Goal: Task Accomplishment & Management: Manage account settings

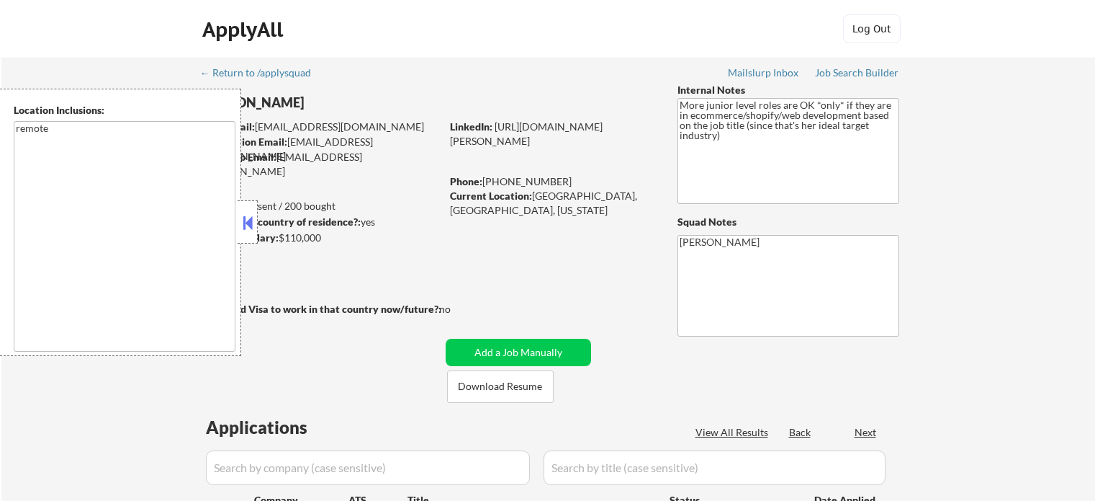
select select ""pending""
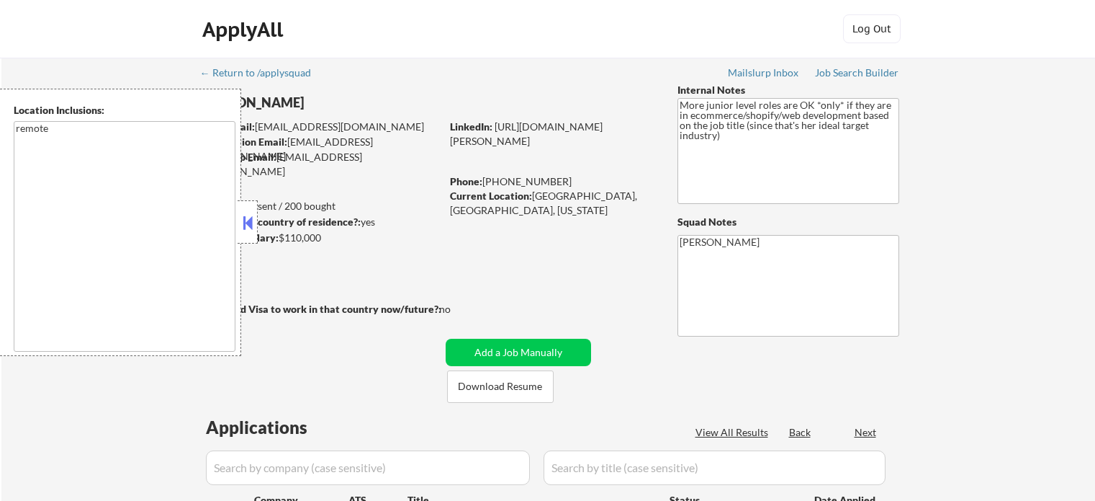
select select ""pending""
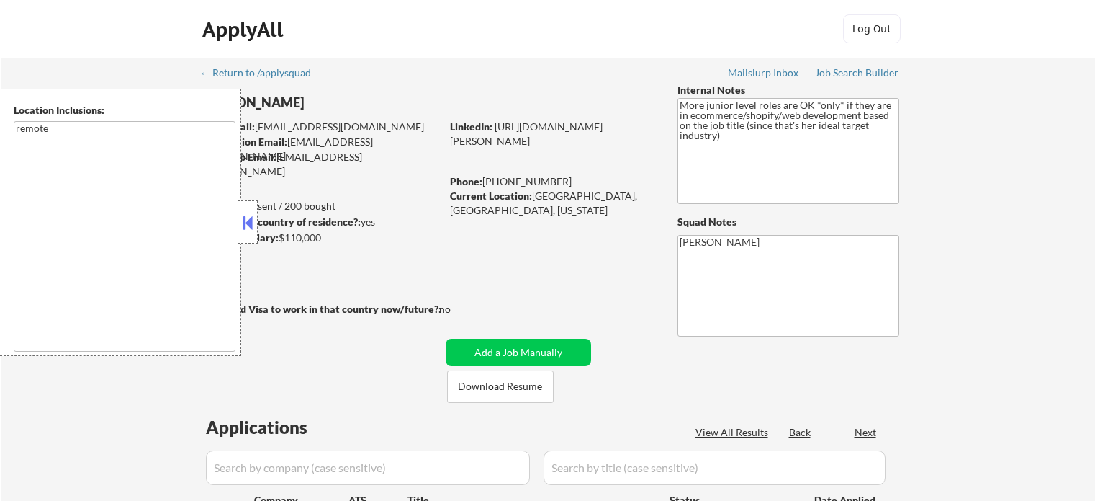
select select ""pending""
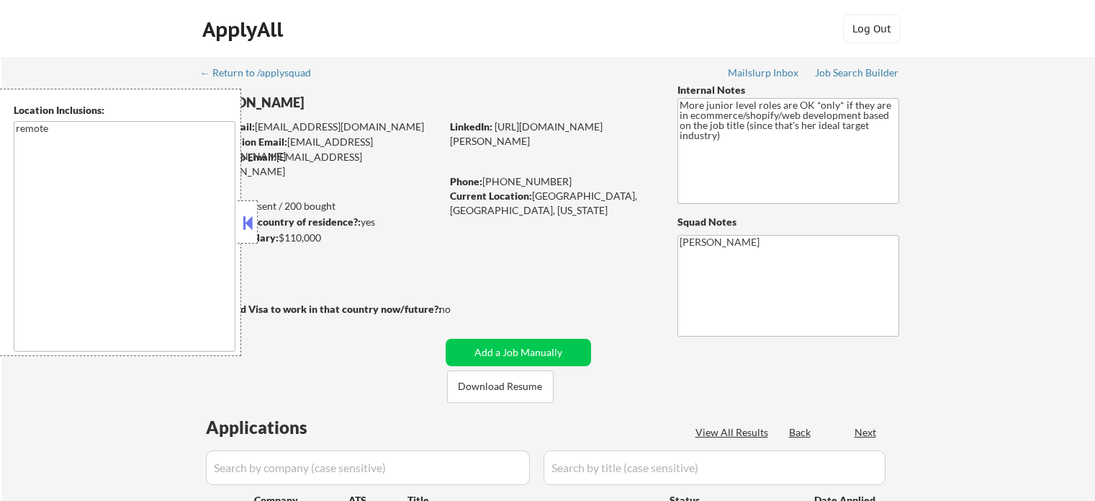
select select ""pending""
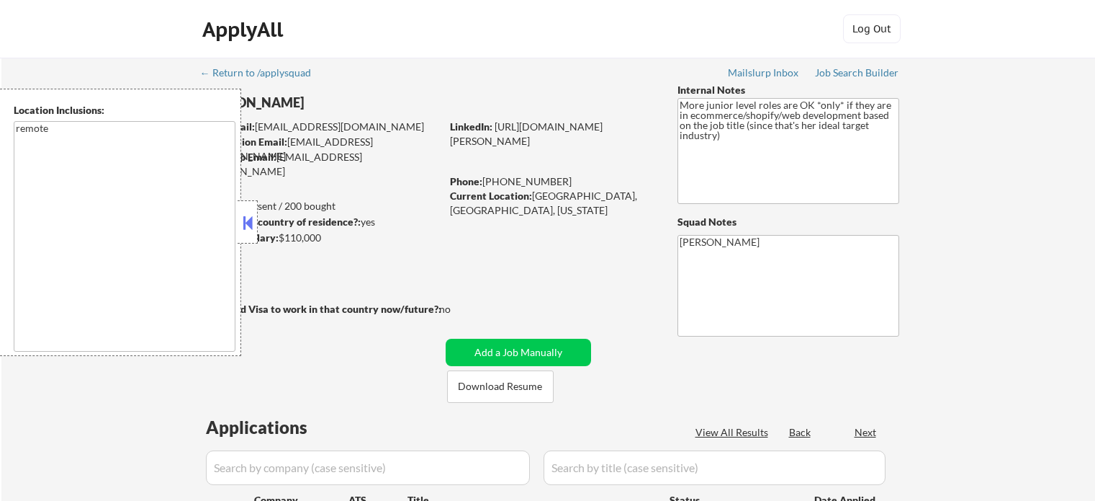
select select ""pending""
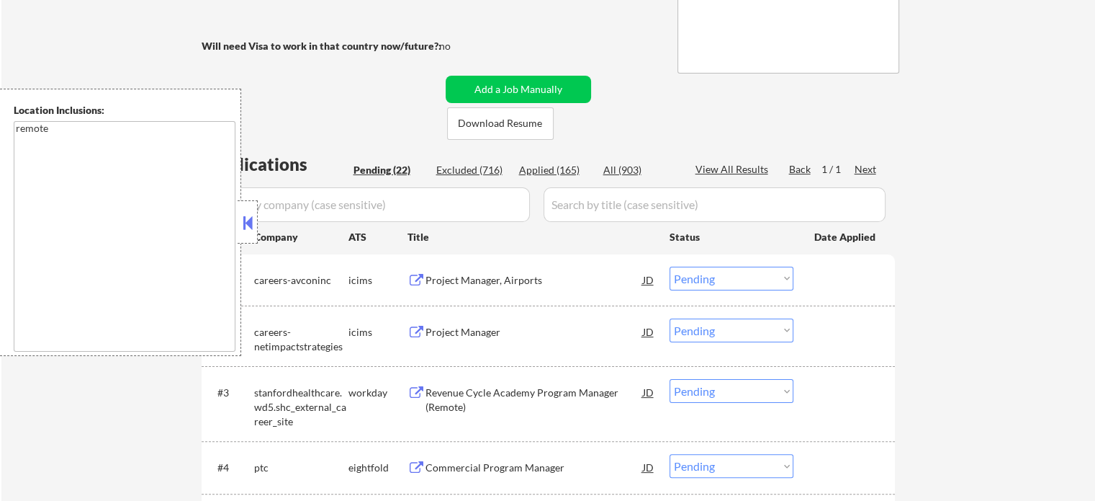
scroll to position [288, 0]
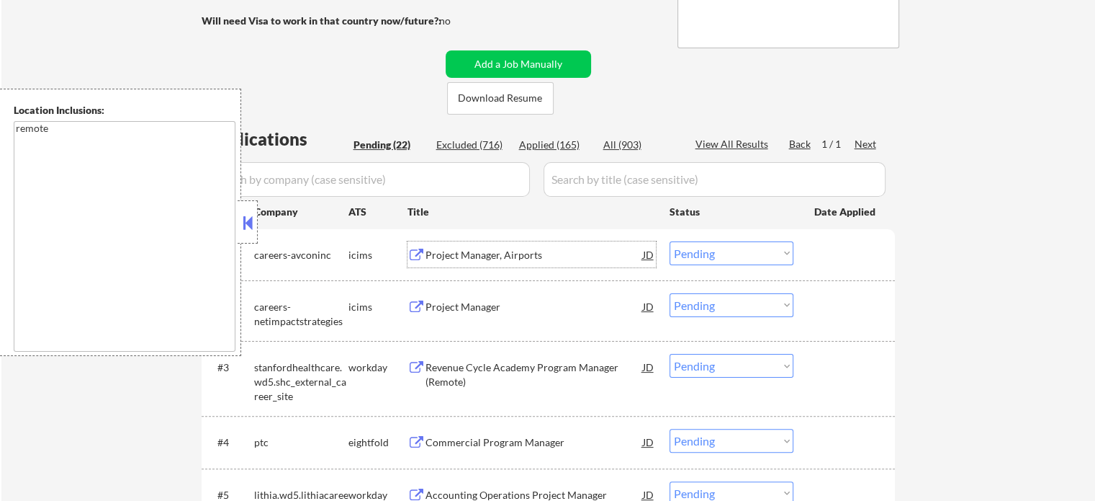
click at [474, 257] on div "Project Manager, Airports" at bounding box center [535, 255] width 218 height 14
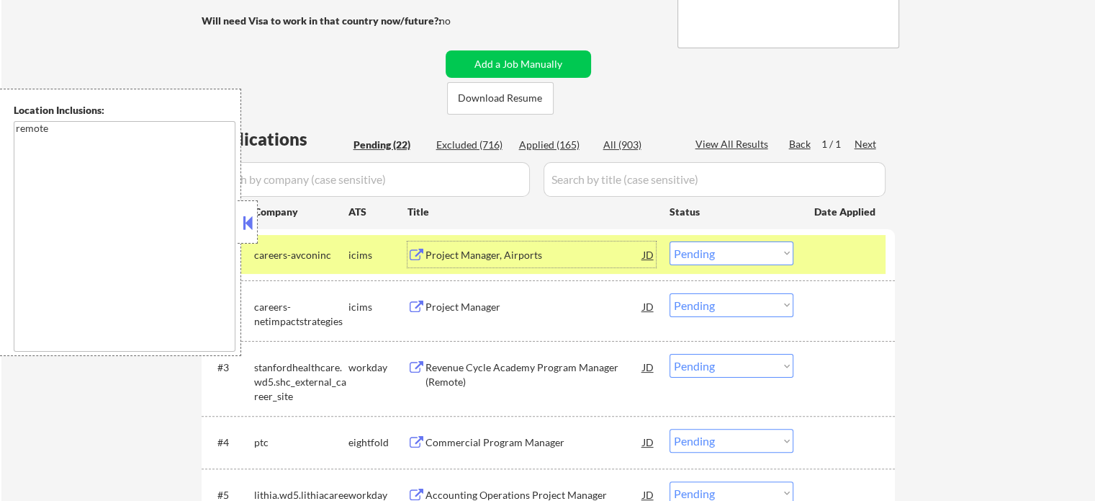
click at [865, 259] on div at bounding box center [846, 254] width 63 height 26
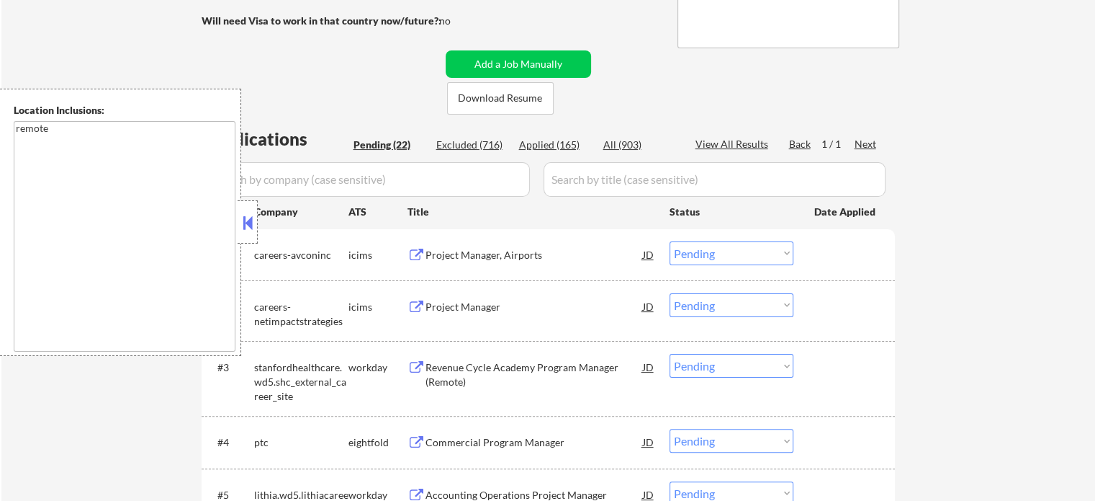
click at [480, 302] on div "Project Manager" at bounding box center [535, 307] width 218 height 14
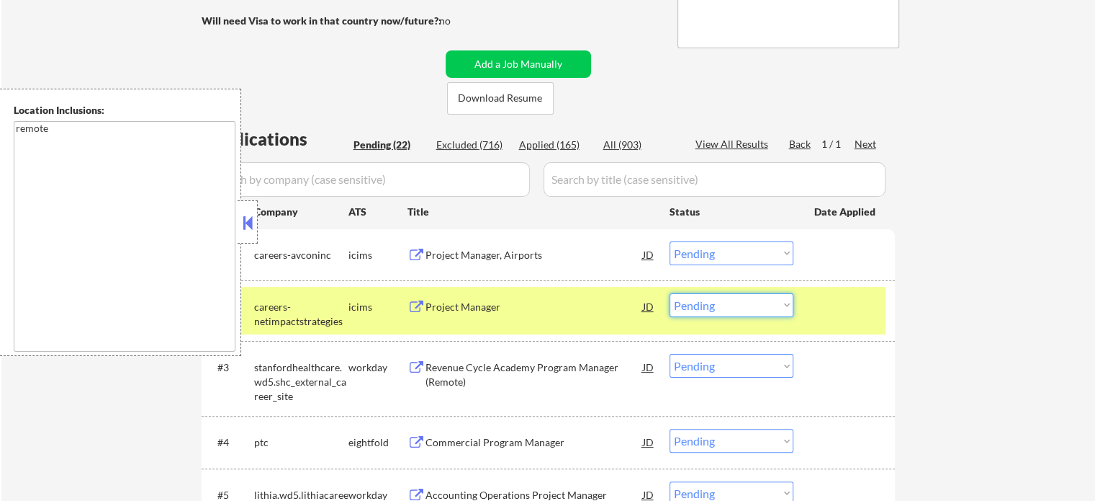
click at [716, 302] on select "Choose an option... Pending Applied Excluded (Questions) Excluded (Expired) Exc…" at bounding box center [732, 305] width 124 height 24
click at [670, 293] on select "Choose an option... Pending Applied Excluded (Questions) Excluded (Expired) Exc…" at bounding box center [732, 305] width 124 height 24
click at [859, 320] on div "#2 careers-netimpactstrategies icims Project Manager JD Choose an option... Pen…" at bounding box center [546, 311] width 680 height 48
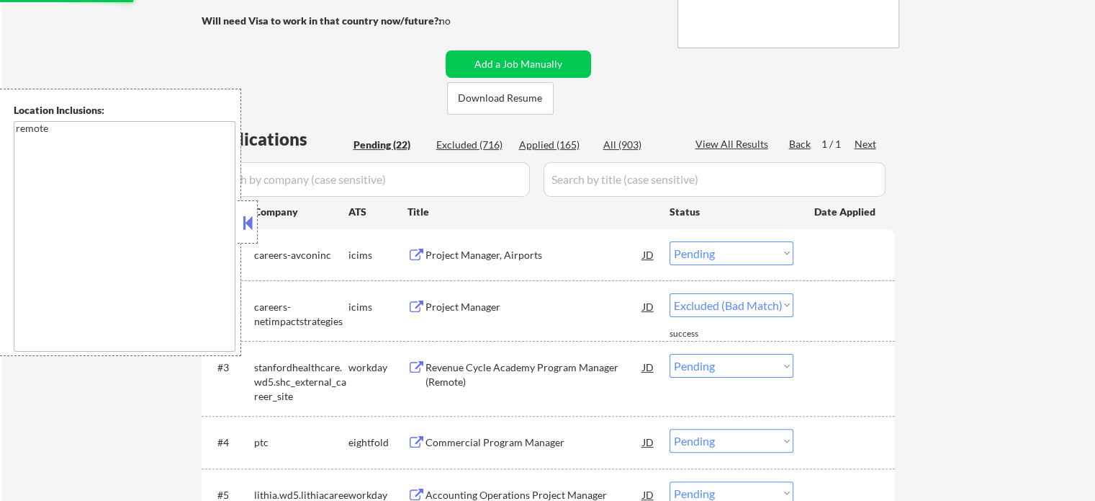
select select ""pending""
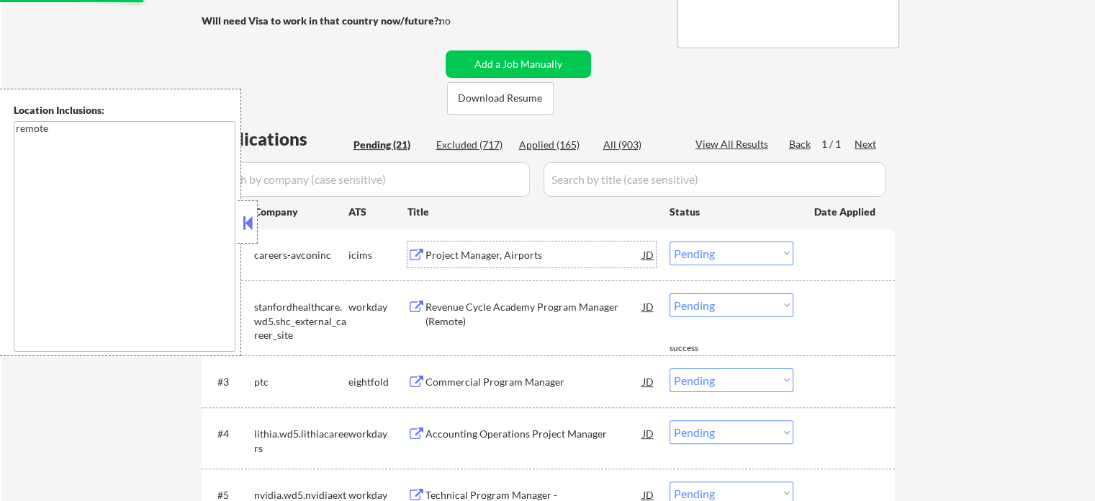
click at [504, 256] on div "Project Manager, Airports" at bounding box center [535, 255] width 218 height 14
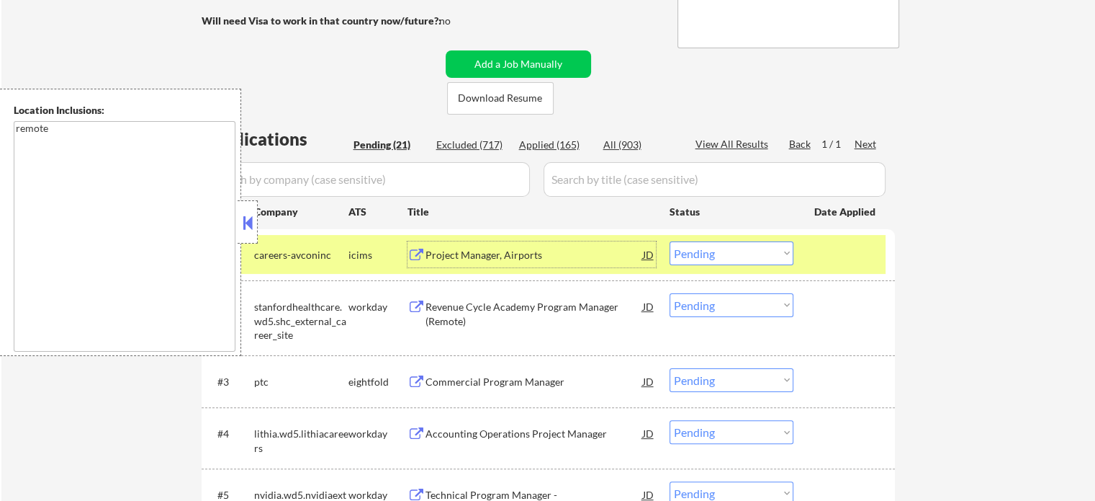
click at [738, 255] on select "Choose an option... Pending Applied Excluded (Questions) Excluded (Expired) Exc…" at bounding box center [732, 253] width 124 height 24
click at [670, 241] on select "Choose an option... Pending Applied Excluded (Questions) Excluded (Expired) Exc…" at bounding box center [732, 253] width 124 height 24
click at [838, 242] on div at bounding box center [846, 254] width 63 height 26
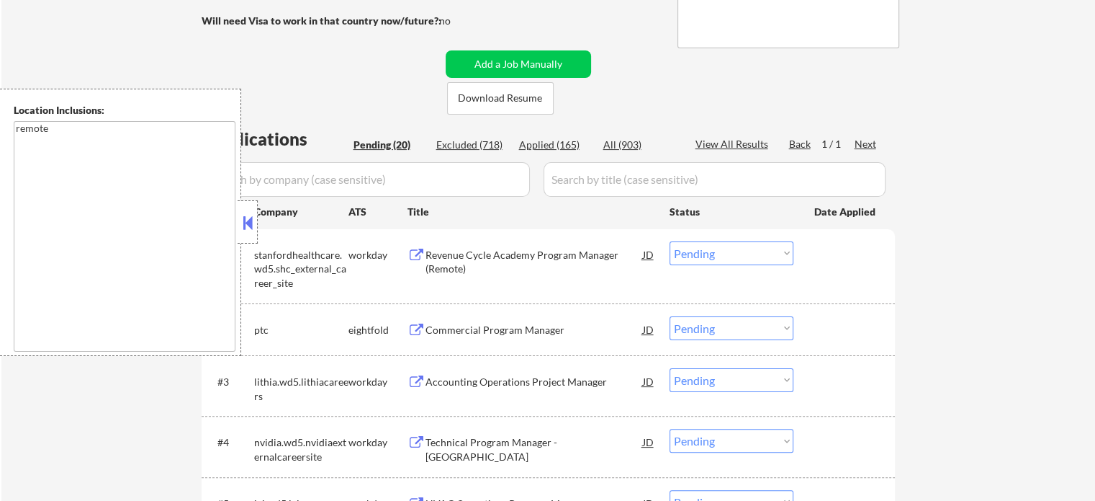
click at [489, 251] on div "Revenue Cycle Academy Program Manager (Remote)" at bounding box center [535, 262] width 218 height 28
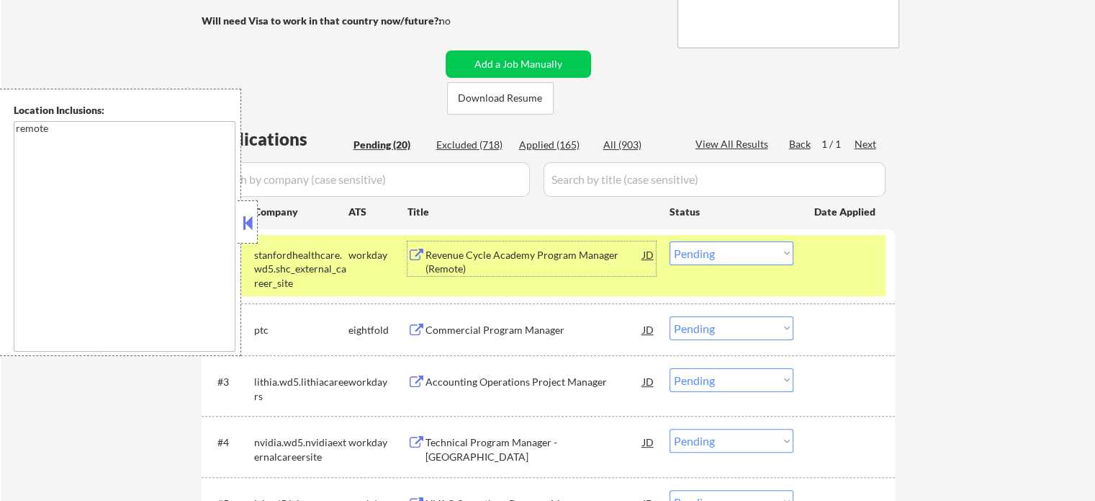
click at [761, 256] on select "Choose an option... Pending Applied Excluded (Questions) Excluded (Expired) Exc…" at bounding box center [732, 253] width 124 height 24
click at [670, 241] on select "Choose an option... Pending Applied Excluded (Questions) Excluded (Expired) Exc…" at bounding box center [732, 253] width 124 height 24
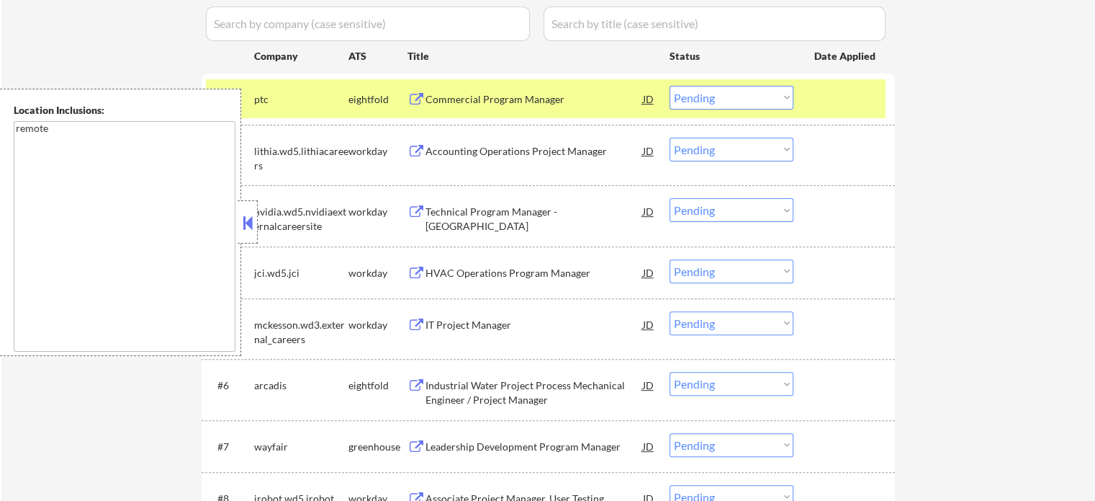
scroll to position [360, 0]
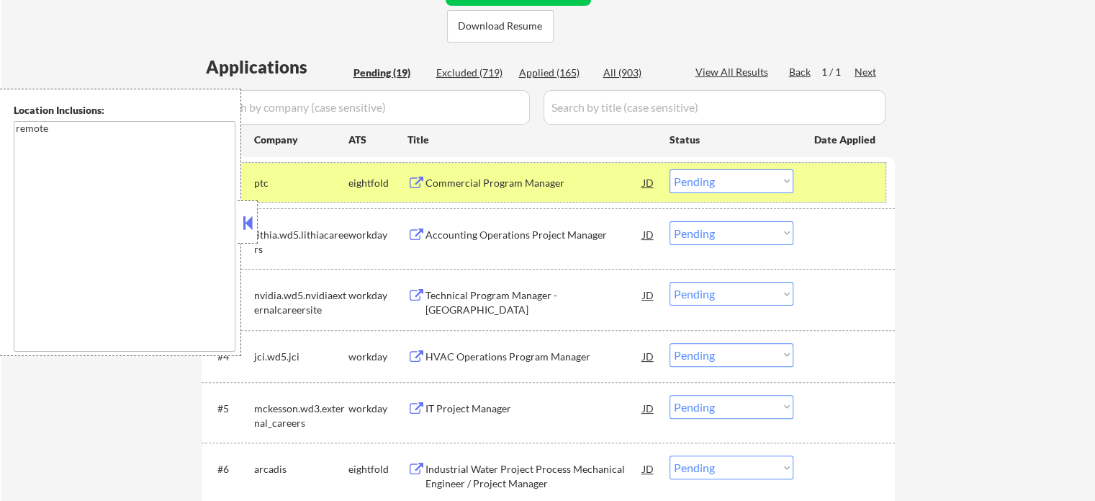
click at [851, 187] on div at bounding box center [846, 182] width 63 height 26
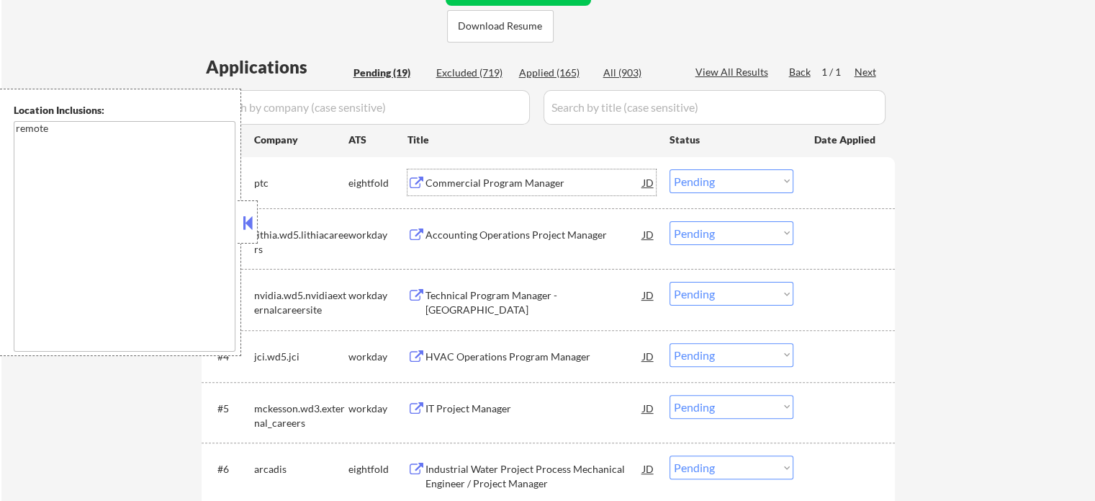
click at [533, 180] on div "Commercial Program Manager" at bounding box center [535, 183] width 218 height 14
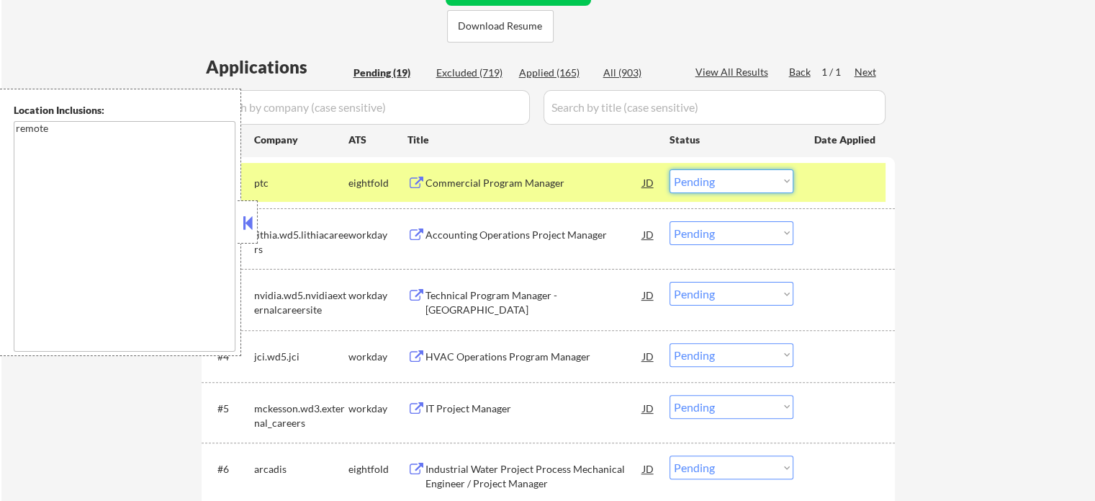
click at [696, 181] on select "Choose an option... Pending Applied Excluded (Questions) Excluded (Expired) Exc…" at bounding box center [732, 181] width 124 height 24
click at [670, 169] on select "Choose an option... Pending Applied Excluded (Questions) Excluded (Expired) Exc…" at bounding box center [732, 181] width 124 height 24
click at [850, 183] on div at bounding box center [846, 182] width 63 height 26
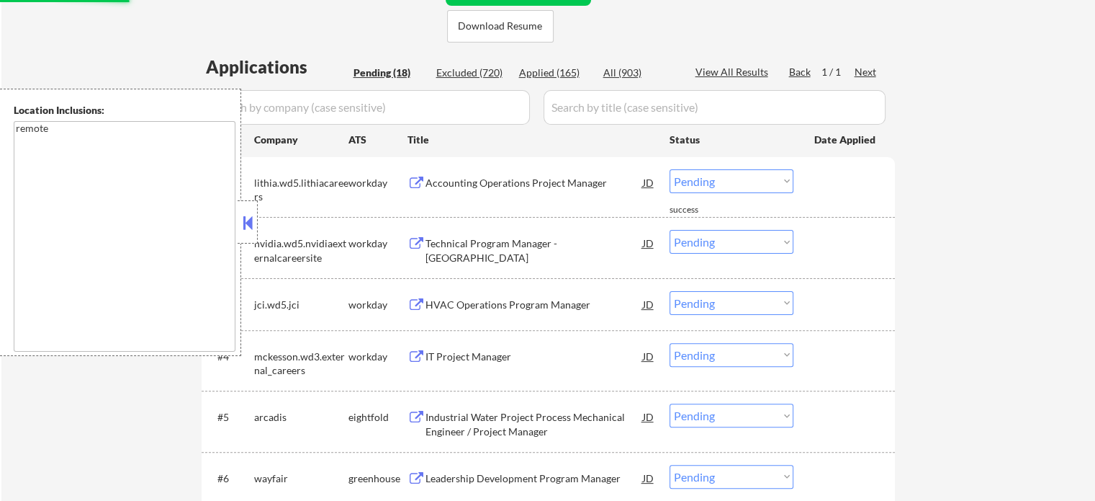
click at [535, 179] on div "Accounting Operations Project Manager" at bounding box center [535, 183] width 218 height 14
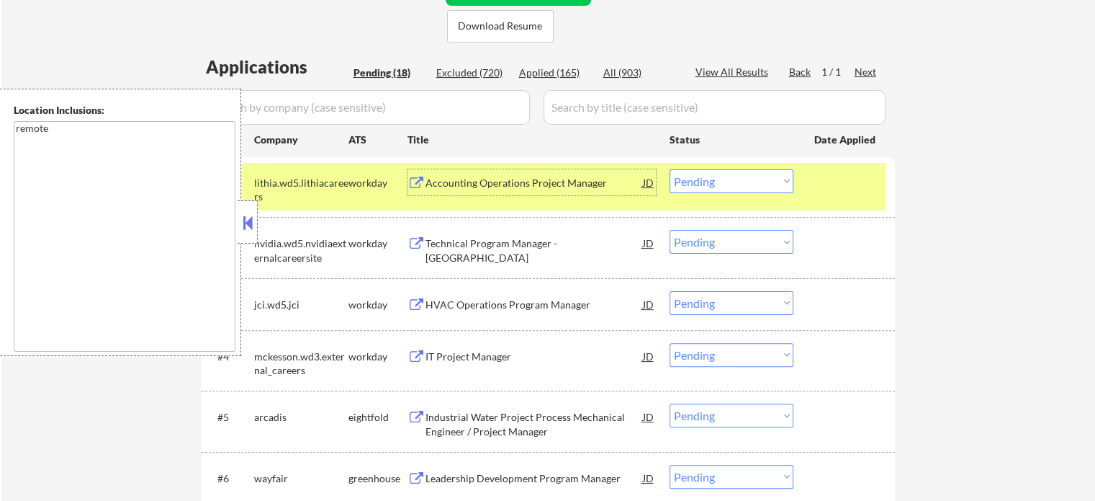
click at [732, 174] on select "Choose an option... Pending Applied Excluded (Questions) Excluded (Expired) Exc…" at bounding box center [732, 181] width 124 height 24
click at [670, 169] on select "Choose an option... Pending Applied Excluded (Questions) Excluded (Expired) Exc…" at bounding box center [732, 181] width 124 height 24
click at [840, 185] on div at bounding box center [846, 182] width 63 height 26
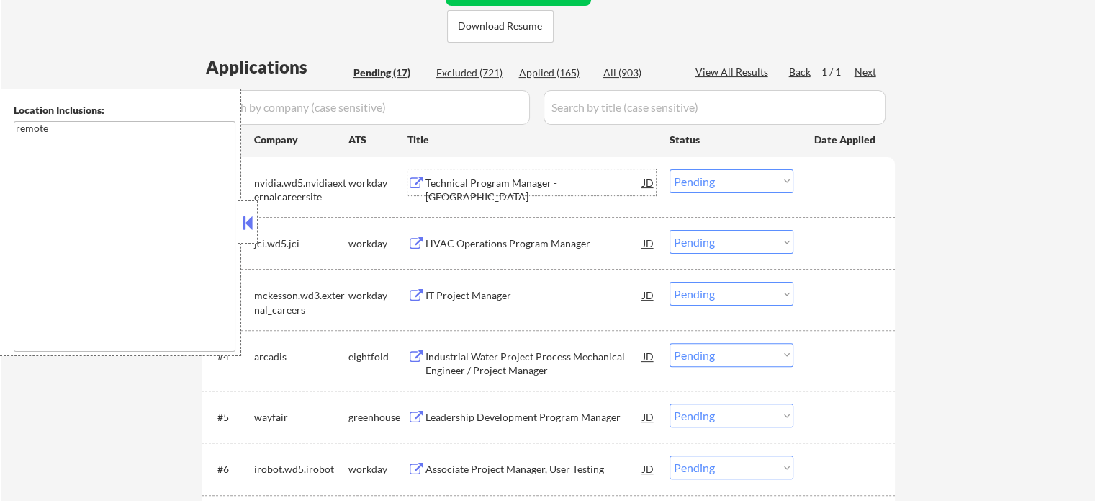
click at [516, 186] on div "Technical Program Manager - Rapids" at bounding box center [535, 190] width 218 height 28
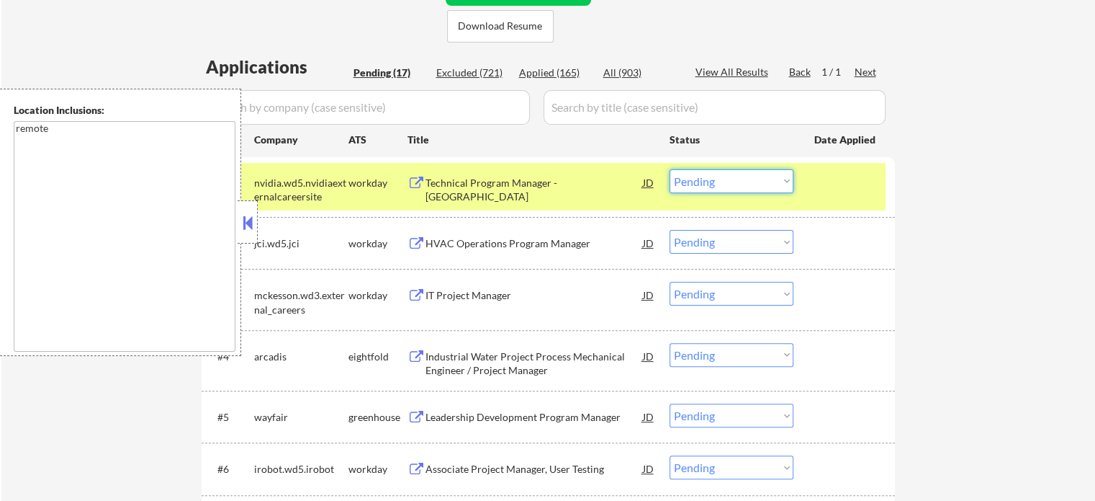
click at [706, 176] on select "Choose an option... Pending Applied Excluded (Questions) Excluded (Expired) Exc…" at bounding box center [732, 181] width 124 height 24
click at [670, 169] on select "Choose an option... Pending Applied Excluded (Questions) Excluded (Expired) Exc…" at bounding box center [732, 181] width 124 height 24
click at [841, 187] on div at bounding box center [846, 182] width 63 height 26
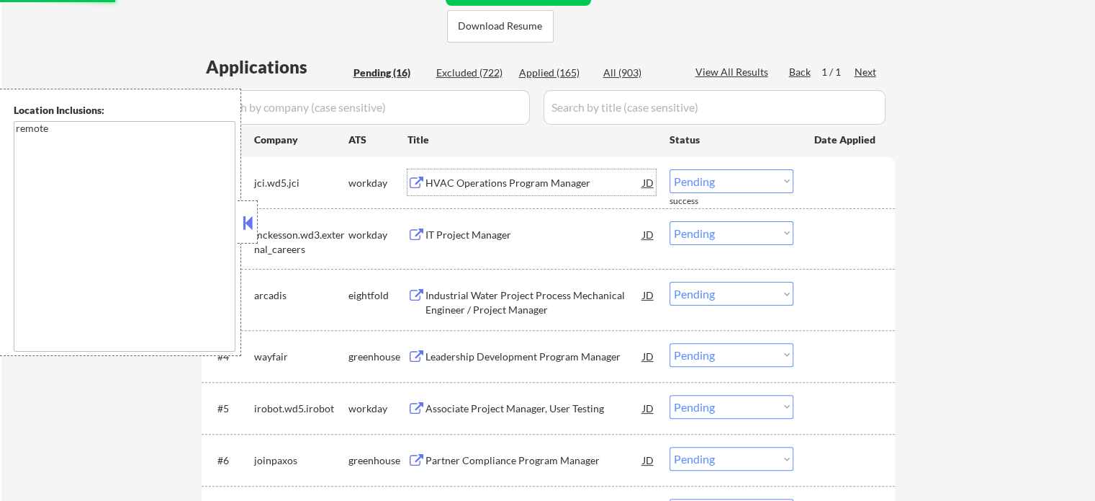
click at [485, 187] on div "HVAC Operations Program Manager" at bounding box center [535, 183] width 218 height 14
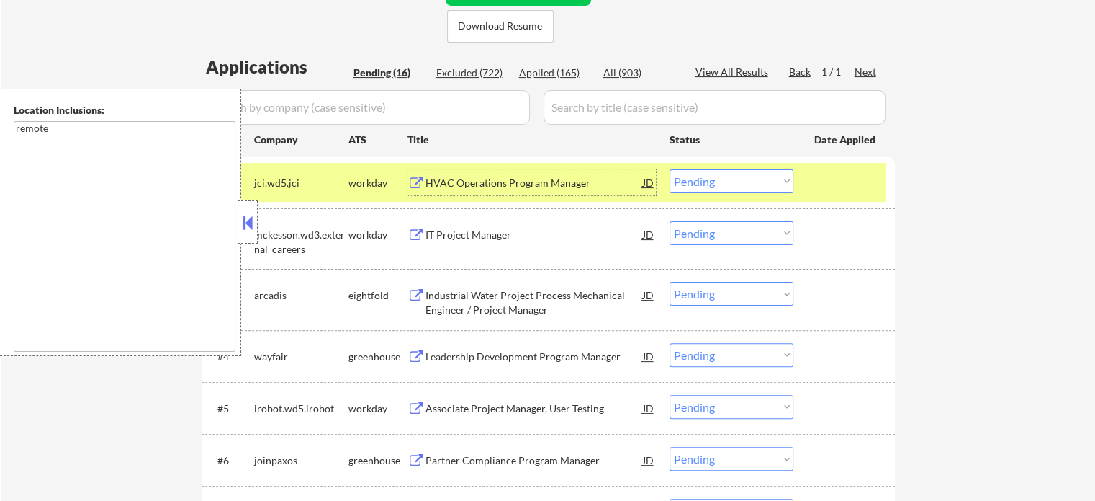
click at [719, 174] on select "Choose an option... Pending Applied Excluded (Questions) Excluded (Expired) Exc…" at bounding box center [732, 181] width 124 height 24
click at [670, 169] on select "Choose an option... Pending Applied Excluded (Questions) Excluded (Expired) Exc…" at bounding box center [732, 181] width 124 height 24
click at [821, 189] on div at bounding box center [846, 182] width 63 height 26
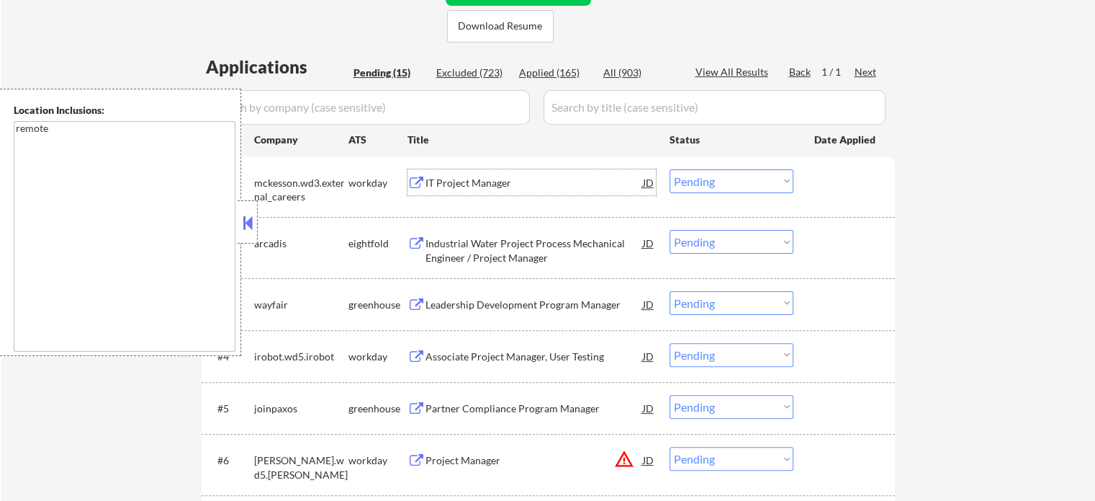
click at [458, 183] on div "IT Project Manager" at bounding box center [535, 183] width 218 height 14
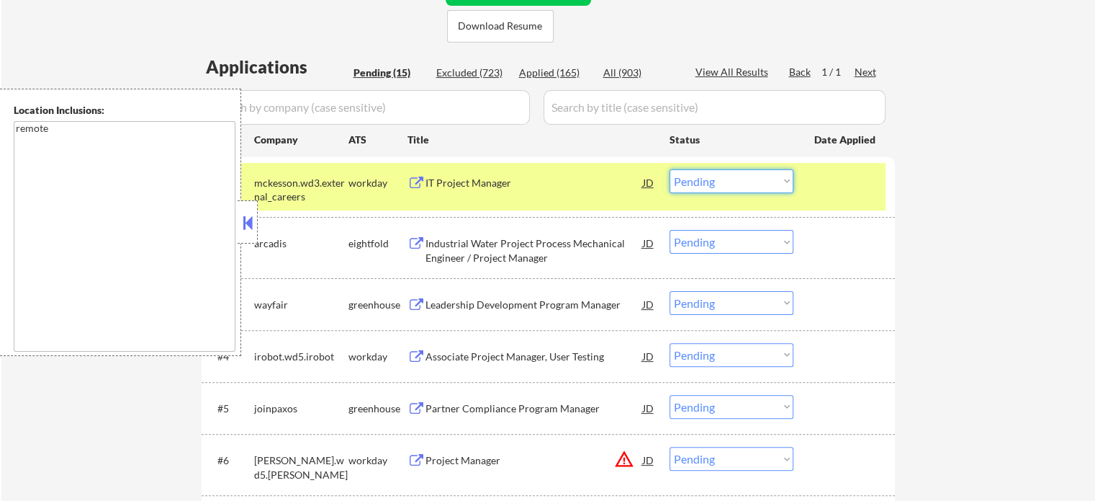
click at [745, 181] on select "Choose an option... Pending Applied Excluded (Questions) Excluded (Expired) Exc…" at bounding box center [732, 181] width 124 height 24
click at [670, 169] on select "Choose an option... Pending Applied Excluded (Questions) Excluded (Expired) Exc…" at bounding box center [732, 181] width 124 height 24
click at [861, 181] on div at bounding box center [846, 182] width 63 height 26
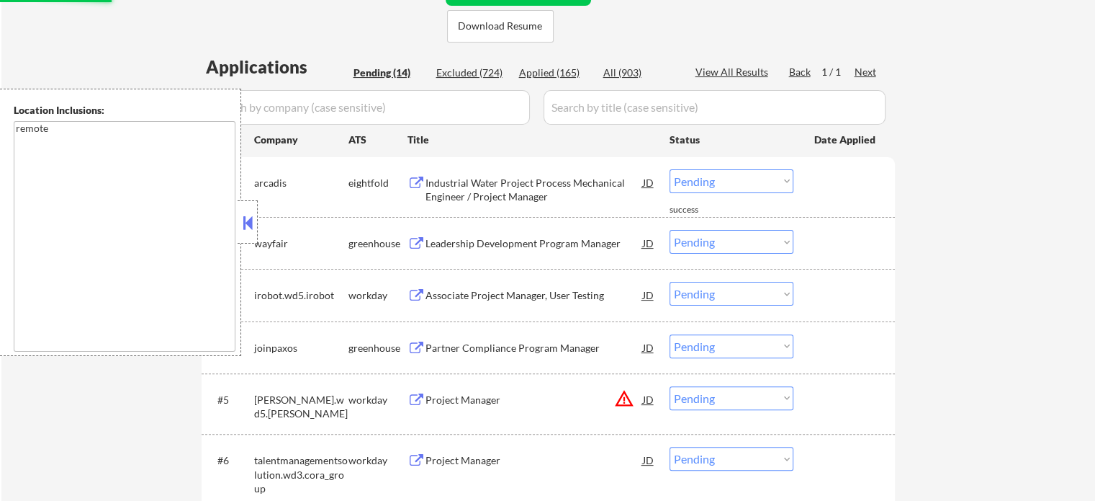
click at [525, 185] on div "Industrial Water Project Process Mechanical Engineer / Project Manager" at bounding box center [535, 190] width 218 height 28
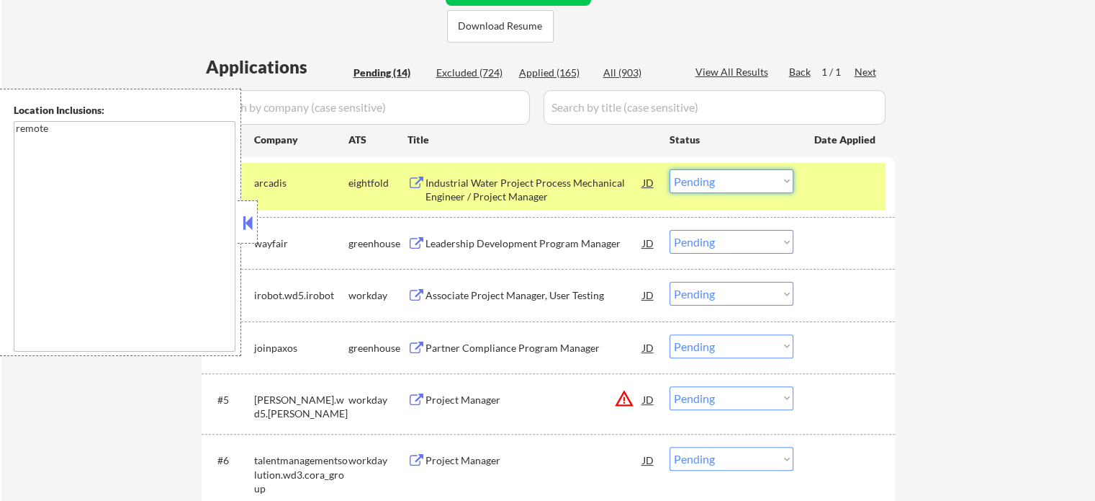
click at [705, 175] on select "Choose an option... Pending Applied Excluded (Questions) Excluded (Expired) Exc…" at bounding box center [732, 181] width 124 height 24
click at [670, 169] on select "Choose an option... Pending Applied Excluded (Questions) Excluded (Expired) Exc…" at bounding box center [732, 181] width 124 height 24
click at [843, 178] on div at bounding box center [846, 182] width 63 height 26
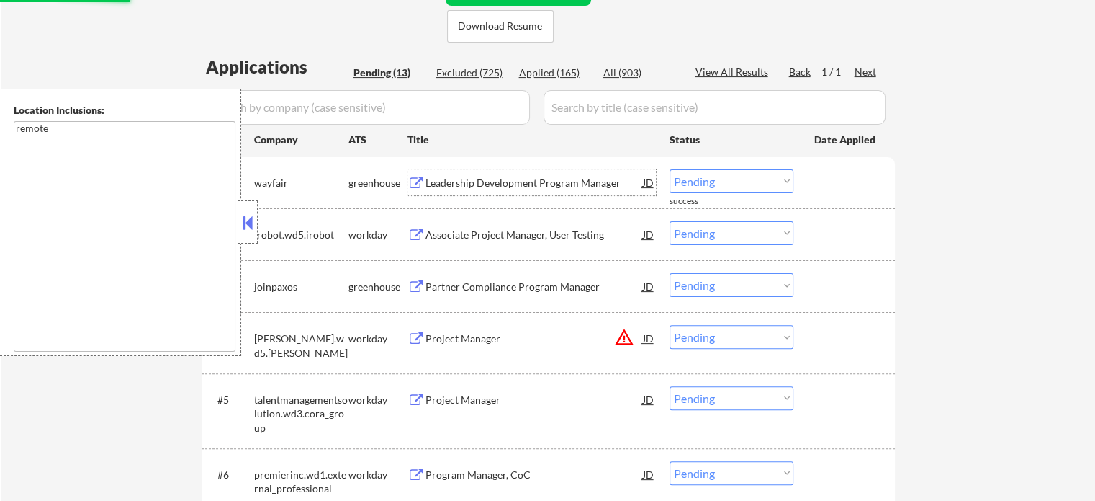
click at [511, 184] on div "Leadership Development Program Manager" at bounding box center [535, 183] width 218 height 14
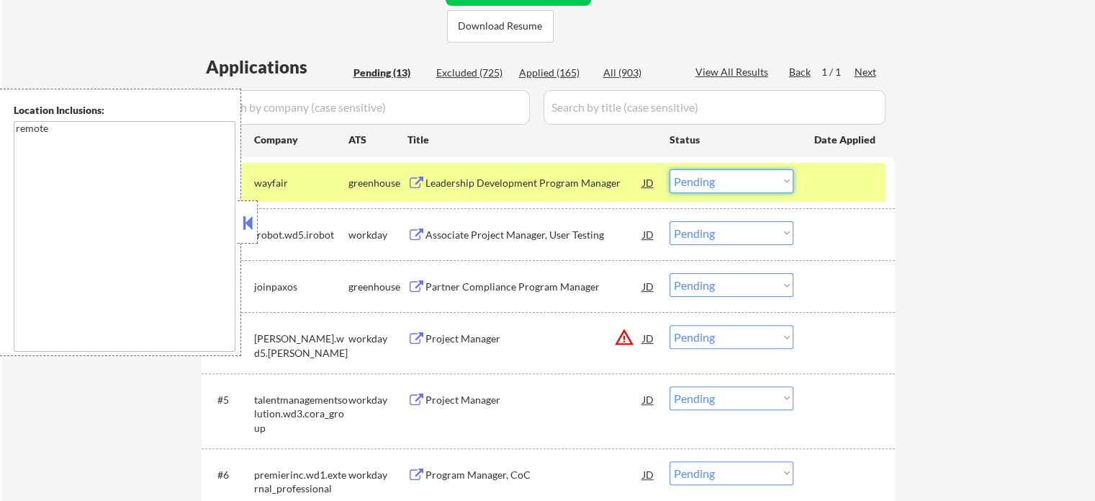
click at [750, 172] on select "Choose an option... Pending Applied Excluded (Questions) Excluded (Expired) Exc…" at bounding box center [732, 181] width 124 height 24
click at [670, 169] on select "Choose an option... Pending Applied Excluded (Questions) Excluded (Expired) Exc…" at bounding box center [732, 181] width 124 height 24
click at [847, 182] on div at bounding box center [846, 182] width 63 height 26
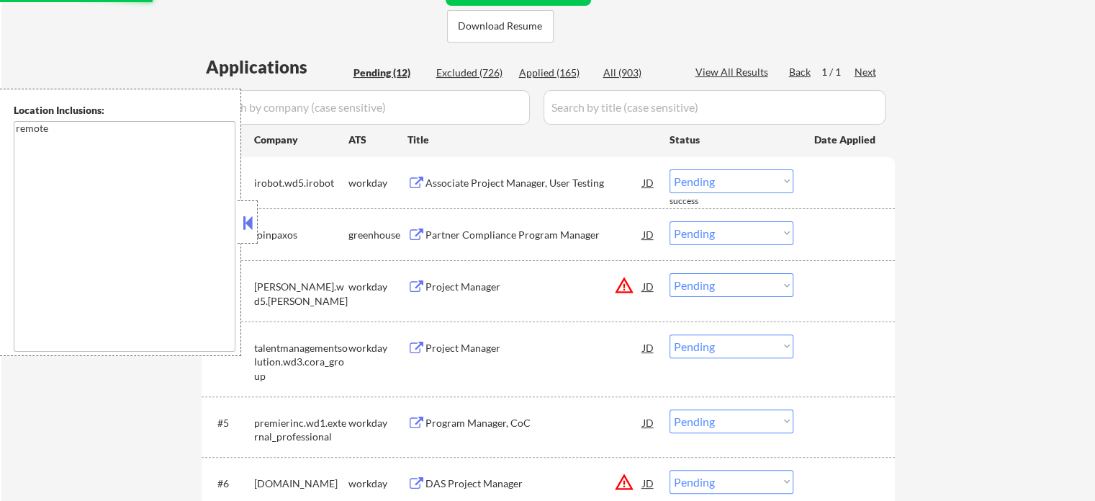
click at [478, 178] on div "Associate Project Manager, User Testing" at bounding box center [535, 183] width 218 height 14
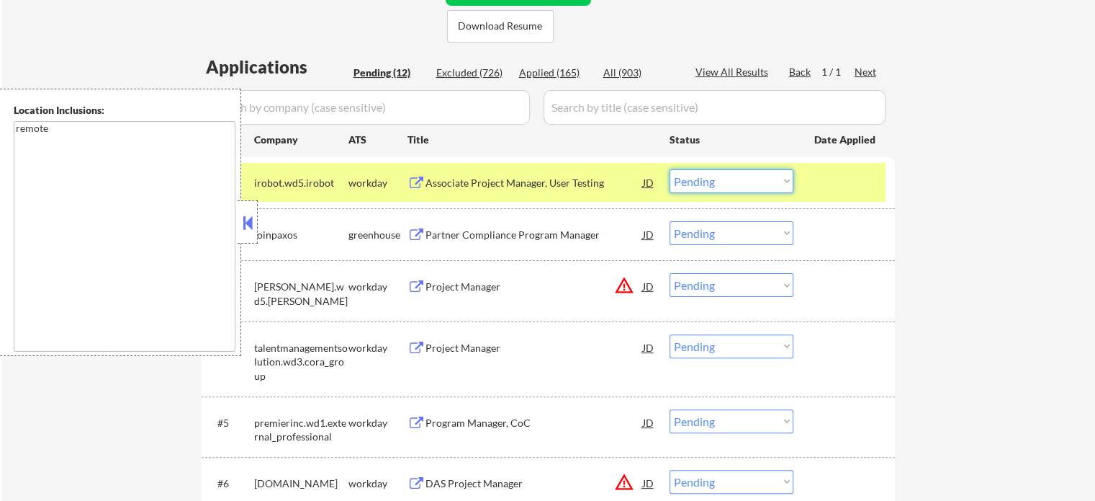
click at [768, 179] on select "Choose an option... Pending Applied Excluded (Questions) Excluded (Expired) Exc…" at bounding box center [732, 181] width 124 height 24
click at [670, 169] on select "Choose an option... Pending Applied Excluded (Questions) Excluded (Expired) Exc…" at bounding box center [732, 181] width 124 height 24
click at [840, 178] on div at bounding box center [846, 182] width 63 height 26
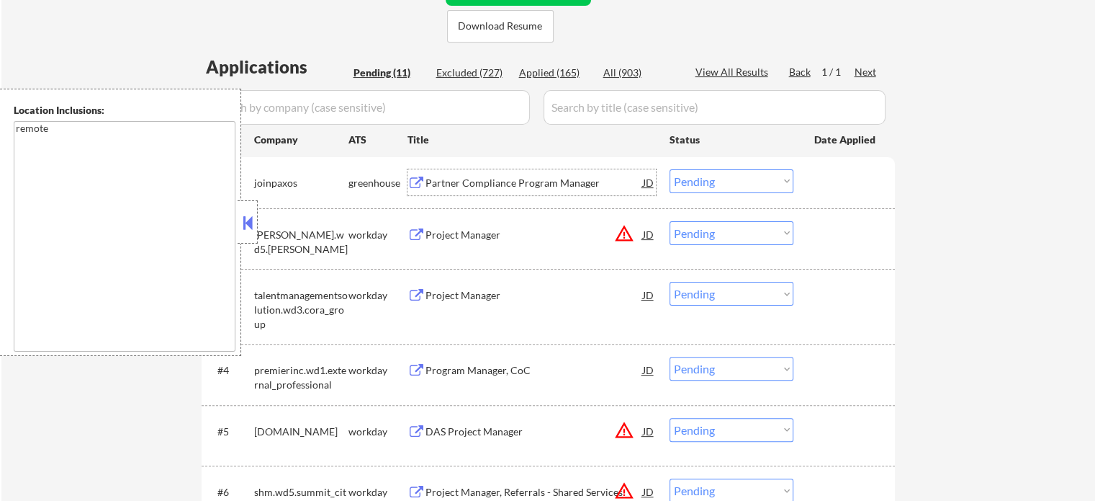
click at [488, 172] on div "Partner Compliance Program Manager" at bounding box center [535, 182] width 218 height 26
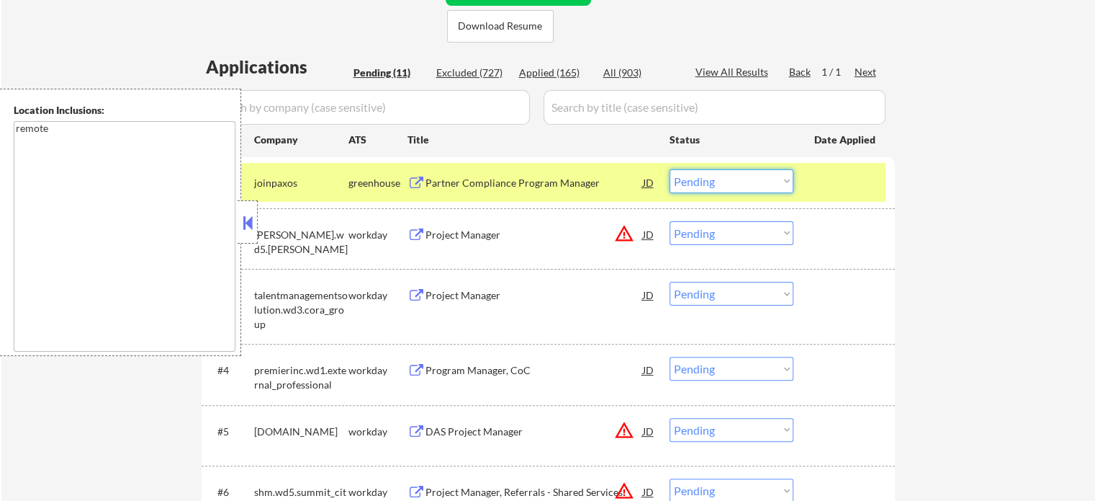
click at [713, 189] on select "Choose an option... Pending Applied Excluded (Questions) Excluded (Expired) Exc…" at bounding box center [732, 181] width 124 height 24
click at [670, 169] on select "Choose an option... Pending Applied Excluded (Questions) Excluded (Expired) Exc…" at bounding box center [732, 181] width 124 height 24
click at [856, 176] on div at bounding box center [846, 182] width 63 height 26
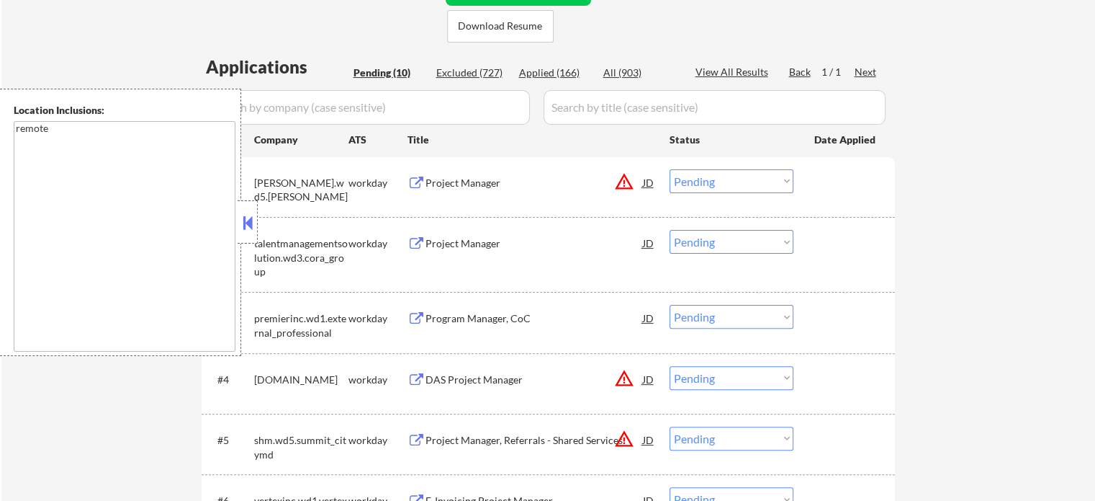
click at [455, 177] on div "Project Manager" at bounding box center [535, 183] width 218 height 14
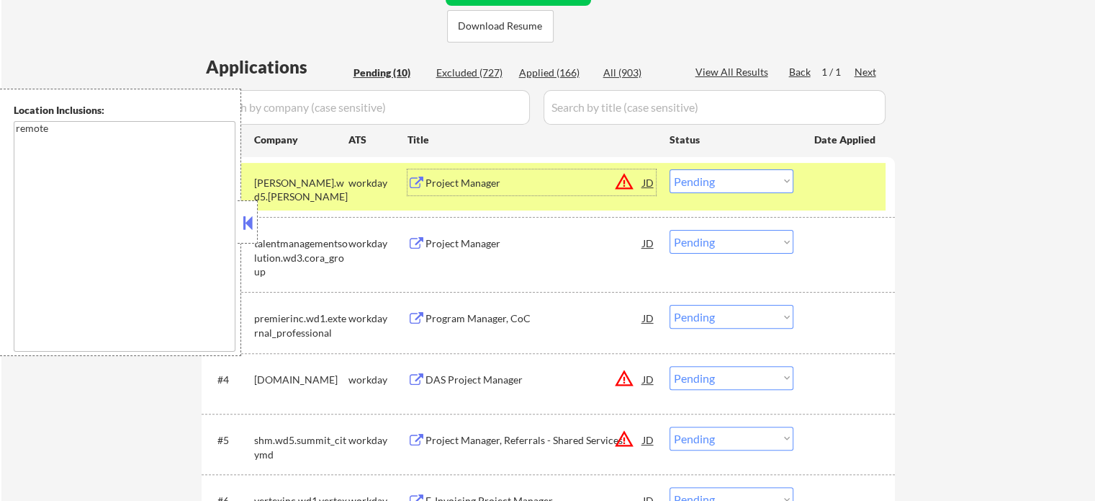
click at [733, 181] on select "Choose an option... Pending Applied Excluded (Questions) Excluded (Expired) Exc…" at bounding box center [732, 181] width 124 height 24
click at [670, 169] on select "Choose an option... Pending Applied Excluded (Questions) Excluded (Expired) Exc…" at bounding box center [732, 181] width 124 height 24
click at [822, 187] on div at bounding box center [846, 182] width 63 height 26
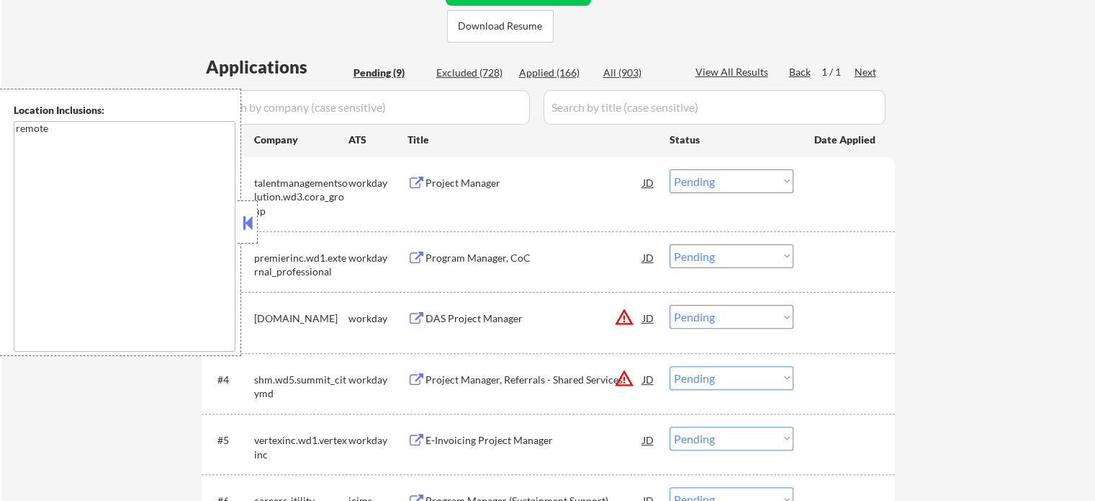
click at [488, 179] on div "Project Manager" at bounding box center [535, 183] width 218 height 14
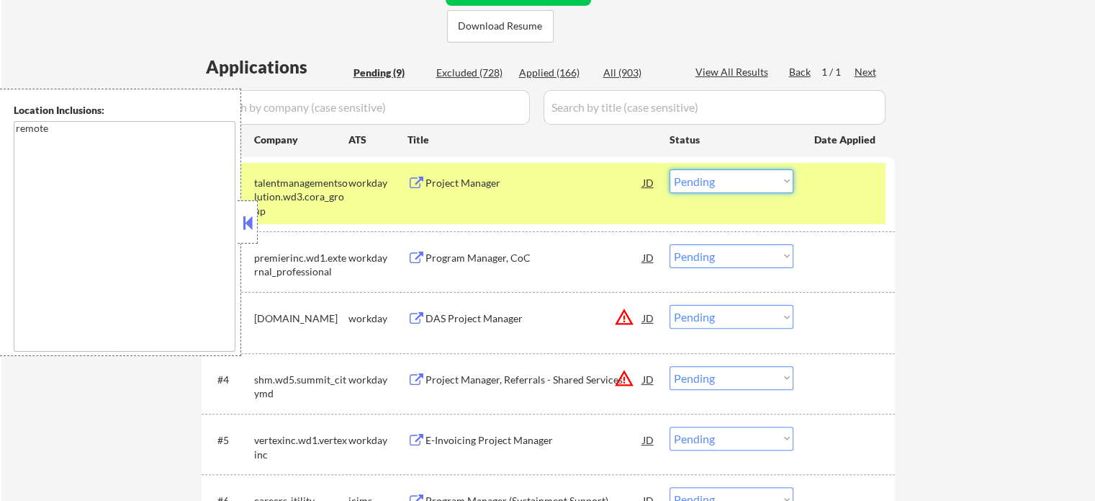
click at [707, 174] on select "Choose an option... Pending Applied Excluded (Questions) Excluded (Expired) Exc…" at bounding box center [732, 181] width 124 height 24
click at [670, 169] on select "Choose an option... Pending Applied Excluded (Questions) Excluded (Expired) Exc…" at bounding box center [732, 181] width 124 height 24
click at [834, 192] on div at bounding box center [846, 182] width 63 height 26
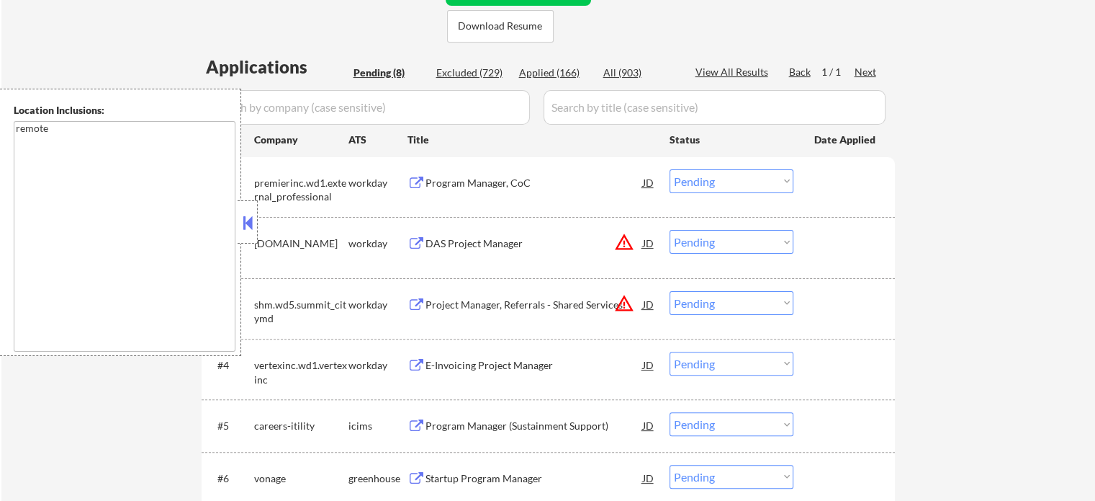
click at [483, 176] on div "Program Manager, CoC" at bounding box center [535, 183] width 218 height 14
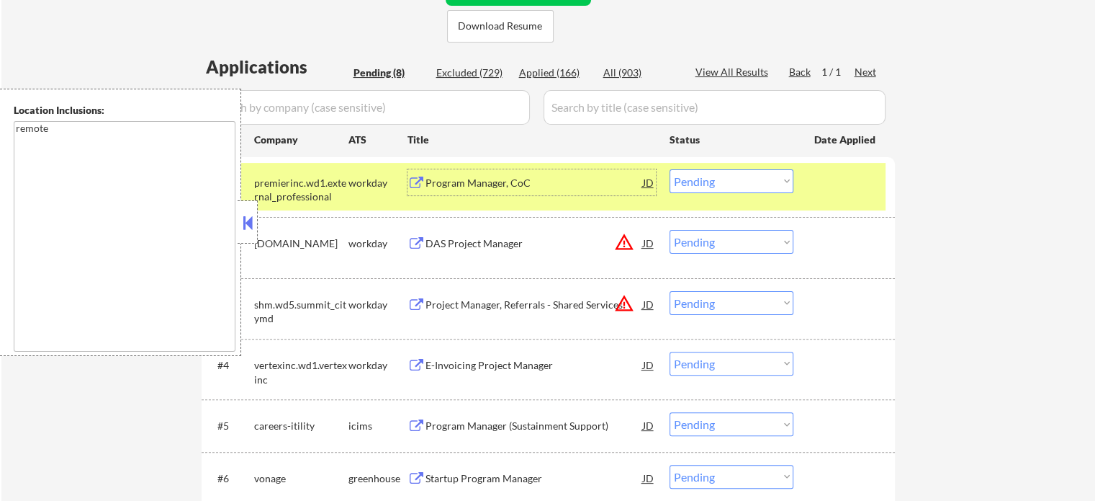
click at [693, 183] on select "Choose an option... Pending Applied Excluded (Questions) Excluded (Expired) Exc…" at bounding box center [732, 181] width 124 height 24
click at [670, 169] on select "Choose an option... Pending Applied Excluded (Questions) Excluded (Expired) Exc…" at bounding box center [732, 181] width 124 height 24
click at [829, 196] on div "#1 premierinc.wd1.external_professional workday Program Manager, CoC JD warning…" at bounding box center [546, 187] width 680 height 48
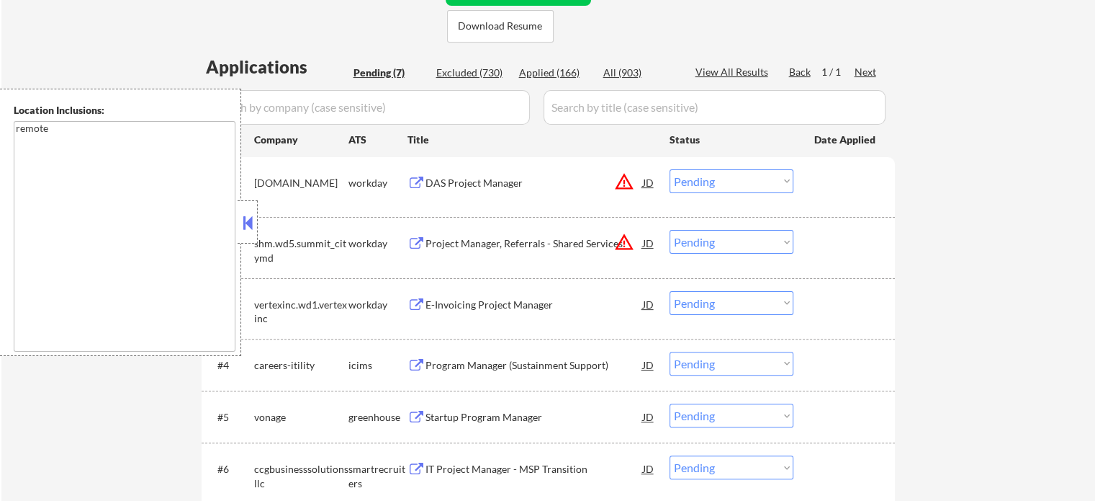
click at [454, 179] on div "DAS Project Manager" at bounding box center [535, 183] width 218 height 14
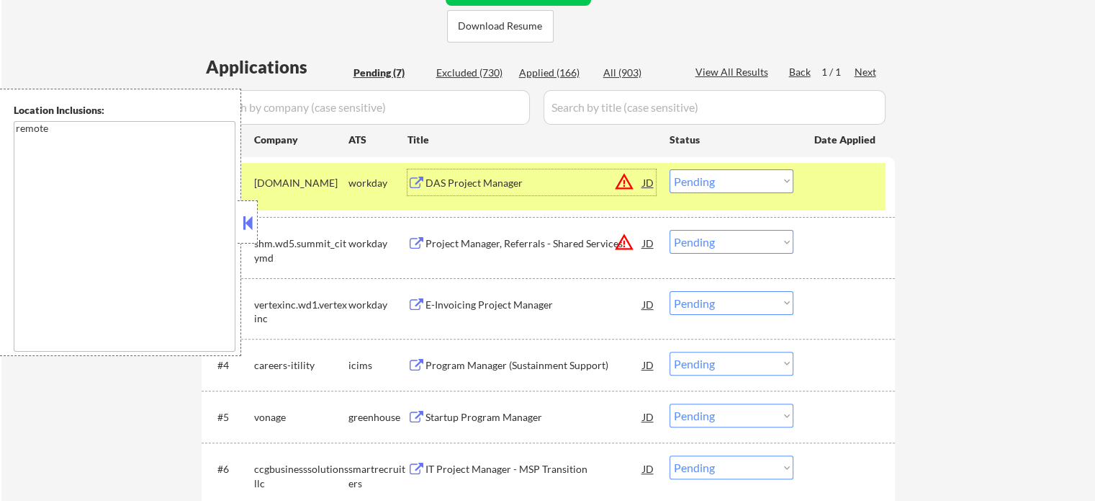
click at [714, 180] on select "Choose an option... Pending Applied Excluded (Questions) Excluded (Expired) Exc…" at bounding box center [732, 181] width 124 height 24
click at [670, 169] on select "Choose an option... Pending Applied Excluded (Questions) Excluded (Expired) Exc…" at bounding box center [732, 181] width 124 height 24
click at [827, 189] on div at bounding box center [846, 182] width 63 height 26
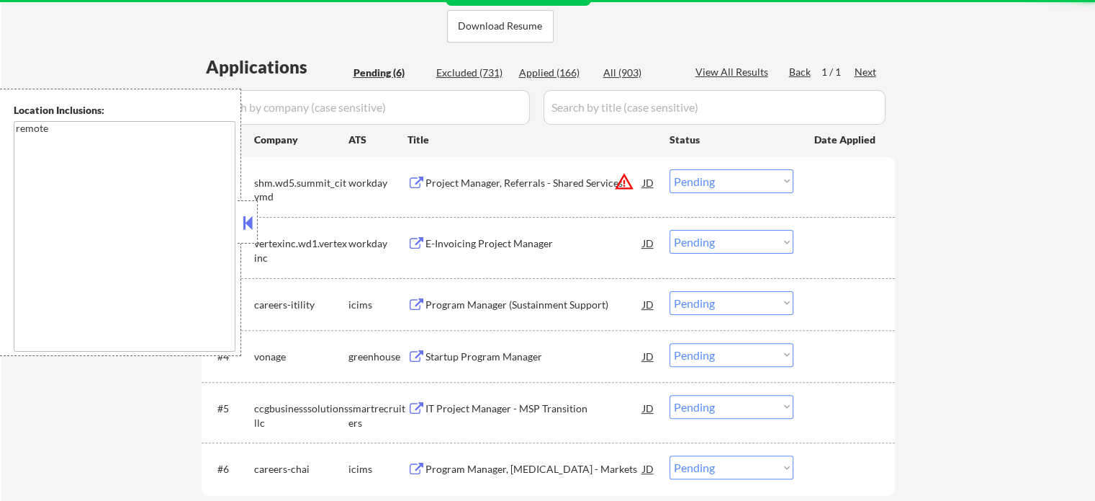
click at [462, 176] on div "Project Manager, Referrals - Shared Services" at bounding box center [535, 183] width 218 height 14
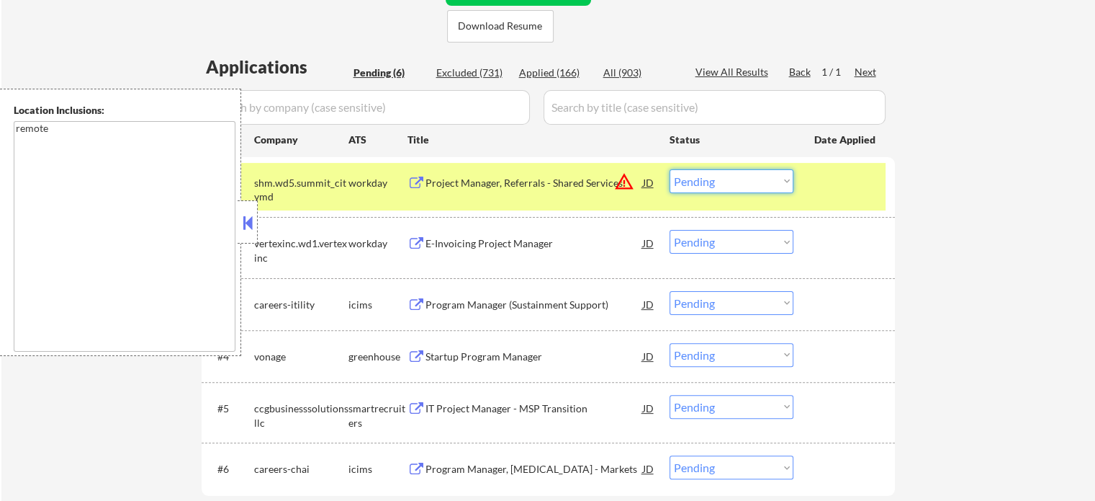
click at [720, 178] on select "Choose an option... Pending Applied Excluded (Questions) Excluded (Expired) Exc…" at bounding box center [732, 181] width 124 height 24
click at [670, 169] on select "Choose an option... Pending Applied Excluded (Questions) Excluded (Expired) Exc…" at bounding box center [732, 181] width 124 height 24
click at [837, 189] on div at bounding box center [846, 182] width 63 height 26
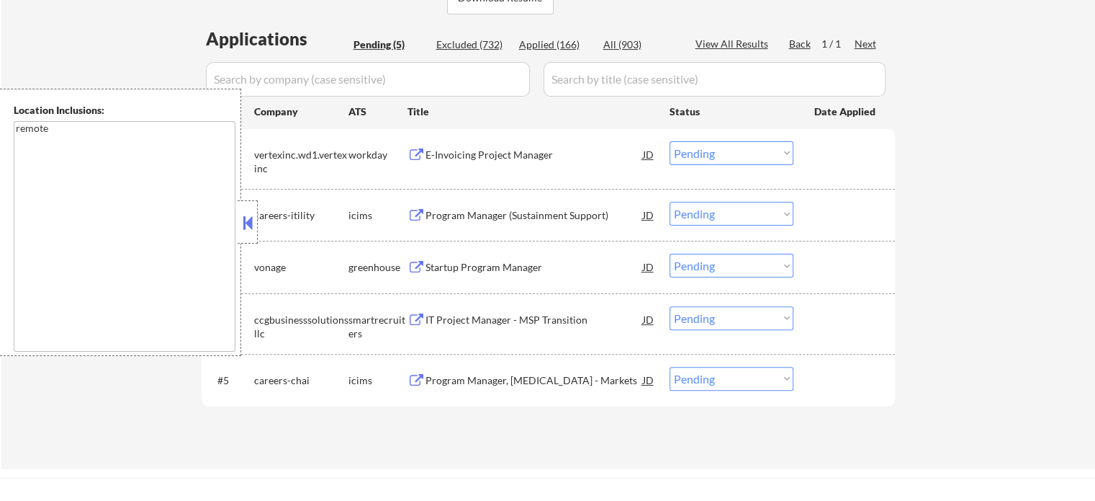
scroll to position [432, 0]
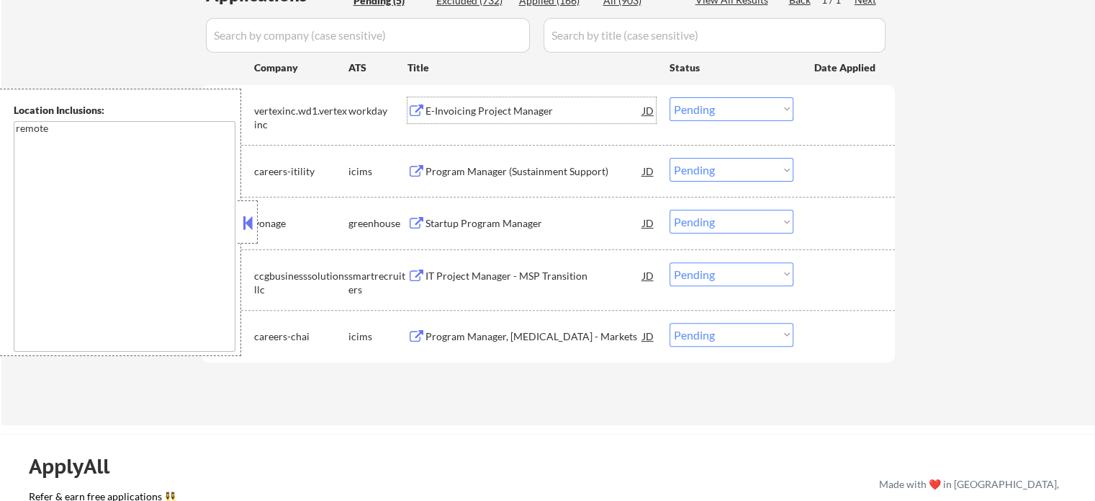
click at [536, 113] on div "E-Invoicing Project Manager" at bounding box center [535, 111] width 218 height 14
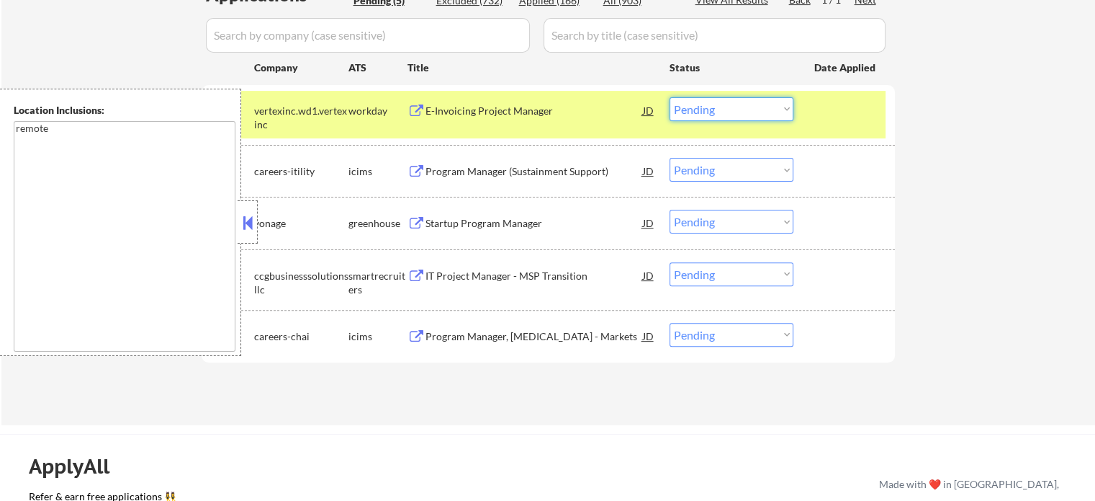
click at [762, 110] on select "Choose an option... Pending Applied Excluded (Questions) Excluded (Expired) Exc…" at bounding box center [732, 109] width 124 height 24
click at [670, 97] on select "Choose an option... Pending Applied Excluded (Questions) Excluded (Expired) Exc…" at bounding box center [732, 109] width 124 height 24
click at [820, 113] on div at bounding box center [846, 110] width 63 height 26
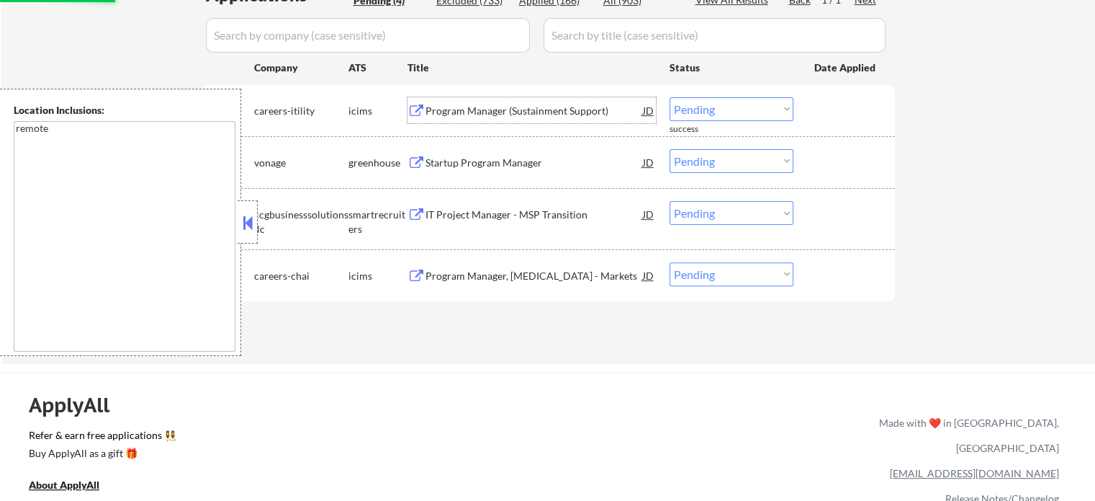
click at [487, 110] on div "Program Manager (Sustainment Support)" at bounding box center [535, 111] width 218 height 14
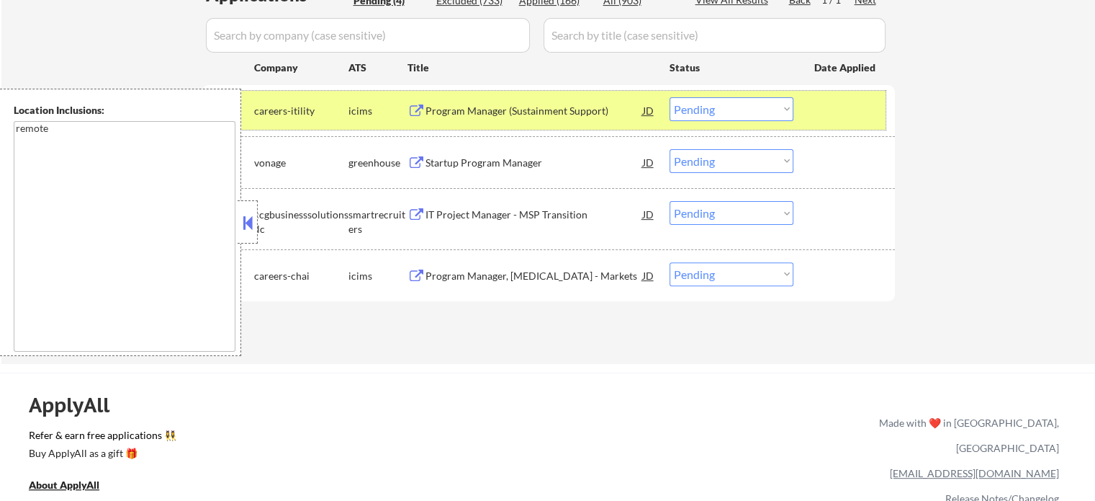
click at [730, 92] on div "#1 careers-itility icims Program Manager (Sustainment Support) JD warning_amber…" at bounding box center [546, 110] width 680 height 39
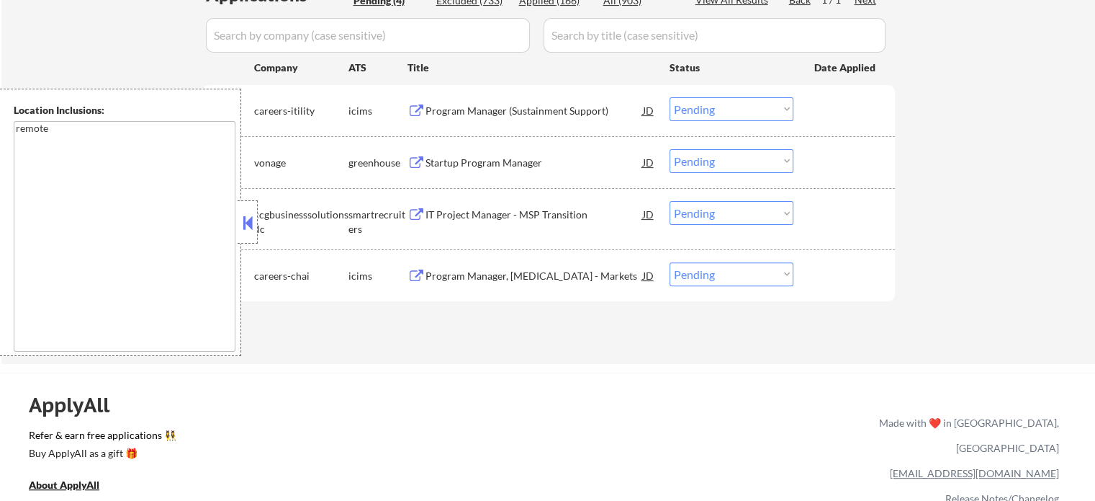
click at [730, 103] on select "Choose an option... Pending Applied Excluded (Questions) Excluded (Expired) Exc…" at bounding box center [732, 109] width 124 height 24
click at [670, 97] on select "Choose an option... Pending Applied Excluded (Questions) Excluded (Expired) Exc…" at bounding box center [732, 109] width 124 height 24
click at [758, 239] on div "#3 ccgbusinesssolutionsllc smartrecruiters IT Project Manager - MSP Transition …" at bounding box center [546, 218] width 680 height 48
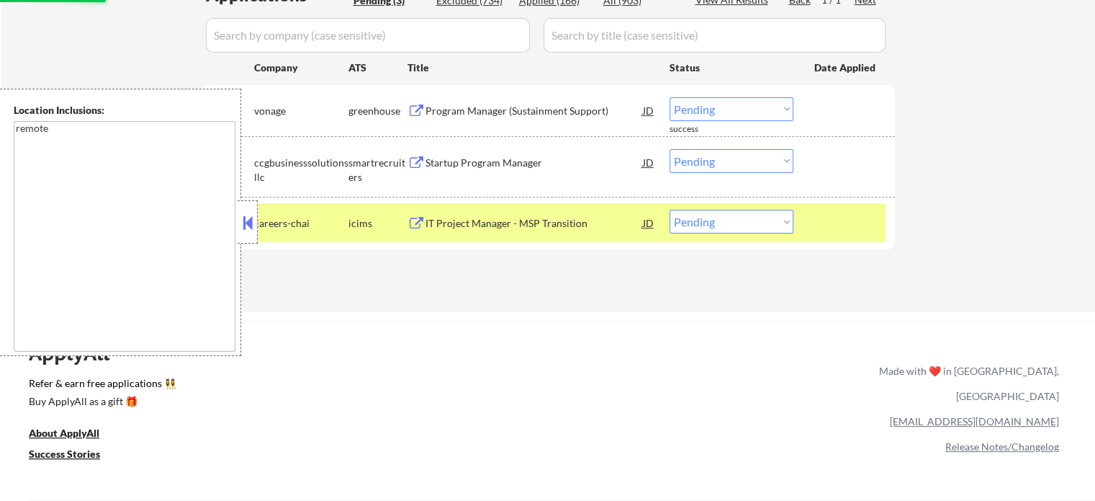
click at [823, 231] on div "#3 careers-chai icims IT Project Manager - MSP Transition JD warning_amber Choo…" at bounding box center [546, 222] width 680 height 39
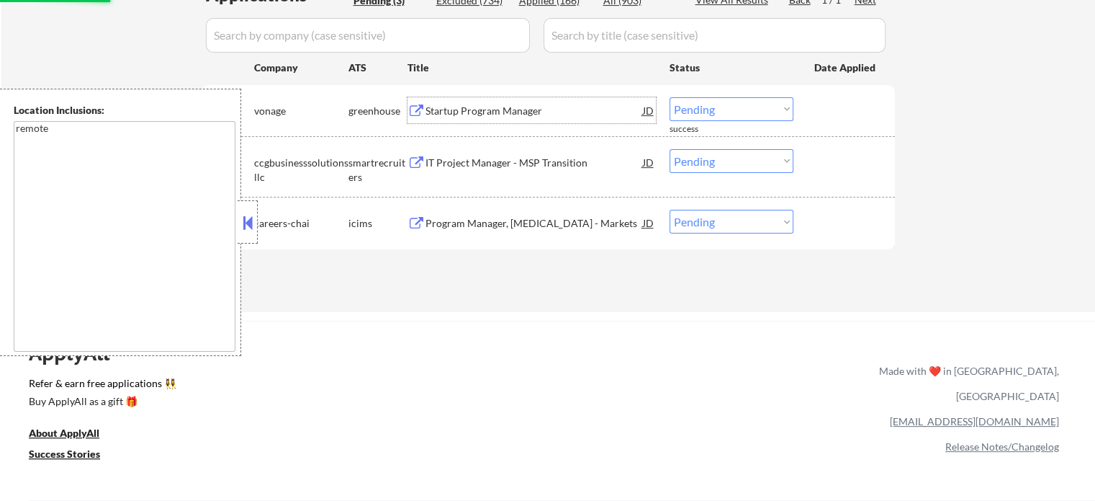
click at [538, 113] on div "Startup Program Manager" at bounding box center [535, 111] width 218 height 14
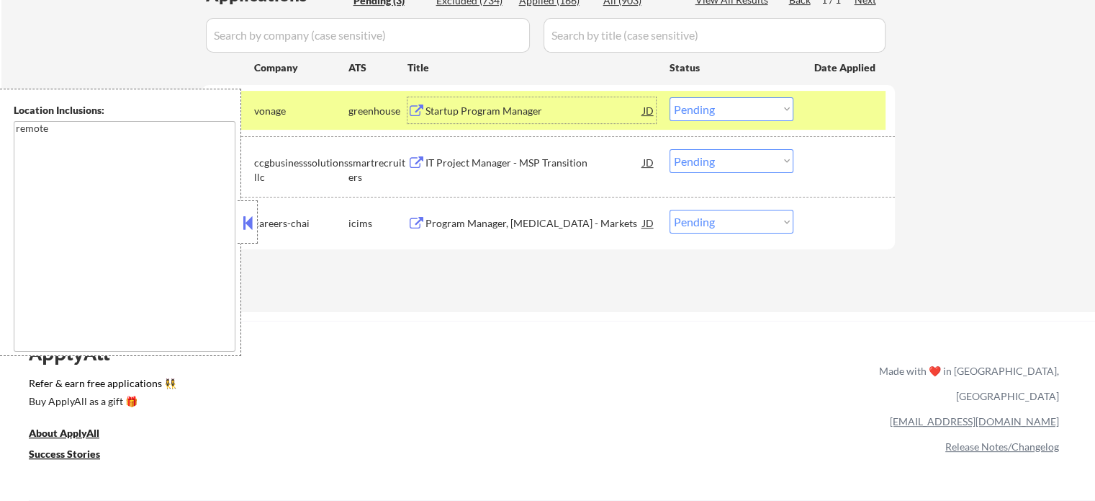
click at [738, 104] on select "Choose an option... Pending Applied Excluded (Questions) Excluded (Expired) Exc…" at bounding box center [732, 109] width 124 height 24
click at [670, 97] on select "Choose an option... Pending Applied Excluded (Questions) Excluded (Expired) Exc…" at bounding box center [732, 109] width 124 height 24
click at [848, 107] on div at bounding box center [846, 110] width 63 height 26
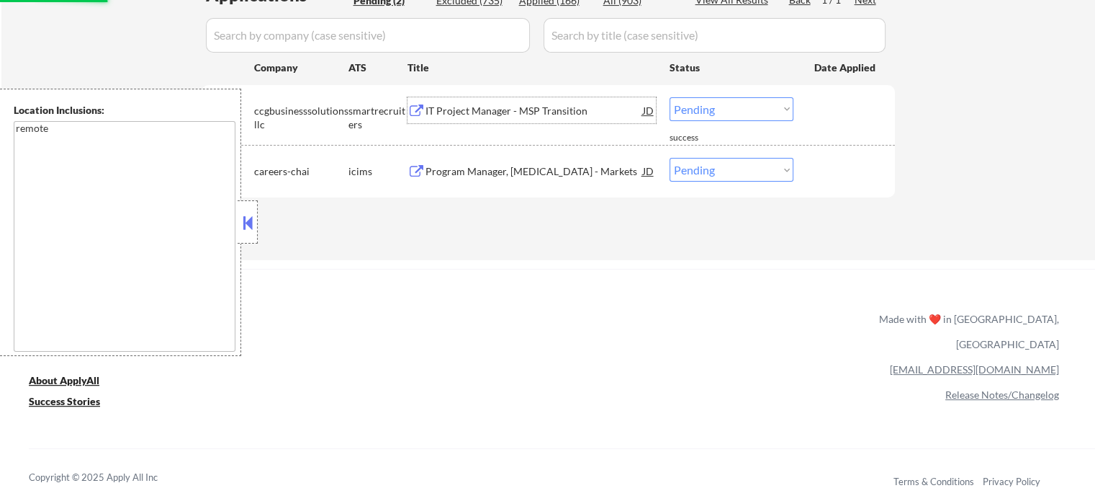
click at [504, 108] on div "IT Project Manager - MSP Transition" at bounding box center [535, 111] width 218 height 14
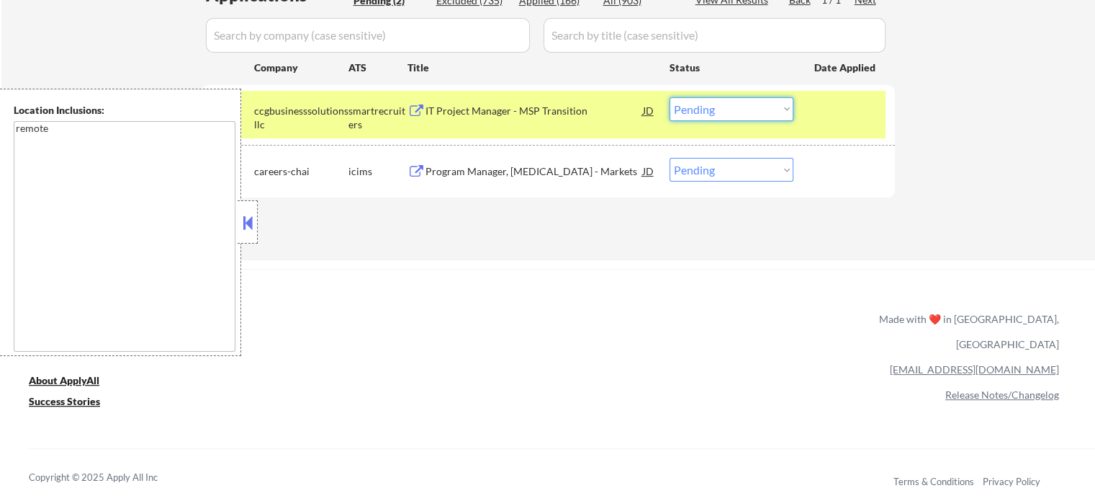
click at [683, 98] on select "Choose an option... Pending Applied Excluded (Questions) Excluded (Expired) Exc…" at bounding box center [732, 109] width 124 height 24
click at [670, 97] on select "Choose an option... Pending Applied Excluded (Questions) Excluded (Expired) Exc…" at bounding box center [732, 109] width 124 height 24
click at [816, 117] on div at bounding box center [846, 110] width 63 height 26
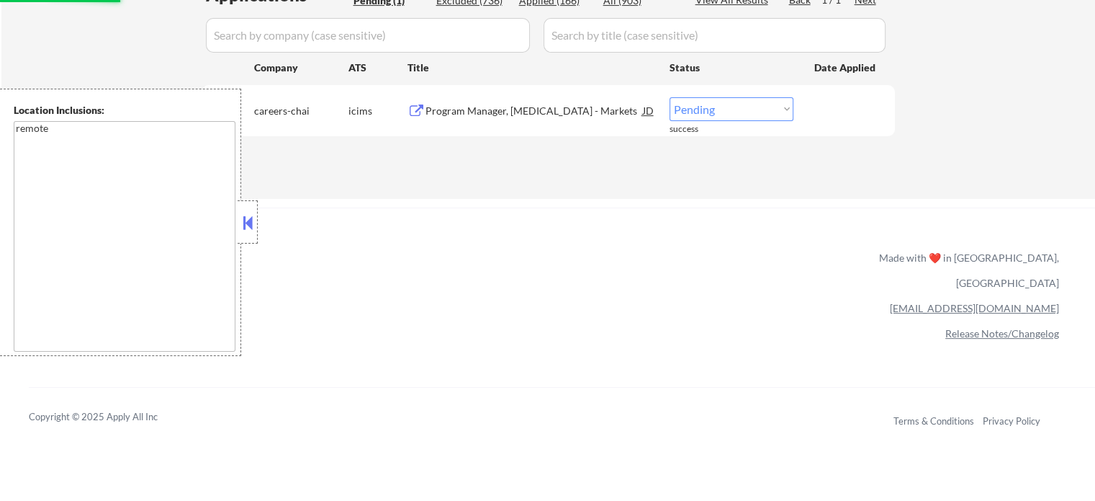
click at [501, 109] on div "Program Manager, Type 1 Diabetes - Markets" at bounding box center [535, 111] width 218 height 14
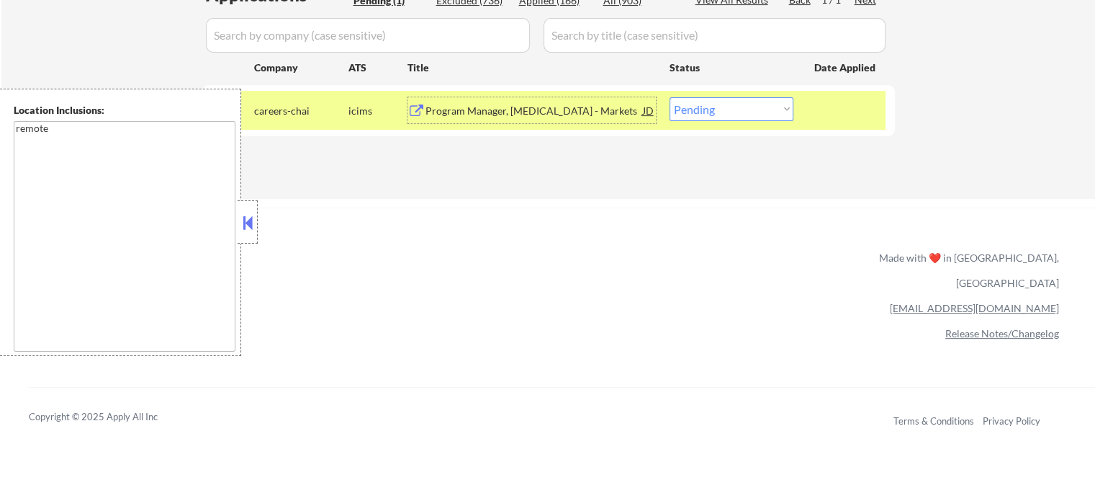
click at [691, 106] on select "Choose an option... Pending Applied Excluded (Questions) Excluded (Expired) Exc…" at bounding box center [732, 109] width 124 height 24
select select ""excluded__bad_match_""
click at [670, 97] on select "Choose an option... Pending Applied Excluded (Questions) Excluded (Expired) Exc…" at bounding box center [732, 109] width 124 height 24
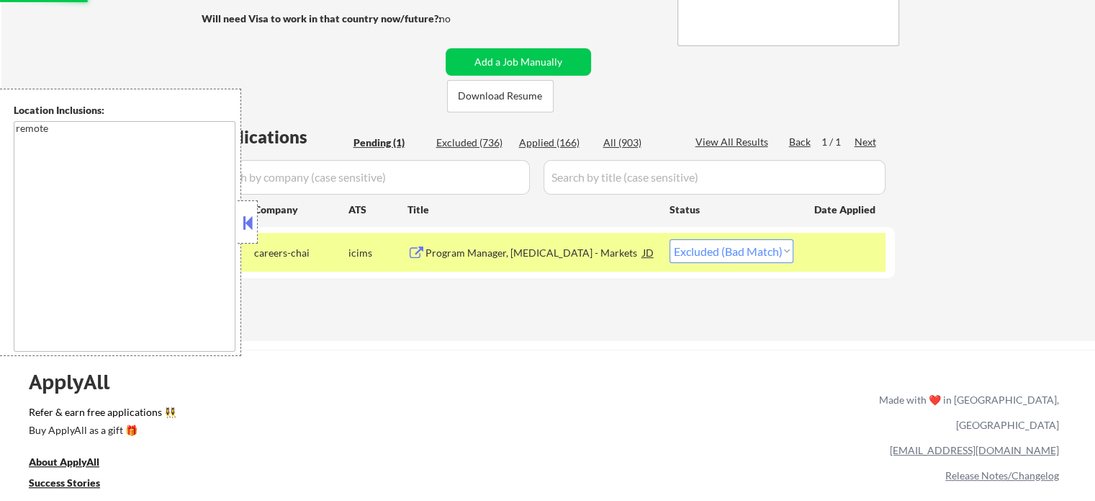
scroll to position [288, 0]
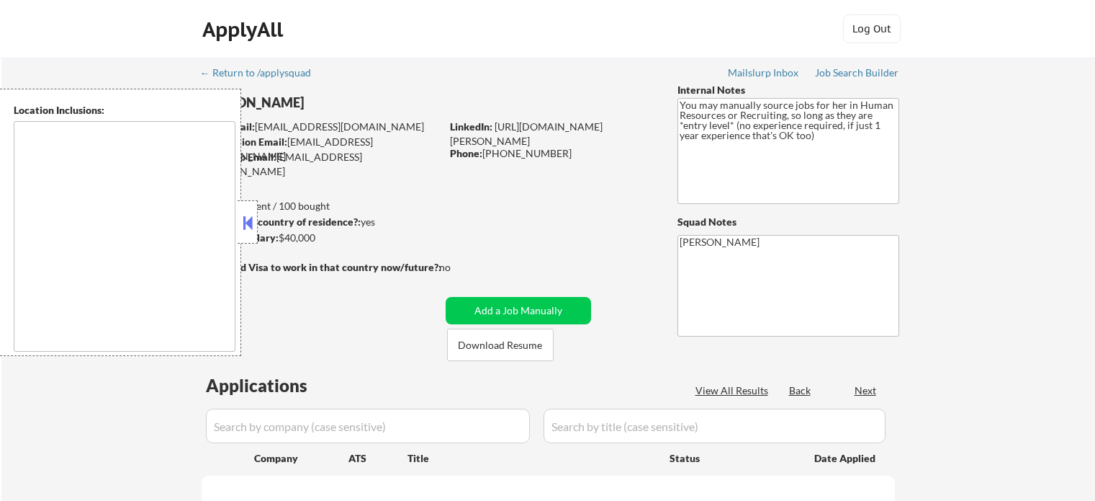
type textarea "It seems there is a misunderstanding in the location specified as "Remote." "Re…"
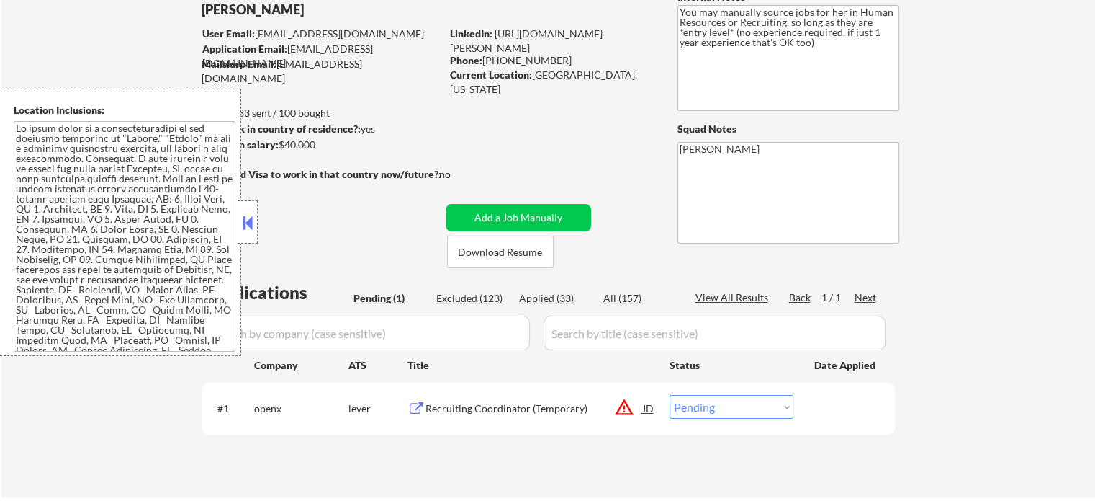
scroll to position [216, 0]
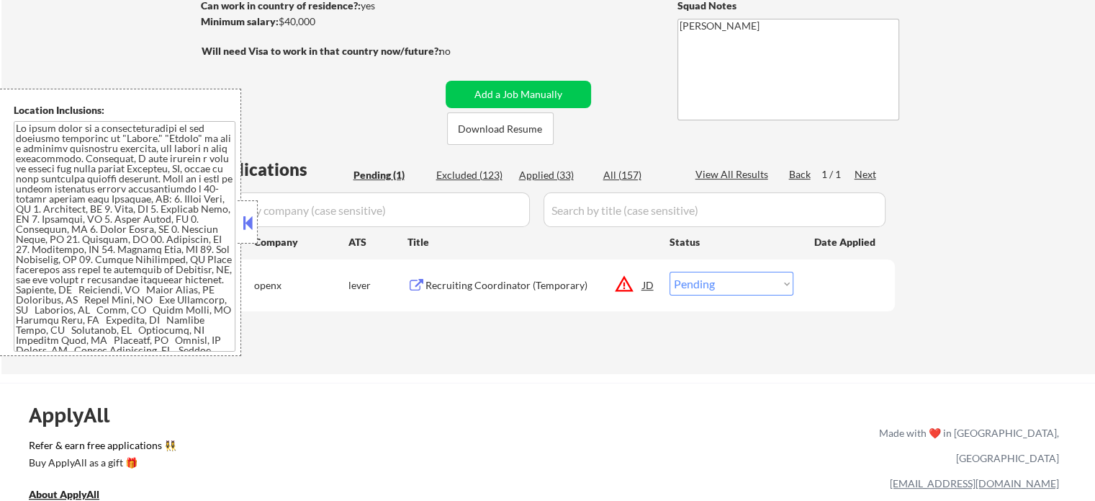
click at [504, 285] on div "Recruiting Coordinator (Temporary)" at bounding box center [535, 285] width 218 height 14
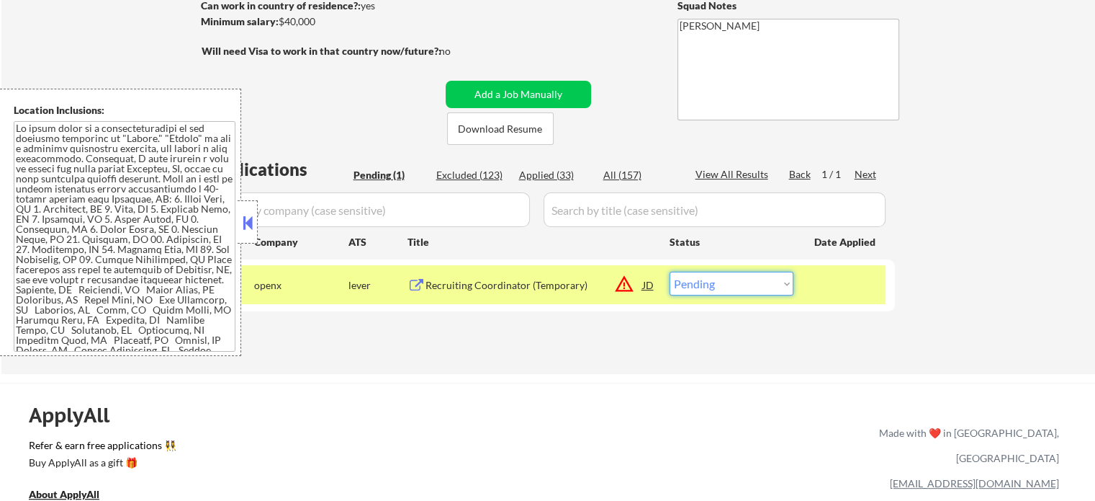
click at [701, 288] on select "Choose an option... Pending Applied Excluded (Questions) Excluded (Expired) Exc…" at bounding box center [732, 284] width 124 height 24
select select ""excluded__bad_match_""
click at [670, 272] on select "Choose an option... Pending Applied Excluded (Questions) Excluded (Expired) Exc…" at bounding box center [732, 284] width 124 height 24
click at [840, 293] on div at bounding box center [846, 285] width 63 height 26
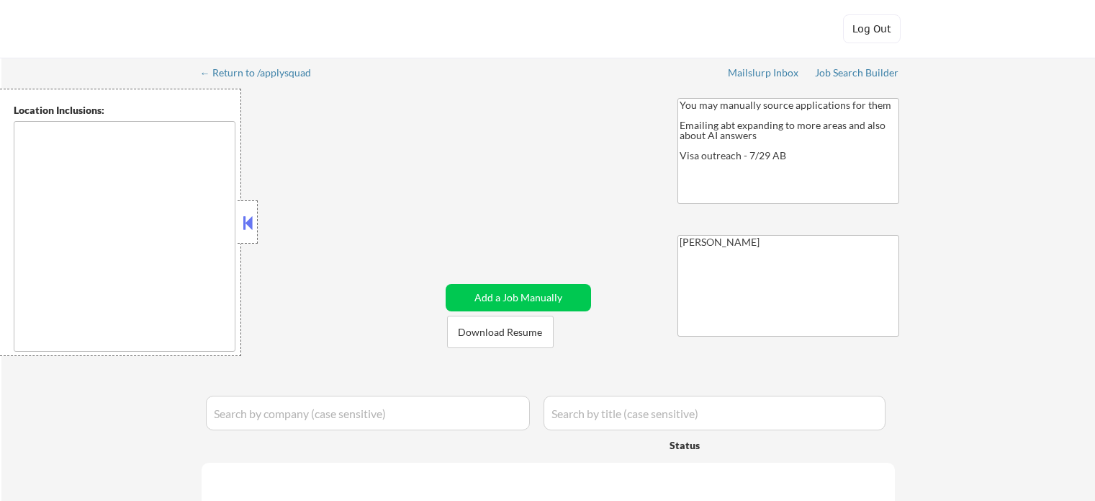
type textarea "country:[GEOGRAPHIC_DATA]"
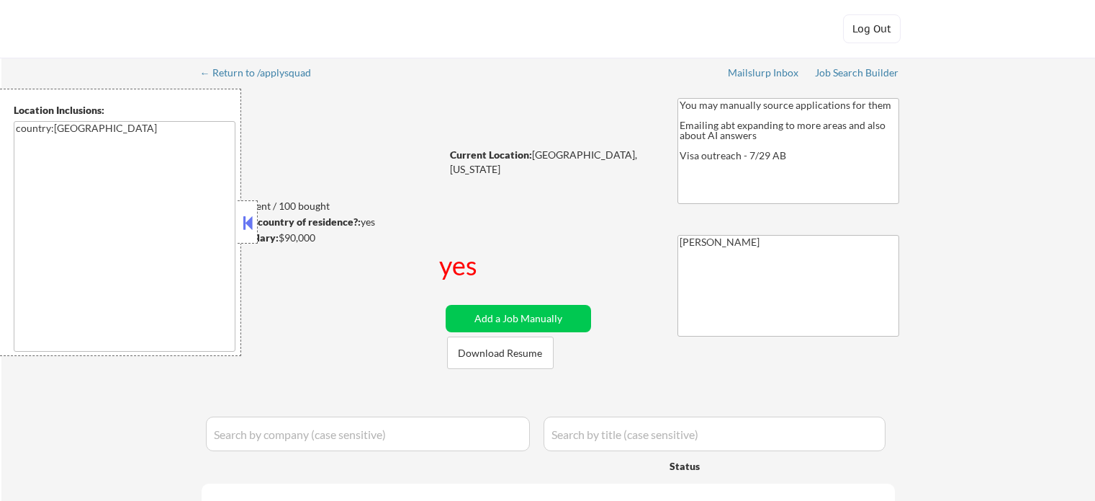
select select ""pending""
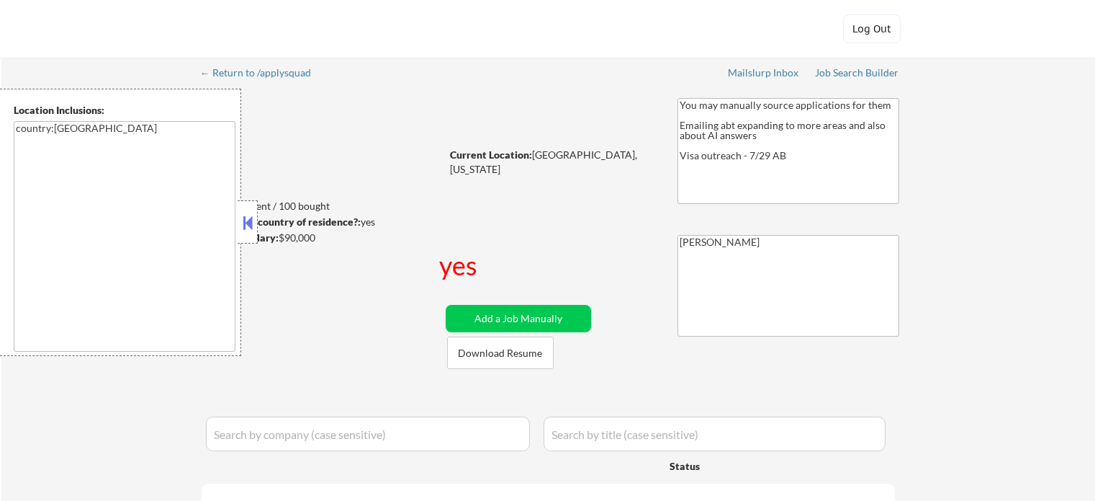
select select ""pending""
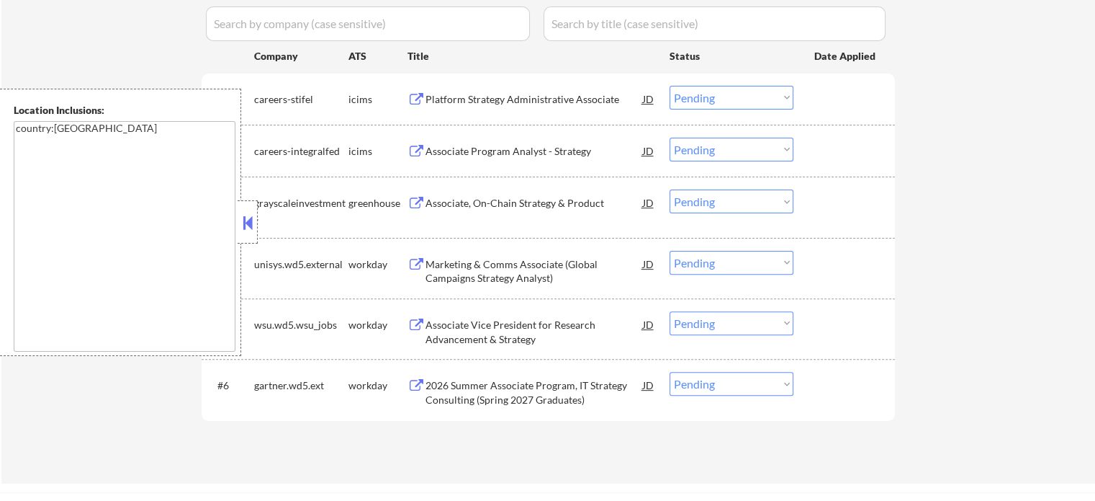
scroll to position [432, 0]
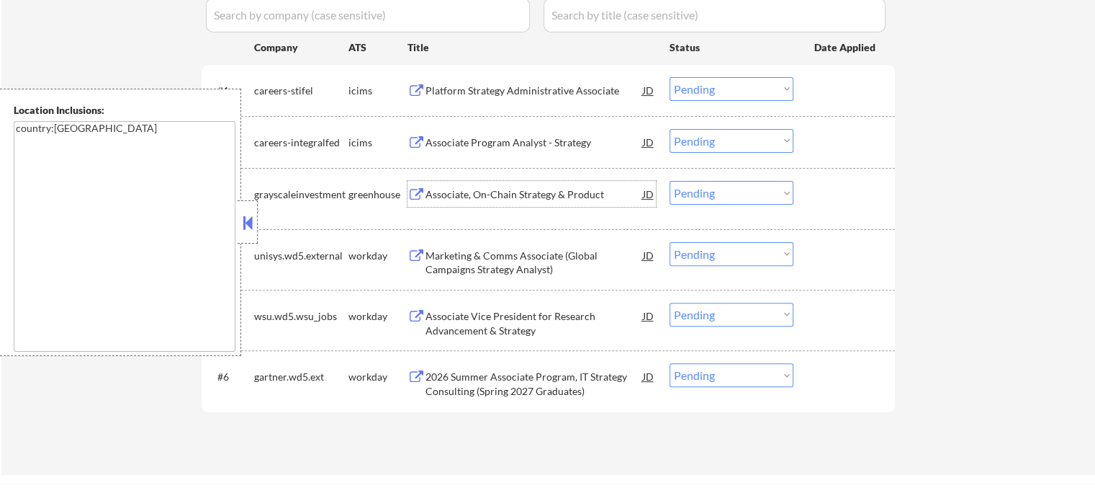
click at [501, 197] on div "Associate, On-Chain Strategy & Product" at bounding box center [535, 194] width 218 height 14
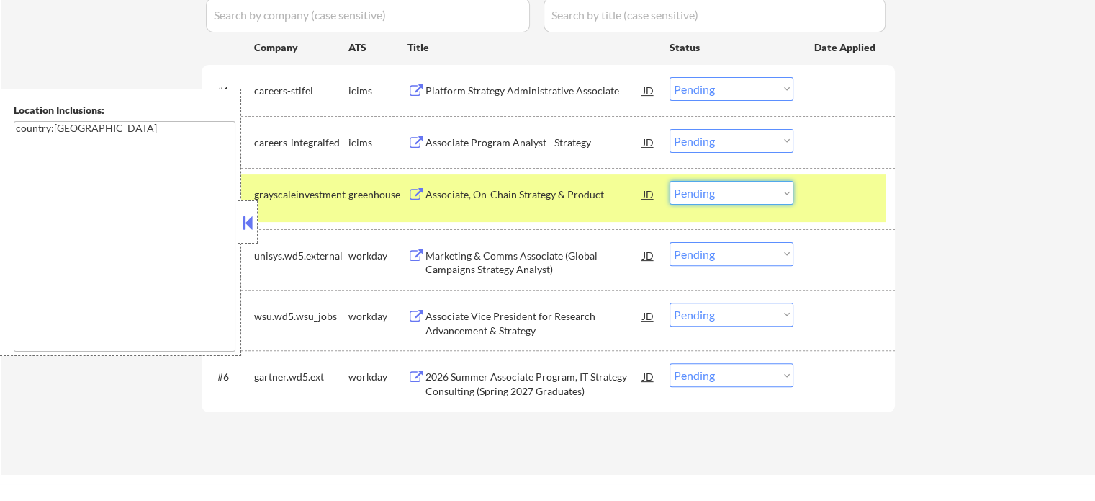
click at [697, 187] on select "Choose an option... Pending Applied Excluded (Questions) Excluded (Expired) Exc…" at bounding box center [732, 193] width 124 height 24
click at [670, 181] on select "Choose an option... Pending Applied Excluded (Questions) Excluded (Expired) Exc…" at bounding box center [732, 193] width 124 height 24
click at [815, 201] on div at bounding box center [846, 194] width 63 height 26
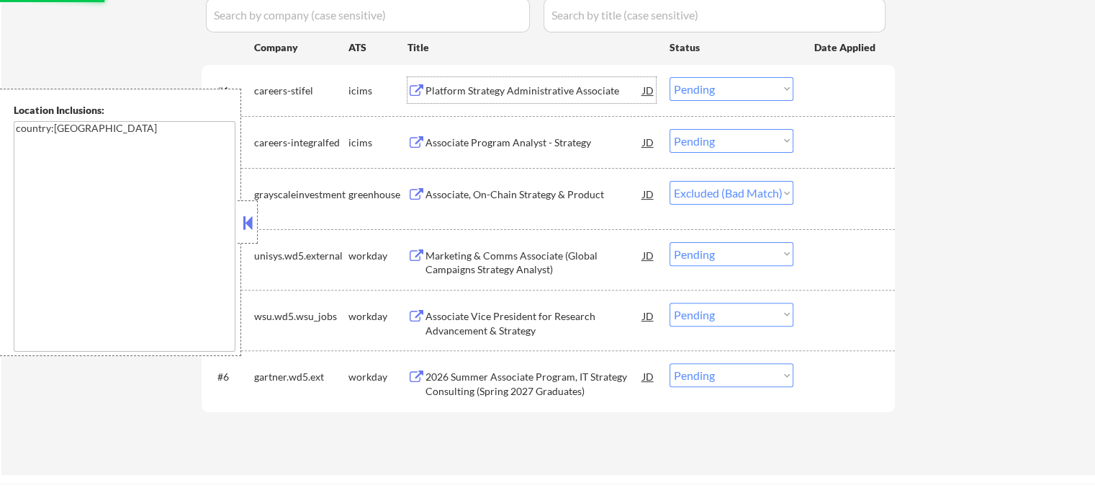
click at [498, 93] on div "Platform Strategy Administrative Associate" at bounding box center [535, 91] width 218 height 14
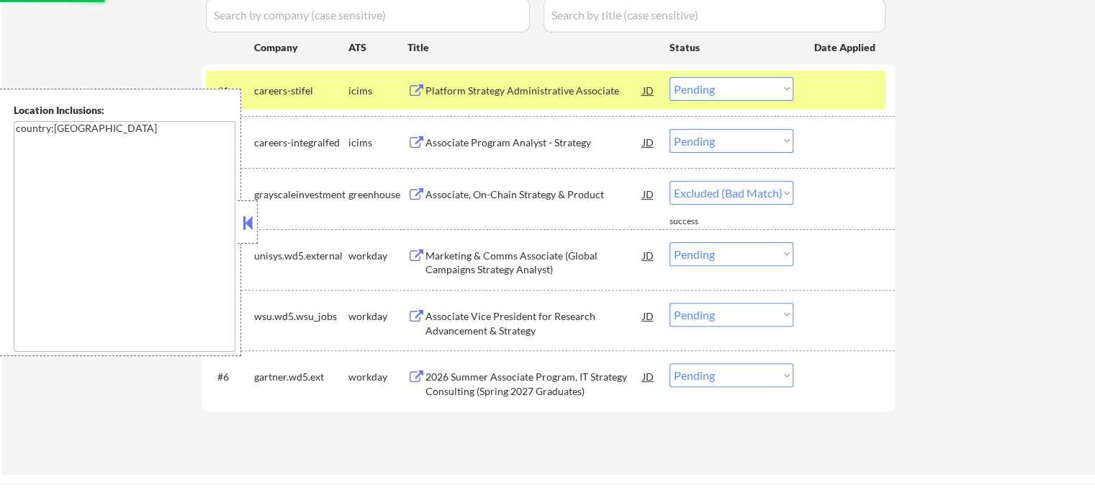
select select ""pending""
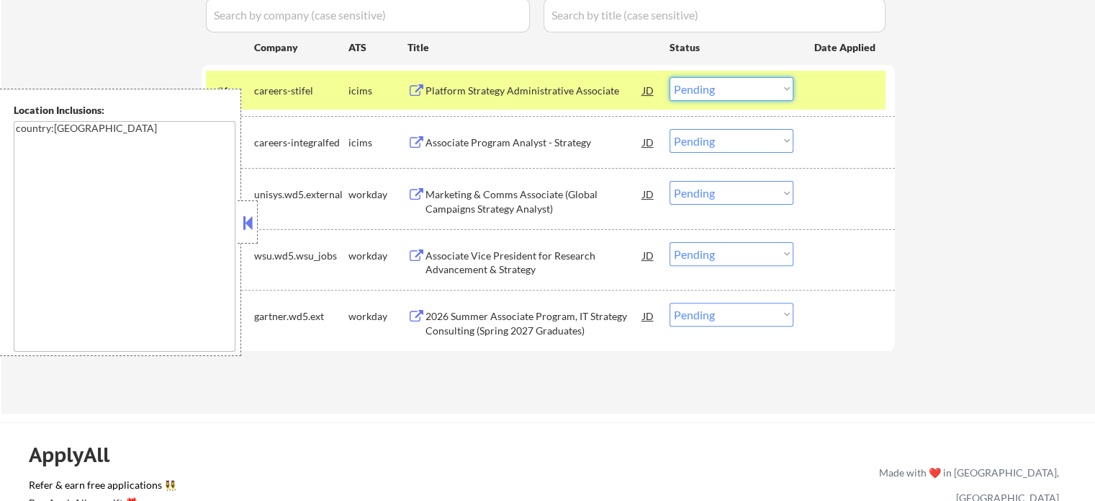
click at [717, 77] on select "Choose an option... Pending Applied Excluded (Questions) Excluded (Expired) Exc…" at bounding box center [732, 89] width 124 height 24
click at [670, 77] on select "Choose an option... Pending Applied Excluded (Questions) Excluded (Expired) Exc…" at bounding box center [732, 89] width 124 height 24
click at [853, 86] on div at bounding box center [846, 90] width 63 height 26
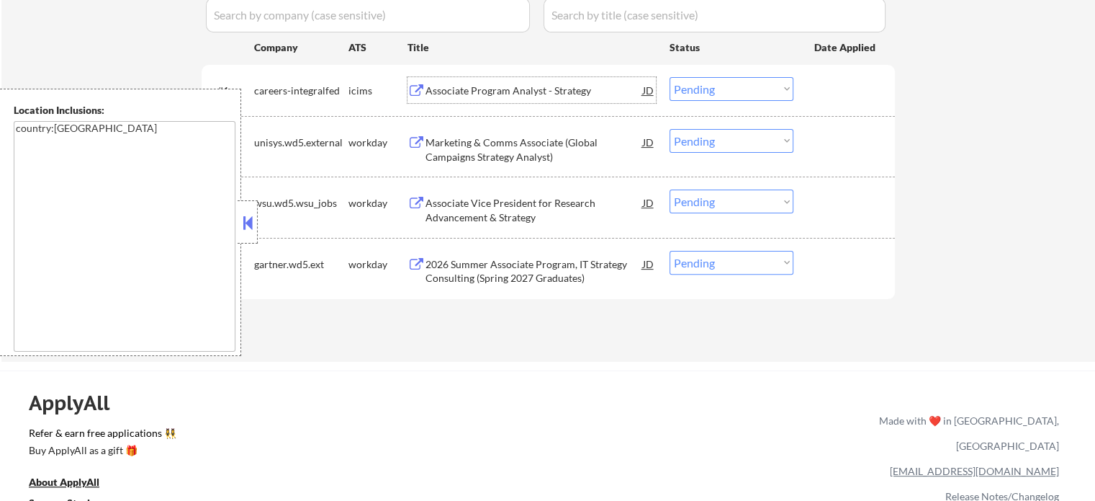
click at [467, 86] on div "Associate Program Analyst - Strategy" at bounding box center [535, 91] width 218 height 14
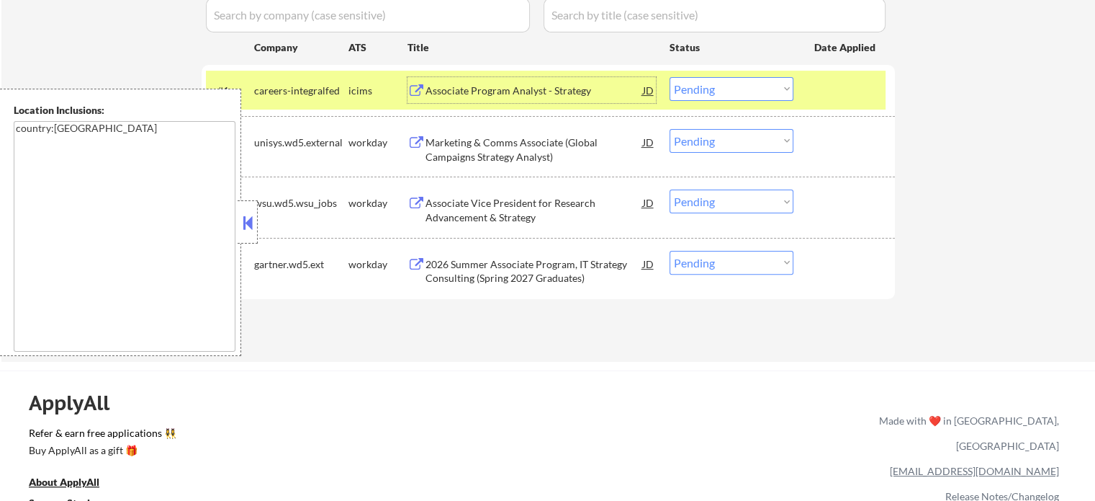
drag, startPoint x: 720, startPoint y: 87, endPoint x: 724, endPoint y: 94, distance: 8.1
click at [720, 87] on select "Choose an option... Pending Applied Excluded (Questions) Excluded (Expired) Exc…" at bounding box center [732, 89] width 124 height 24
click at [670, 77] on select "Choose an option... Pending Applied Excluded (Questions) Excluded (Expired) Exc…" at bounding box center [732, 89] width 124 height 24
click at [840, 92] on div at bounding box center [846, 90] width 63 height 26
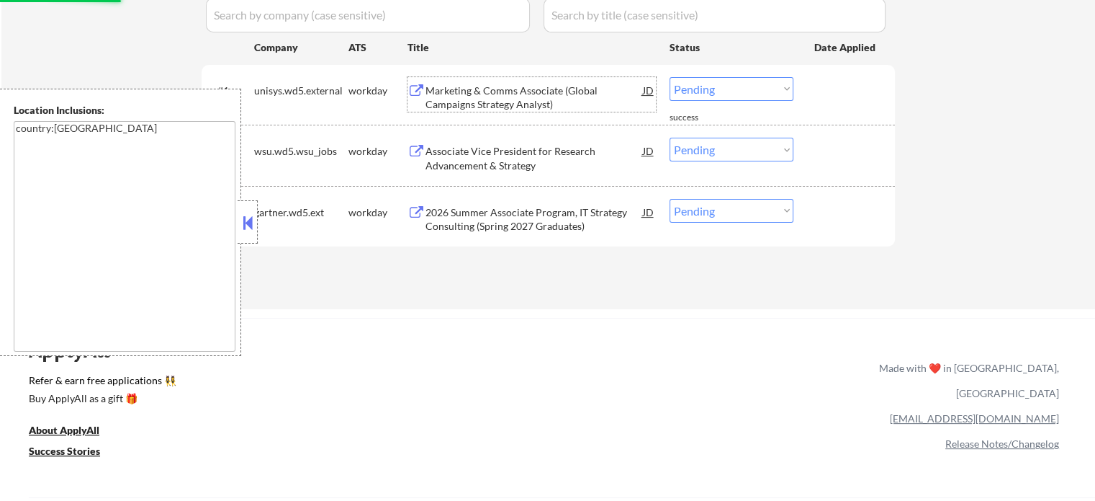
click at [478, 90] on div "Marketing & Comms Associate (Global Campaigns Strategy Analyst)" at bounding box center [535, 98] width 218 height 28
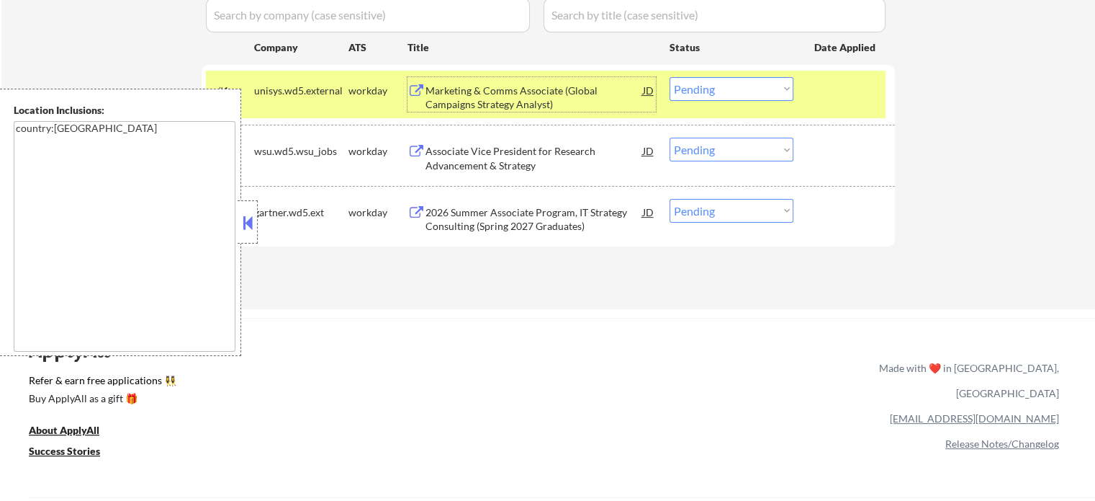
click at [715, 94] on select "Choose an option... Pending Applied Excluded (Questions) Excluded (Expired) Exc…" at bounding box center [732, 89] width 124 height 24
click at [670, 77] on select "Choose an option... Pending Applied Excluded (Questions) Excluded (Expired) Exc…" at bounding box center [732, 89] width 124 height 24
click at [838, 84] on div at bounding box center [846, 90] width 63 height 26
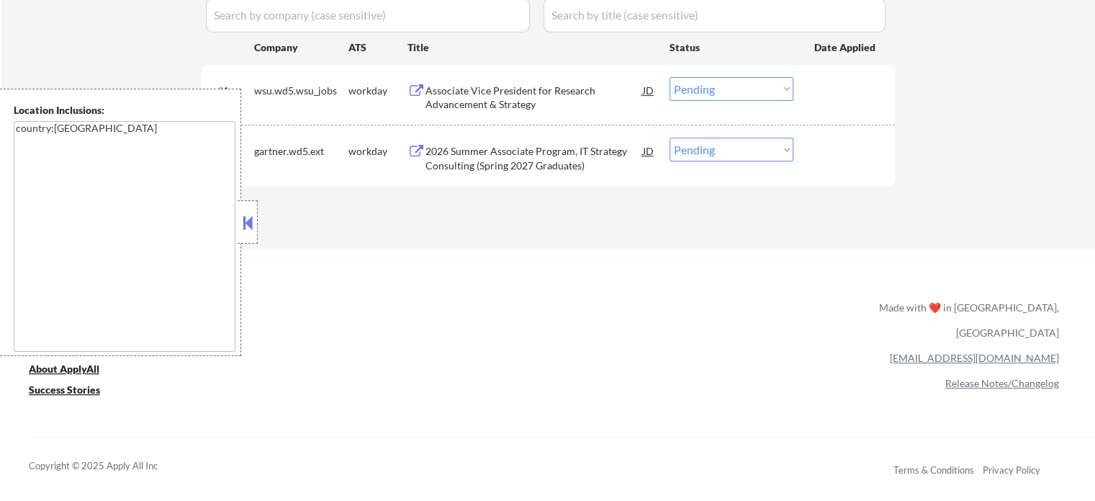
click at [470, 84] on div "Associate Vice President for Research Advancement & Strategy" at bounding box center [535, 98] width 218 height 28
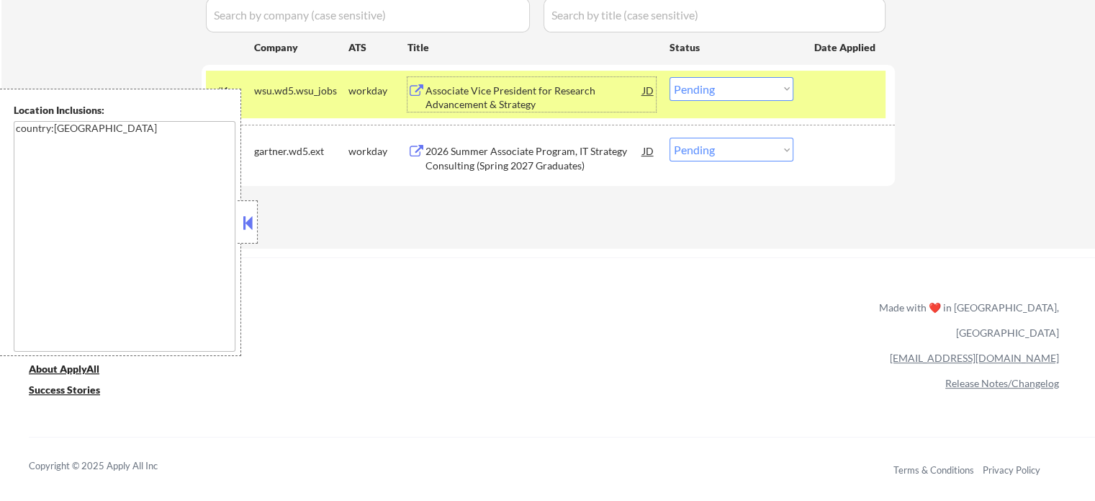
click at [727, 89] on select "Choose an option... Pending Applied Excluded (Questions) Excluded (Expired) Exc…" at bounding box center [732, 89] width 124 height 24
click at [670, 77] on select "Choose an option... Pending Applied Excluded (Questions) Excluded (Expired) Exc…" at bounding box center [732, 89] width 124 height 24
click at [827, 91] on div at bounding box center [846, 90] width 63 height 26
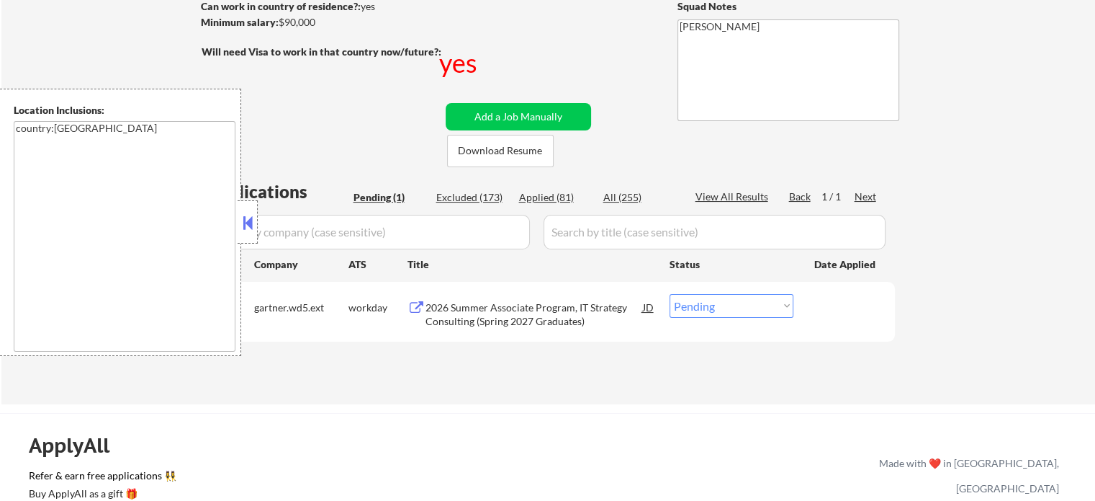
scroll to position [216, 0]
click at [534, 309] on div "2026 Summer Associate Program, IT Strategy Consulting (Spring 2027 Graduates)" at bounding box center [535, 314] width 218 height 28
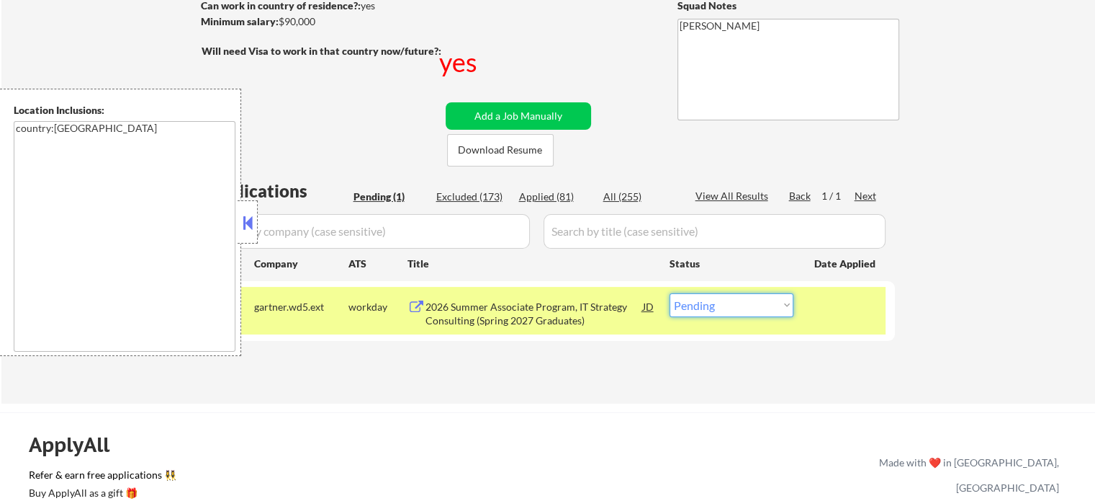
click at [717, 303] on select "Choose an option... Pending Applied Excluded (Questions) Excluded (Expired) Exc…" at bounding box center [732, 305] width 124 height 24
select select ""excluded__bad_match_""
click at [670, 293] on select "Choose an option... Pending Applied Excluded (Questions) Excluded (Expired) Exc…" at bounding box center [732, 305] width 124 height 24
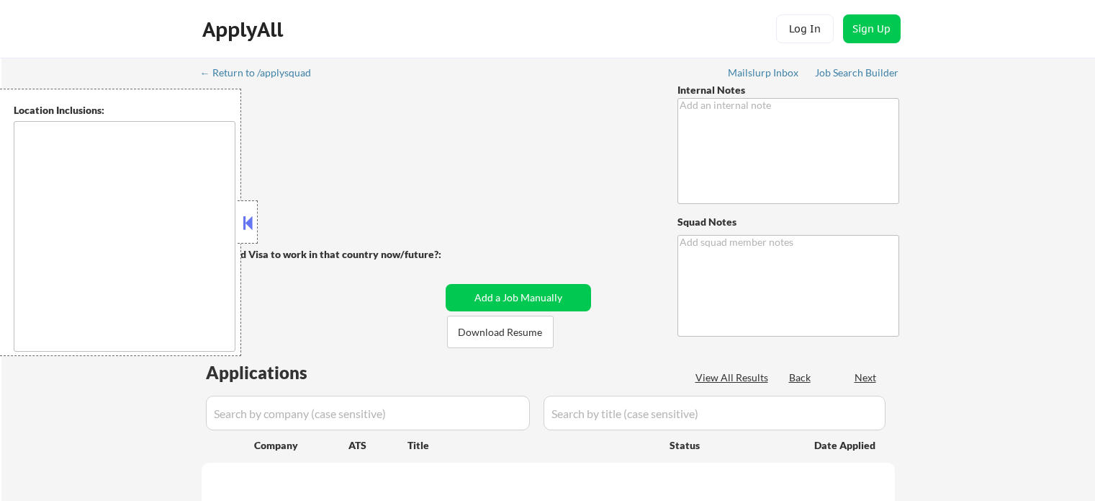
type textarea "Spain/EMEA/EU-based customer we are taking as favor to [PERSON_NAME]... • Make …"
type textarea "[PERSON_NAME]"
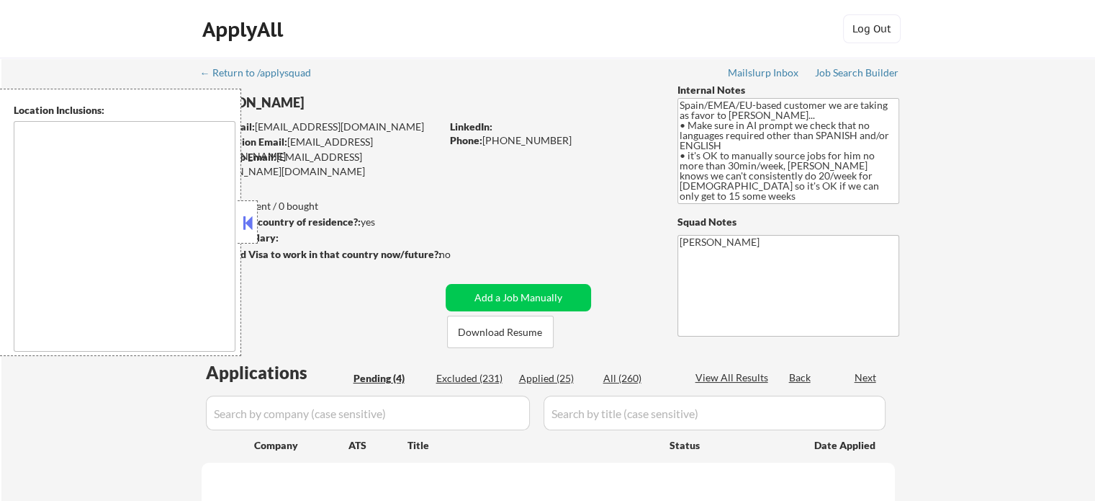
type textarea "It seems there is a misunderstanding in the input. "EMEA" is not a specific geo…"
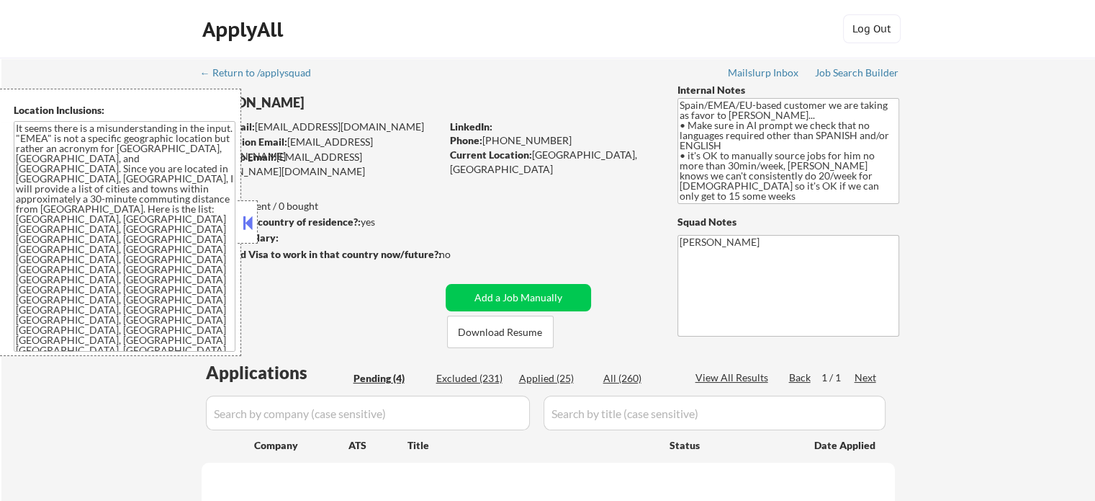
select select ""pending""
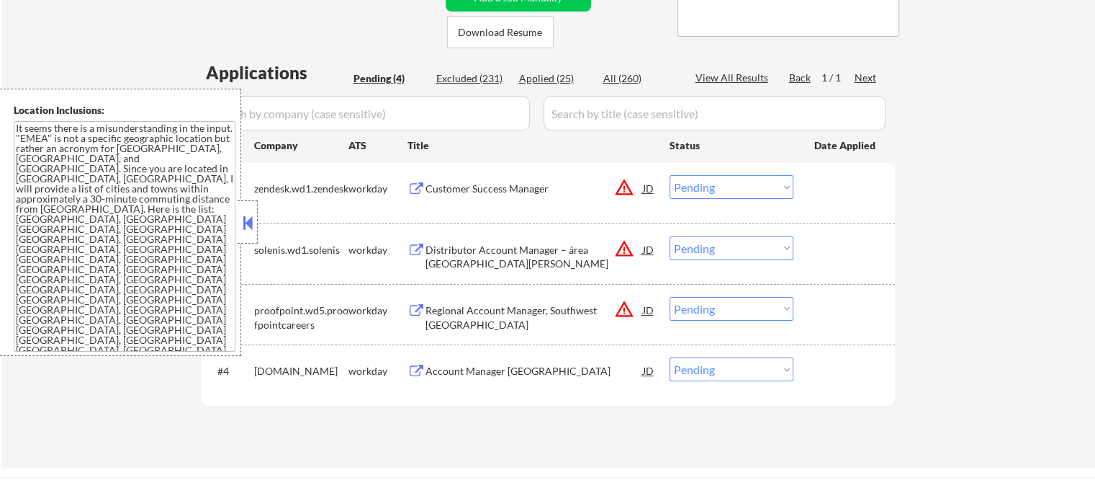
scroll to position [216, 0]
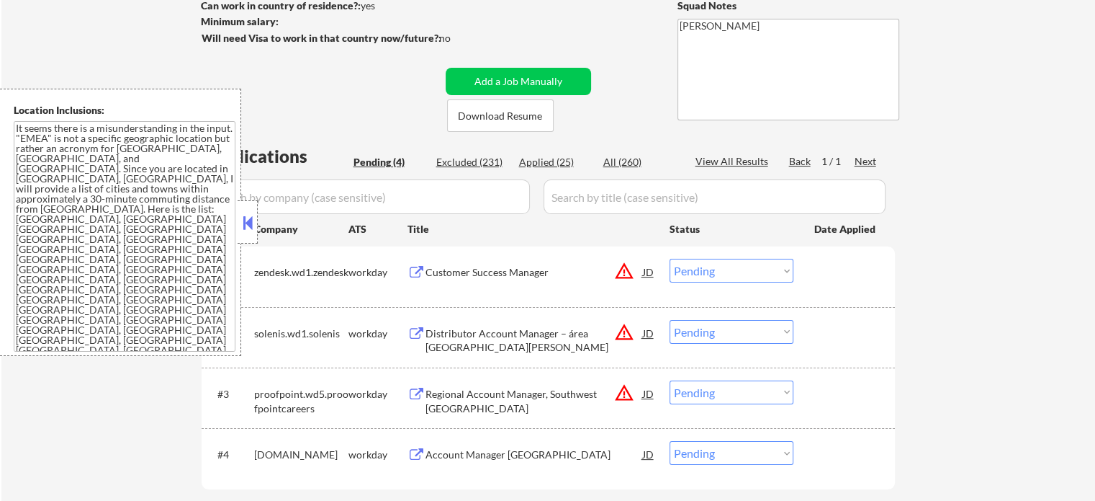
click at [499, 283] on div "Customer Success Manager" at bounding box center [535, 272] width 218 height 26
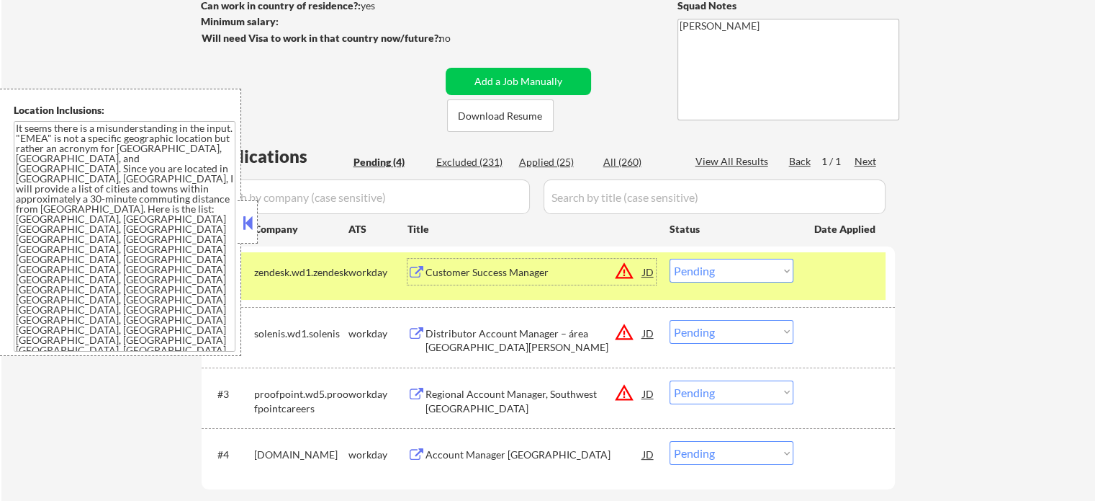
click at [750, 273] on select "Choose an option... Pending Applied Excluded (Questions) Excluded (Expired) Exc…" at bounding box center [732, 271] width 124 height 24
click at [670, 259] on select "Choose an option... Pending Applied Excluded (Questions) Excluded (Expired) Exc…" at bounding box center [732, 271] width 124 height 24
click at [834, 273] on div at bounding box center [846, 272] width 63 height 26
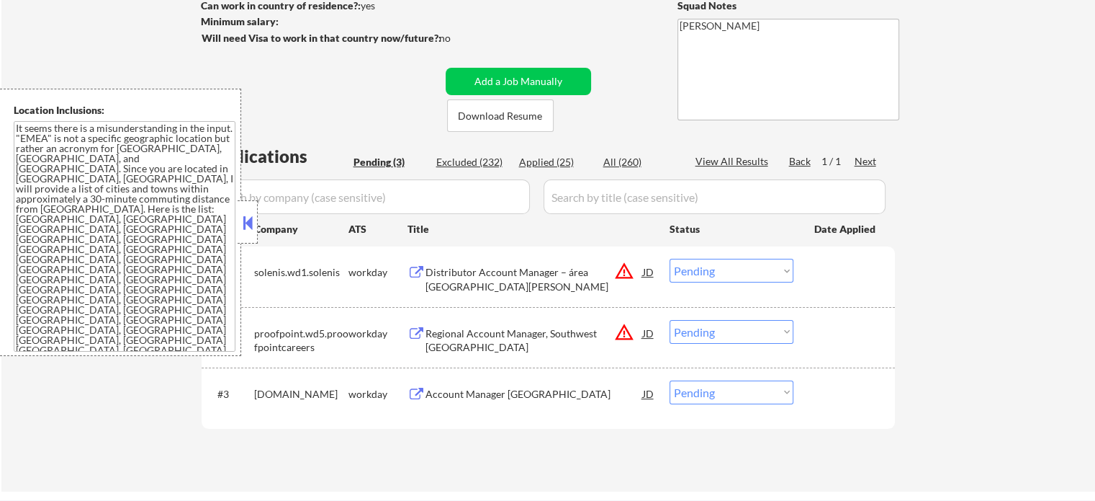
click at [432, 279] on div "Distributor Account Manager – área Castilla y León" at bounding box center [535, 279] width 218 height 28
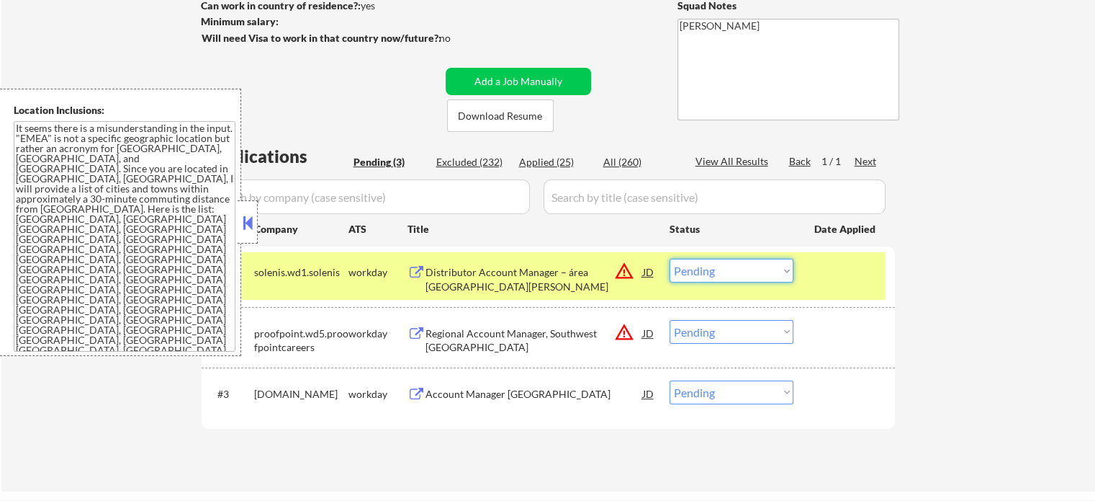
click at [758, 269] on select "Choose an option... Pending Applied Excluded (Questions) Excluded (Expired) Exc…" at bounding box center [732, 271] width 124 height 24
click at [670, 259] on select "Choose an option... Pending Applied Excluded (Questions) Excluded (Expired) Exc…" at bounding box center [732, 271] width 124 height 24
click at [838, 269] on div at bounding box center [846, 272] width 63 height 26
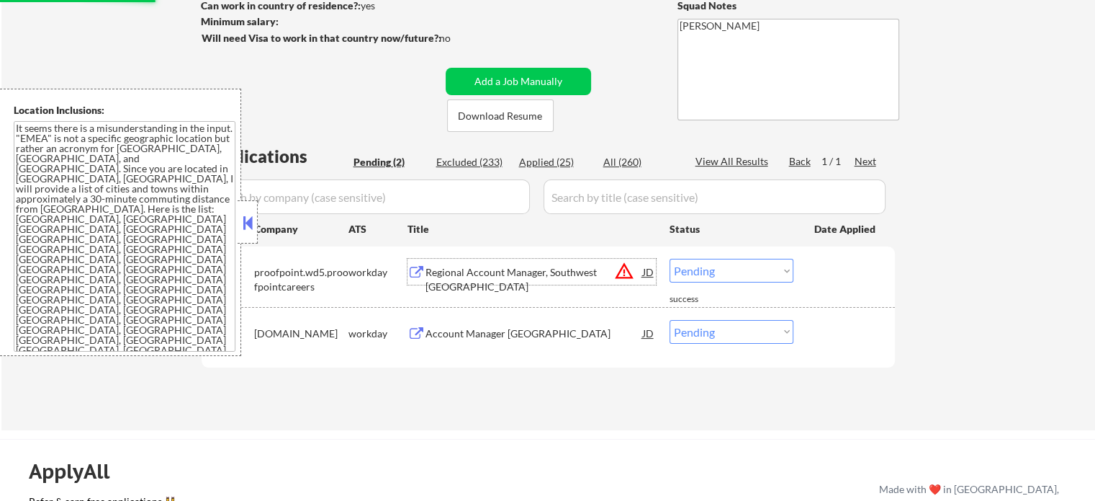
click at [550, 276] on div "Regional Account Manager, Southwest France" at bounding box center [535, 279] width 218 height 28
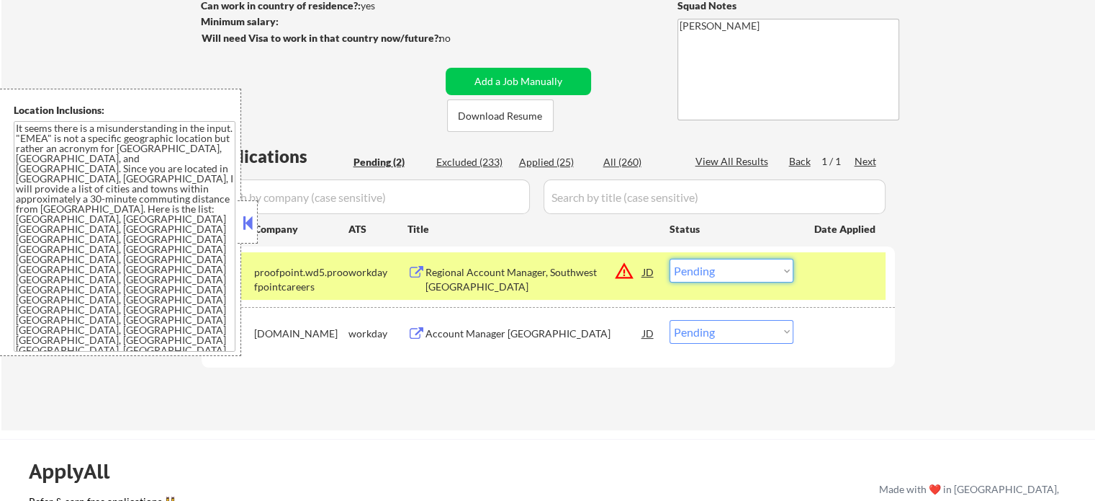
click at [736, 266] on select "Choose an option... Pending Applied Excluded (Questions) Excluded (Expired) Exc…" at bounding box center [732, 271] width 124 height 24
click at [670, 259] on select "Choose an option... Pending Applied Excluded (Questions) Excluded (Expired) Exc…" at bounding box center [732, 271] width 124 height 24
click at [821, 284] on div "#1 proofpoint.wd5.proofpointcareers workday Regional Account Manager, Southwest…" at bounding box center [546, 276] width 680 height 48
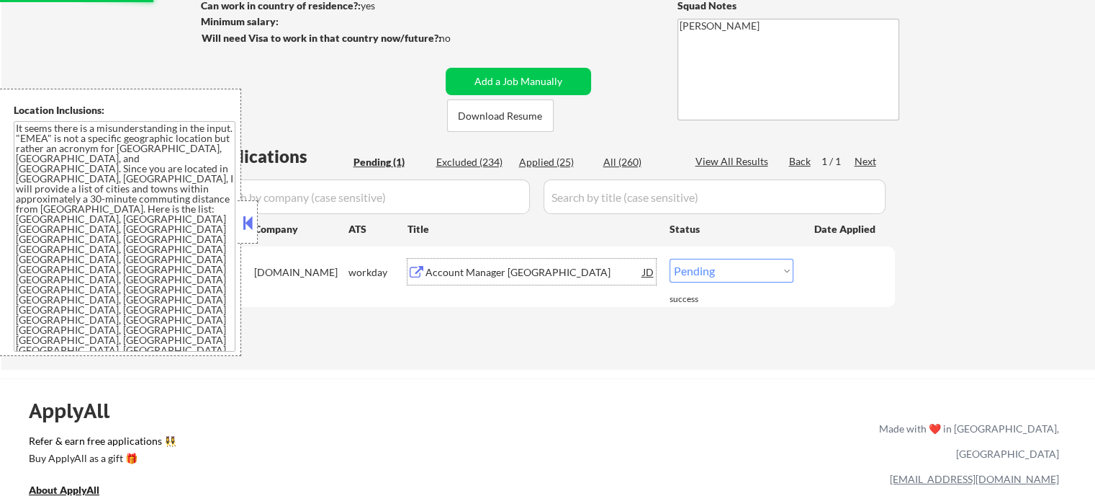
click at [489, 265] on div "Account Manager Netherlands" at bounding box center [535, 272] width 218 height 14
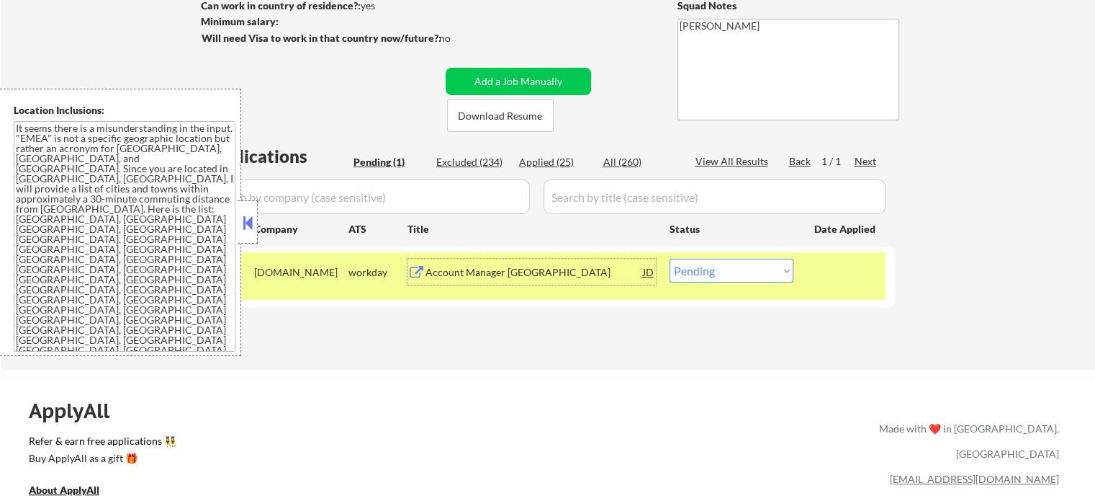
click at [754, 276] on select "Choose an option... Pending Applied Excluded (Questions) Excluded (Expired) Exc…" at bounding box center [732, 271] width 124 height 24
select select ""excluded__bad_match_""
click at [670, 259] on select "Choose an option... Pending Applied Excluded (Questions) Excluded (Expired) Exc…" at bounding box center [732, 271] width 124 height 24
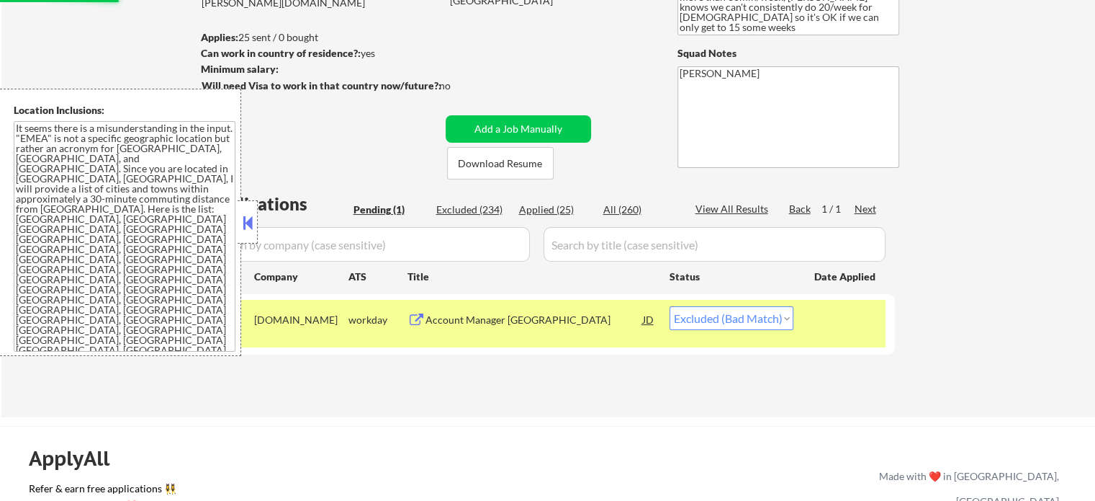
scroll to position [144, 0]
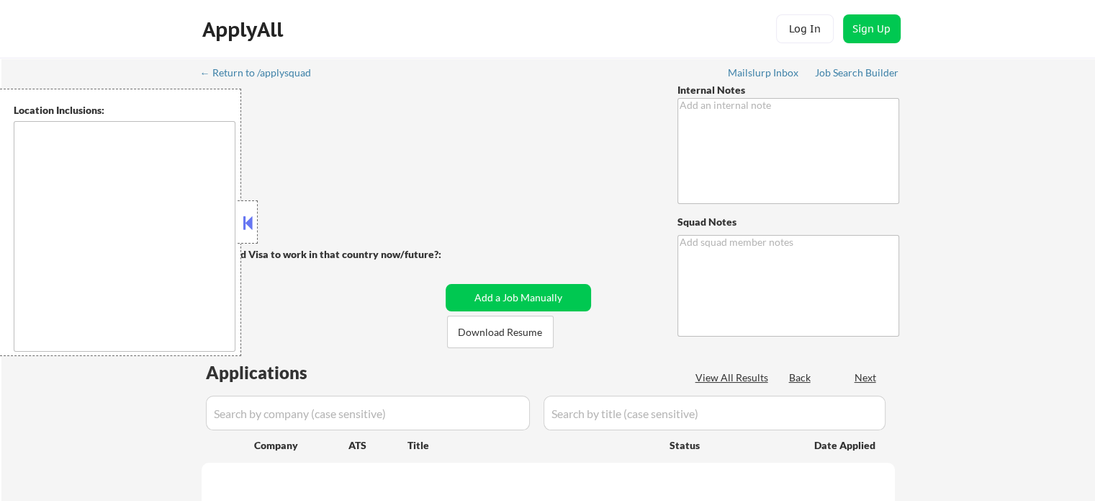
type textarea "👉 This customer purchased a package of 100 via our partnership with Skillhat"
type textarea "[PERSON_NAME]"
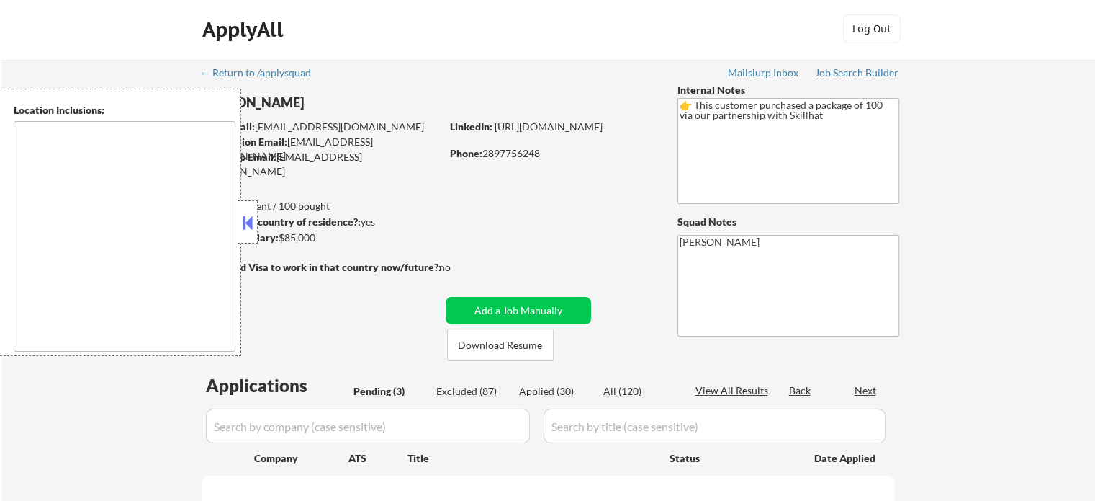
select select ""pending""
type textarea "[GEOGRAPHIC_DATA], ON [GEOGRAPHIC_DATA], ON [GEOGRAPHIC_DATA], ON [GEOGRAPHIC_D…"
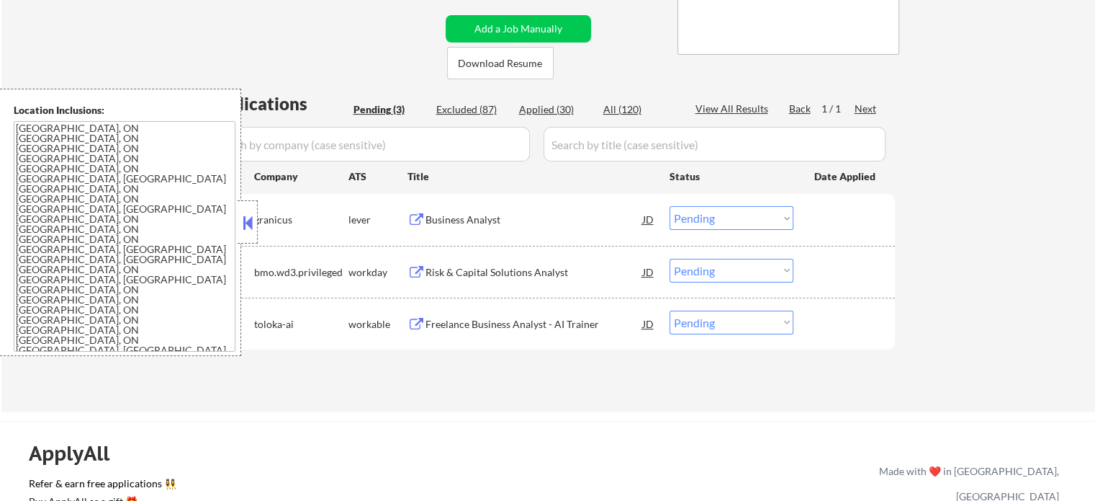
scroll to position [288, 0]
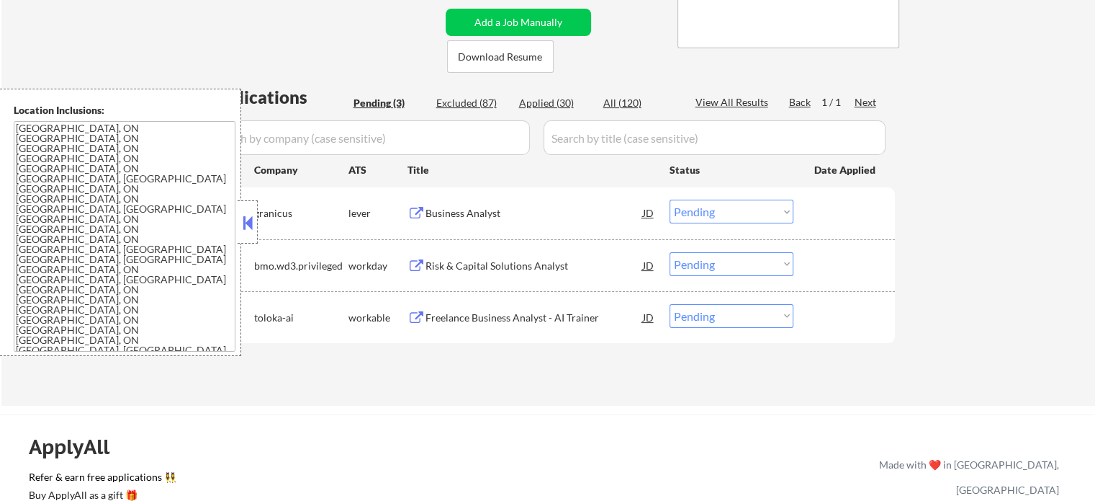
click at [456, 260] on div "Risk & Capital Solutions Analyst" at bounding box center [535, 266] width 218 height 14
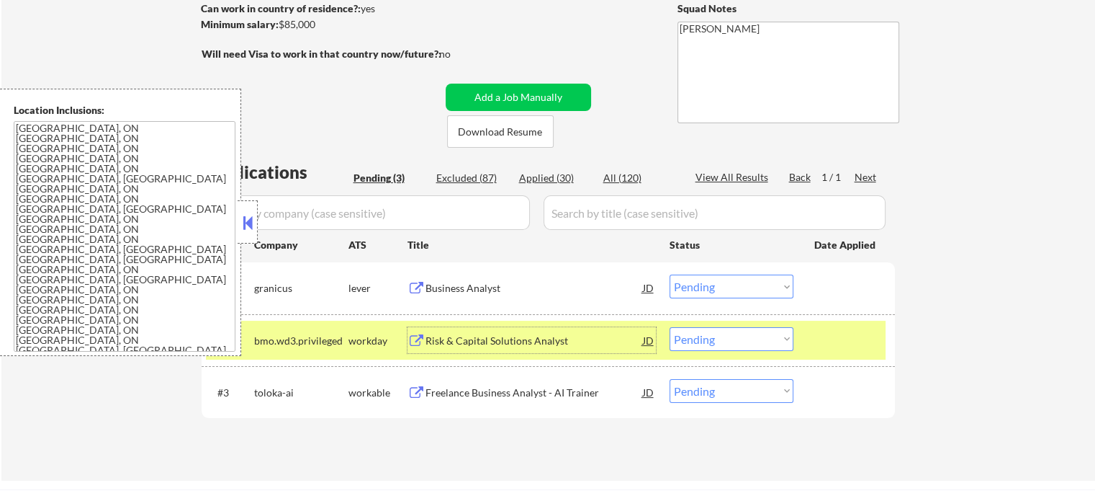
scroll to position [216, 0]
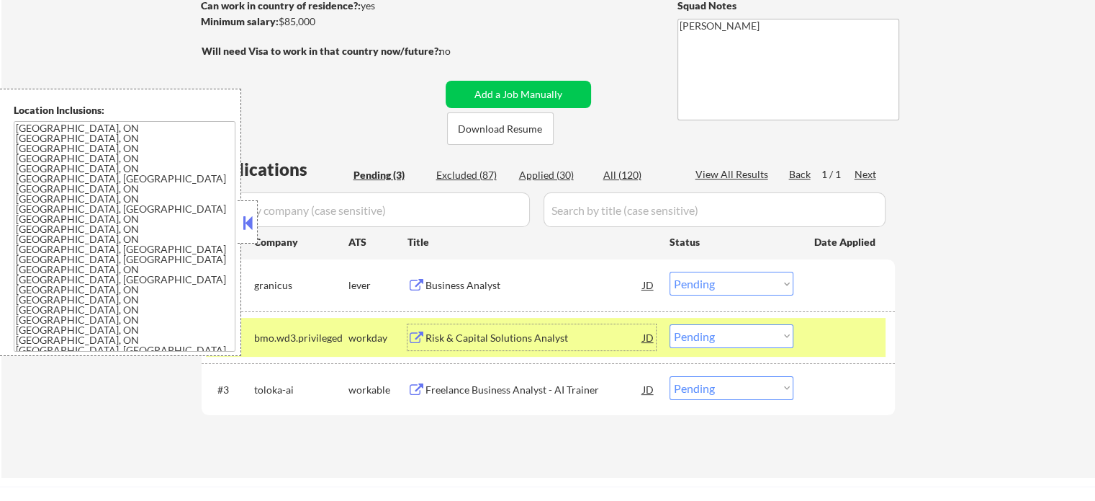
click at [720, 337] on select "Choose an option... Pending Applied Excluded (Questions) Excluded (Expired) Exc…" at bounding box center [732, 336] width 124 height 24
click at [670, 324] on select "Choose an option... Pending Applied Excluded (Questions) Excluded (Expired) Exc…" at bounding box center [732, 336] width 124 height 24
click at [811, 339] on div "#2 bmo.wd3.privileged workday Risk & Capital Solutions Analyst JD Choose an opt…" at bounding box center [546, 337] width 680 height 39
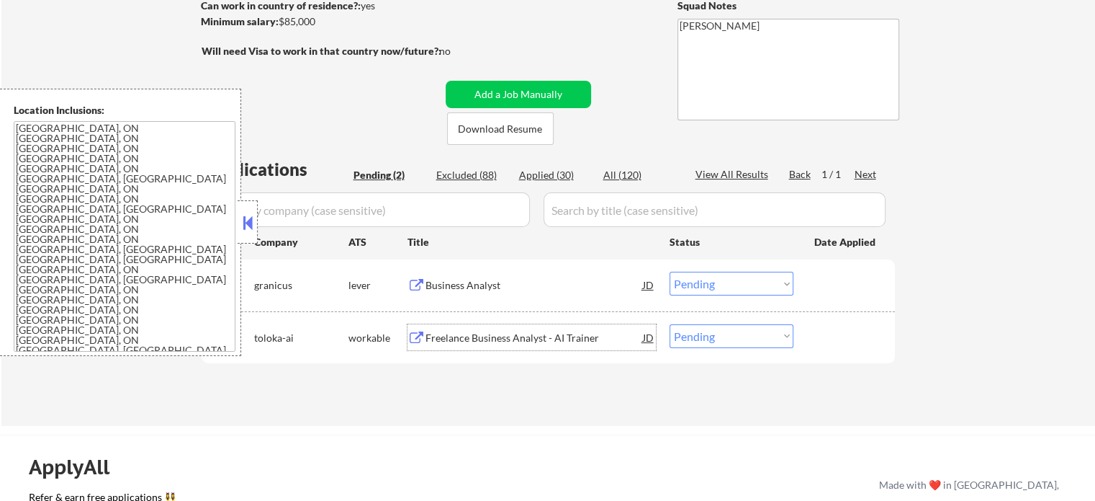
click at [447, 339] on div "Freelance Business Analyst - AI Trainer" at bounding box center [535, 338] width 218 height 14
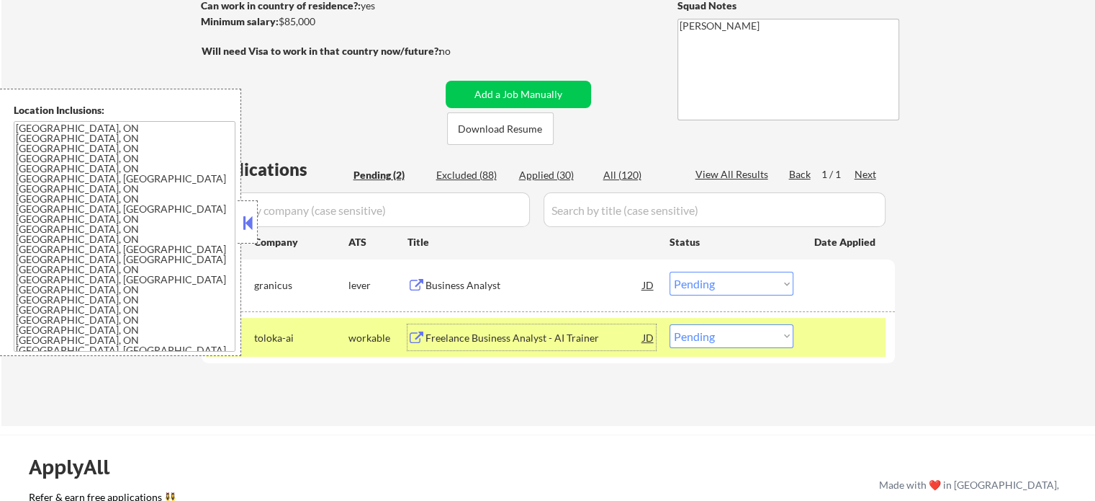
click at [743, 339] on select "Choose an option... Pending Applied Excluded (Questions) Excluded (Expired) Exc…" at bounding box center [732, 336] width 124 height 24
select select ""applied""
click at [670, 324] on select "Choose an option... Pending Applied Excluded (Questions) Excluded (Expired) Exc…" at bounding box center [732, 336] width 124 height 24
click at [827, 328] on div at bounding box center [846, 337] width 63 height 26
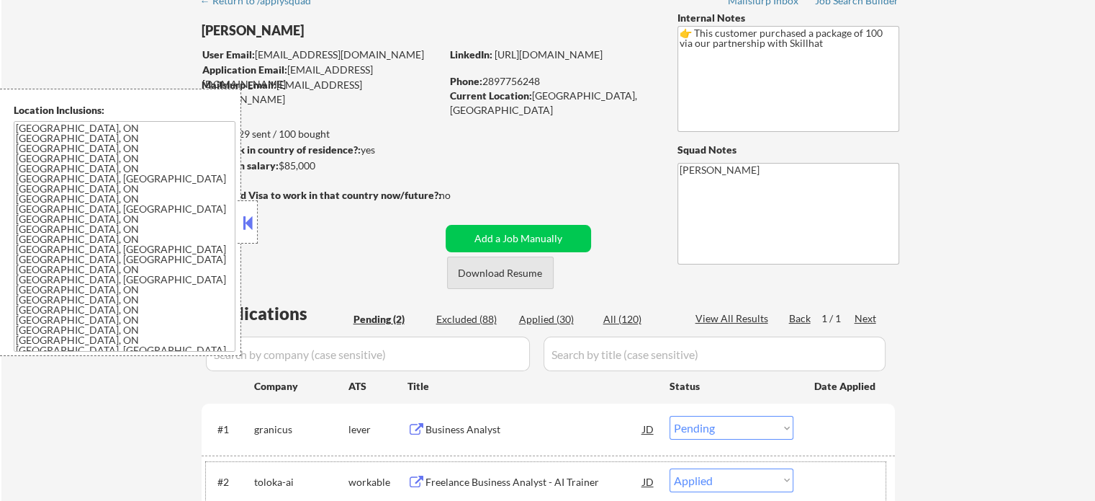
scroll to position [144, 0]
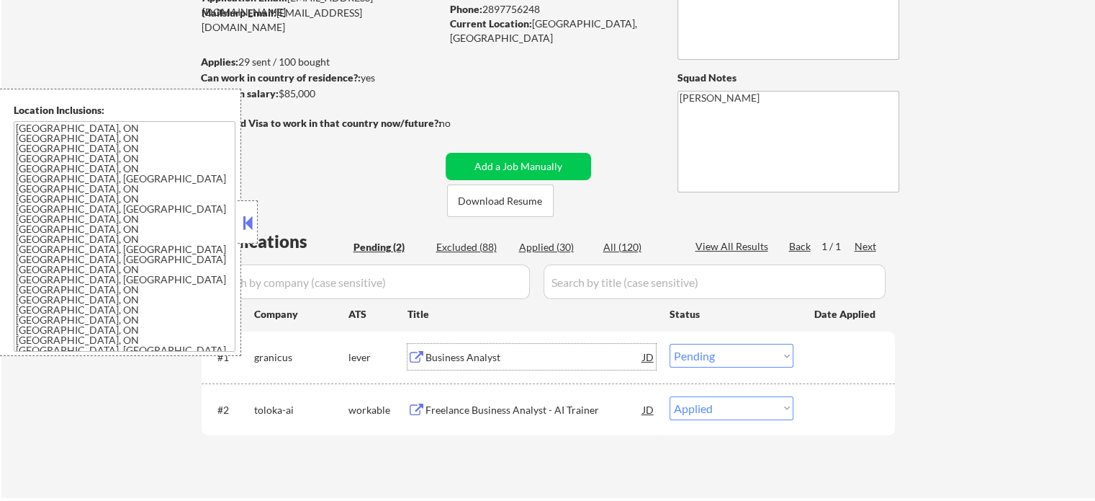
click at [464, 354] on div "Business Analyst" at bounding box center [535, 357] width 218 height 14
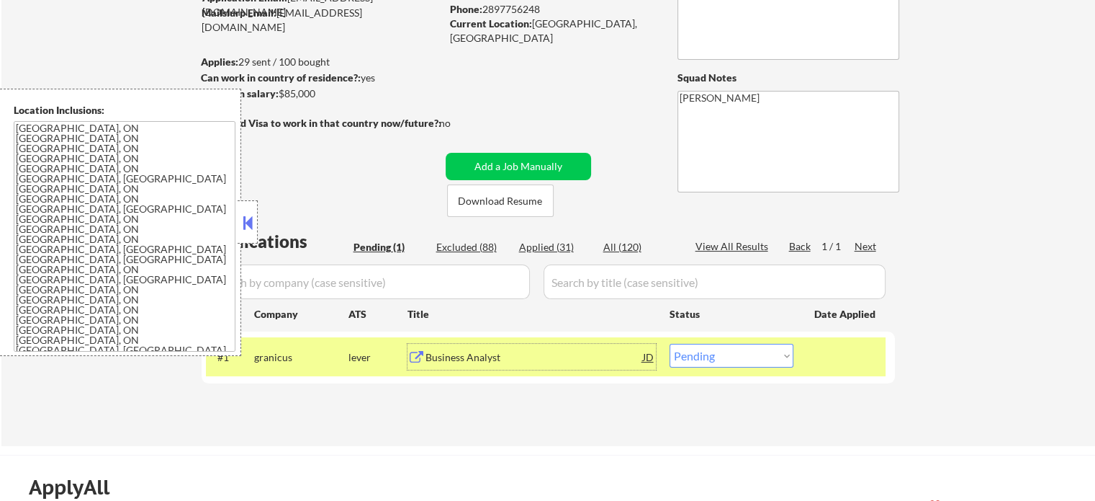
click at [758, 358] on select "Choose an option... Pending Applied Excluded (Questions) Excluded (Expired) Exc…" at bounding box center [732, 356] width 124 height 24
select select ""excluded__bad_match_""
click at [670, 344] on select "Choose an option... Pending Applied Excluded (Questions) Excluded (Expired) Exc…" at bounding box center [732, 356] width 124 height 24
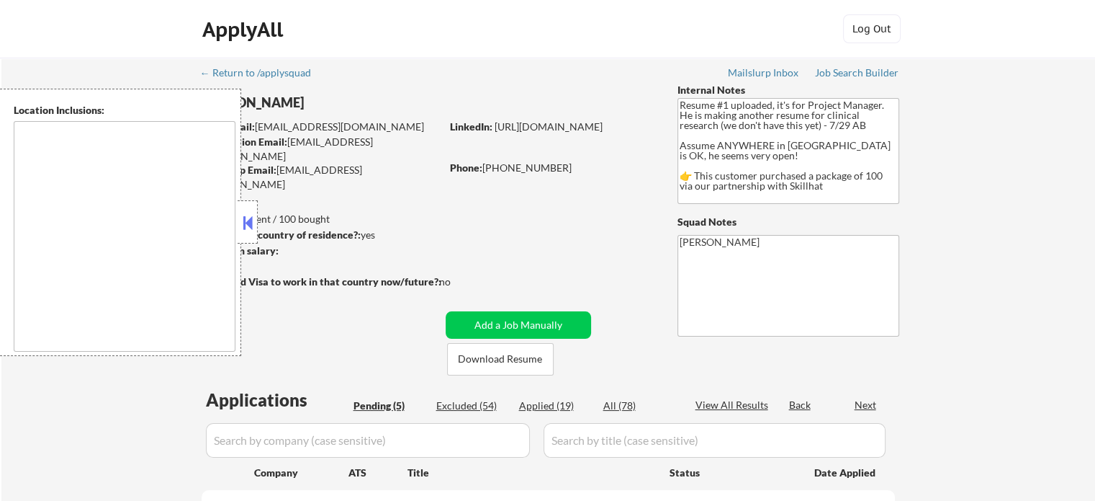
type textarea "country:[GEOGRAPHIC_DATA]"
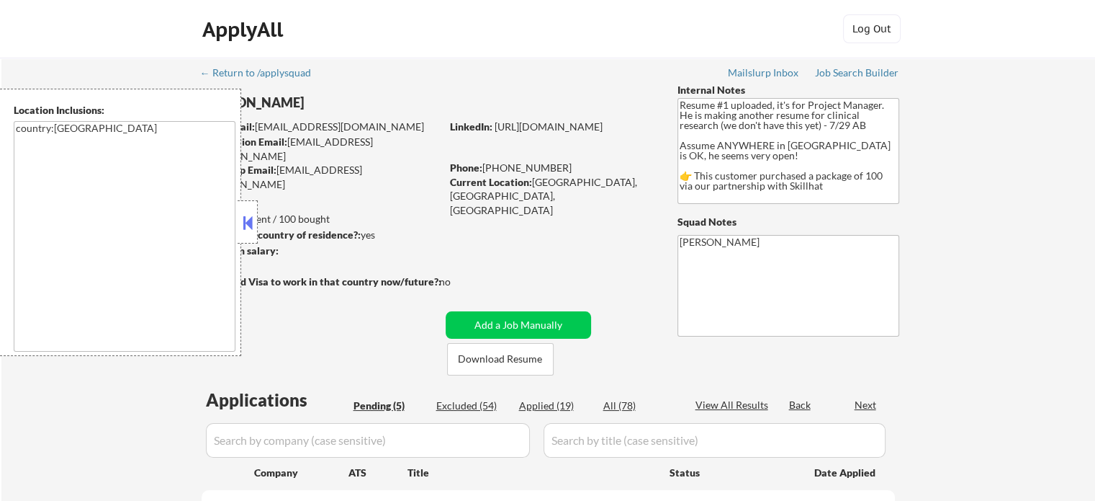
select select ""pending""
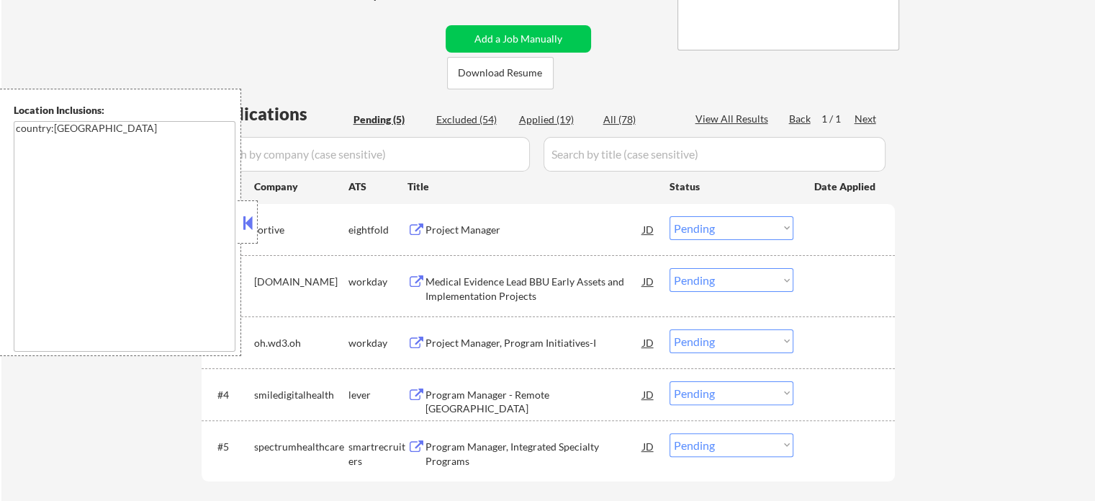
scroll to position [288, 0]
click at [468, 221] on div "Project Manager" at bounding box center [535, 227] width 218 height 14
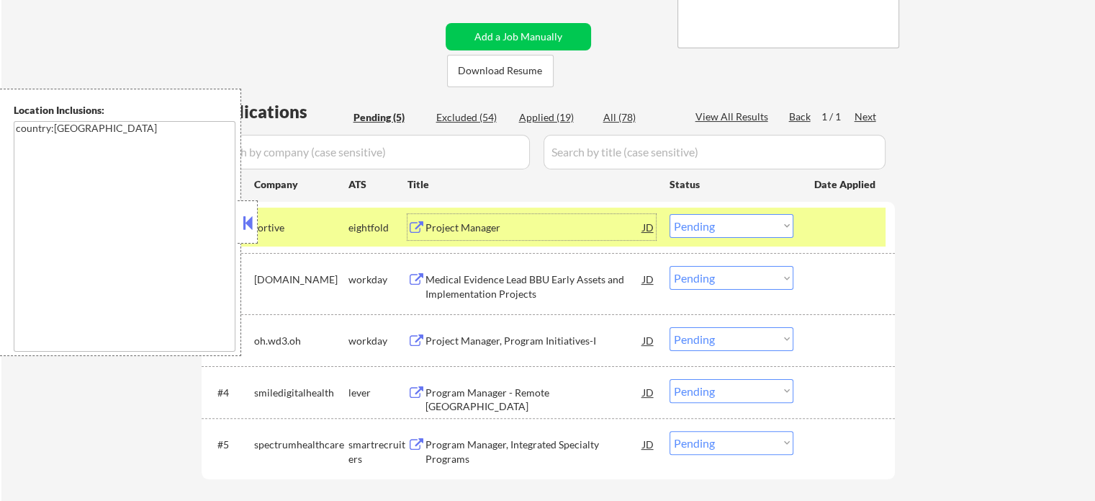
click at [722, 228] on select "Choose an option... Pending Applied Excluded (Questions) Excluded (Expired) Exc…" at bounding box center [732, 226] width 124 height 24
click at [670, 214] on select "Choose an option... Pending Applied Excluded (Questions) Excluded (Expired) Exc…" at bounding box center [732, 226] width 124 height 24
click at [853, 225] on div at bounding box center [846, 227] width 63 height 26
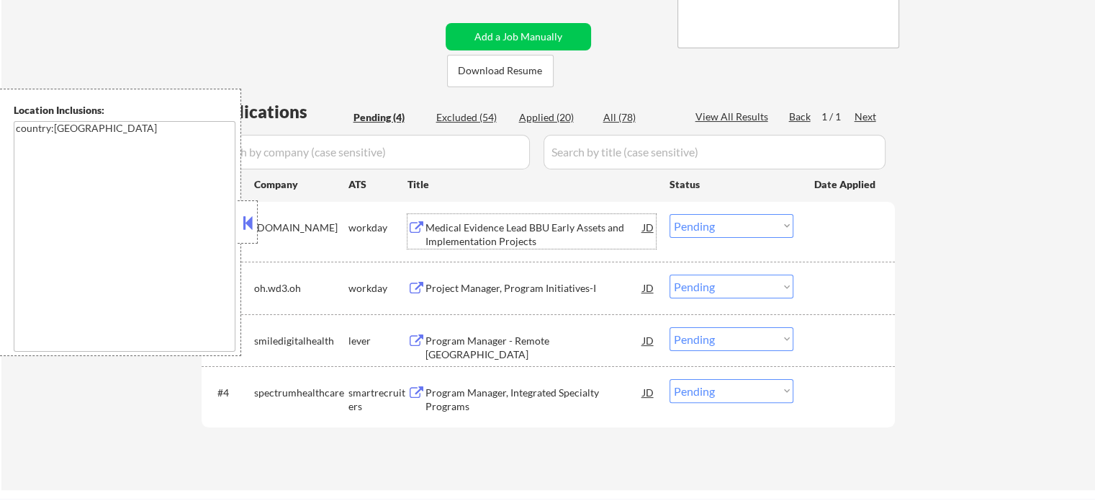
click at [513, 230] on div "Medical Evidence Lead BBU Early Assets and Implementation Projects" at bounding box center [535, 234] width 218 height 28
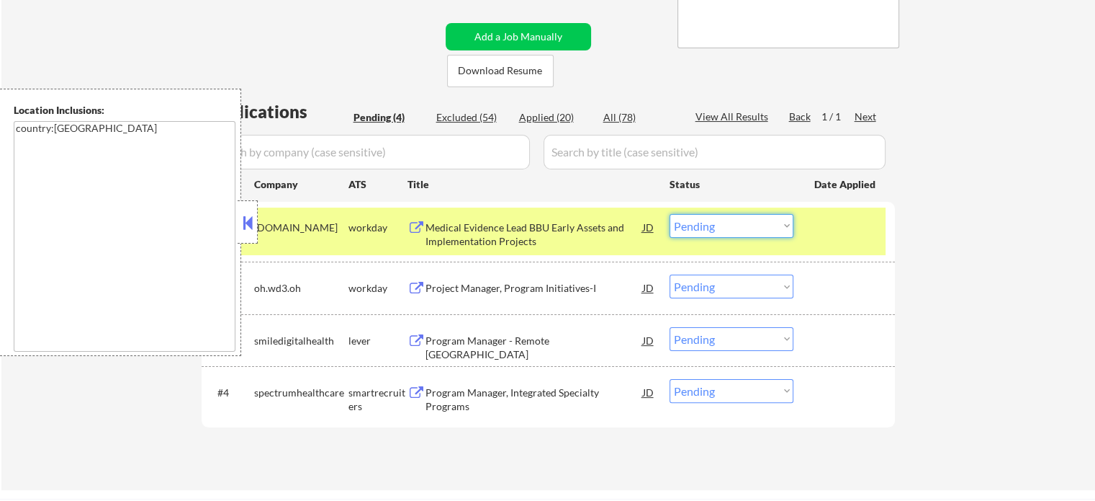
click at [735, 227] on select "Choose an option... Pending Applied Excluded (Questions) Excluded (Expired) Exc…" at bounding box center [732, 226] width 124 height 24
click at [670, 214] on select "Choose an option... Pending Applied Excluded (Questions) Excluded (Expired) Exc…" at bounding box center [732, 226] width 124 height 24
click at [824, 227] on div at bounding box center [846, 227] width 63 height 26
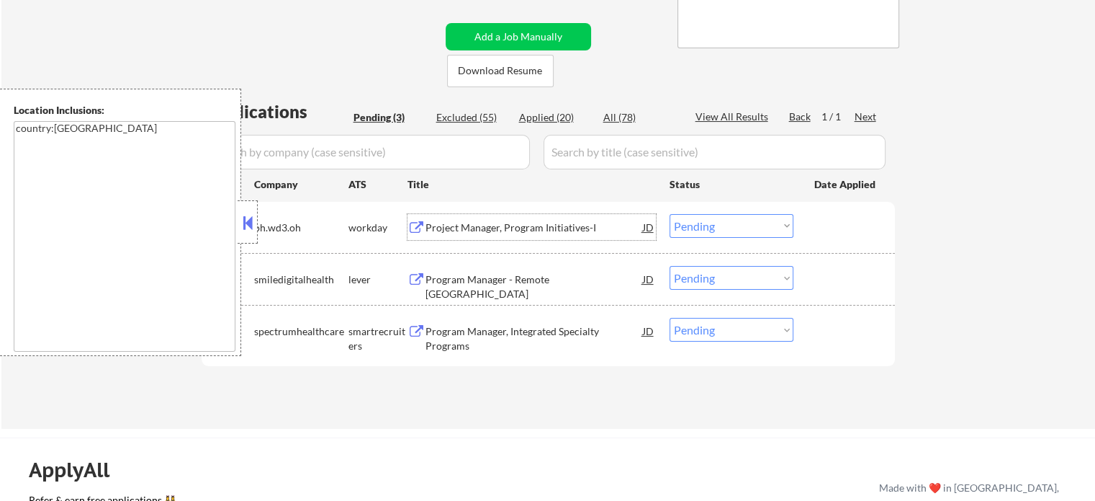
click at [444, 223] on div "Project Manager, Program Initiatives-I" at bounding box center [535, 227] width 218 height 14
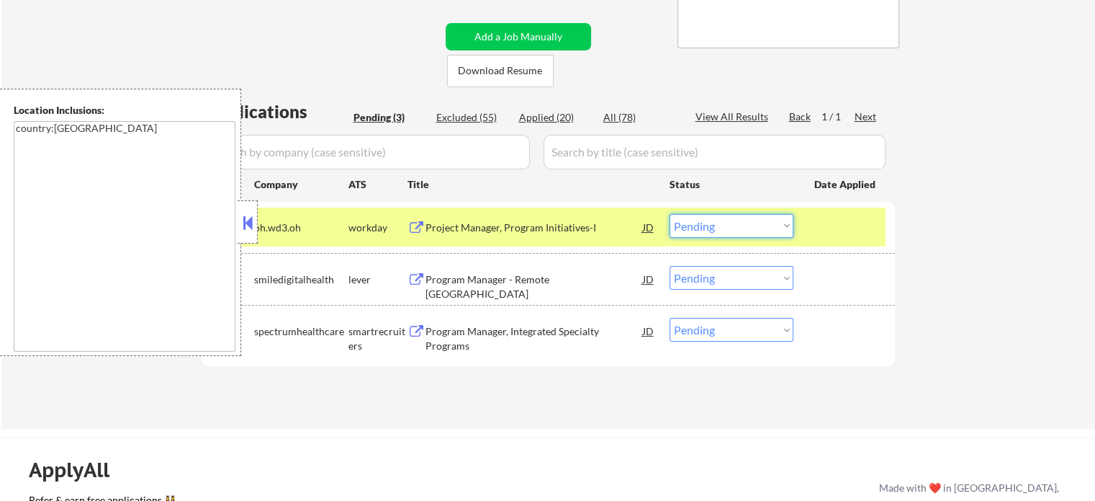
click at [736, 233] on select "Choose an option... Pending Applied Excluded (Questions) Excluded (Expired) Exc…" at bounding box center [732, 226] width 124 height 24
click at [670, 214] on select "Choose an option... Pending Applied Excluded (Questions) Excluded (Expired) Exc…" at bounding box center [732, 226] width 124 height 24
click at [829, 218] on div at bounding box center [846, 227] width 63 height 26
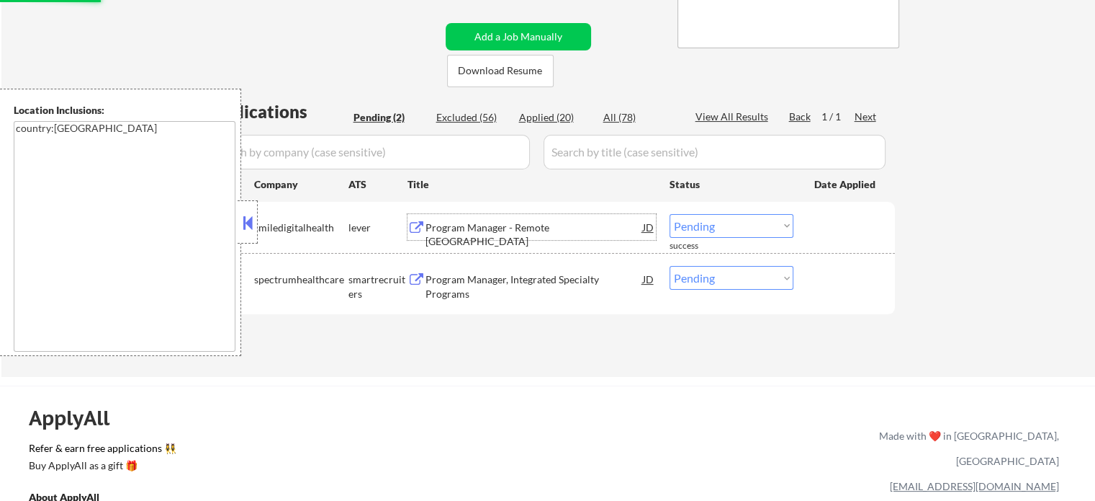
click at [493, 225] on div "Program Manager - Remote Canada" at bounding box center [535, 234] width 218 height 28
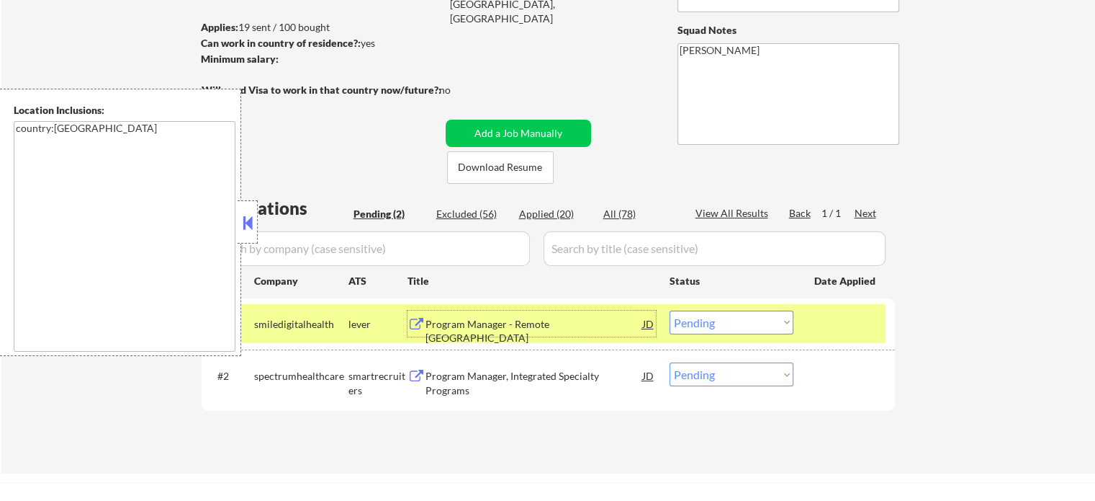
scroll to position [216, 0]
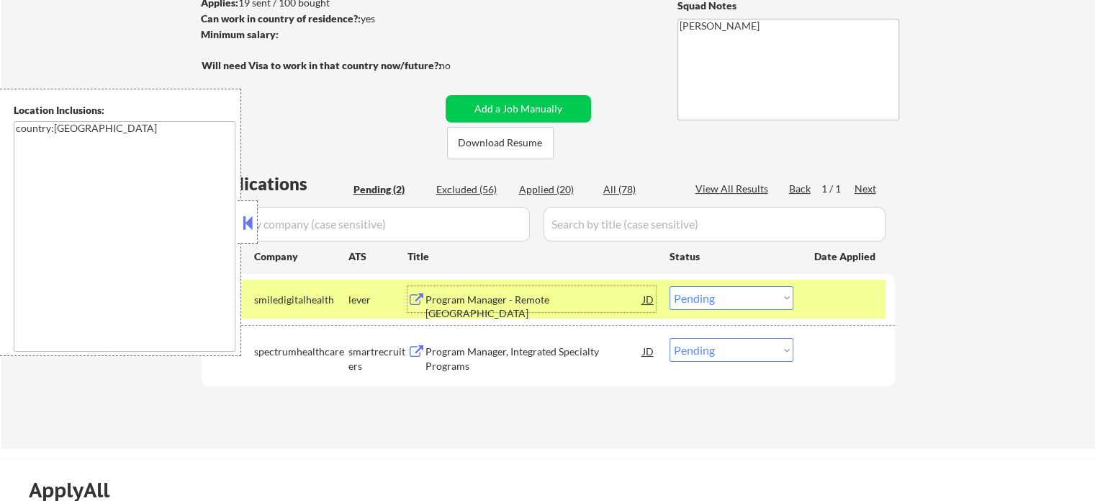
click at [765, 302] on select "Choose an option... Pending Applied Excluded (Questions) Excluded (Expired) Exc…" at bounding box center [732, 298] width 124 height 24
click at [670, 286] on select "Choose an option... Pending Applied Excluded (Questions) Excluded (Expired) Exc…" at bounding box center [732, 298] width 124 height 24
click at [830, 308] on div at bounding box center [846, 299] width 63 height 26
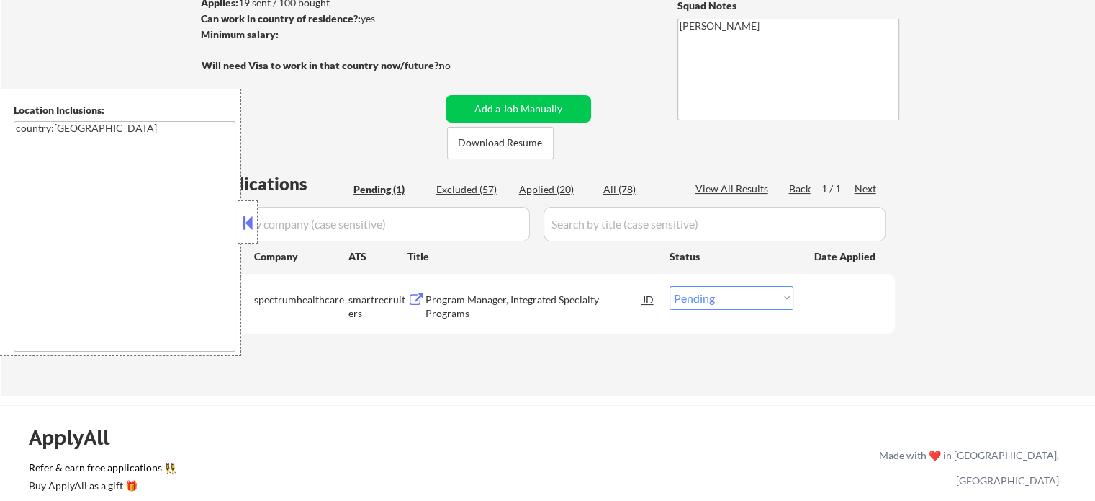
click at [511, 313] on div "#1 spectrumhealthcare smartrecruiters Program Manager, Integrated Specialty Pro…" at bounding box center [546, 303] width 680 height 48
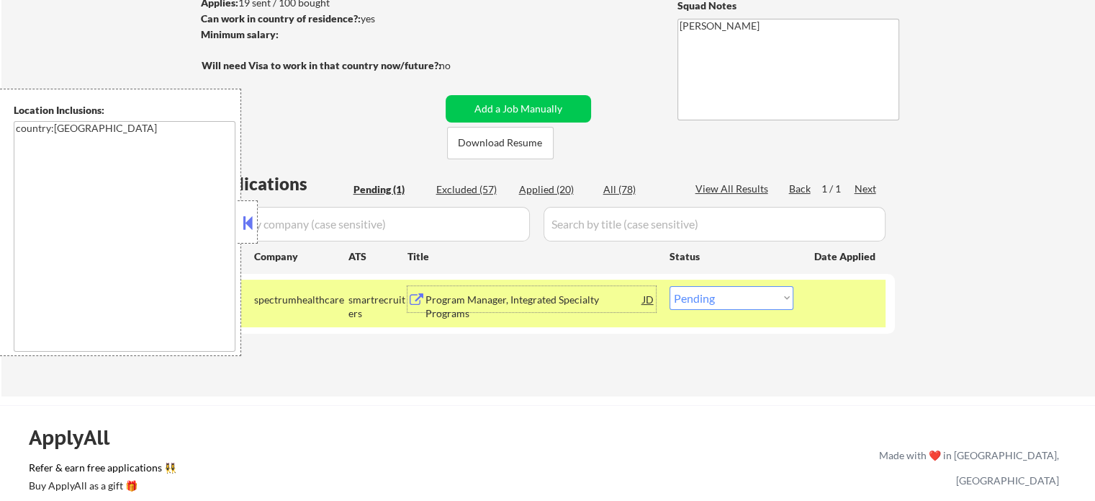
click at [521, 297] on div "Program Manager, Integrated Specialty Programs" at bounding box center [535, 306] width 218 height 28
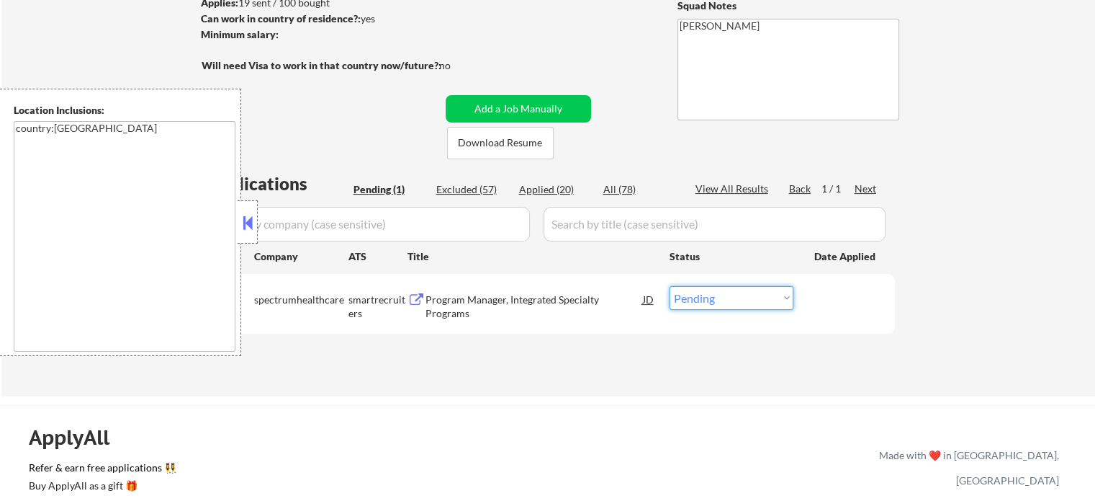
click at [740, 298] on select "Choose an option... Pending Applied Excluded (Questions) Excluded (Expired) Exc…" at bounding box center [732, 298] width 124 height 24
select select ""excluded__bad_match_""
click at [670, 286] on select "Choose an option... Pending Applied Excluded (Questions) Excluded (Expired) Exc…" at bounding box center [732, 298] width 124 height 24
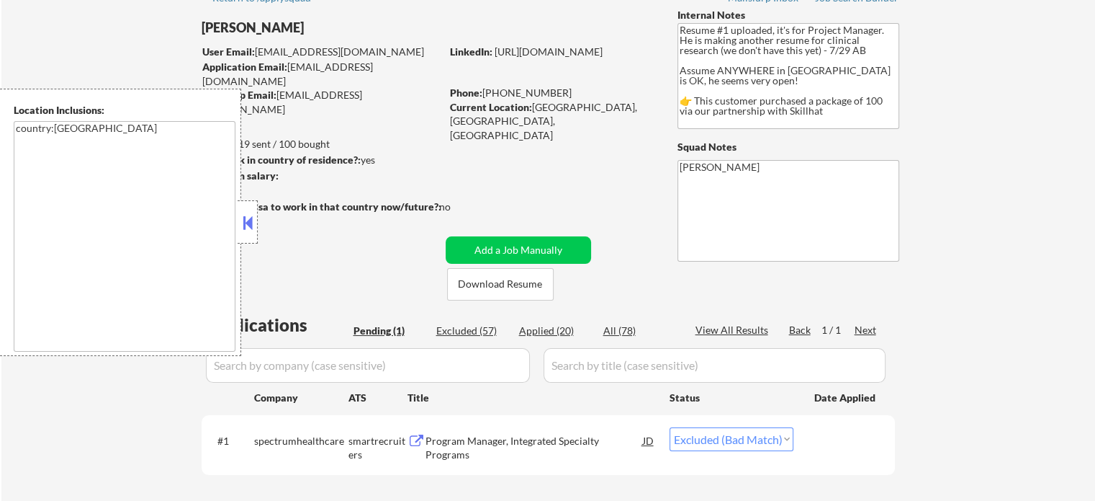
scroll to position [72, 0]
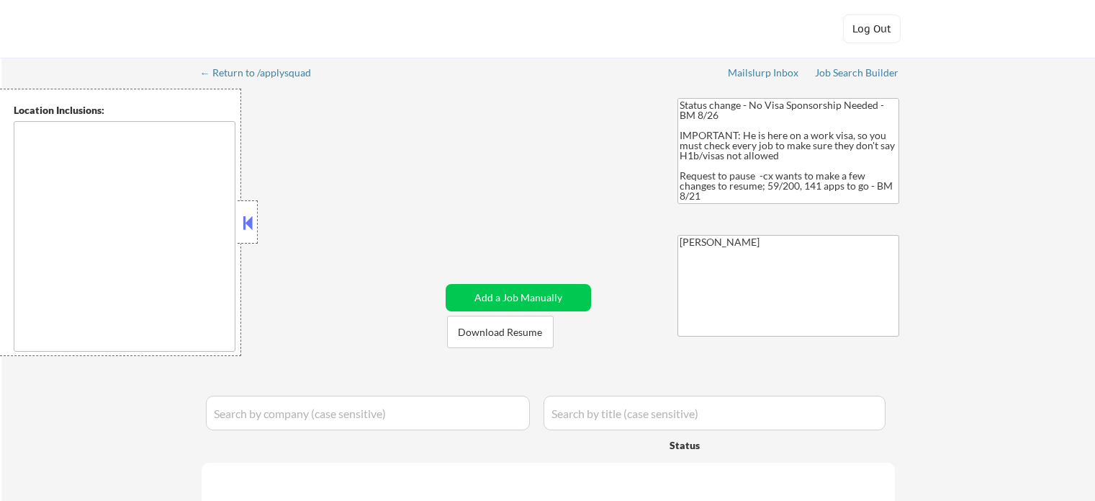
type textarea "[GEOGRAPHIC_DATA], [GEOGRAPHIC_DATA] [GEOGRAPHIC_DATA], [GEOGRAPHIC_DATA] [GEOG…"
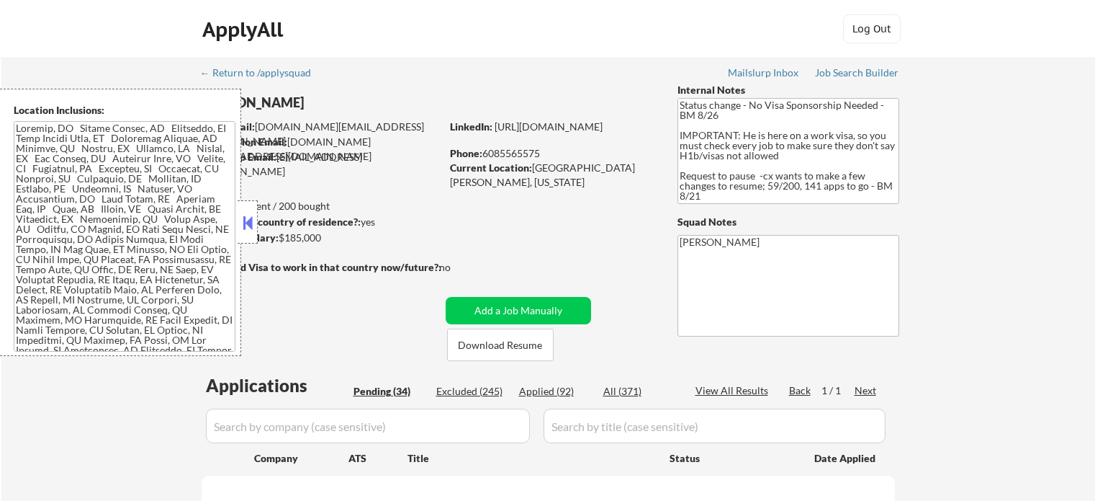
select select ""pending""
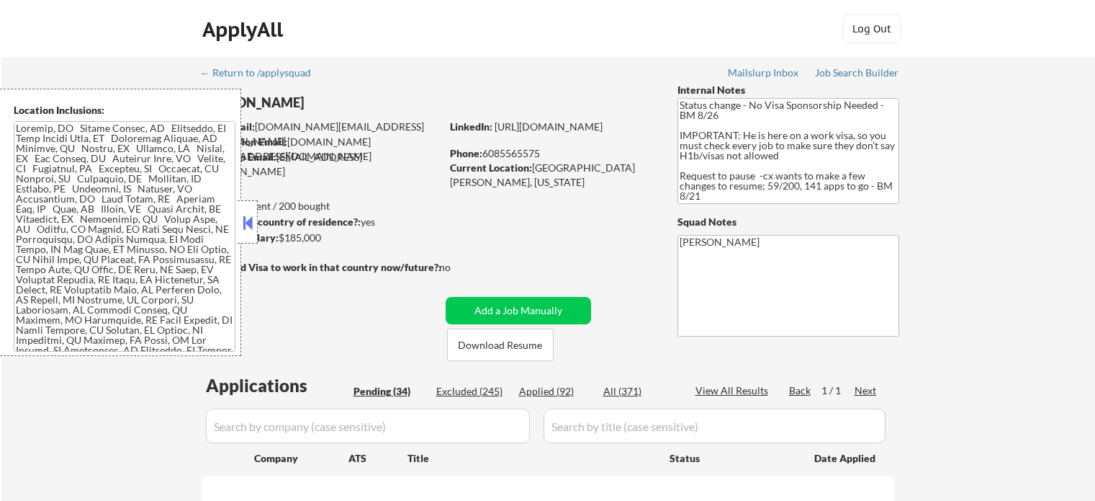
select select ""pending""
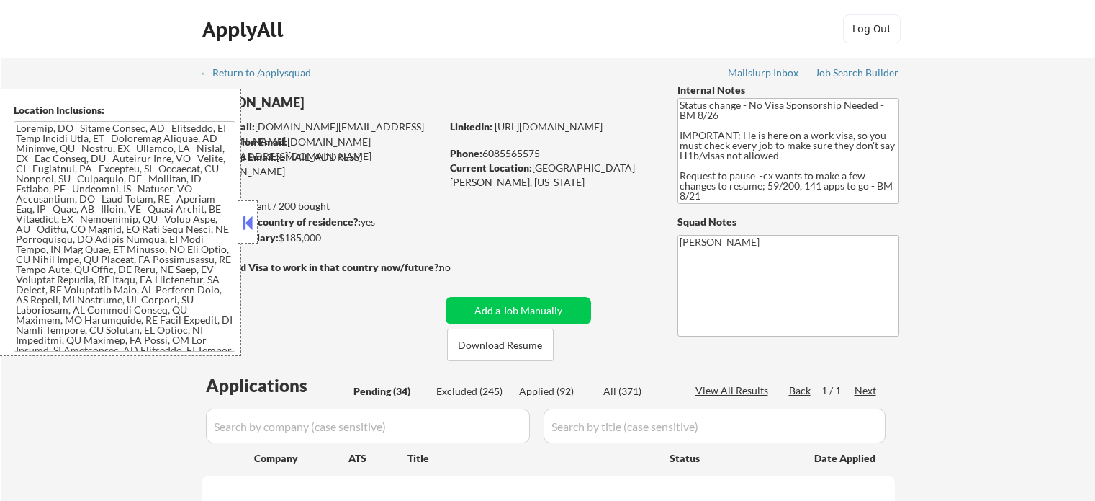
select select ""pending""
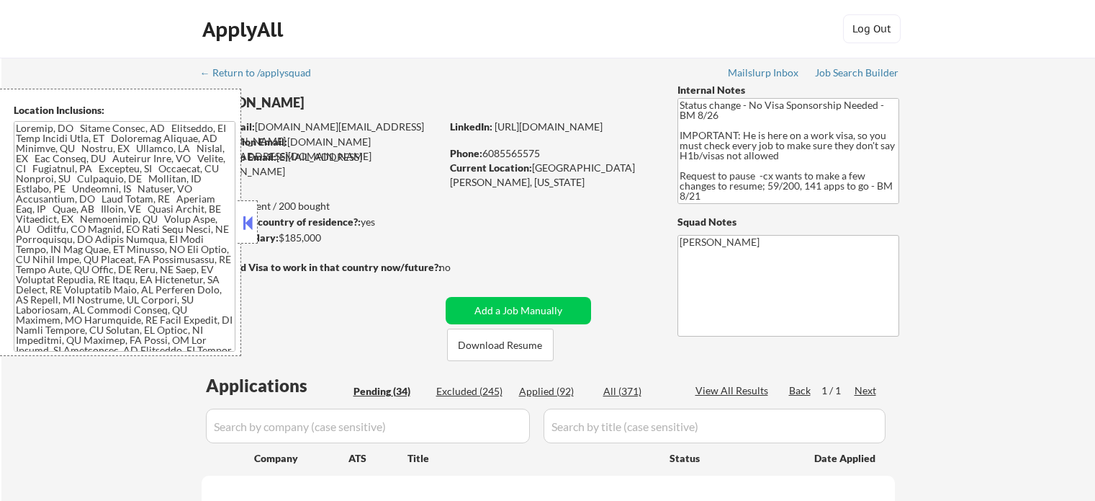
select select ""pending""
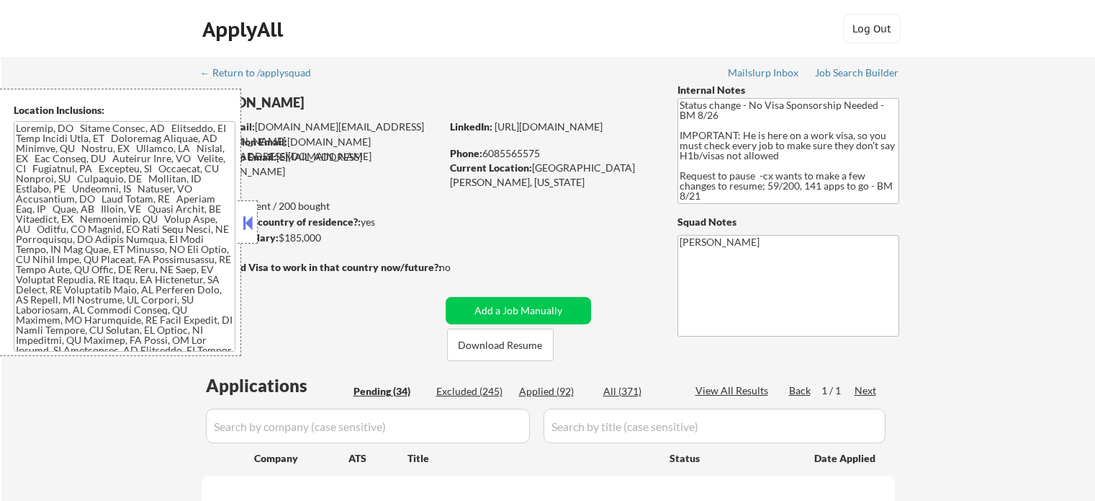
select select ""pending""
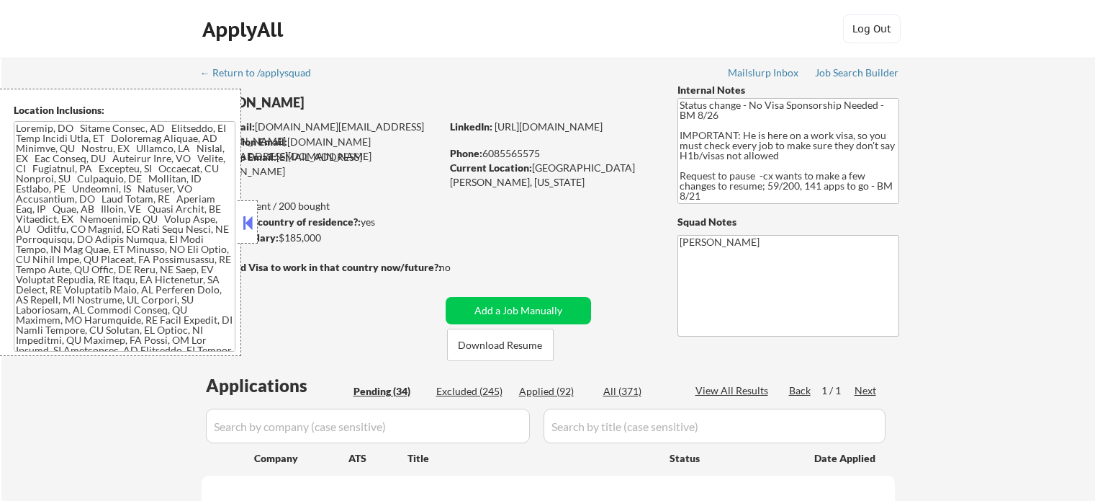
select select ""pending""
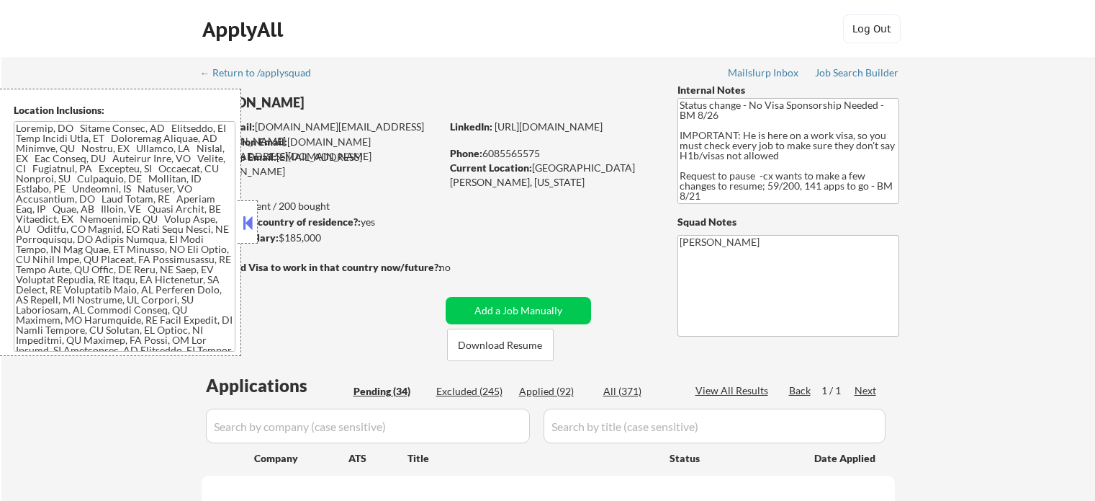
select select ""pending""
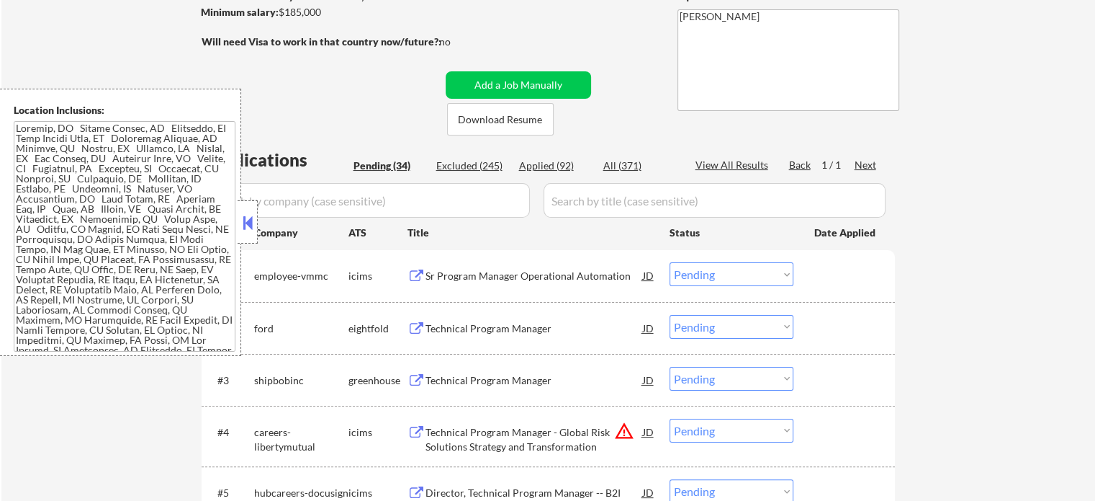
scroll to position [288, 0]
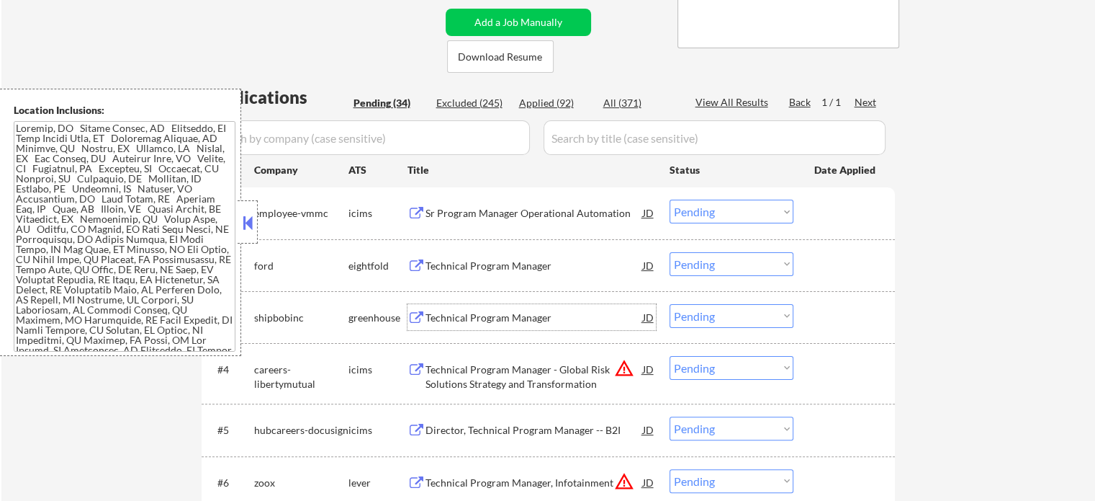
click at [451, 320] on div "Technical Program Manager" at bounding box center [535, 317] width 218 height 14
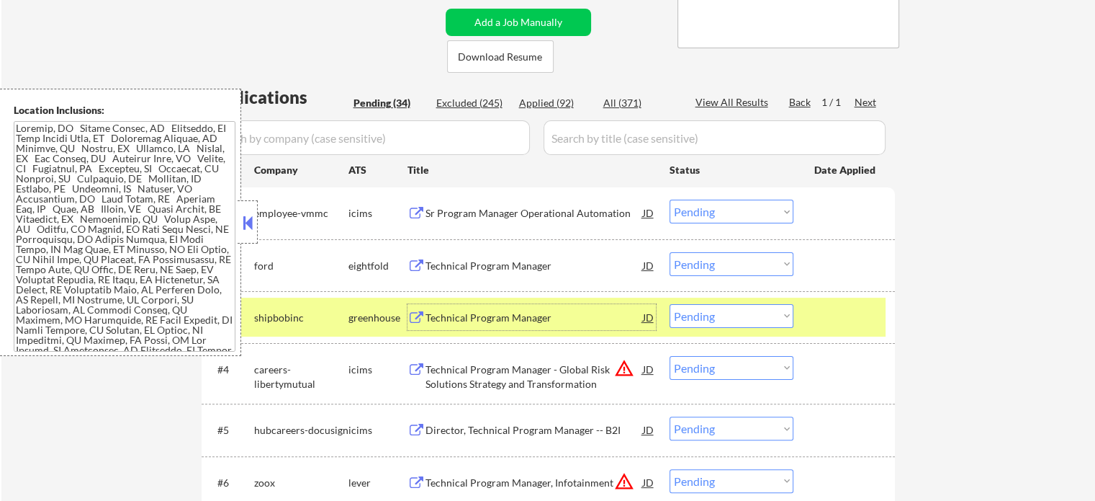
click at [695, 312] on select "Choose an option... Pending Applied Excluded (Questions) Excluded (Expired) Exc…" at bounding box center [732, 316] width 124 height 24
click at [670, 304] on select "Choose an option... Pending Applied Excluded (Questions) Excluded (Expired) Exc…" at bounding box center [732, 316] width 124 height 24
click at [827, 323] on div at bounding box center [846, 317] width 63 height 26
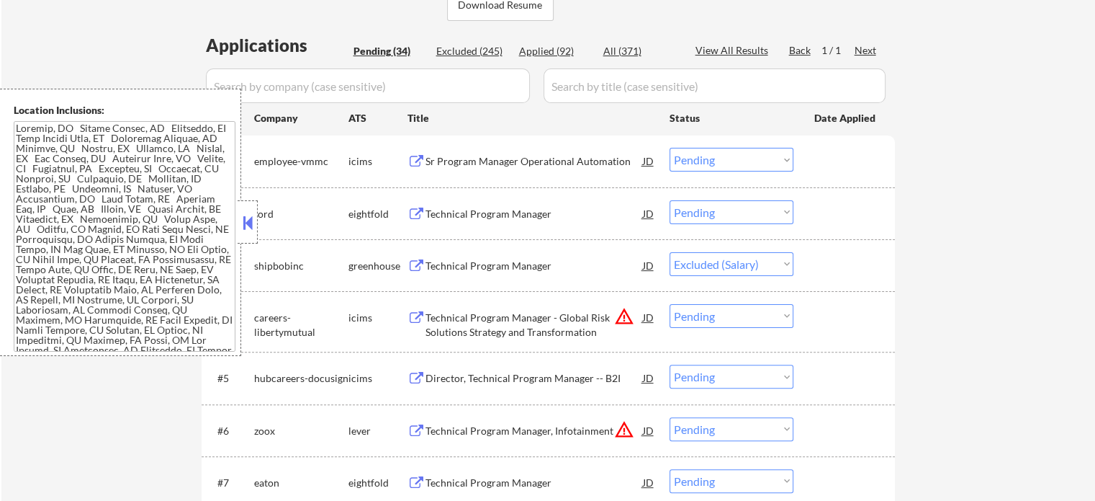
scroll to position [360, 0]
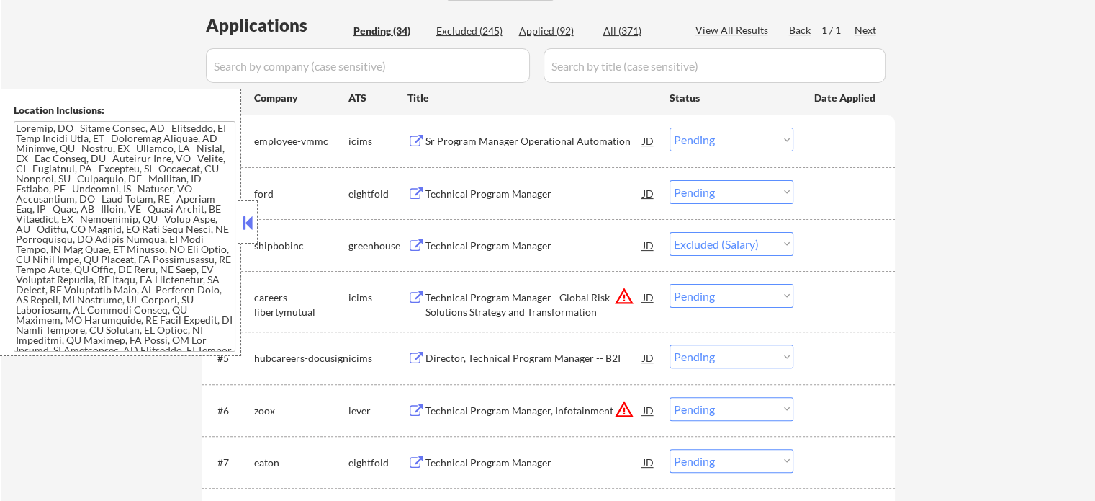
select select ""pending""
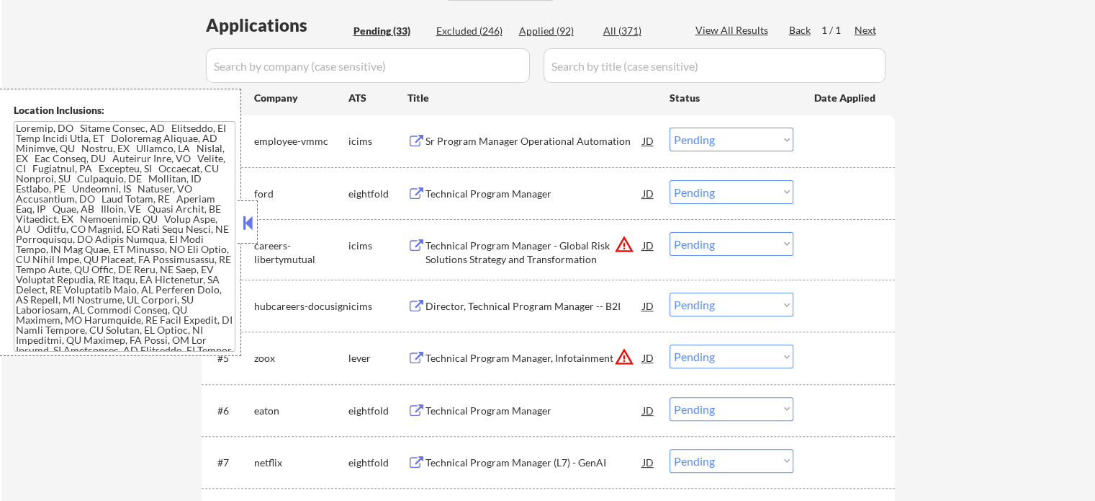
scroll to position [432, 0]
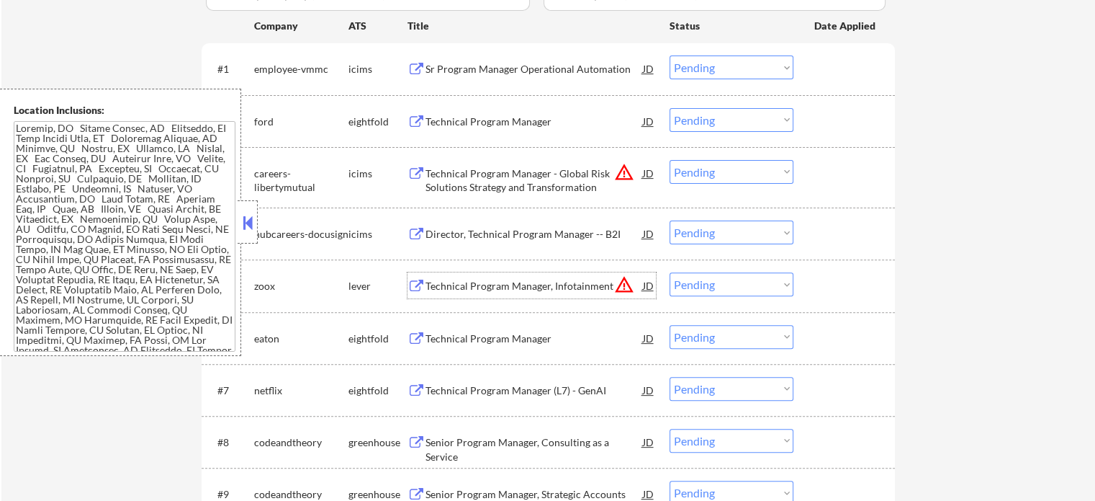
click at [499, 291] on div "Technical Program Manager, Infotainment" at bounding box center [535, 286] width 218 height 14
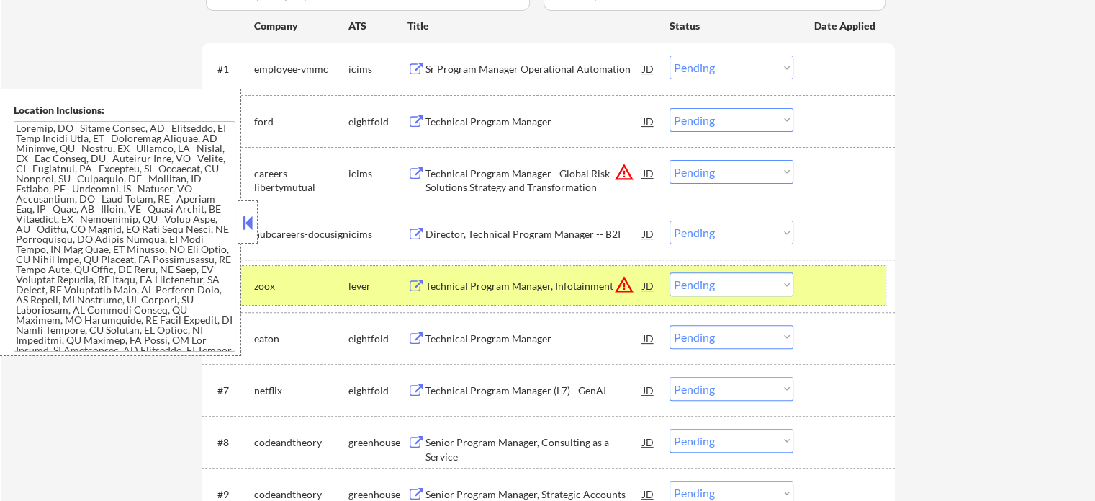
click at [802, 290] on div "#5 zoox lever Technical Program Manager, Infotainment JD warning_amber Choose a…" at bounding box center [546, 285] width 680 height 39
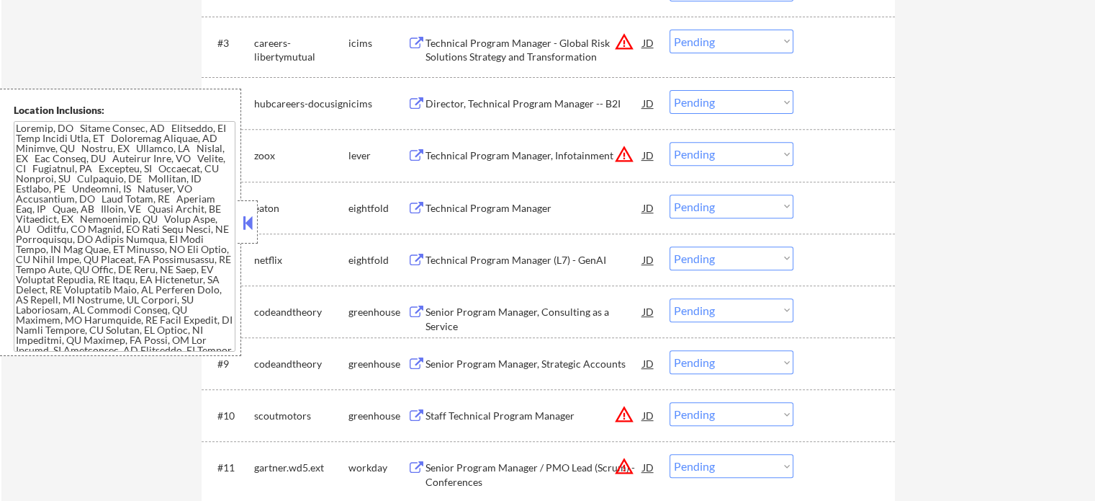
scroll to position [648, 0]
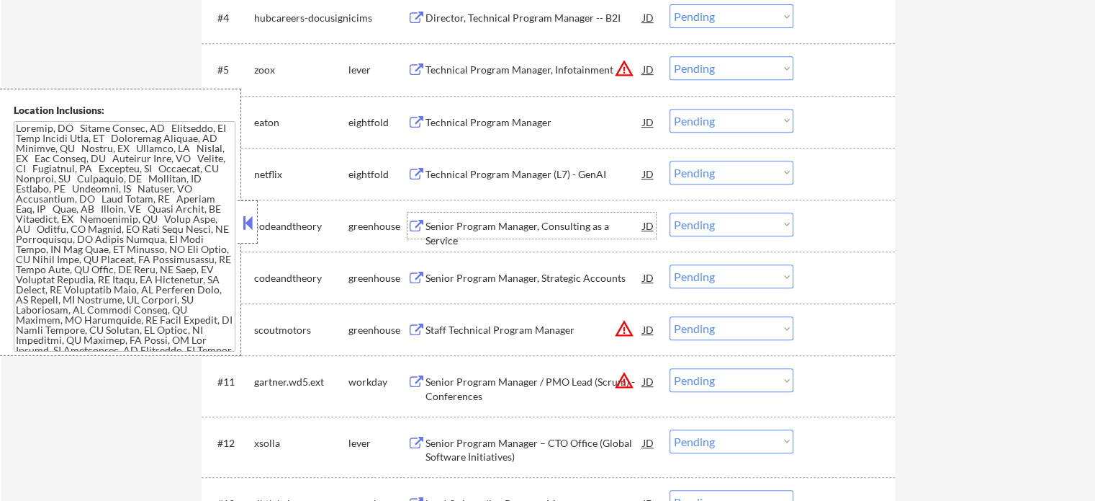
click at [467, 227] on div "Senior Program Manager, Consulting as a Service" at bounding box center [535, 233] width 218 height 28
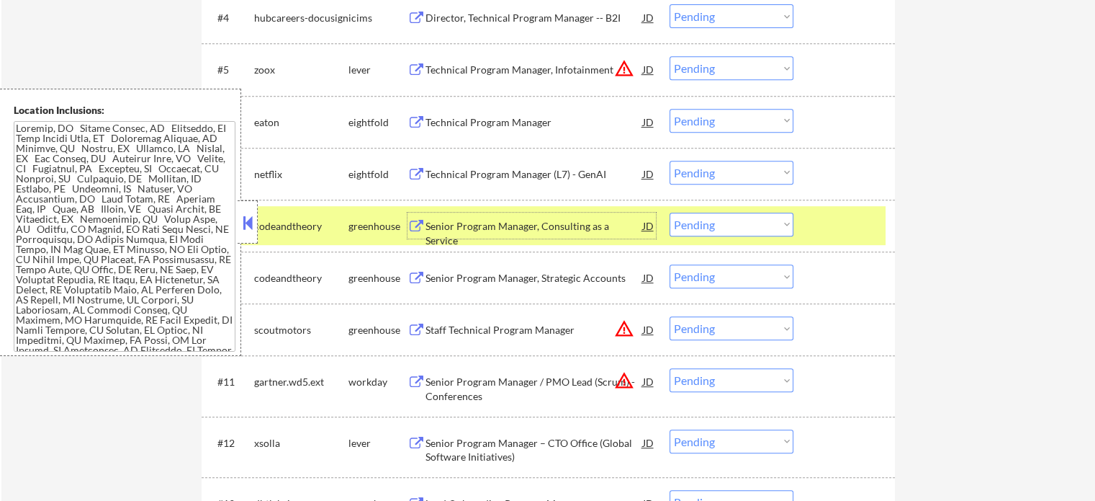
click at [759, 227] on select "Choose an option... Pending Applied Excluded (Questions) Excluded (Expired) Exc…" at bounding box center [732, 224] width 124 height 24
click at [670, 212] on select "Choose an option... Pending Applied Excluded (Questions) Excluded (Expired) Exc…" at bounding box center [732, 224] width 124 height 24
click at [825, 218] on div at bounding box center [846, 225] width 63 height 26
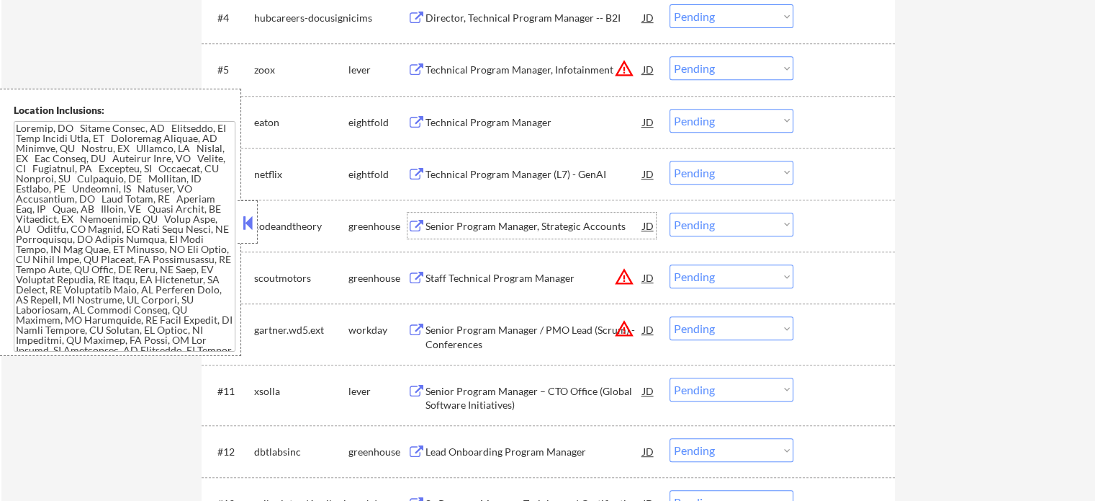
click at [486, 225] on div "Senior Program Manager, Strategic Accounts" at bounding box center [535, 226] width 218 height 14
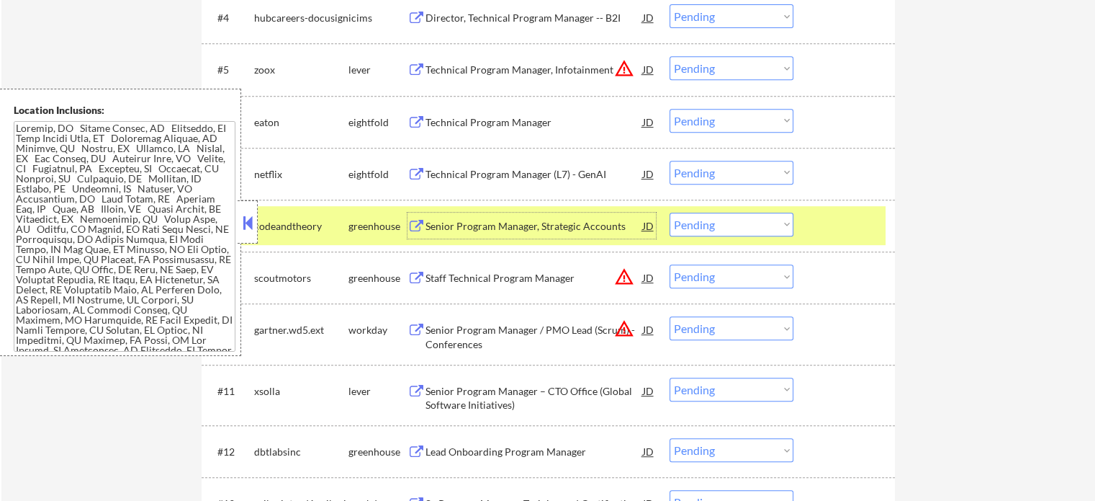
click at [704, 230] on select "Choose an option... Pending Applied Excluded (Questions) Excluded (Expired) Exc…" at bounding box center [732, 224] width 124 height 24
click at [670, 212] on select "Choose an option... Pending Applied Excluded (Questions) Excluded (Expired) Exc…" at bounding box center [732, 224] width 124 height 24
select select ""pending""
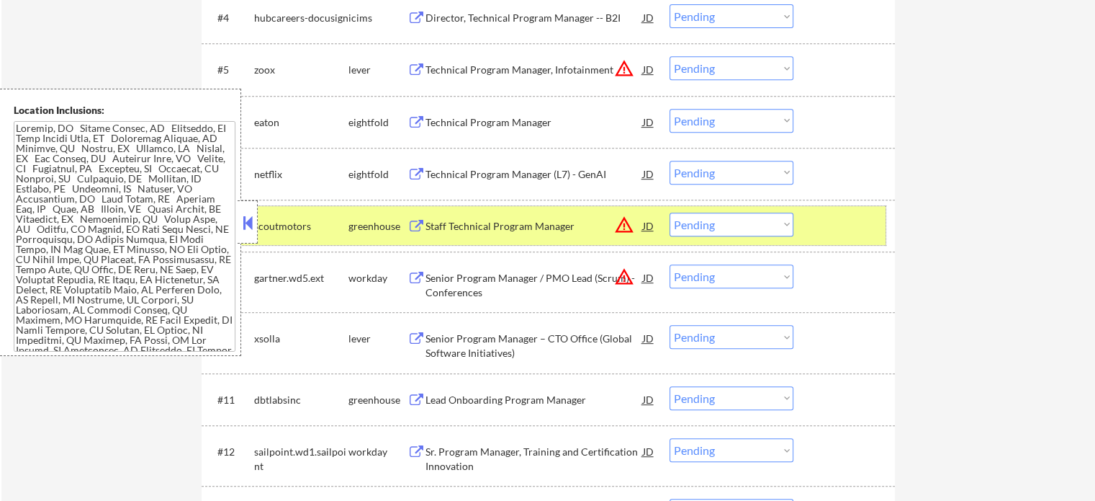
click at [823, 225] on div at bounding box center [846, 225] width 63 height 26
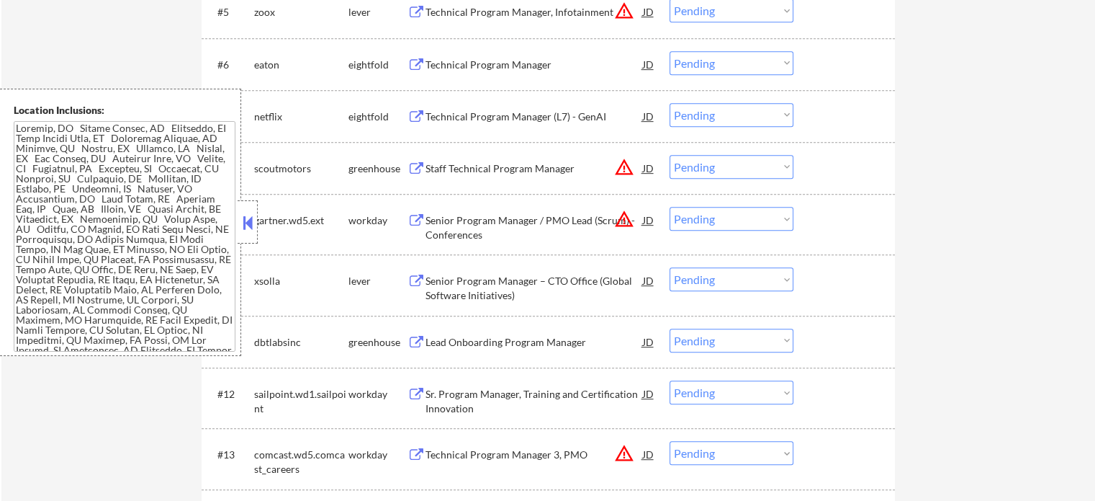
scroll to position [792, 0]
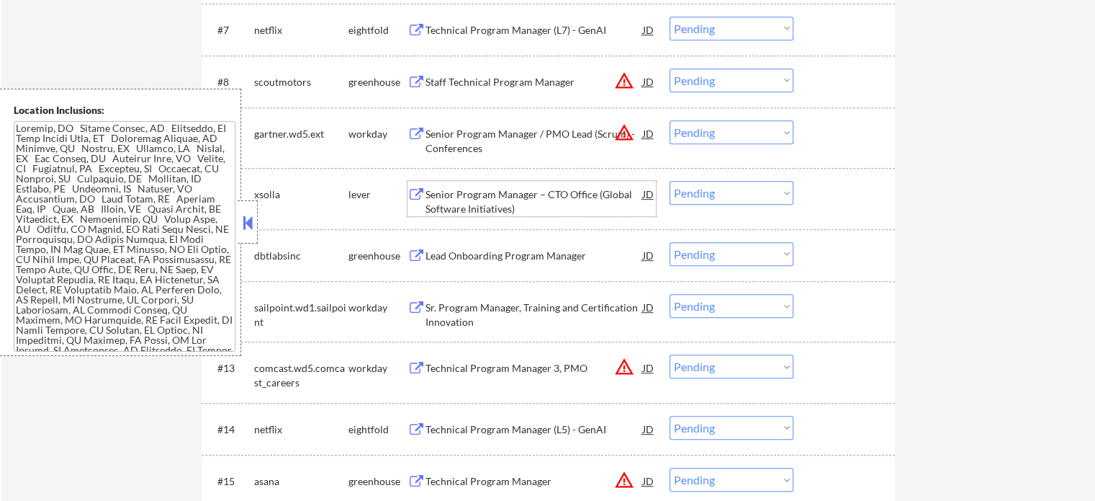
click at [481, 209] on div "Senior Program Manager – CTO Office (Global Software Initiatives)" at bounding box center [535, 201] width 218 height 28
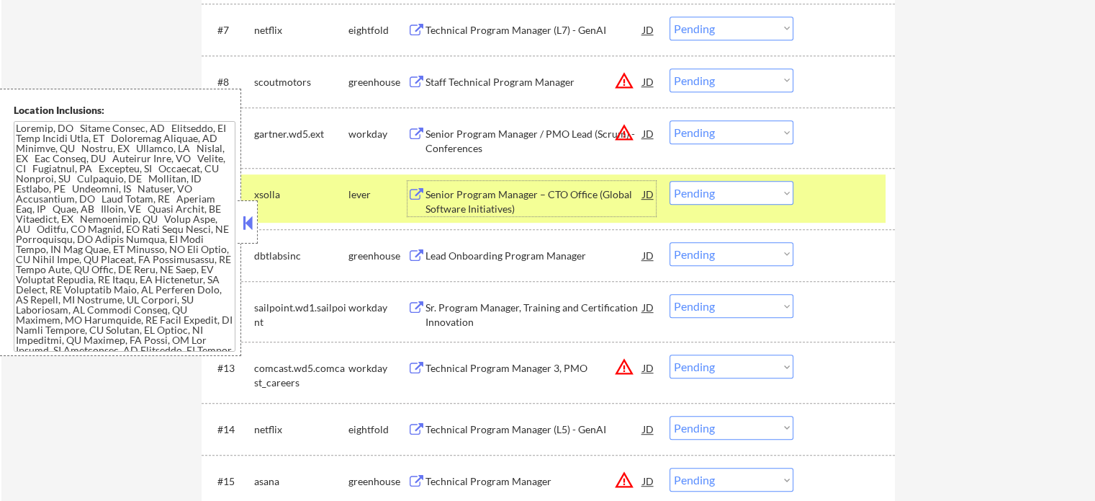
click at [768, 192] on select "Choose an option... Pending Applied Excluded (Questions) Excluded (Expired) Exc…" at bounding box center [732, 193] width 124 height 24
click at [670, 181] on select "Choose an option... Pending Applied Excluded (Questions) Excluded (Expired) Exc…" at bounding box center [732, 193] width 124 height 24
click at [817, 200] on div at bounding box center [846, 194] width 63 height 26
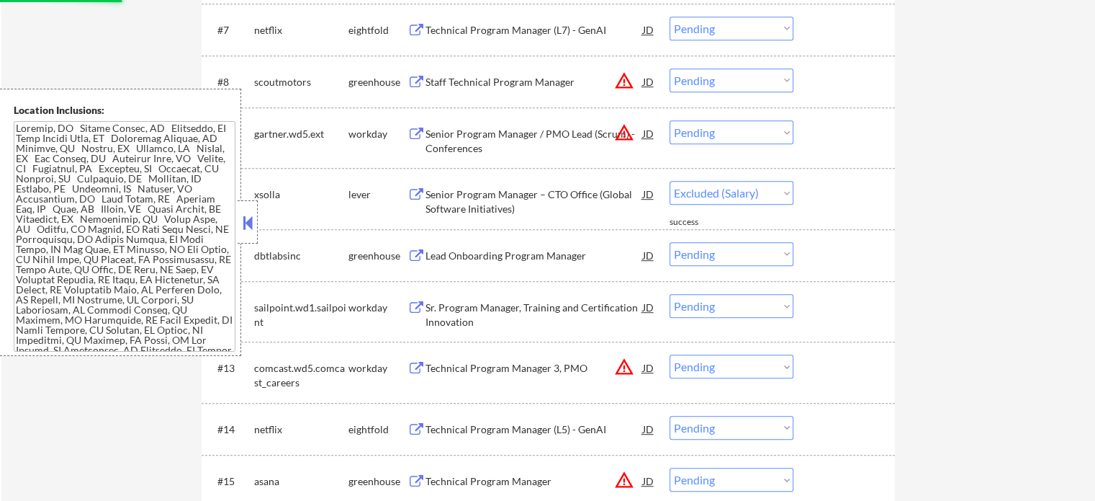
select select ""pending""
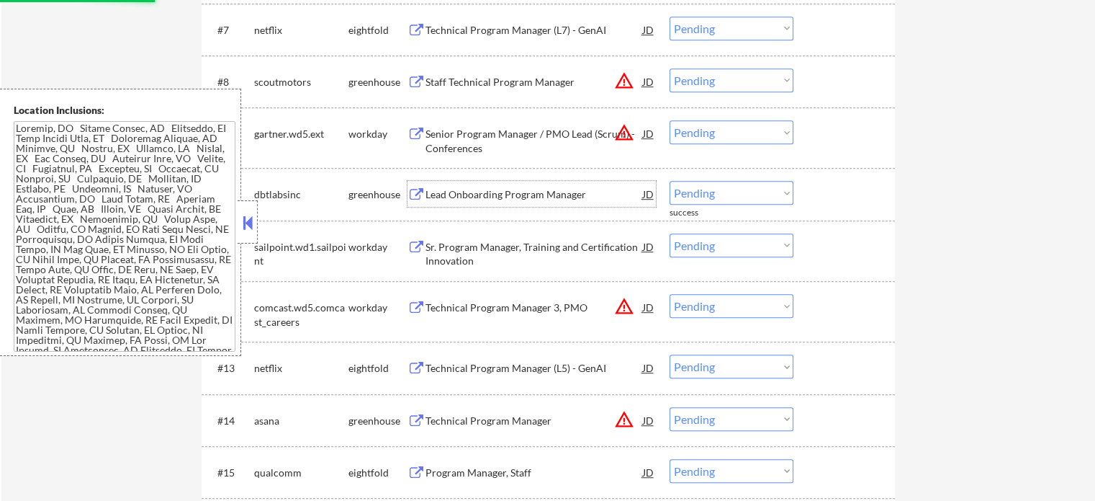
click at [492, 199] on div "Lead Onboarding Program Manager" at bounding box center [535, 194] width 218 height 14
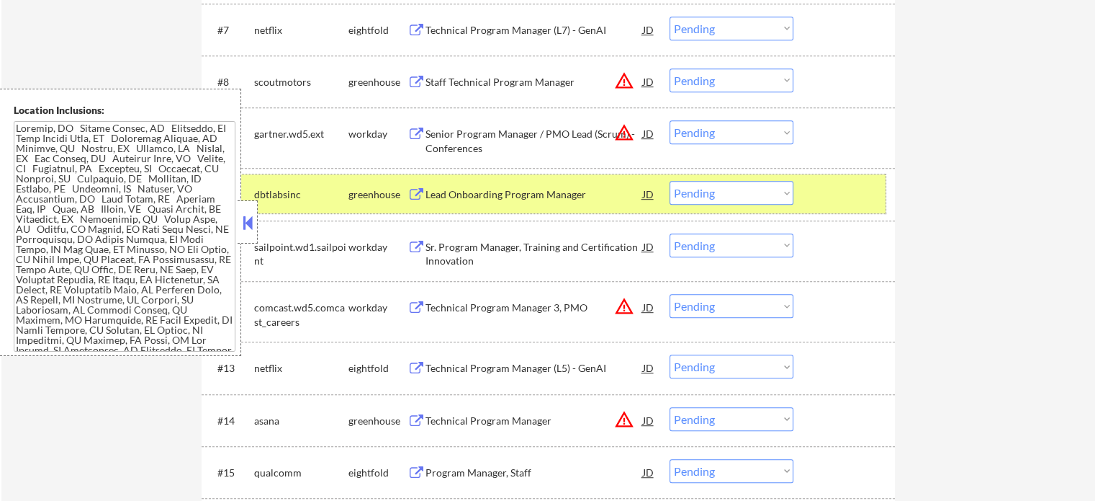
click at [822, 186] on div at bounding box center [846, 194] width 63 height 26
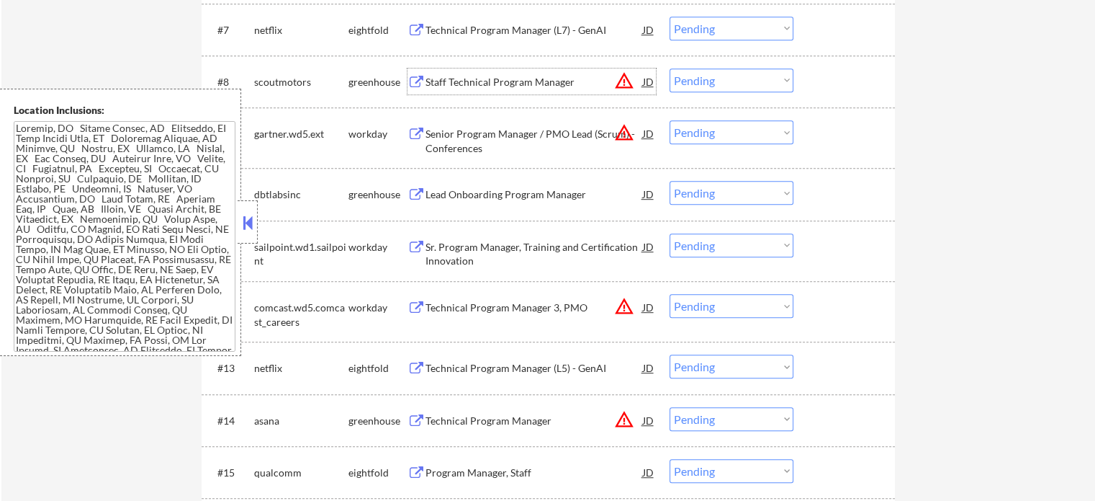
click at [549, 77] on div "Staff Technical Program Manager" at bounding box center [535, 82] width 218 height 14
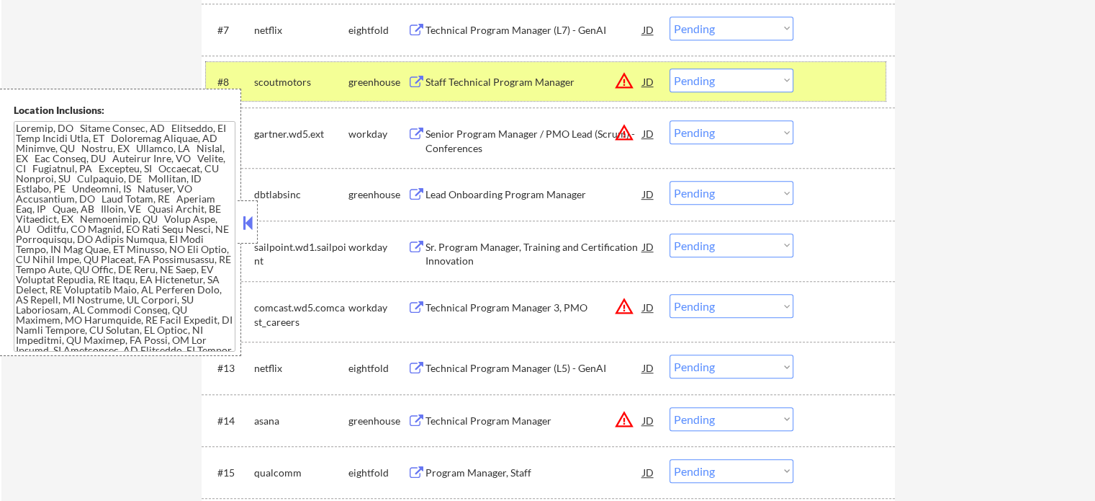
click at [817, 81] on div at bounding box center [846, 81] width 63 height 26
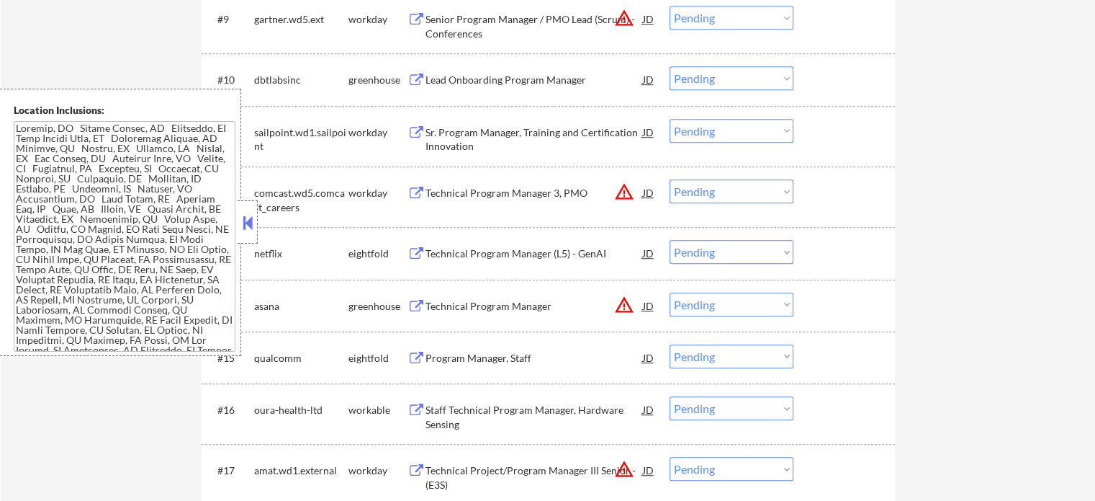
scroll to position [1080, 0]
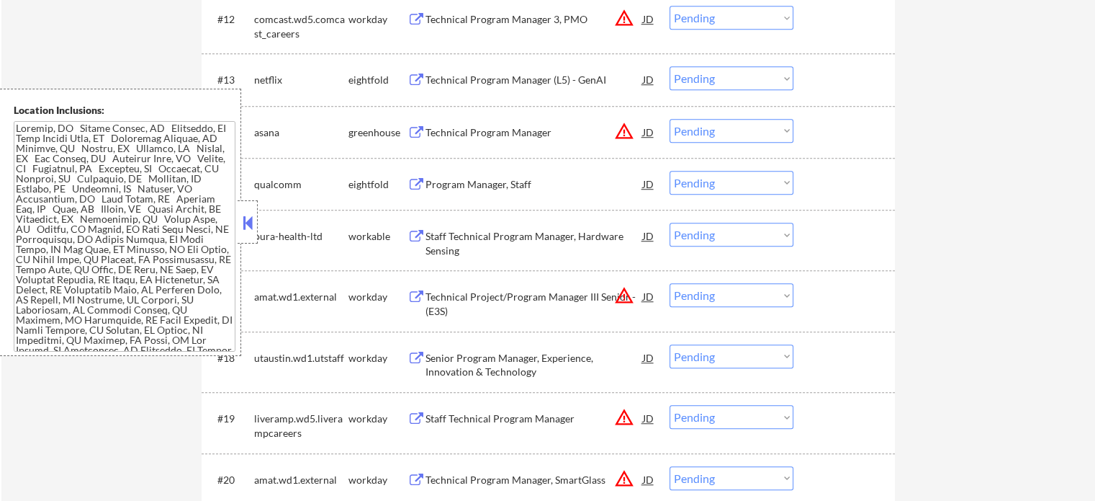
click at [556, 290] on div "Technical Project/Program Manager III Senior - (E3S)" at bounding box center [535, 304] width 218 height 28
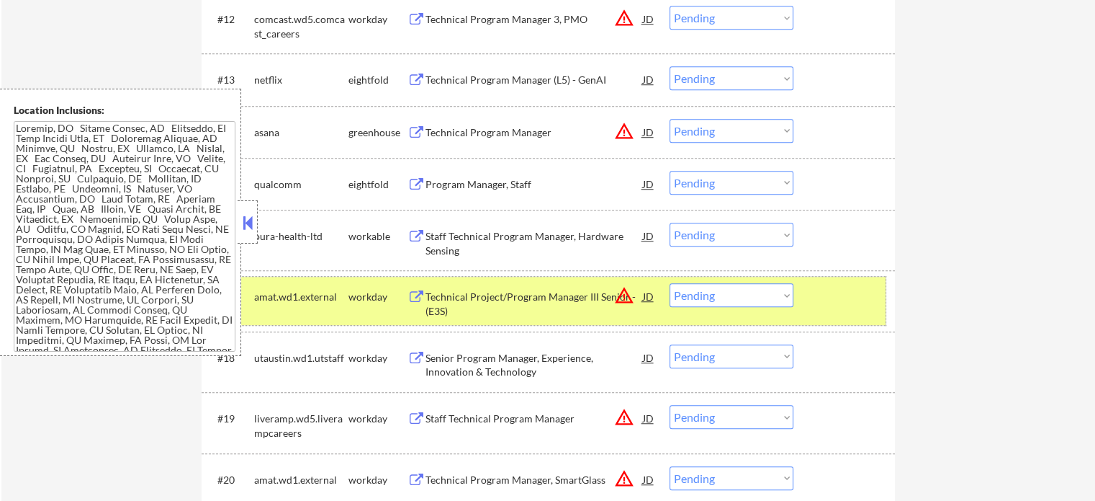
click at [820, 314] on div "#17 amat.wd1.external workday Technical Project/Program Manager III Senior - (E…" at bounding box center [546, 301] width 680 height 48
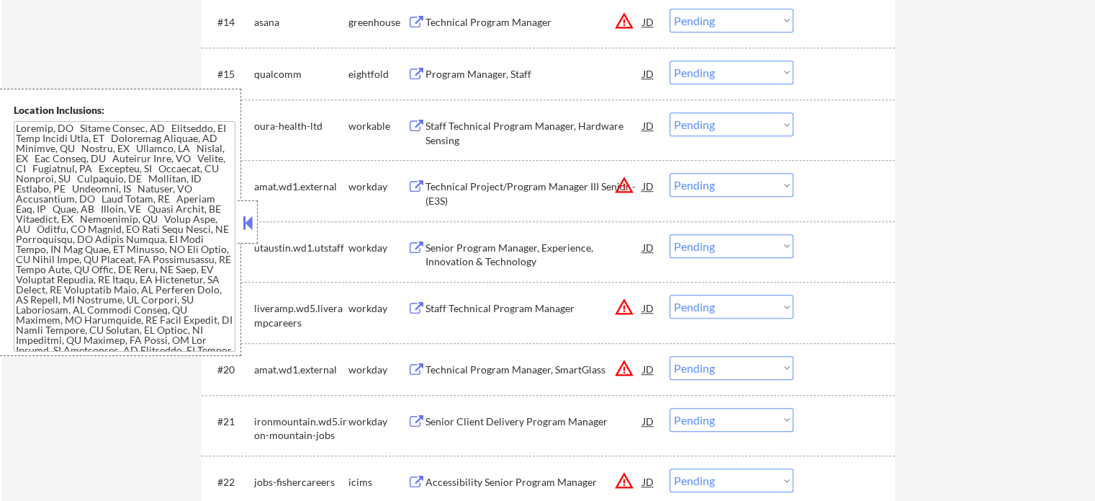
scroll to position [1224, 0]
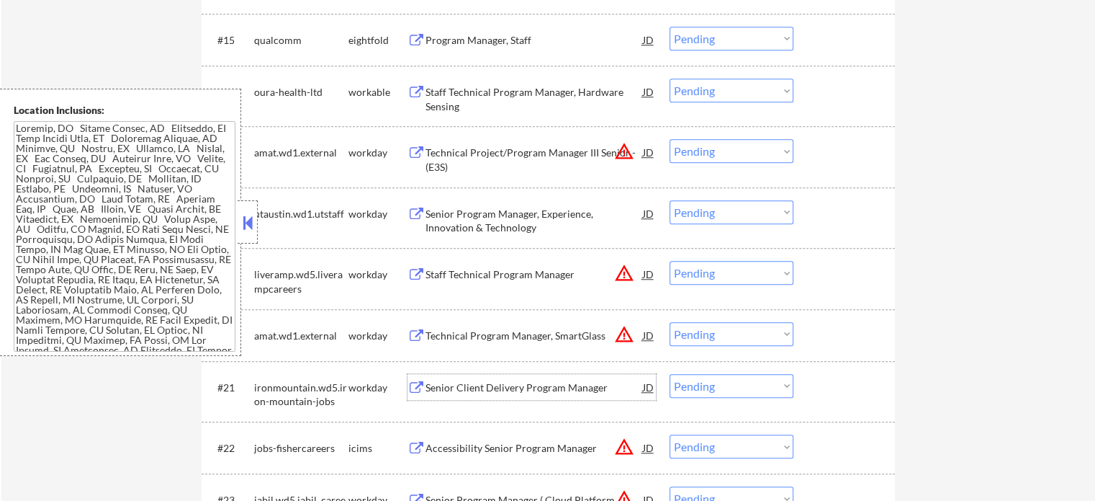
click at [487, 386] on div "Senior Client Delivery Program Manager" at bounding box center [535, 387] width 218 height 14
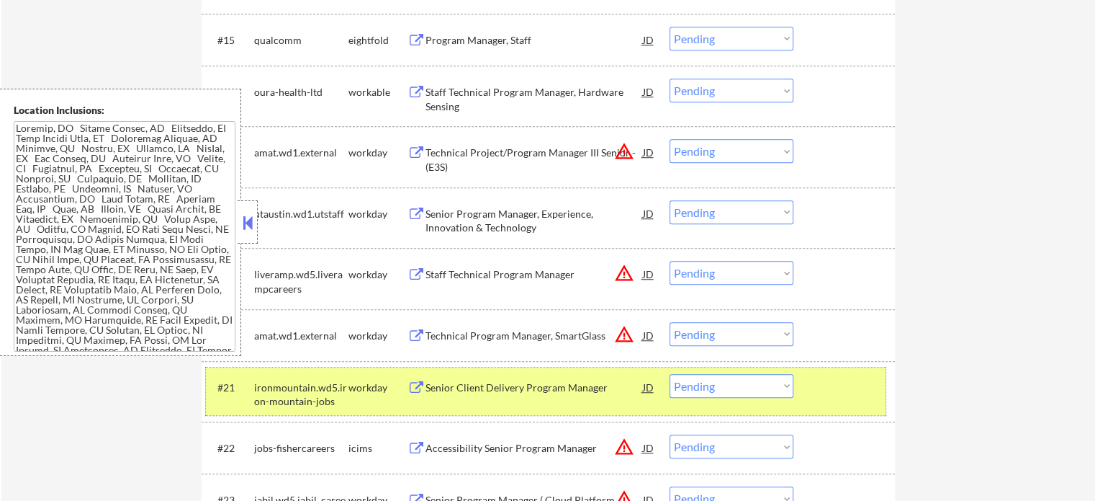
click at [835, 380] on div at bounding box center [846, 387] width 63 height 26
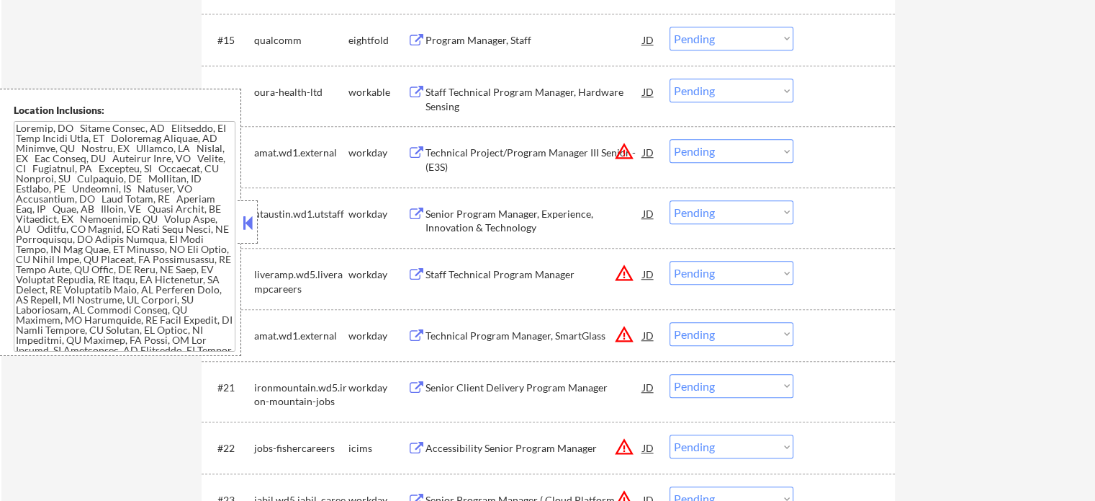
scroll to position [1512, 0]
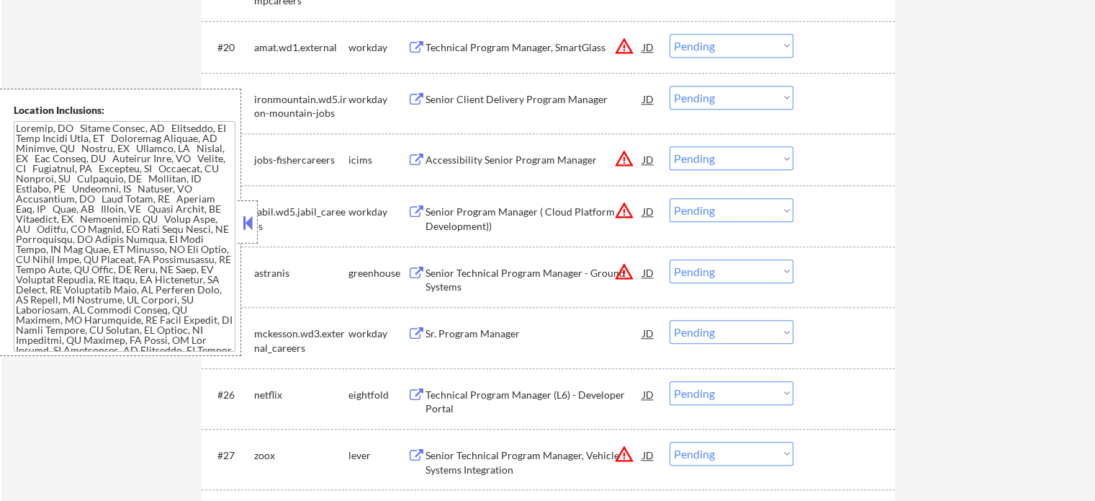
click at [554, 394] on div "Technical Program Manager (L6) - Developer Portal" at bounding box center [535, 401] width 218 height 28
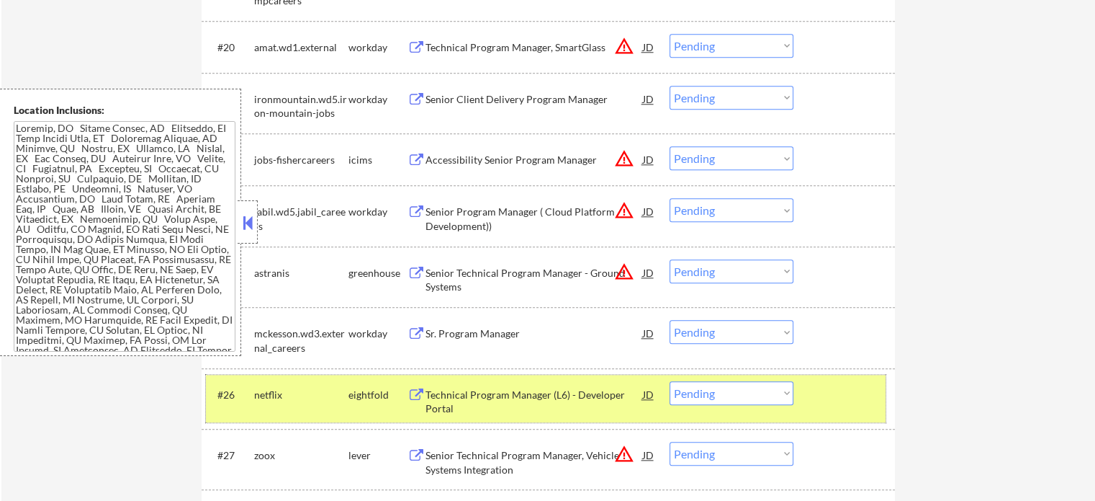
click at [864, 421] on div "#26 netflix eightfold Technical Program Manager (L6) - Developer Portal JD warn…" at bounding box center [546, 399] width 680 height 48
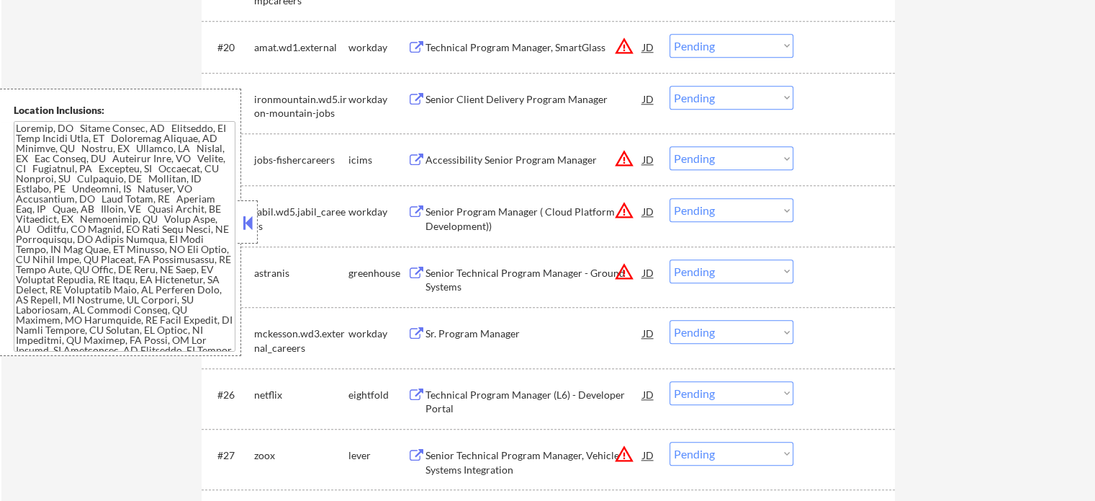
scroll to position [1801, 0]
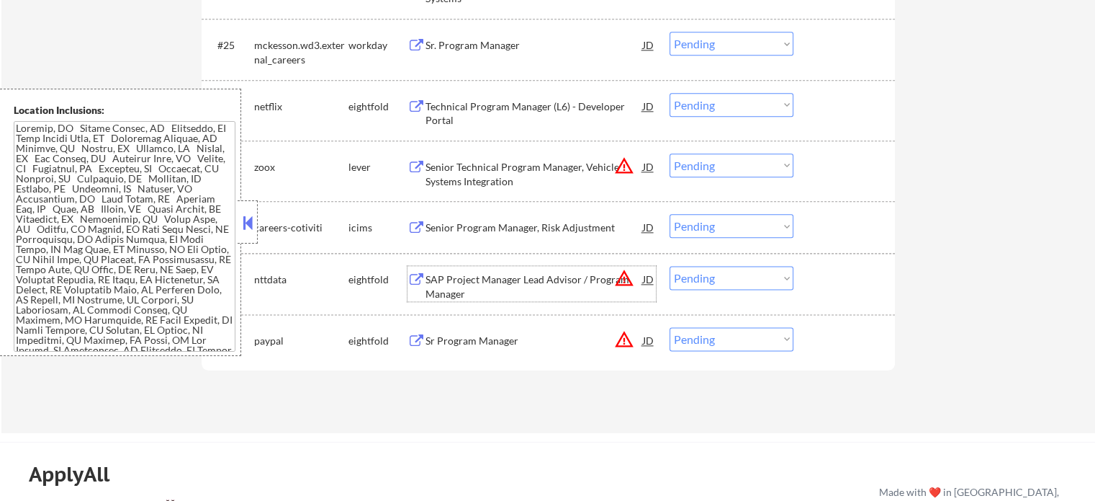
click at [551, 286] on div "SAP Project Manager Lead Advisor / Program Manager" at bounding box center [535, 286] width 218 height 28
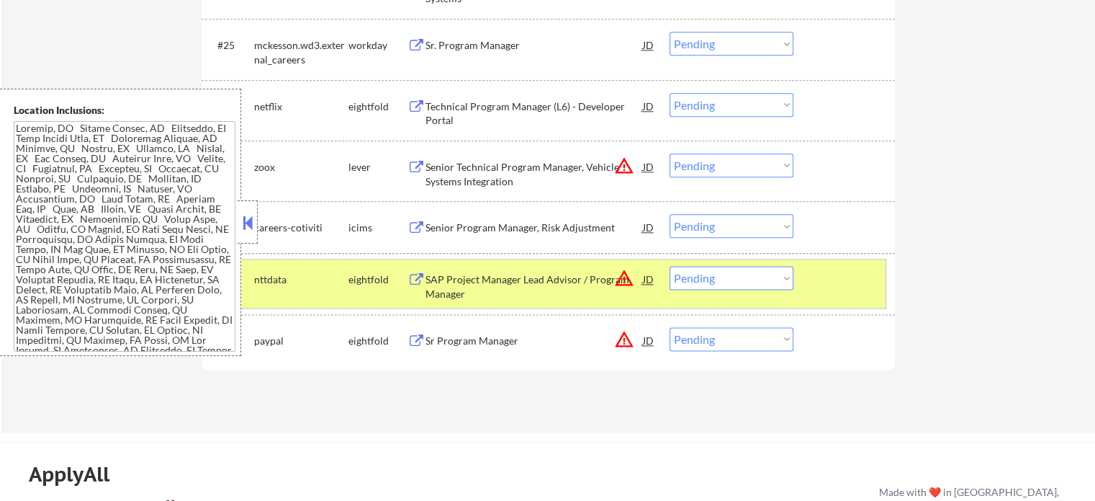
click at [827, 293] on div "#29 nttdata eightfold SAP Project Manager Lead Advisor / Program Manager JD war…" at bounding box center [546, 283] width 680 height 48
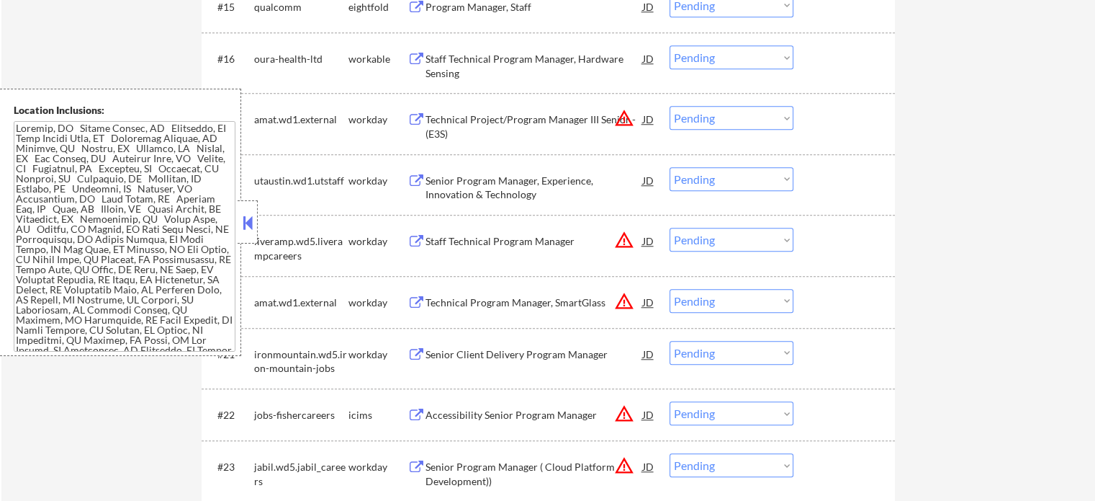
scroll to position [1152, 0]
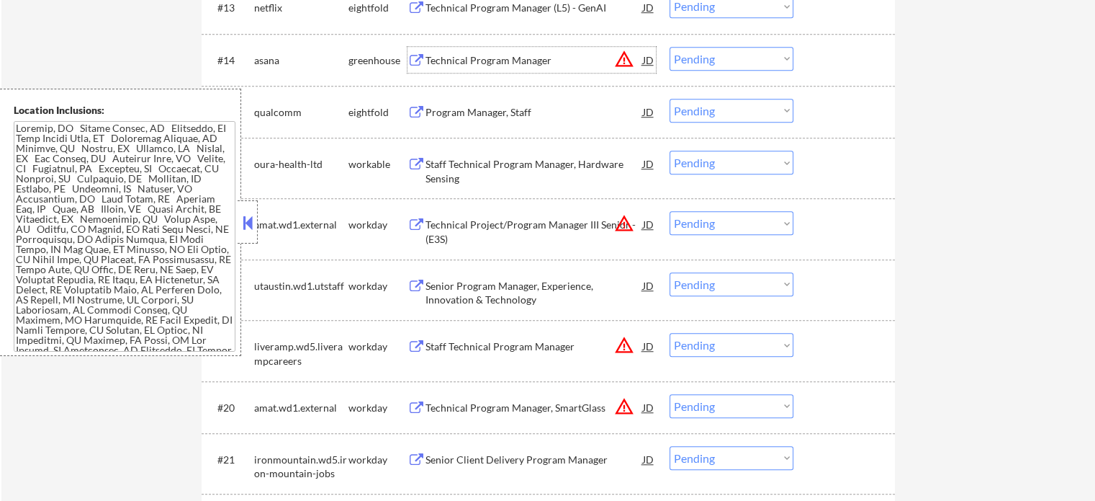
click at [515, 66] on div "Technical Program Manager" at bounding box center [535, 60] width 218 height 26
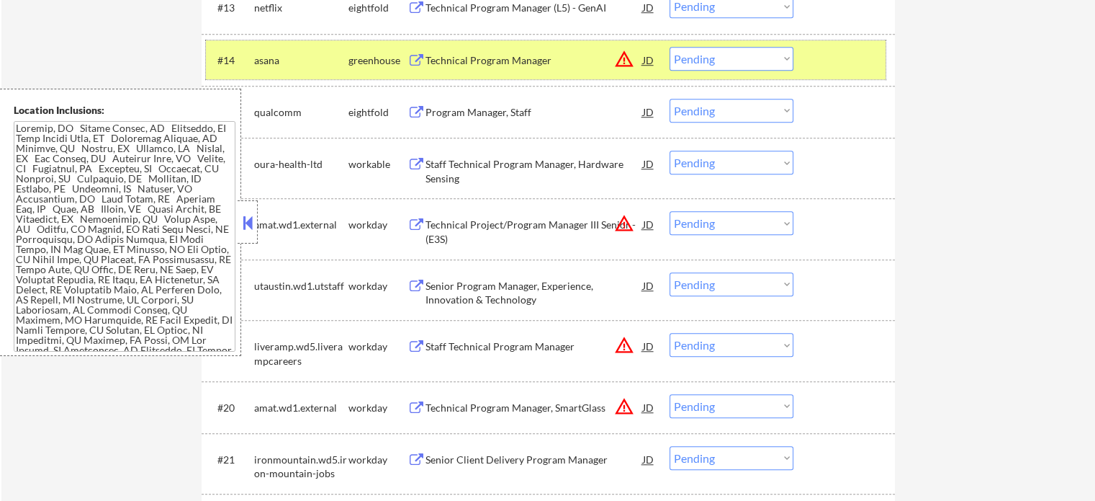
click at [828, 58] on div at bounding box center [846, 60] width 63 height 26
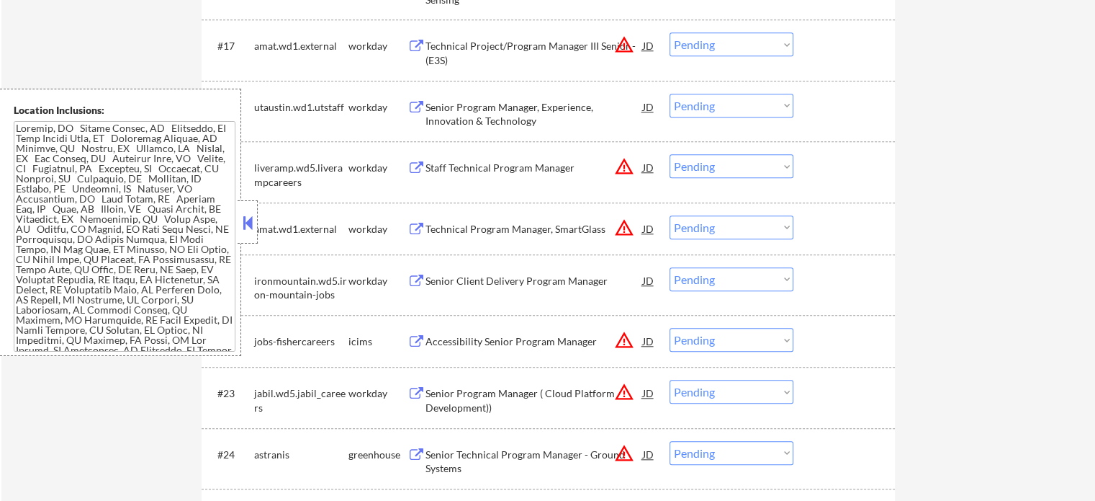
scroll to position [1440, 0]
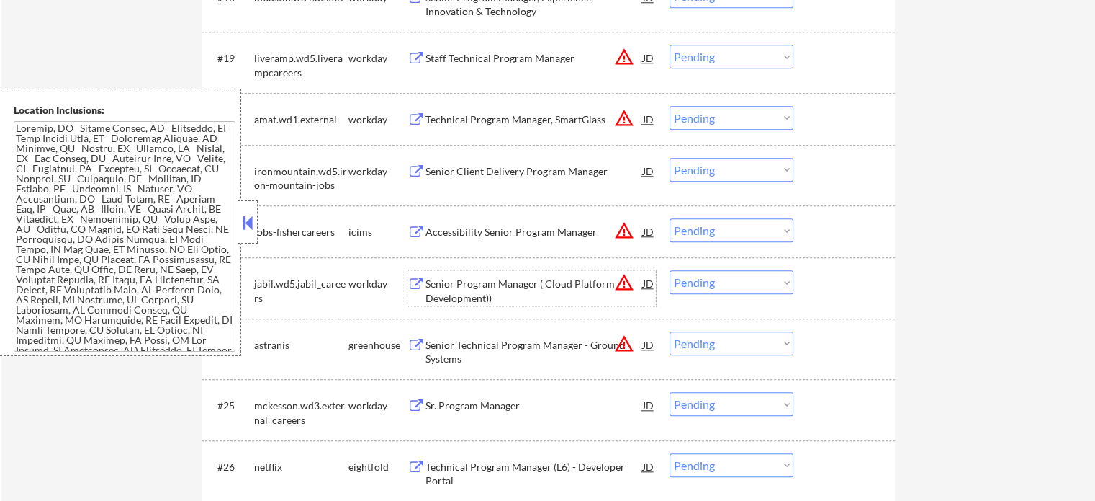
click at [532, 279] on div "Senior Program Manager ( Cloud Platform Development))" at bounding box center [535, 291] width 218 height 28
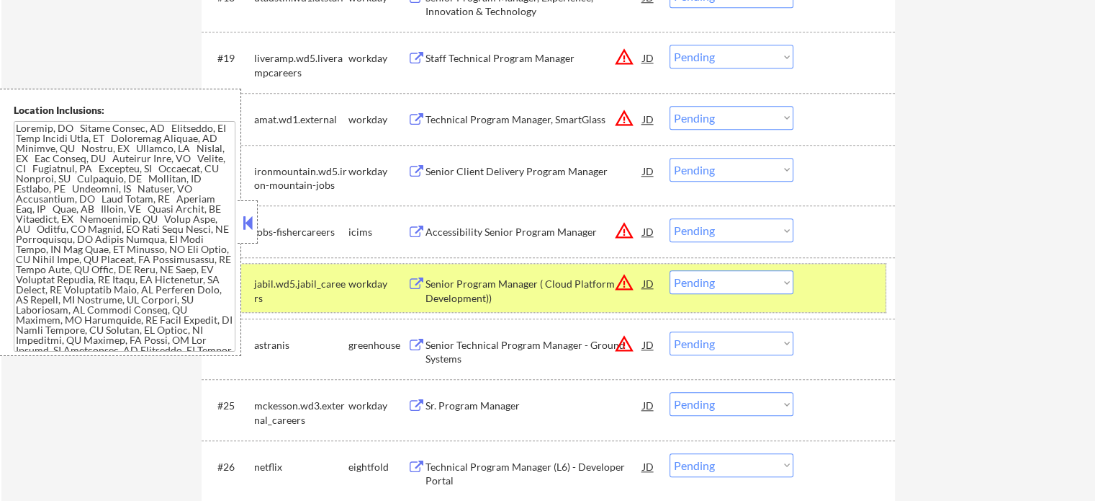
click at [870, 297] on div "#23 jabil.wd5.jabil_careers workday Senior Program Manager ( Cloud Platform Dev…" at bounding box center [546, 288] width 680 height 48
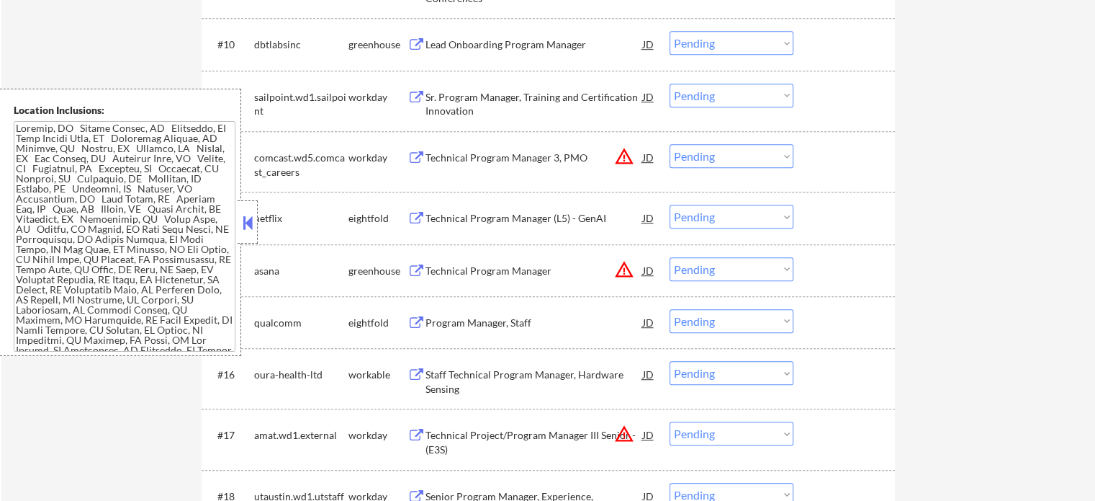
scroll to position [936, 0]
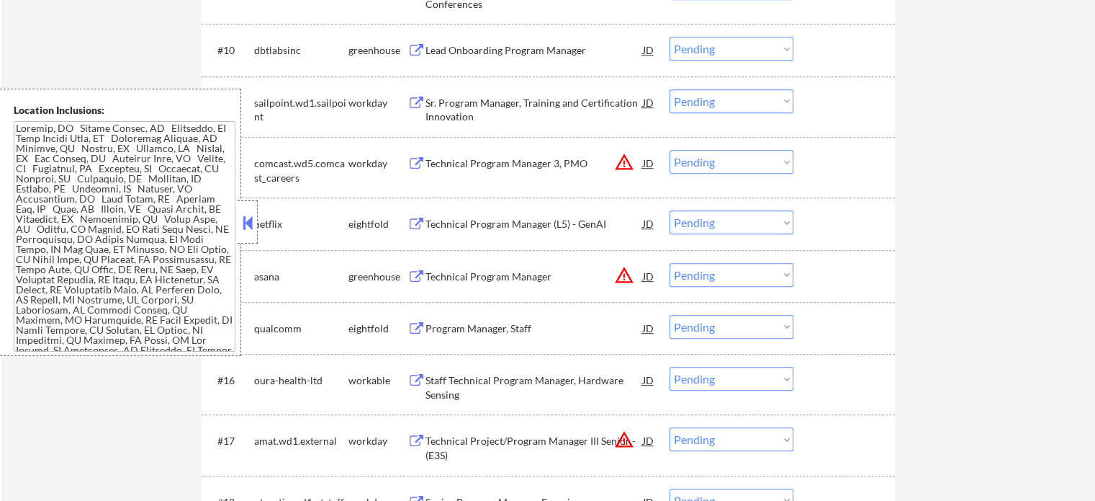
click at [615, 103] on div "Sr. Program Manager, Training and Certification Innovation" at bounding box center [535, 110] width 218 height 28
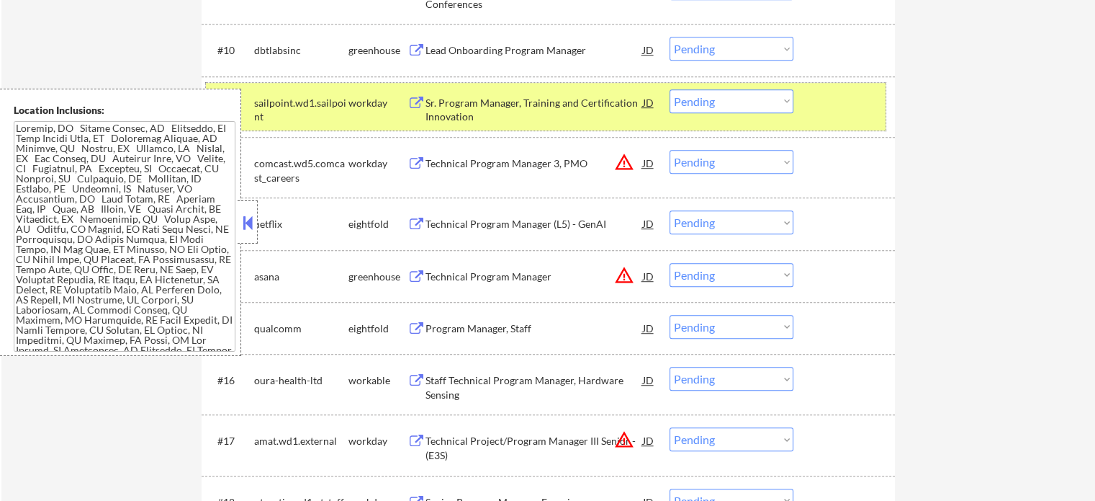
click at [814, 123] on div "#11 sailpoint.wd1.sailpoint workday Sr. Program Manager, Training and Certifica…" at bounding box center [546, 107] width 680 height 48
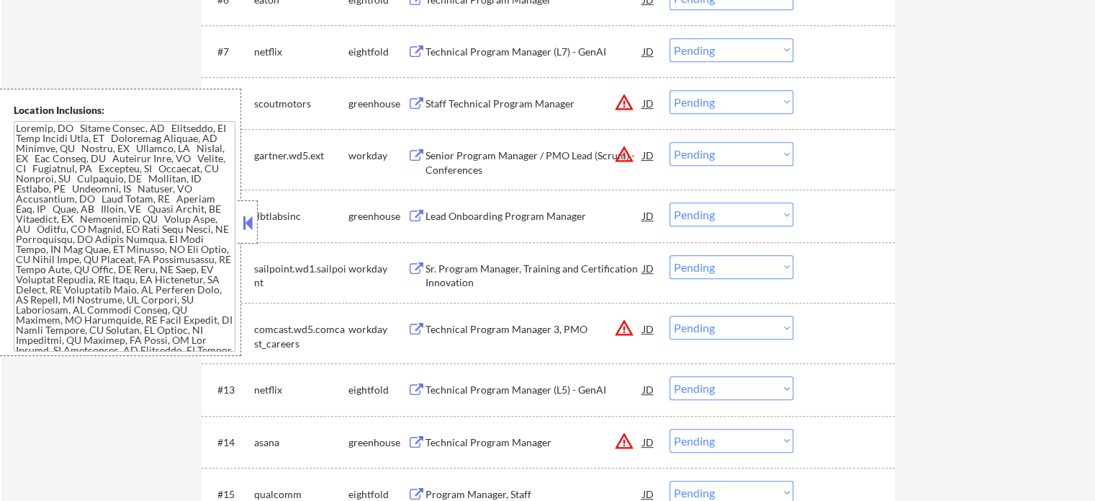
scroll to position [648, 0]
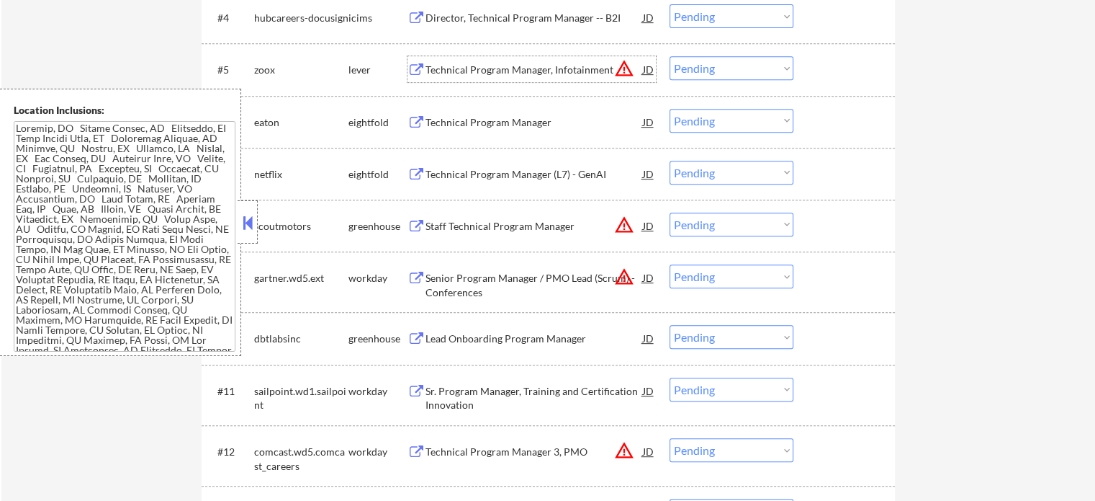
click at [543, 67] on div "Technical Program Manager, Infotainment" at bounding box center [535, 70] width 218 height 14
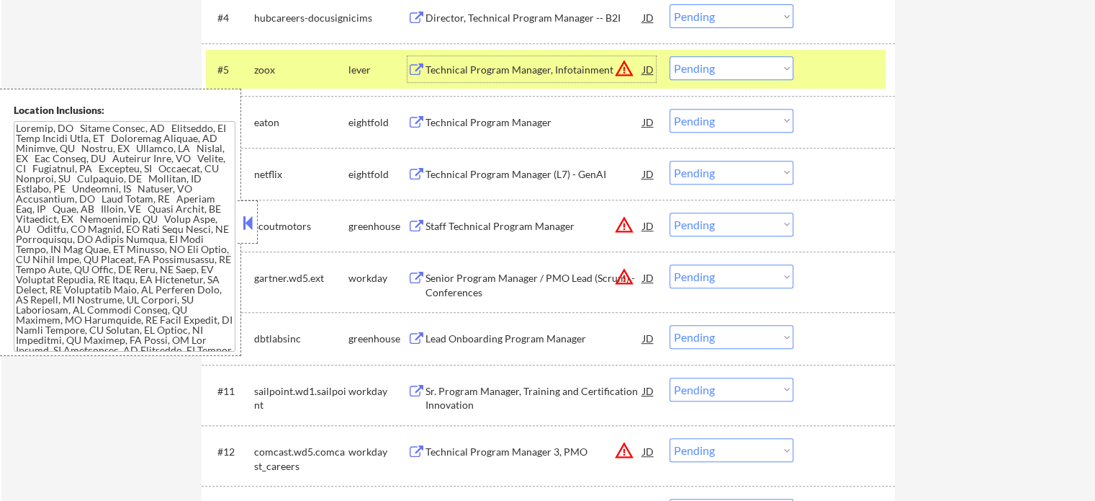
click at [801, 73] on div "#5 zoox lever Technical Program Manager, Infotainment JD warning_amber Choose a…" at bounding box center [546, 69] width 680 height 39
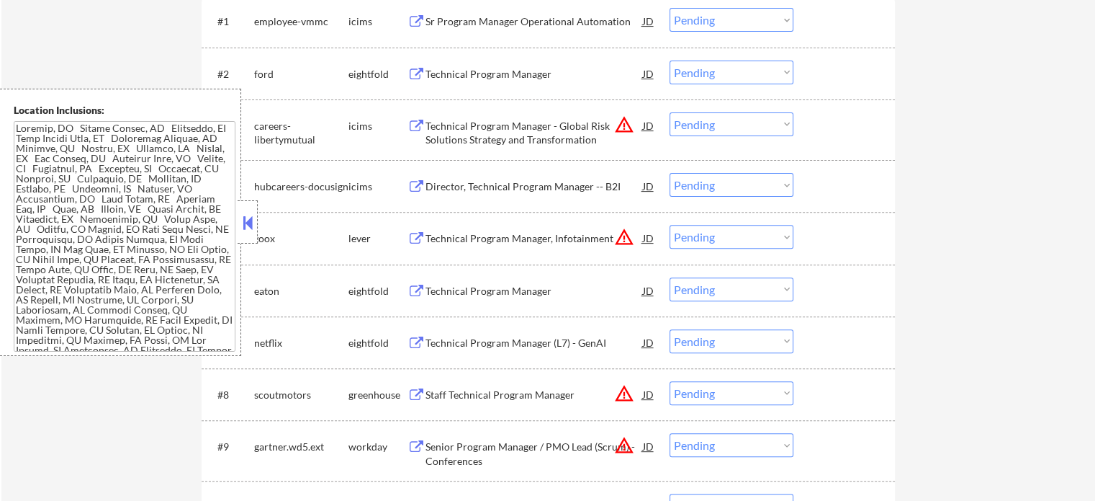
scroll to position [360, 0]
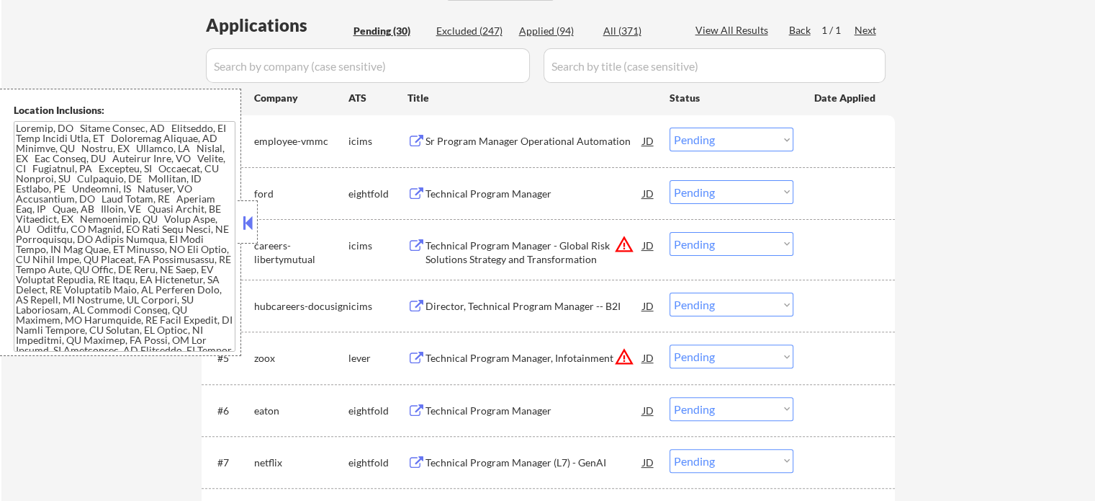
click at [534, 204] on div "Technical Program Manager" at bounding box center [535, 193] width 218 height 26
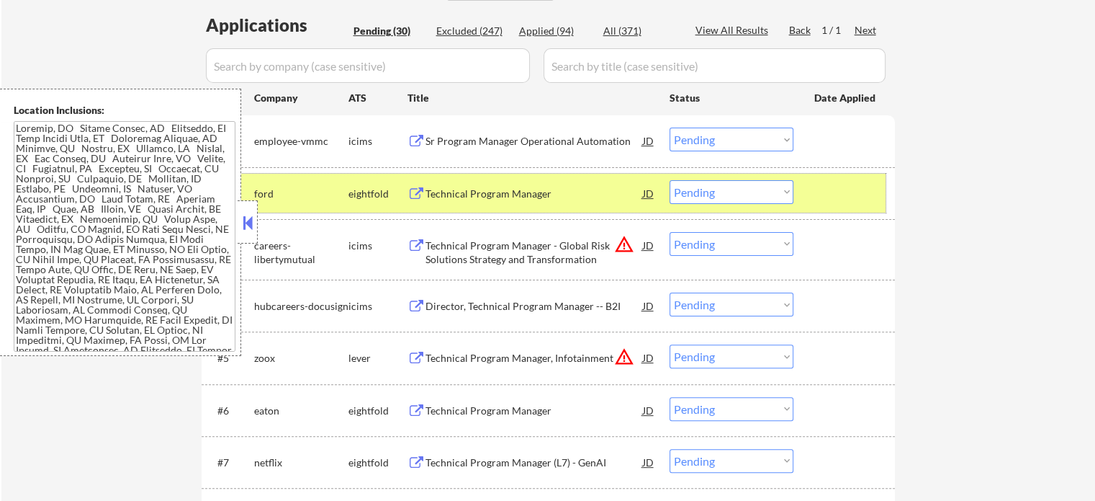
click at [856, 197] on div at bounding box center [846, 193] width 63 height 26
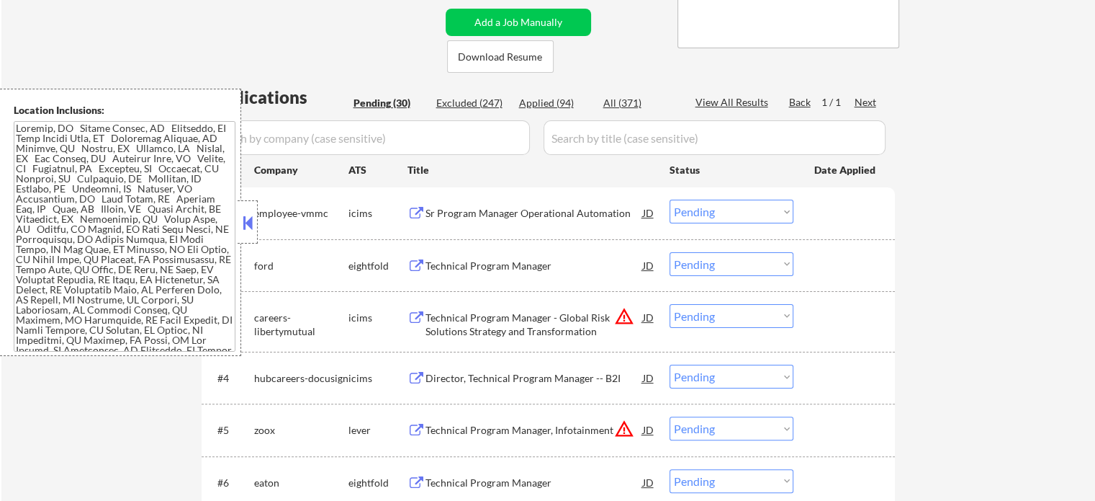
scroll to position [576, 0]
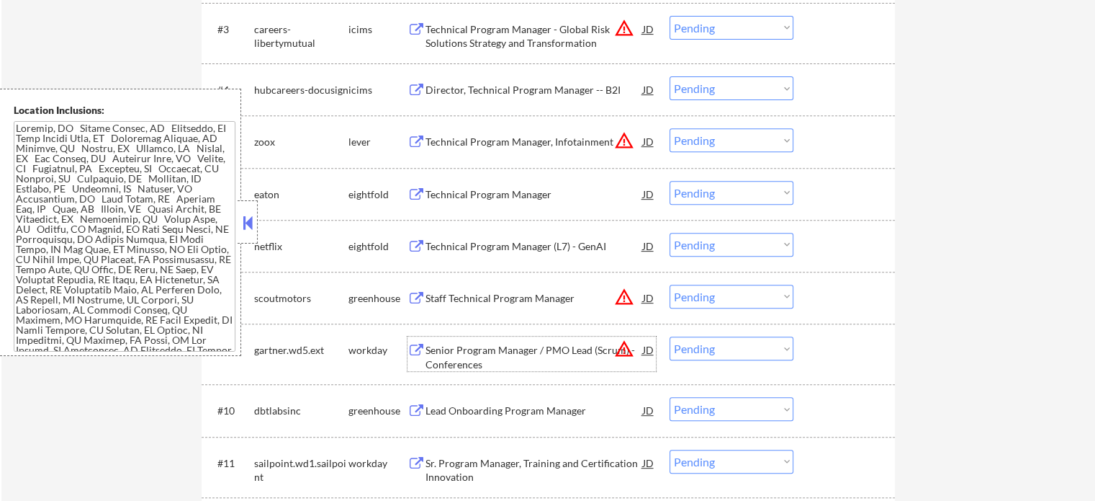
click at [517, 359] on div "Senior Program Manager / PMO Lead (Scrum) - Conferences" at bounding box center [535, 357] width 218 height 28
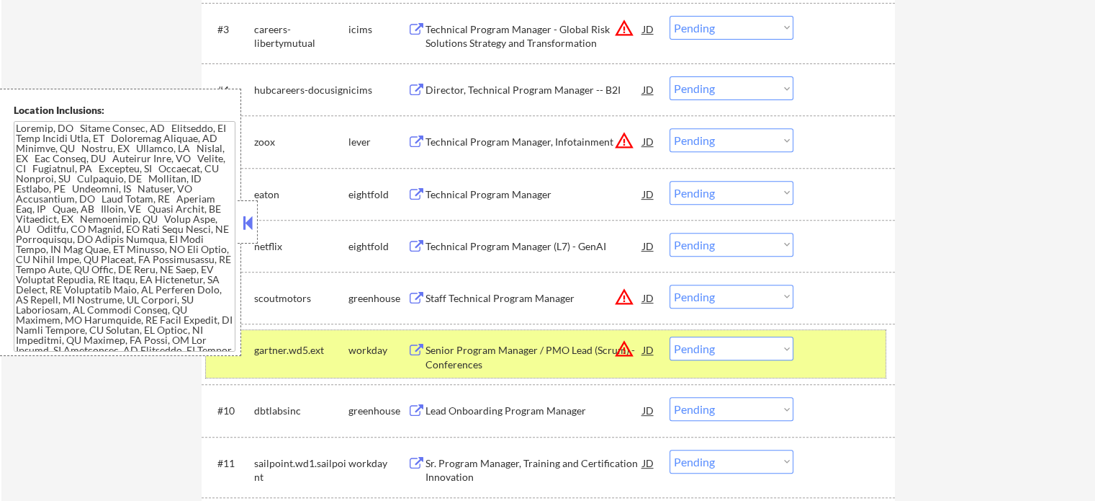
click at [861, 347] on div at bounding box center [846, 349] width 63 height 26
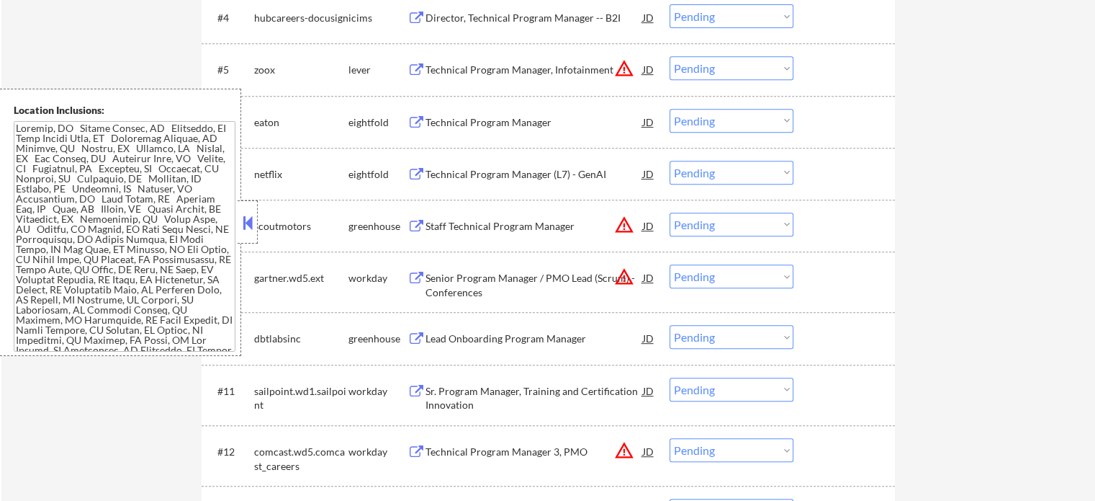
scroll to position [792, 0]
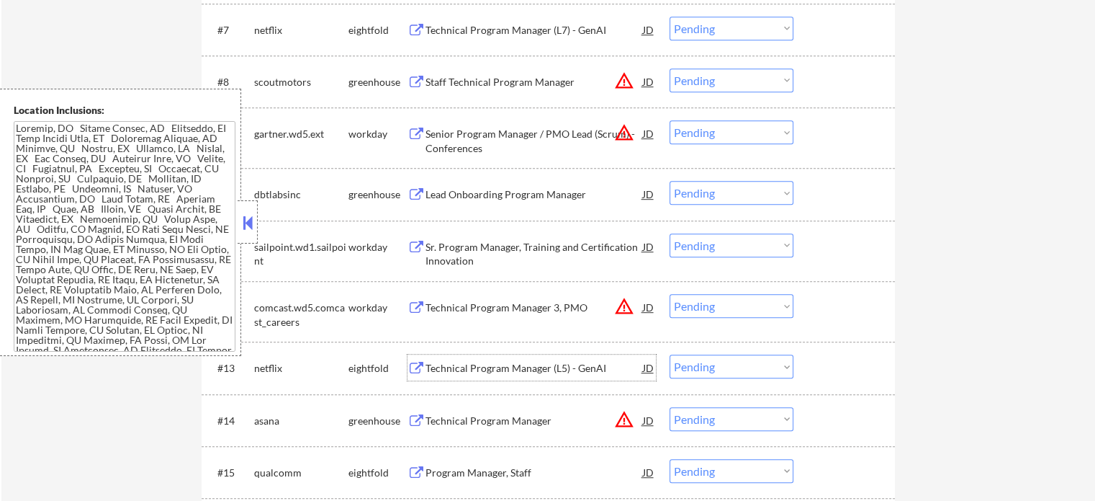
click at [532, 368] on div "Technical Program Manager (L5) - GenAI" at bounding box center [535, 368] width 218 height 14
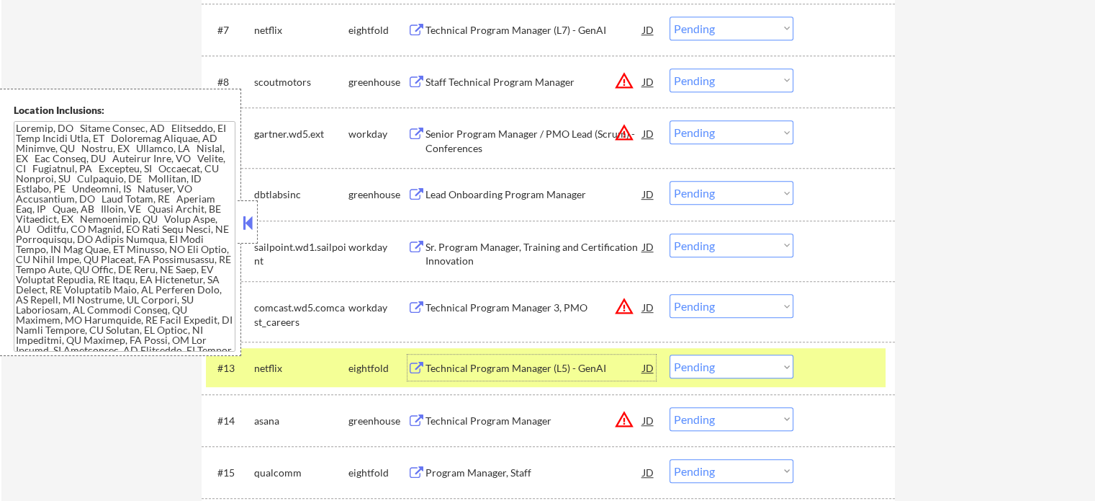
click at [851, 362] on div at bounding box center [846, 367] width 63 height 26
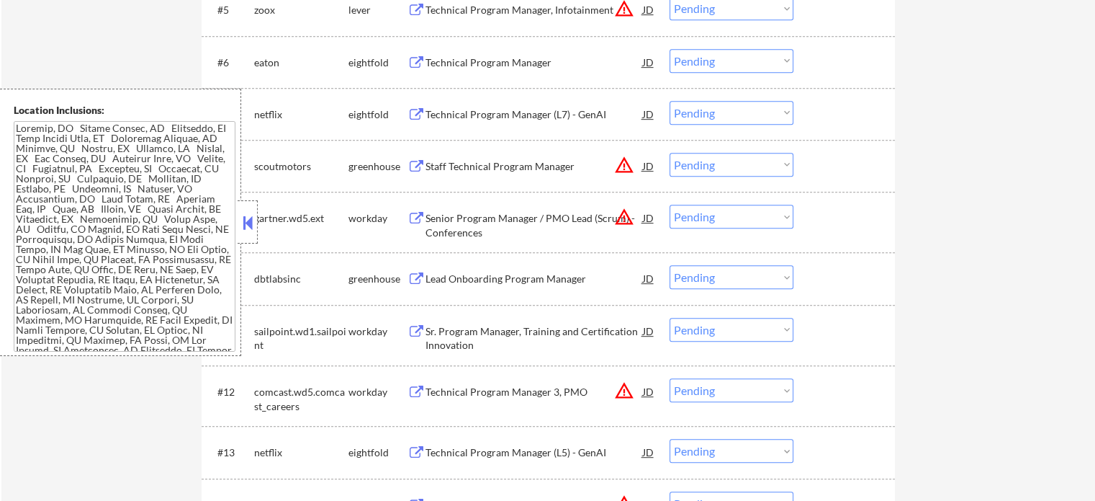
scroll to position [576, 0]
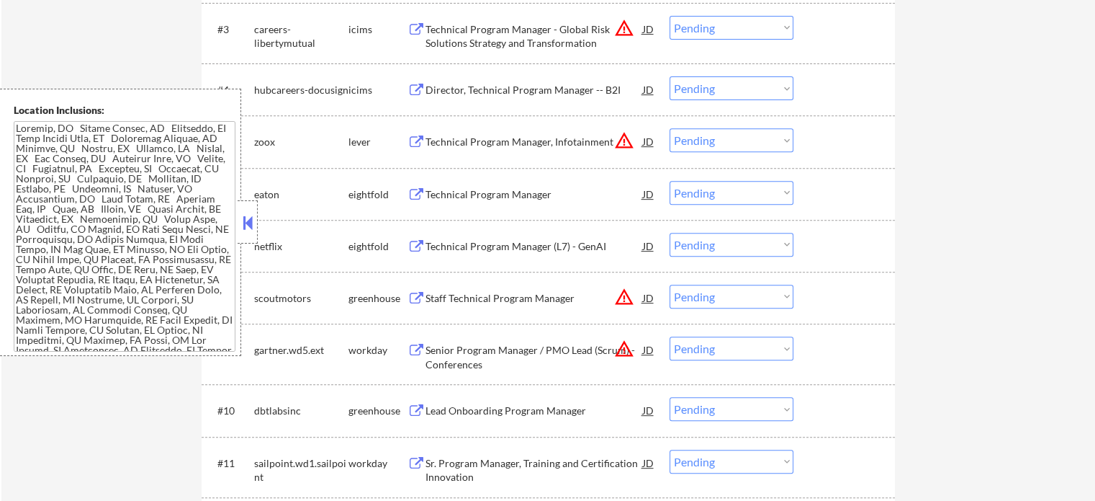
drag, startPoint x: 490, startPoint y: 28, endPoint x: 488, endPoint y: 13, distance: 15.3
click at [488, 25] on div "Technical Program Manager - Global Risk Solutions Strategy and Transformation" at bounding box center [535, 36] width 218 height 28
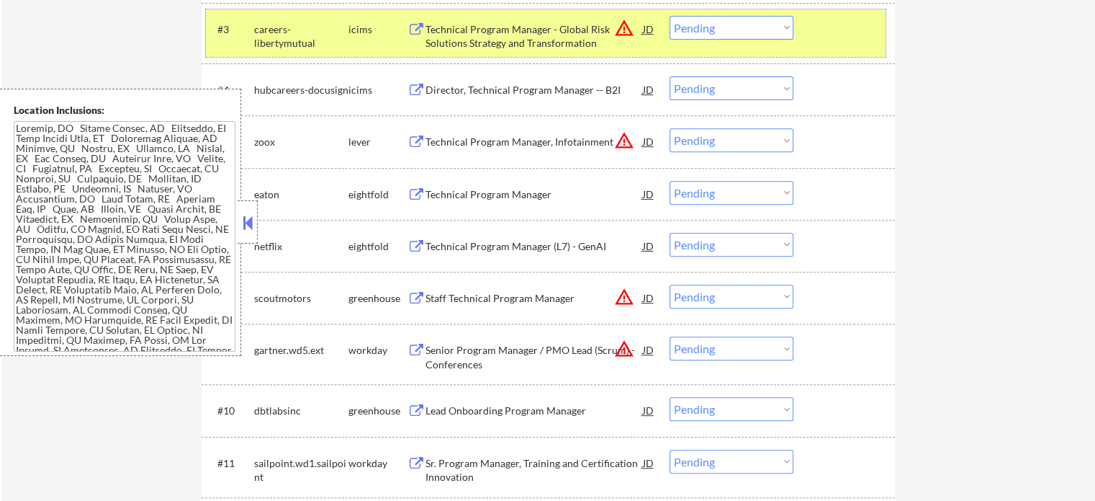
click at [845, 37] on div at bounding box center [846, 29] width 63 height 26
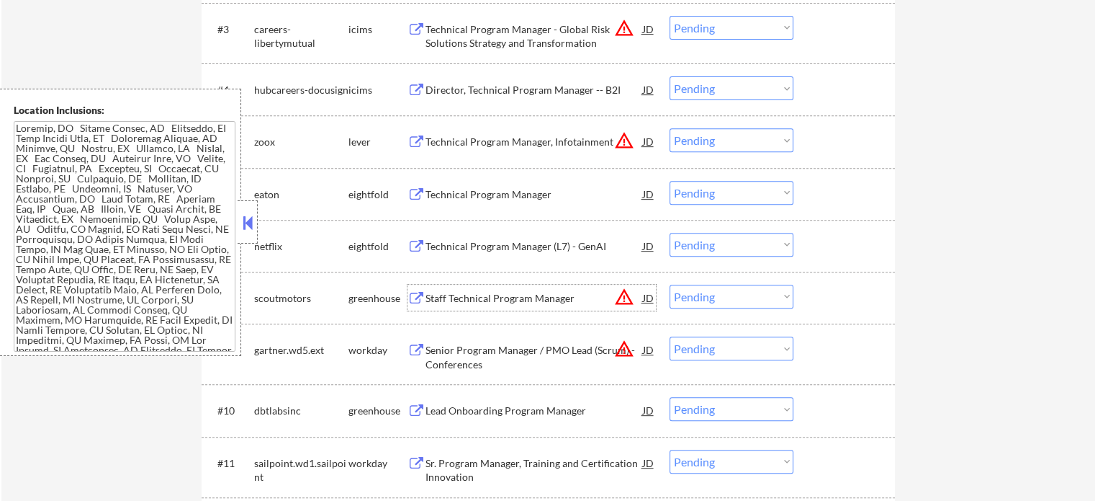
click at [544, 299] on div "Staff Technical Program Manager" at bounding box center [535, 298] width 218 height 14
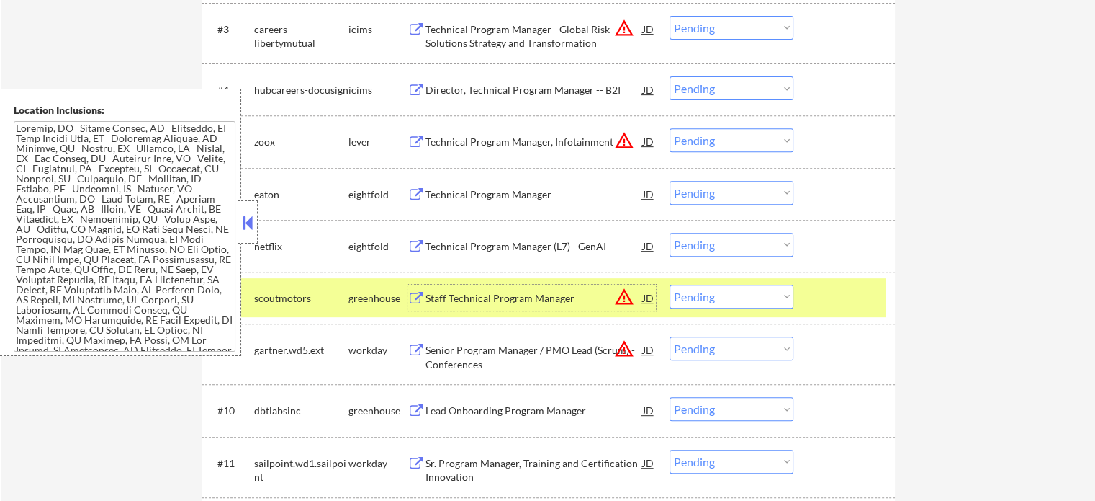
click at [841, 284] on div at bounding box center [846, 297] width 63 height 26
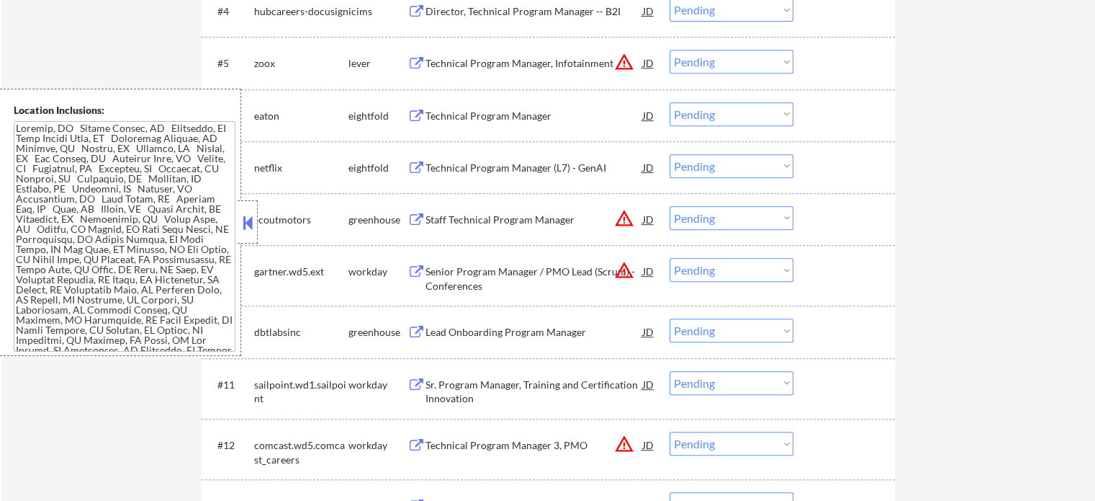
scroll to position [792, 0]
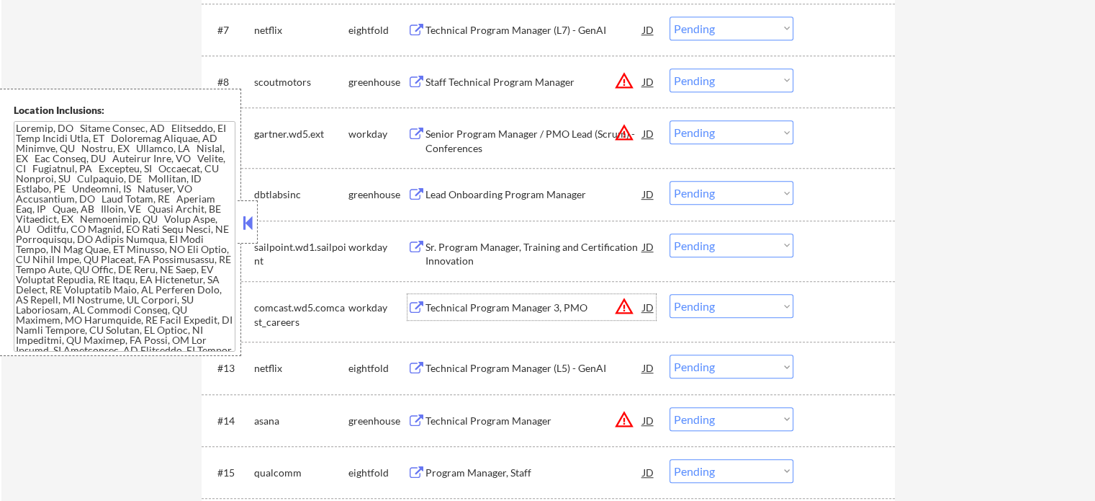
click at [526, 305] on div "Technical Program Manager 3, PMO" at bounding box center [535, 307] width 218 height 14
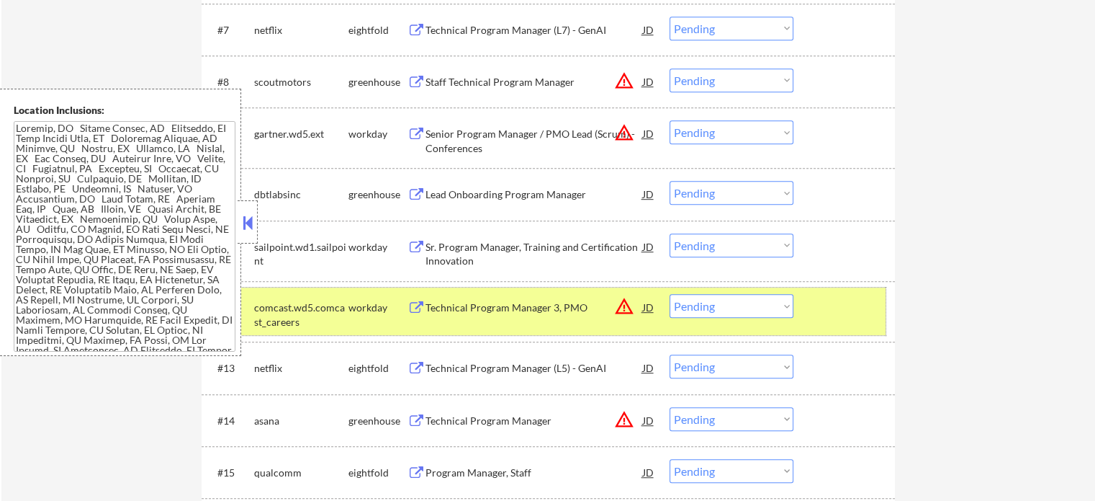
click at [838, 299] on div at bounding box center [846, 307] width 63 height 26
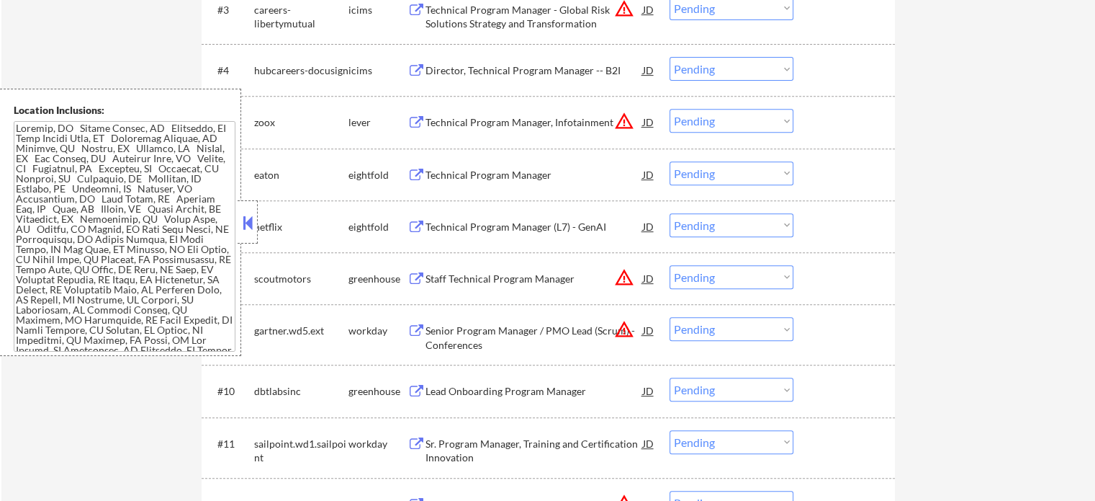
scroll to position [576, 0]
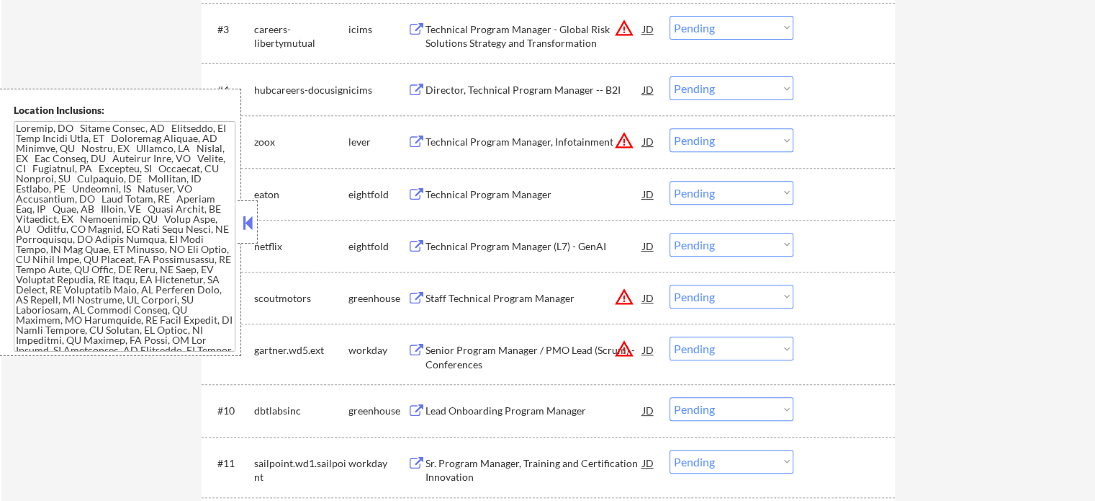
click at [575, 148] on div "Technical Program Manager, Infotainment" at bounding box center [535, 142] width 218 height 14
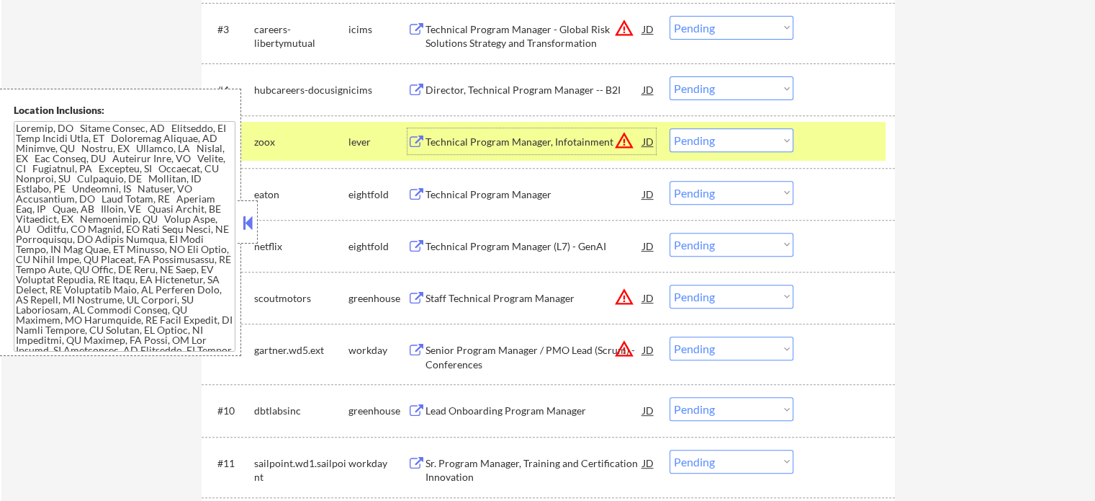
click at [807, 146] on div "#5 zoox lever Technical Program Manager, Infotainment JD warning_amber Choose a…" at bounding box center [546, 141] width 680 height 39
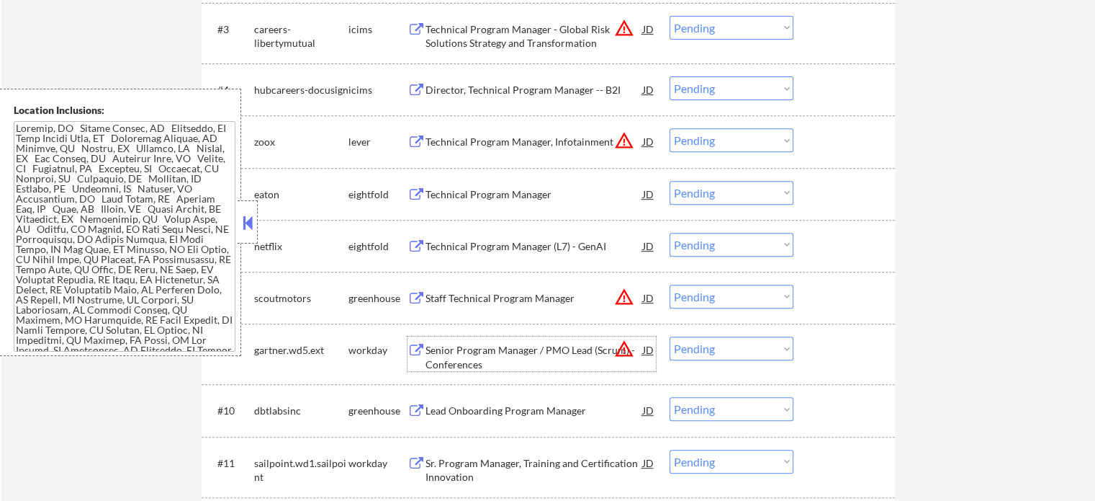
click at [559, 345] on div "Senior Program Manager / PMO Lead (Scrum) - Conferences" at bounding box center [535, 357] width 218 height 28
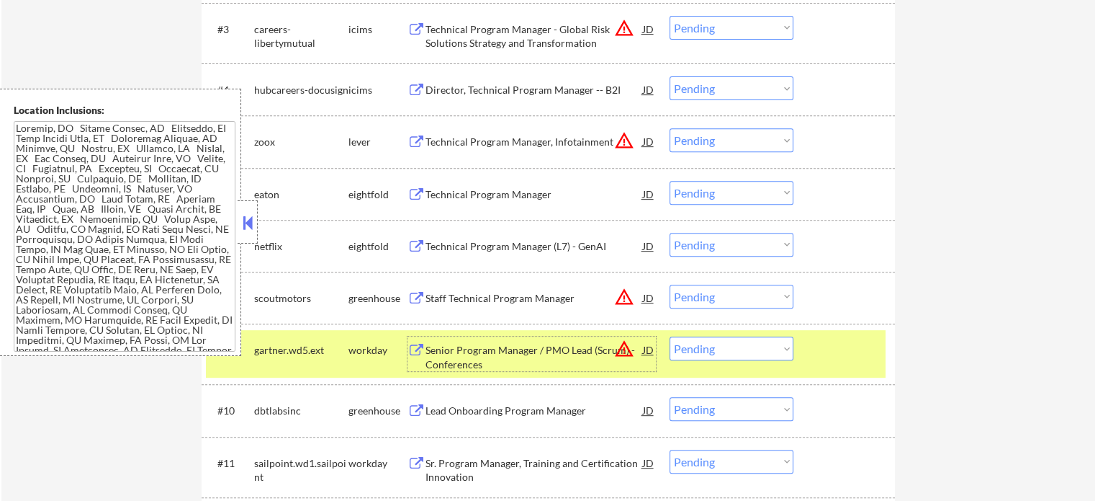
click at [871, 357] on div at bounding box center [846, 349] width 63 height 26
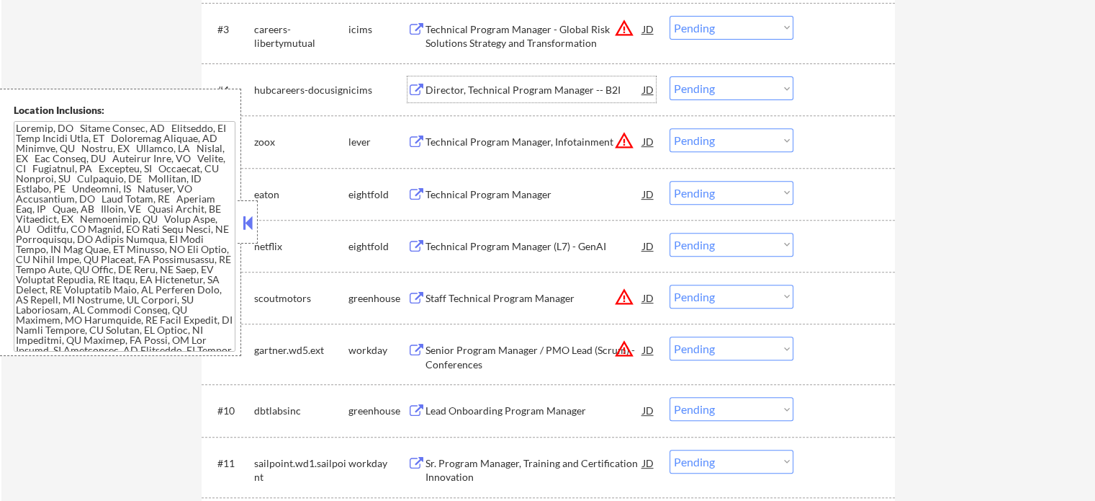
click at [582, 91] on div "Director, Technical Program Manager -- B2I" at bounding box center [535, 90] width 218 height 14
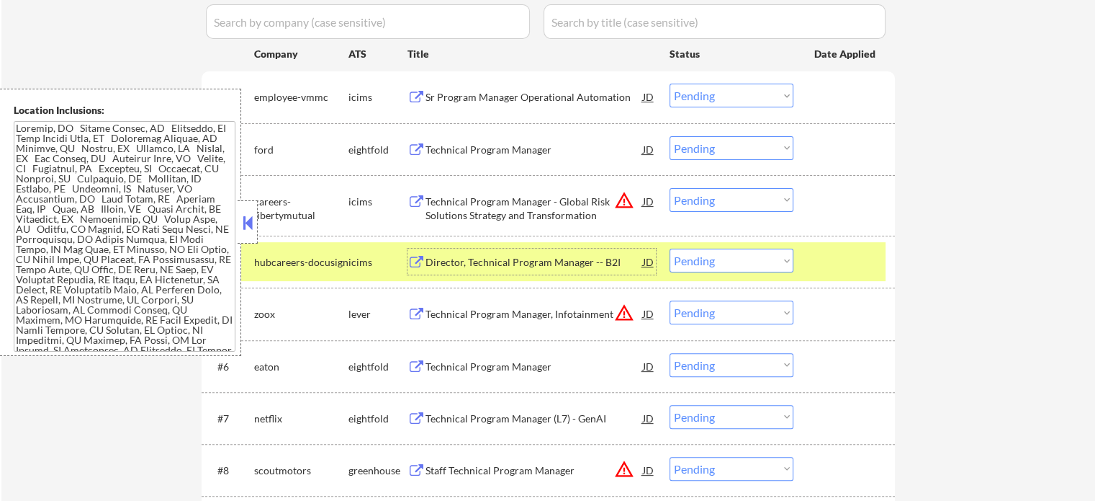
scroll to position [500, 0]
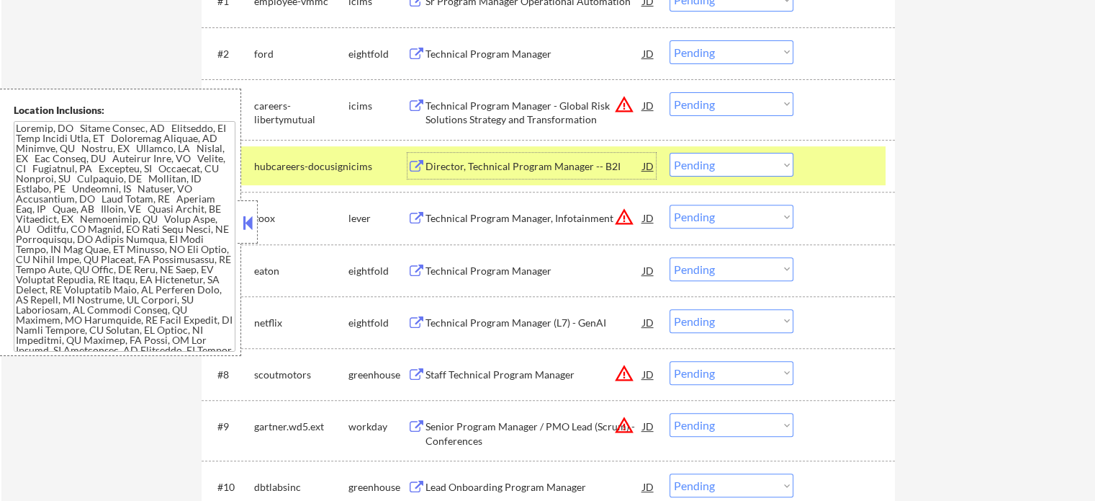
click at [502, 227] on div "Technical Program Manager, Infotainment" at bounding box center [535, 218] width 218 height 26
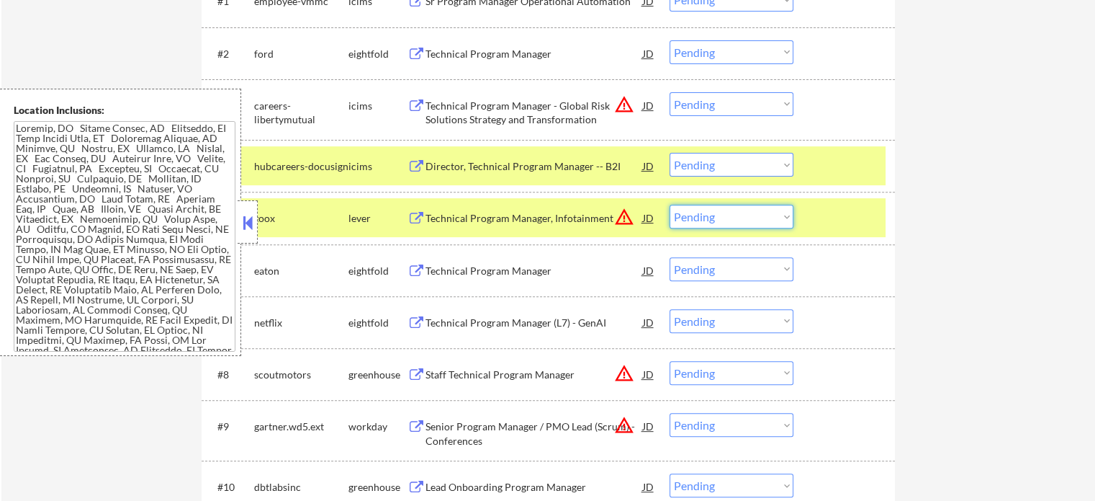
click at [701, 214] on select "Choose an option... Pending Applied Excluded (Questions) Excluded (Expired) Exc…" at bounding box center [732, 217] width 124 height 24
click at [849, 212] on div at bounding box center [846, 218] width 63 height 26
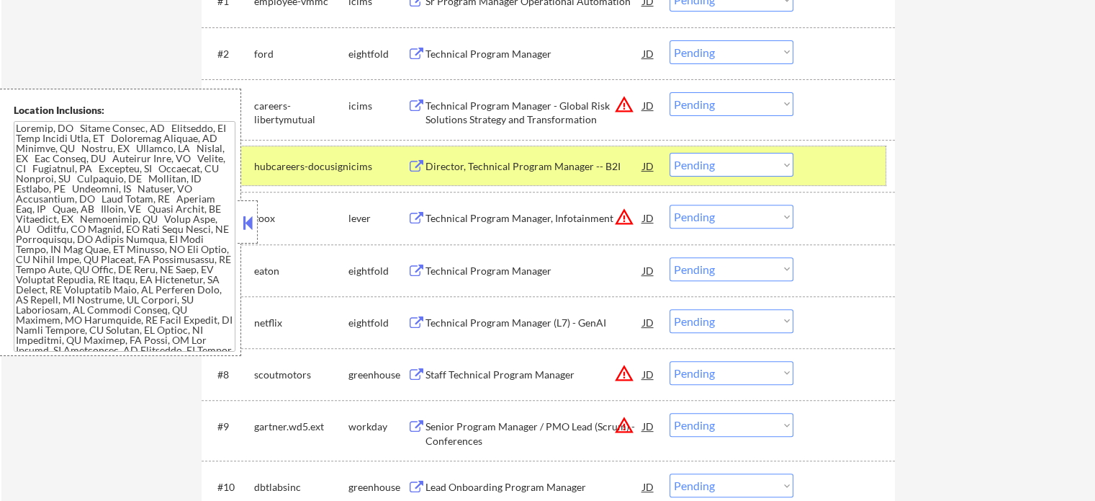
click at [828, 157] on div at bounding box center [846, 166] width 63 height 26
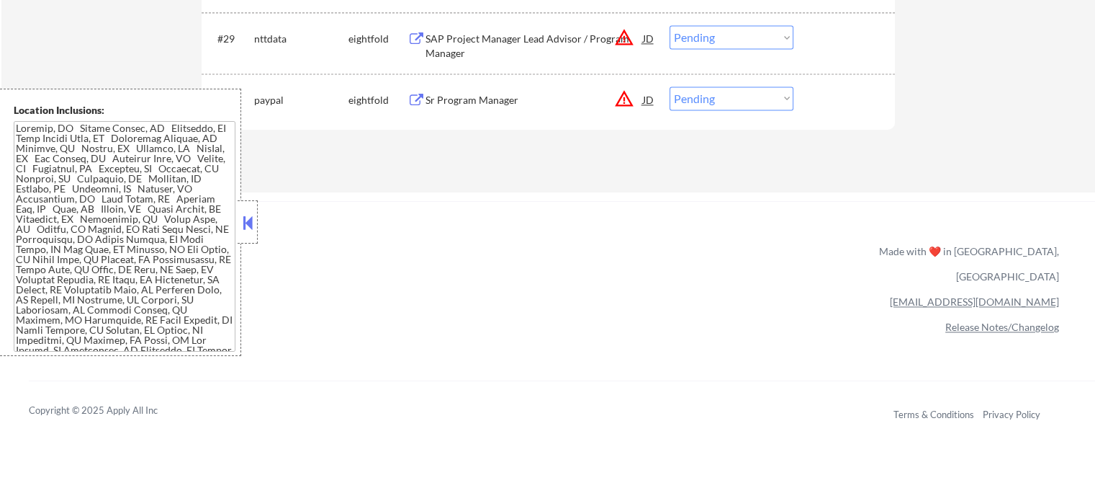
scroll to position [1919, 0]
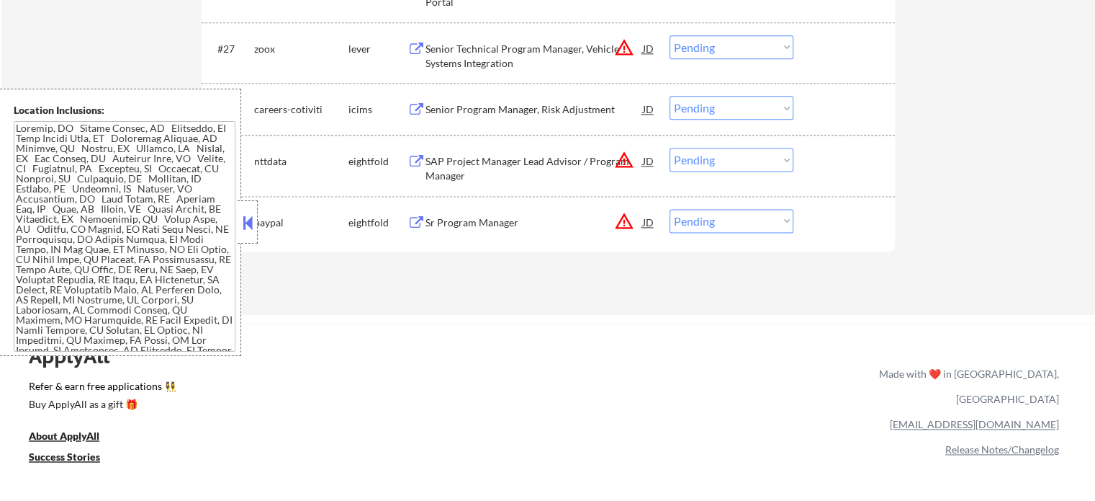
click at [463, 215] on div "Sr Program Manager" at bounding box center [535, 222] width 218 height 14
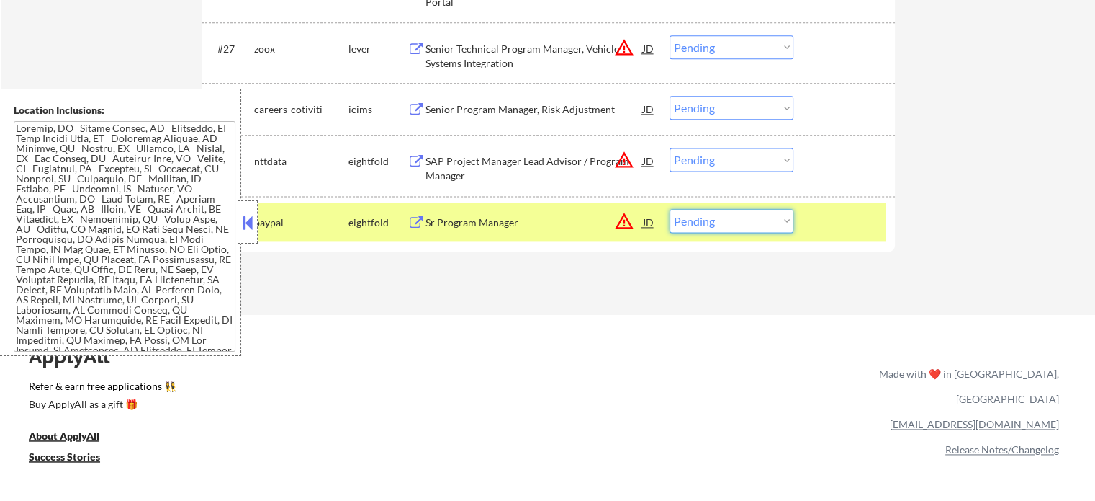
click at [706, 215] on select "Choose an option... Pending Applied Excluded (Questions) Excluded (Expired) Exc…" at bounding box center [732, 221] width 124 height 24
select select ""excluded__bad_match_""
click at [670, 209] on select "Choose an option... Pending Applied Excluded (Questions) Excluded (Expired) Exc…" at bounding box center [732, 221] width 124 height 24
drag, startPoint x: 855, startPoint y: 210, endPoint x: 668, endPoint y: 172, distance: 190.3
click at [854, 210] on div at bounding box center [846, 222] width 63 height 26
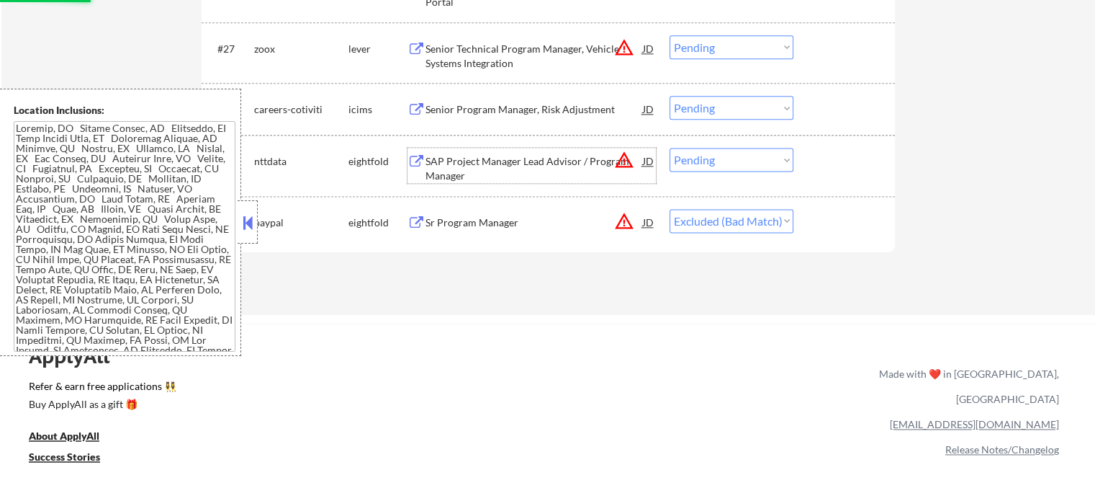
click at [513, 158] on div "SAP Project Manager Lead Advisor / Program Manager" at bounding box center [535, 168] width 218 height 28
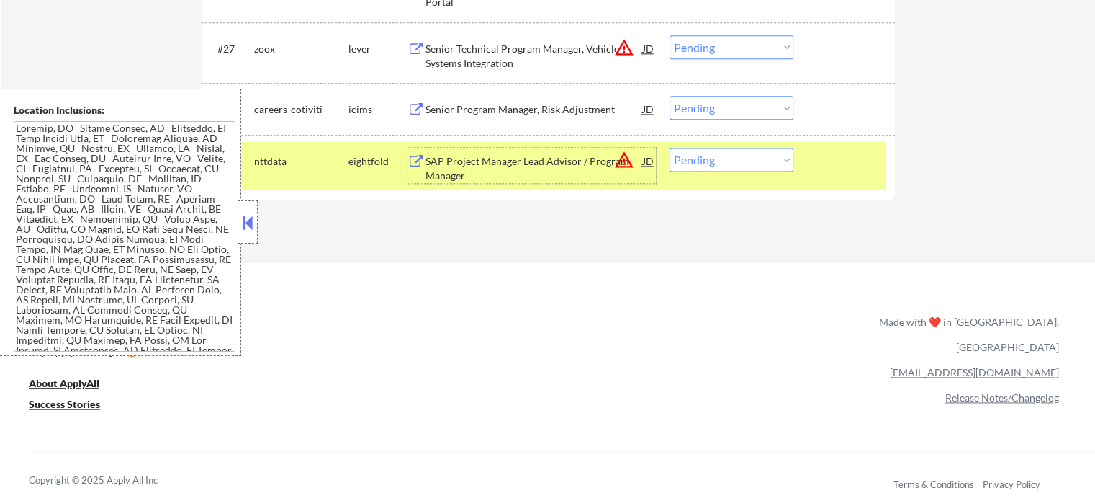
click at [732, 159] on select "Choose an option... Pending Applied Excluded (Questions) Excluded (Expired) Exc…" at bounding box center [732, 160] width 124 height 24
select select ""excluded__bad_match_""
click at [670, 148] on select "Choose an option... Pending Applied Excluded (Questions) Excluded (Expired) Exc…" at bounding box center [732, 160] width 124 height 24
click at [830, 161] on div at bounding box center [846, 161] width 63 height 26
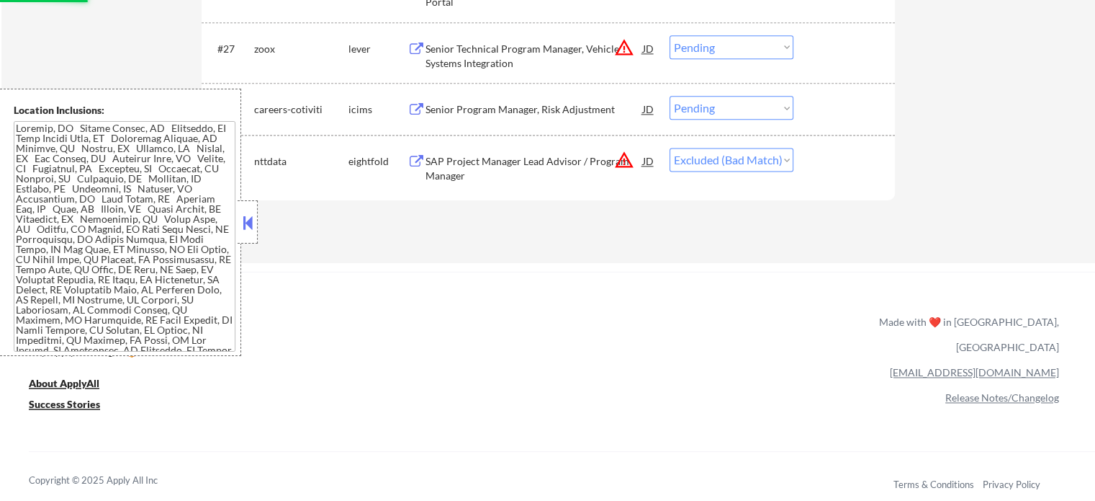
click at [514, 117] on div "Senior Program Manager, Risk Adjustment" at bounding box center [535, 109] width 218 height 26
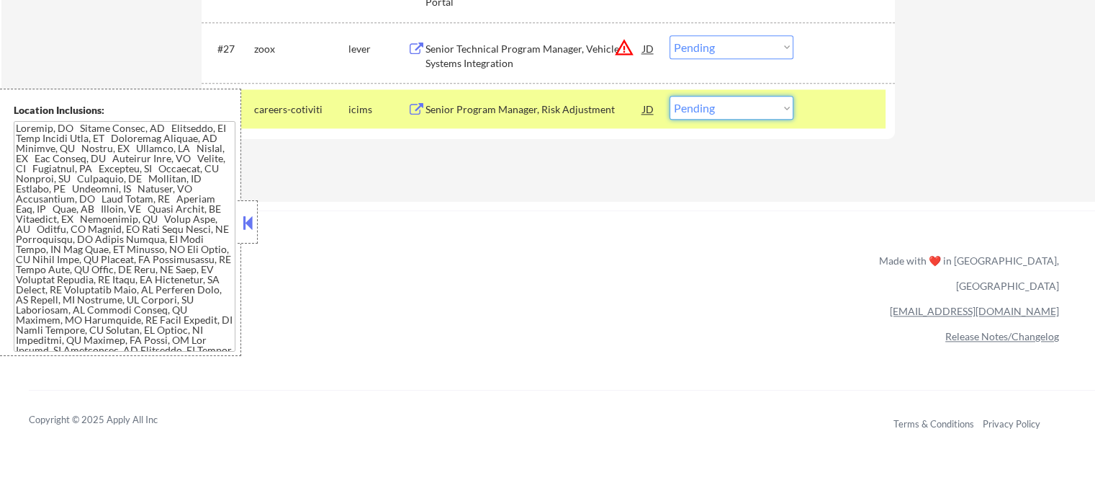
click at [739, 104] on select "Choose an option... Pending Applied Excluded (Questions) Excluded (Expired) Exc…" at bounding box center [732, 108] width 124 height 24
select select ""excluded__salary_""
click at [670, 96] on select "Choose an option... Pending Applied Excluded (Questions) Excluded (Expired) Exc…" at bounding box center [732, 108] width 124 height 24
click at [824, 108] on div at bounding box center [846, 109] width 63 height 26
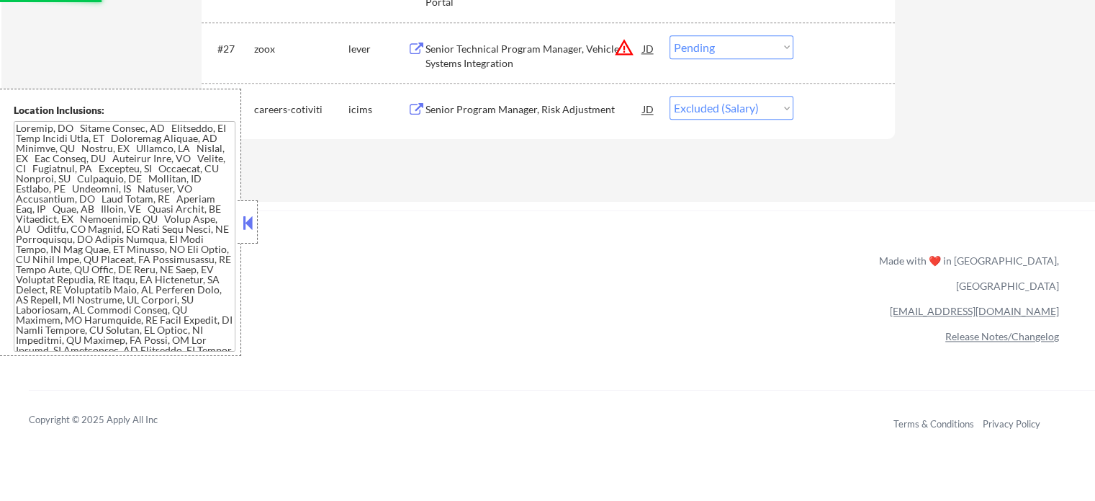
click at [529, 49] on div "Senior Technical Program Manager, Vehicle Systems Integration" at bounding box center [535, 56] width 218 height 28
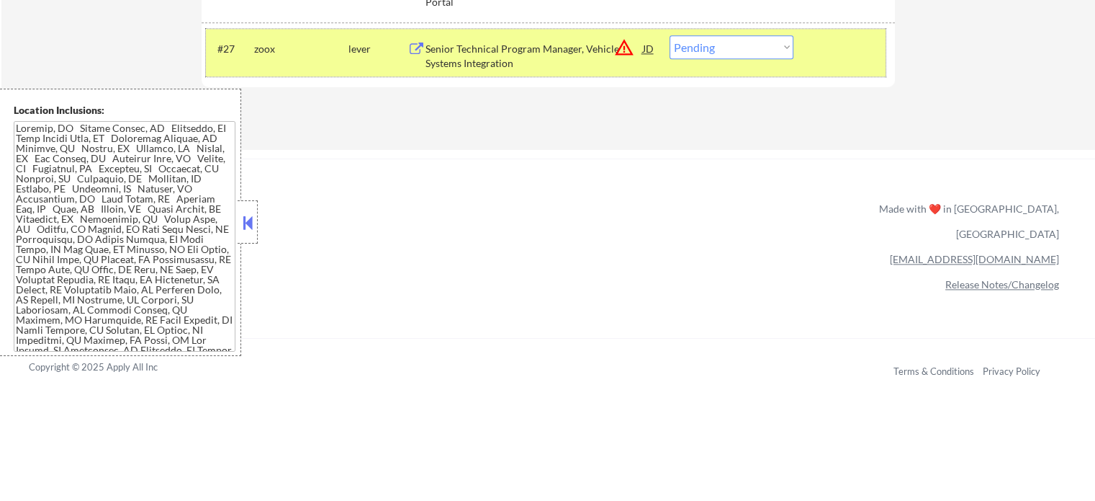
click at [873, 65] on div "#27 zoox lever Senior Technical Program Manager, Vehicle Systems Integration JD…" at bounding box center [546, 53] width 680 height 48
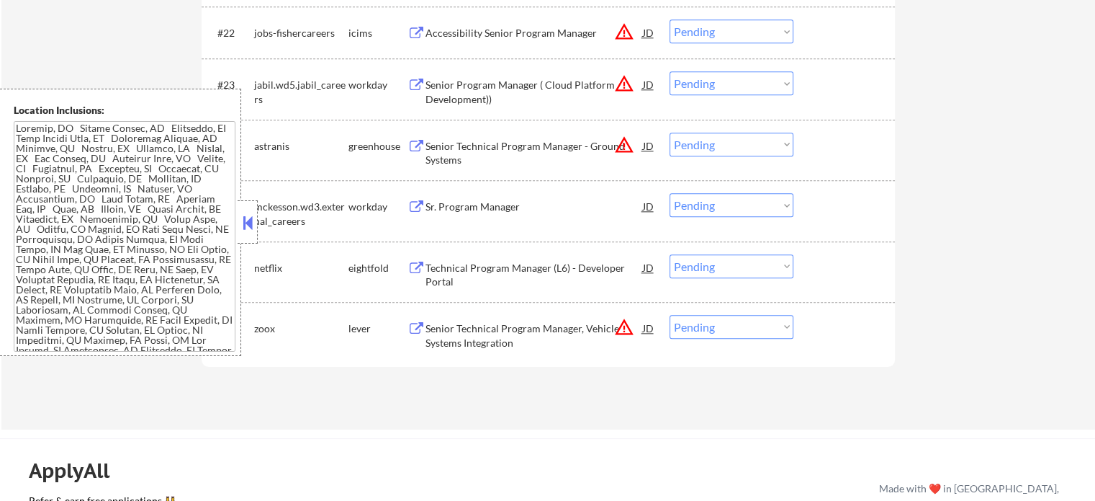
scroll to position [1631, 0]
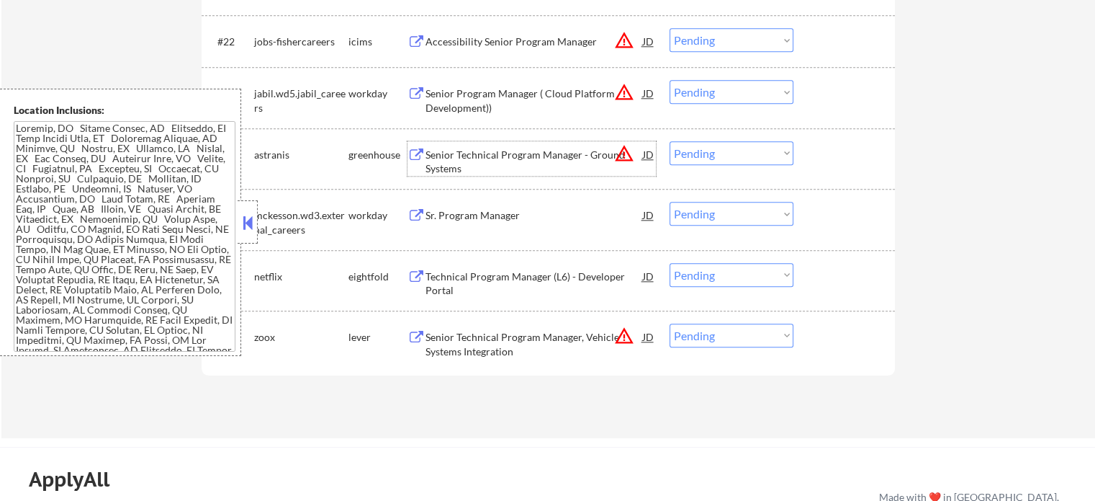
click at [455, 145] on div "Senior Technical Program Manager - Ground Systems" at bounding box center [535, 158] width 218 height 35
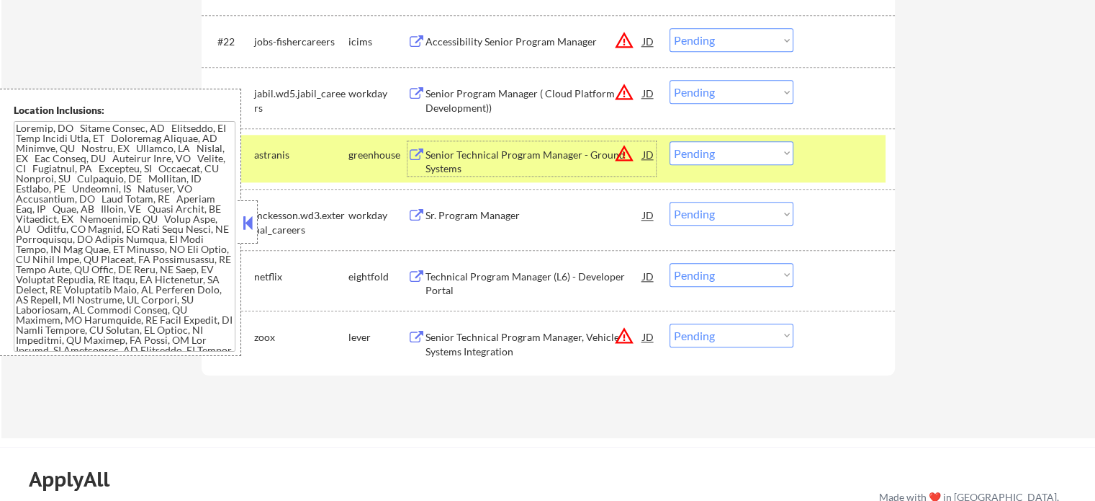
click at [822, 172] on div "#24 astranis greenhouse Senior Technical Program Manager - Ground Systems JD wa…" at bounding box center [546, 159] width 680 height 48
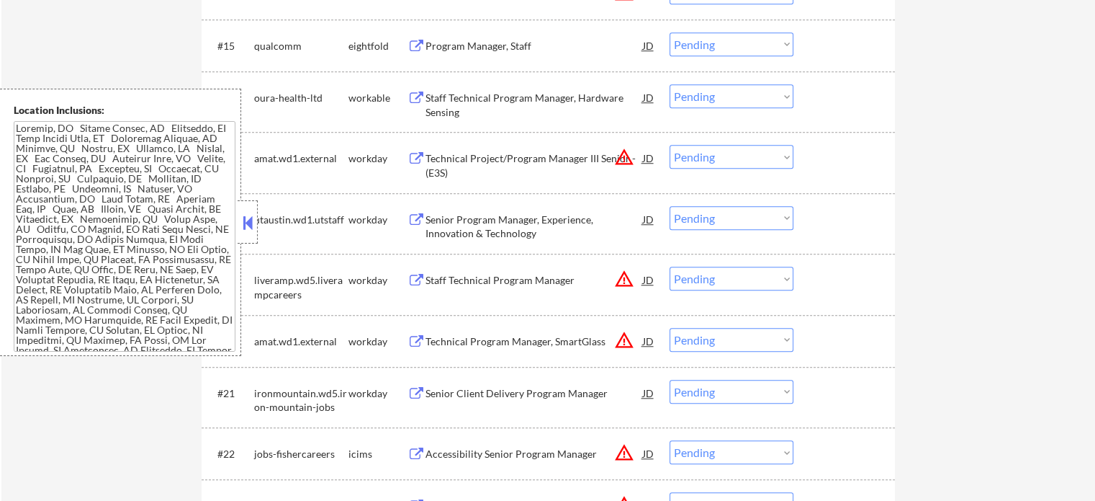
scroll to position [1198, 0]
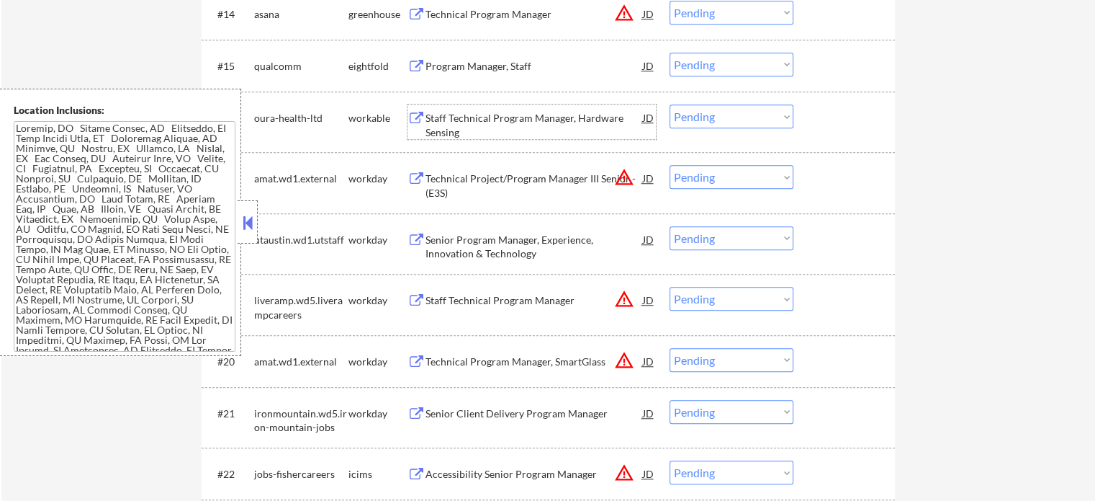
click at [467, 115] on div "Staff Technical Program Manager, Hardware Sensing" at bounding box center [535, 125] width 218 height 28
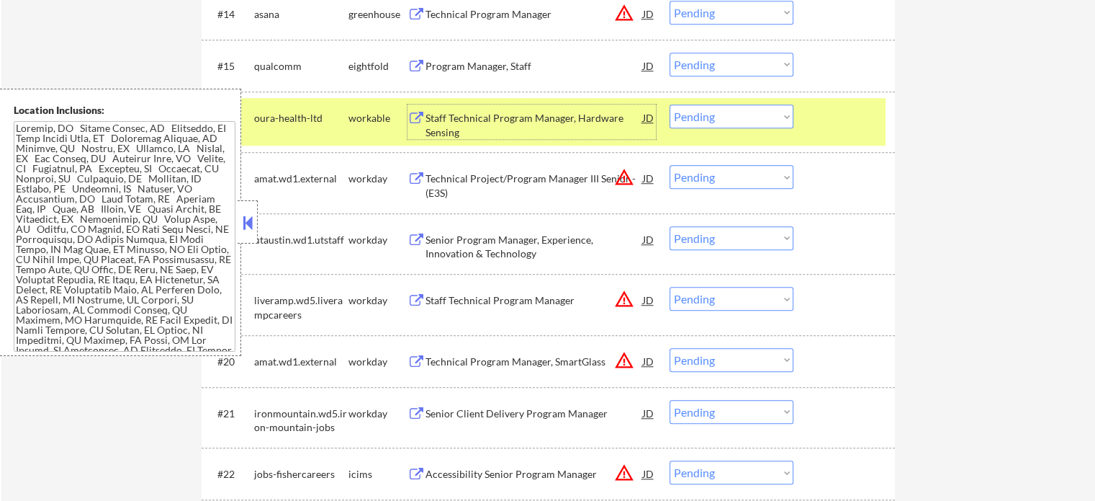
click at [712, 112] on select "Choose an option... Pending Applied Excluded (Questions) Excluded (Expired) Exc…" at bounding box center [732, 116] width 124 height 24
click at [670, 104] on select "Choose an option... Pending Applied Excluded (Questions) Excluded (Expired) Exc…" at bounding box center [732, 116] width 124 height 24
click at [838, 120] on div at bounding box center [846, 117] width 63 height 26
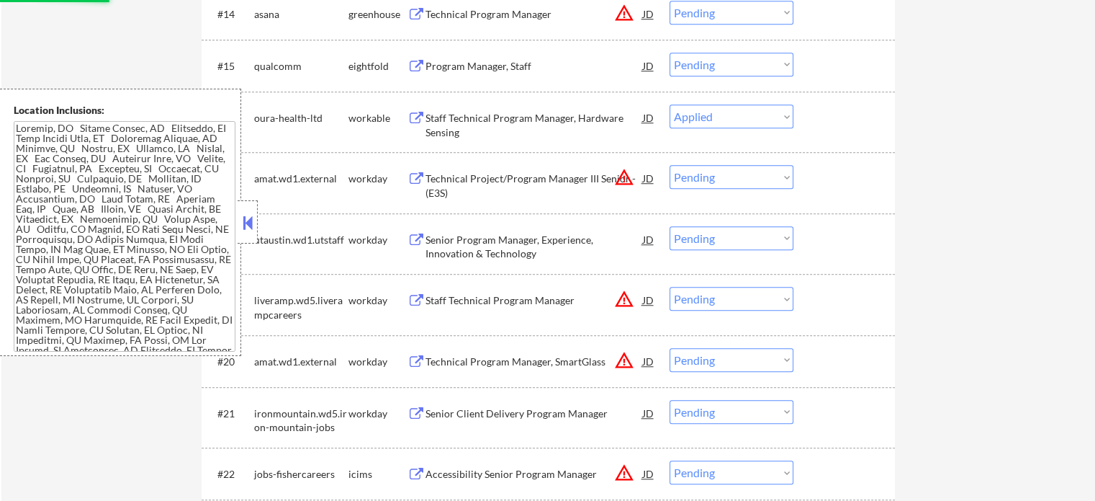
scroll to position [1126, 0]
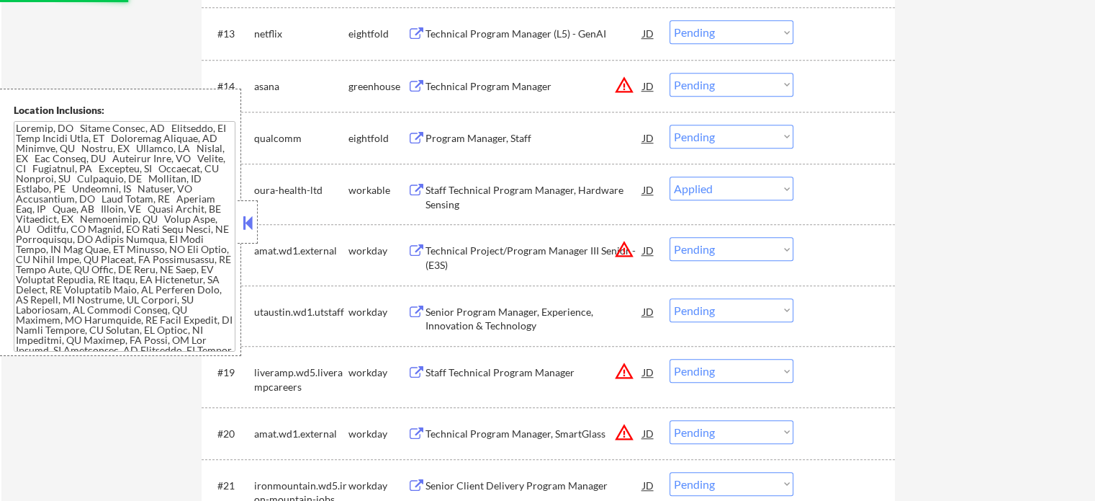
click at [470, 83] on div "Technical Program Manager" at bounding box center [535, 86] width 218 height 14
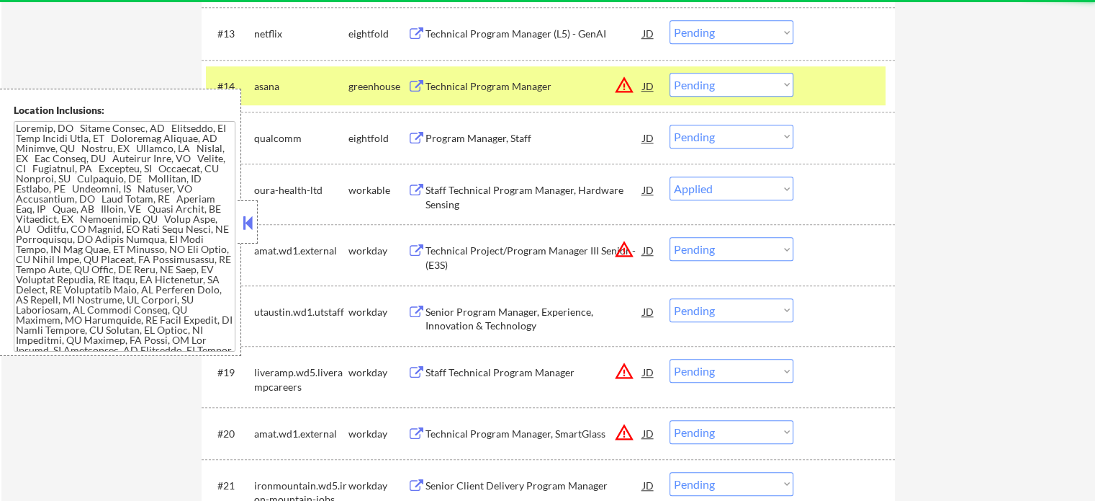
select select ""pending""
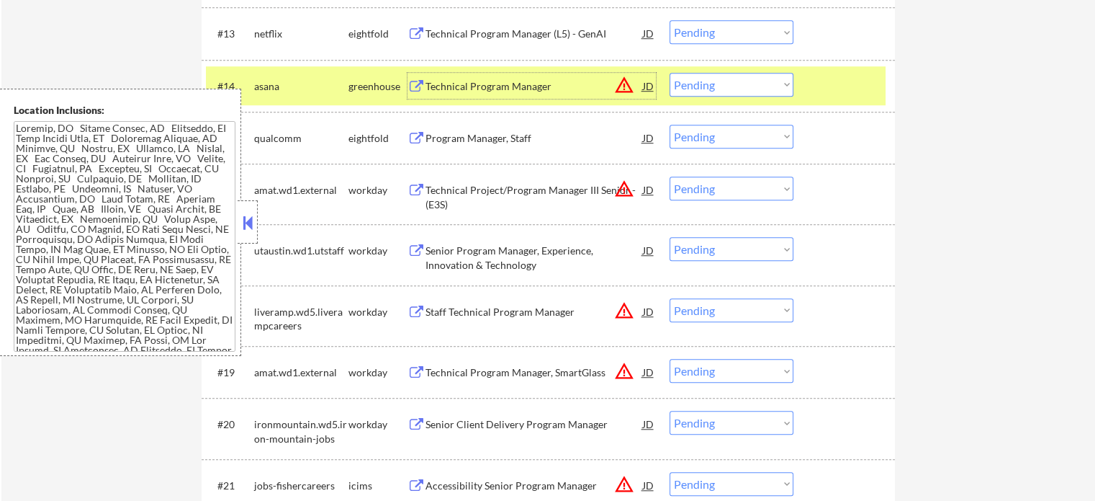
click at [698, 83] on select "Choose an option... Pending Applied Excluded (Questions) Excluded (Expired) Exc…" at bounding box center [732, 85] width 124 height 24
click at [670, 73] on select "Choose an option... Pending Applied Excluded (Questions) Excluded (Expired) Exc…" at bounding box center [732, 85] width 124 height 24
click at [835, 80] on div at bounding box center [846, 86] width 63 height 26
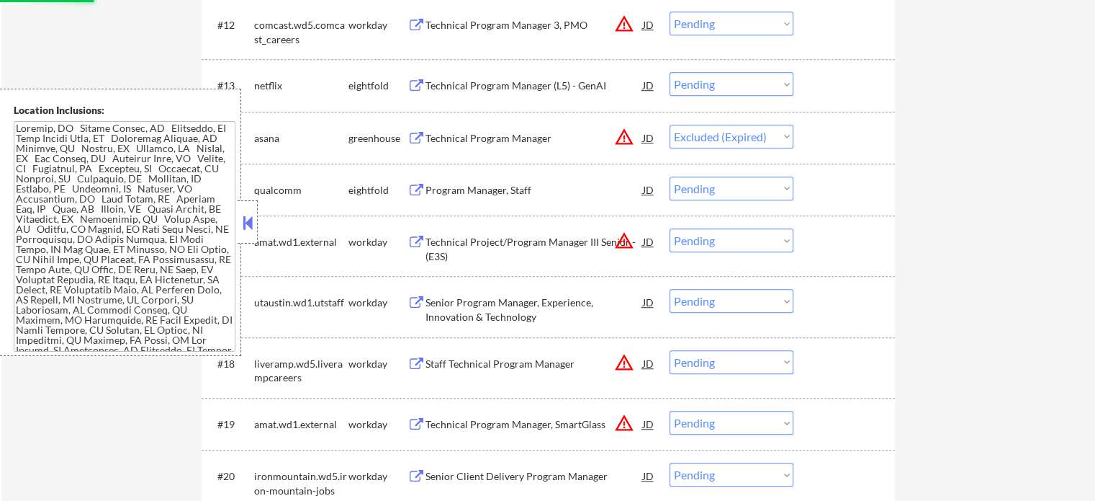
scroll to position [1054, 0]
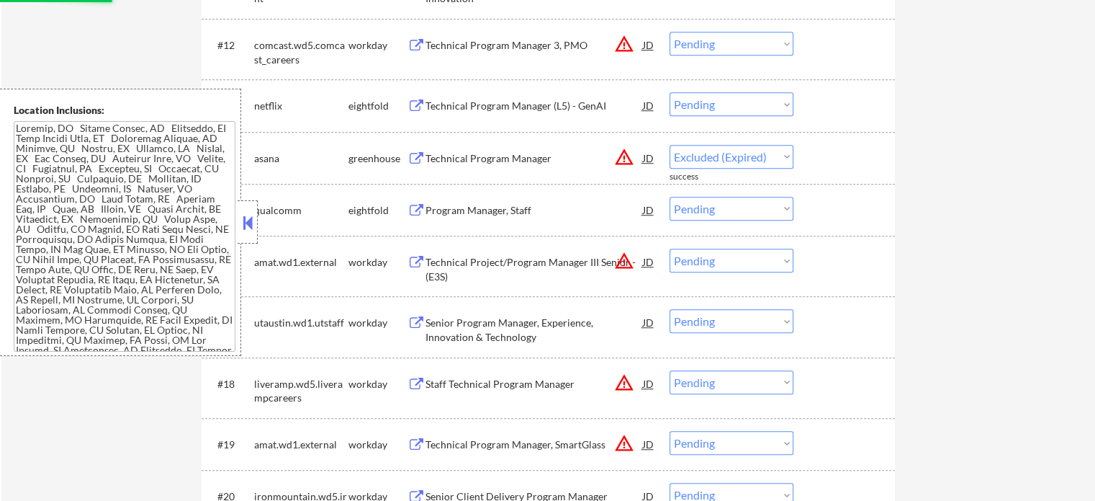
select select ""pending""
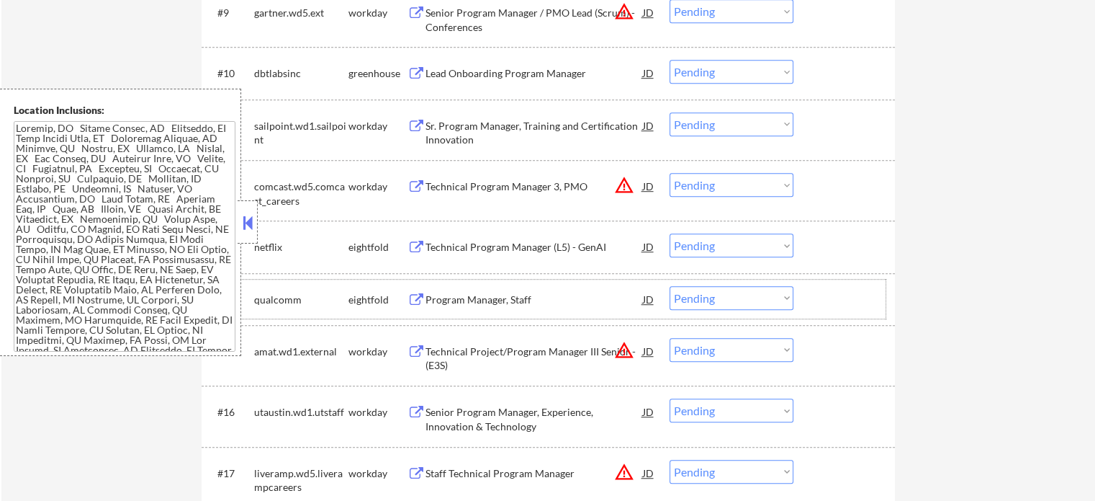
scroll to position [910, 0]
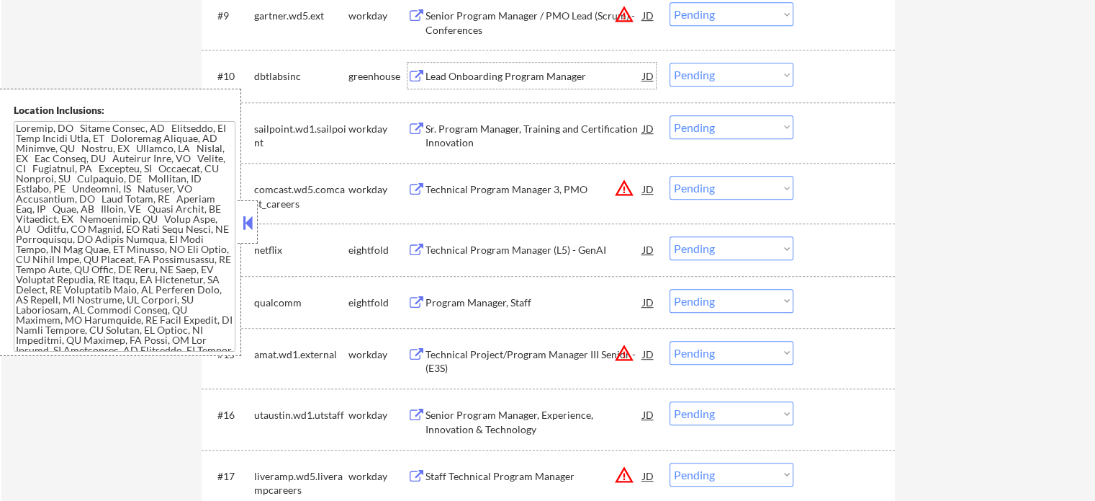
click at [474, 77] on div "Lead Onboarding Program Manager" at bounding box center [535, 76] width 218 height 14
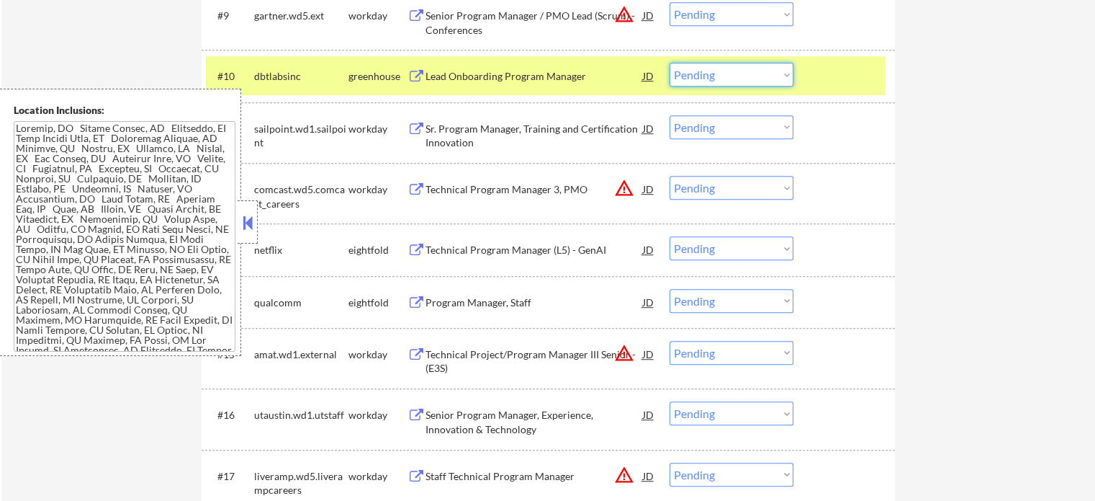
click at [706, 76] on select "Choose an option... Pending Applied Excluded (Questions) Excluded (Expired) Exc…" at bounding box center [732, 75] width 124 height 24
click at [670, 63] on select "Choose an option... Pending Applied Excluded (Questions) Excluded (Expired) Exc…" at bounding box center [732, 75] width 124 height 24
click at [829, 73] on div at bounding box center [846, 76] width 63 height 26
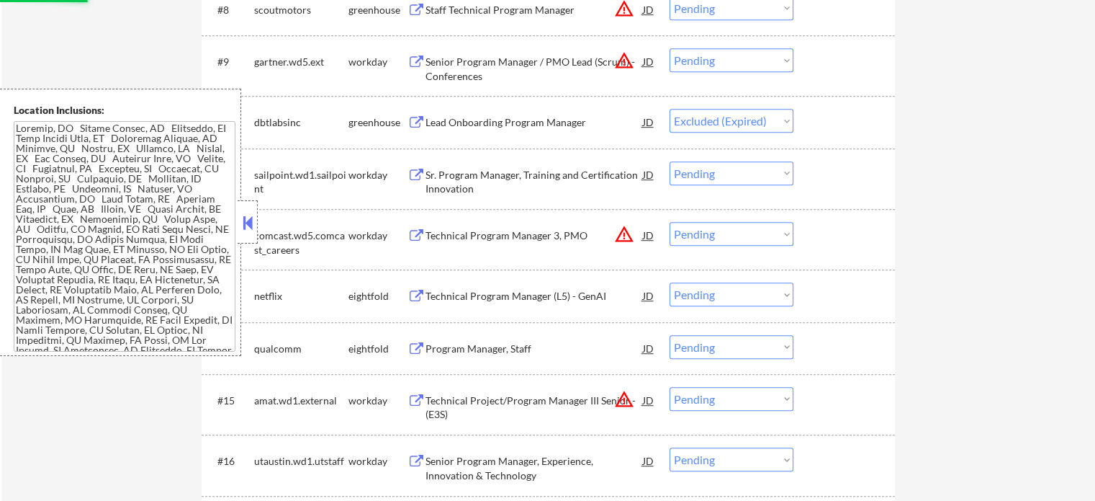
scroll to position [838, 0]
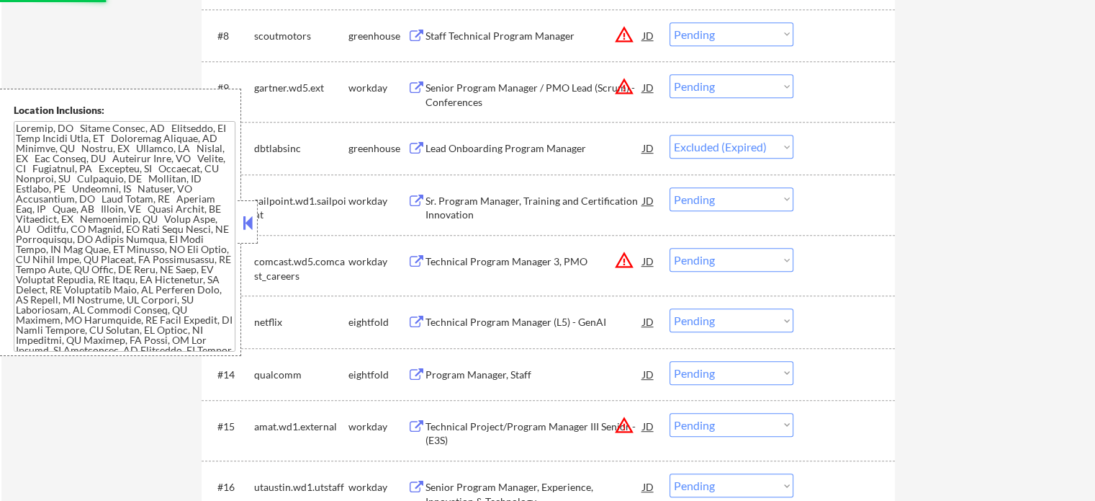
click at [467, 95] on div "Senior Program Manager / PMO Lead (Scrum) - Conferences" at bounding box center [535, 95] width 218 height 28
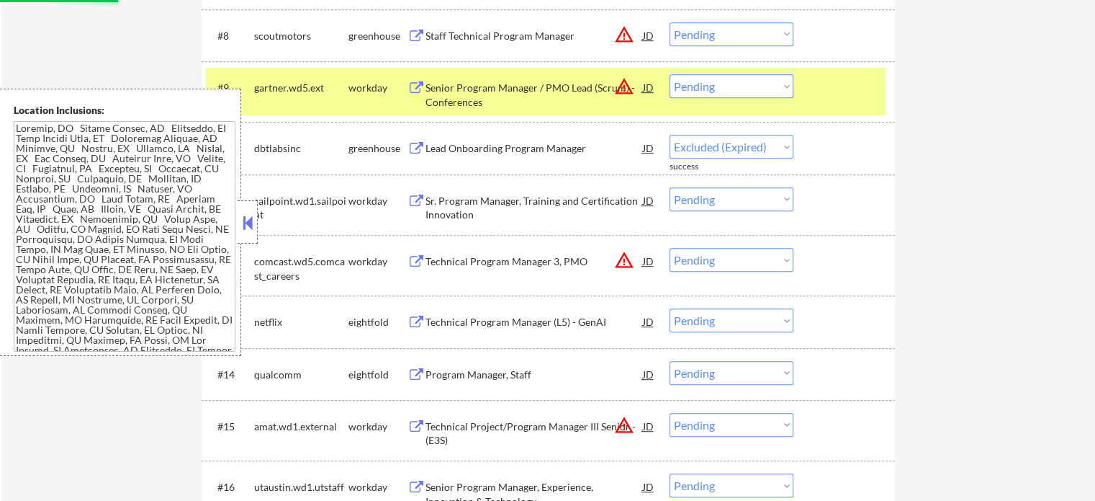
select select ""pending""
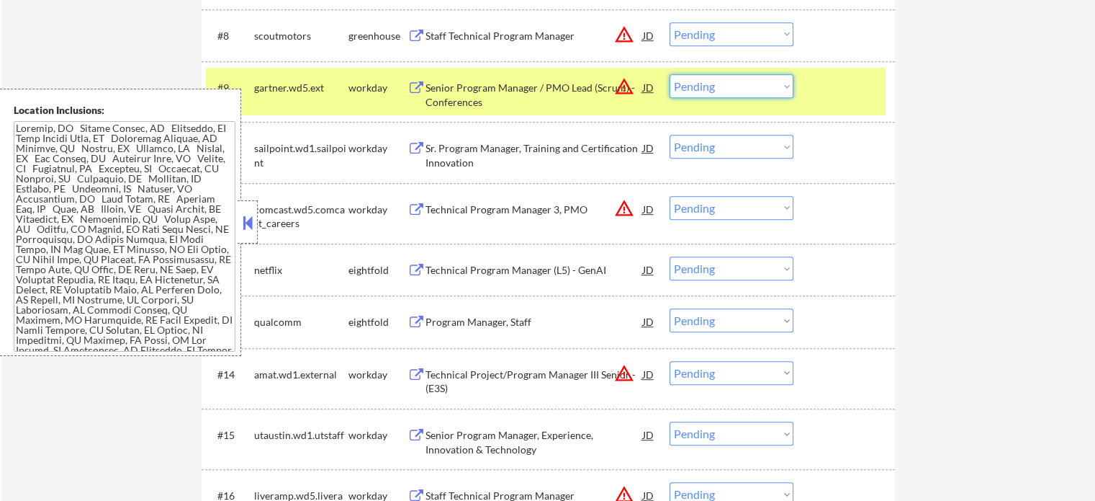
click at [723, 81] on select "Choose an option... Pending Applied Excluded (Questions) Excluded (Expired) Exc…" at bounding box center [732, 86] width 124 height 24
click at [670, 74] on select "Choose an option... Pending Applied Excluded (Questions) Excluded (Expired) Exc…" at bounding box center [732, 86] width 124 height 24
click at [830, 83] on div at bounding box center [846, 87] width 63 height 26
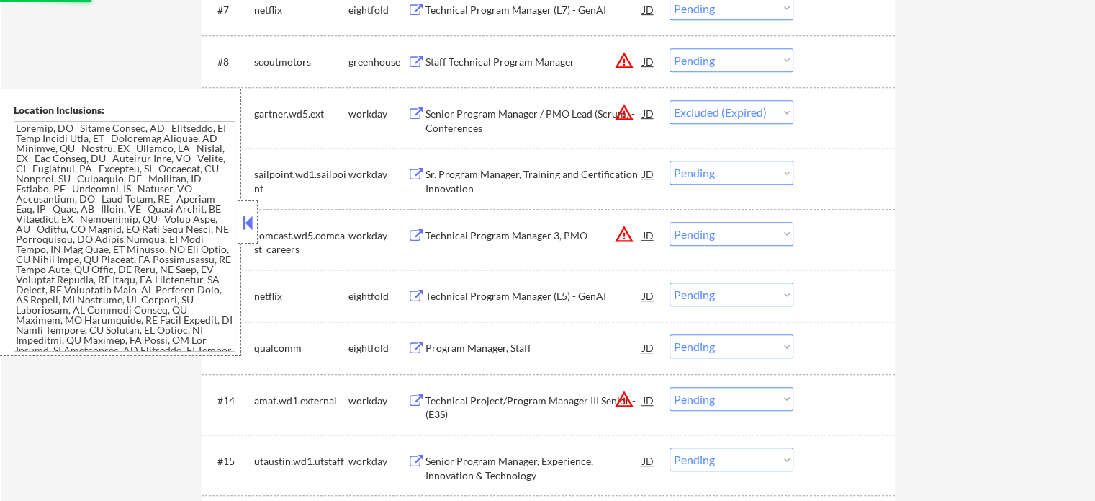
scroll to position [766, 0]
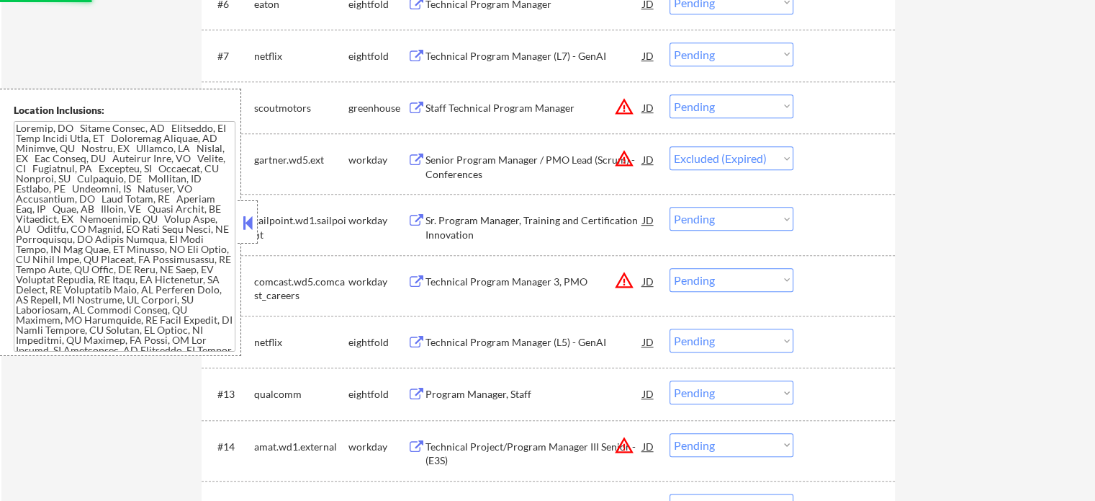
click at [475, 106] on div "Staff Technical Program Manager" at bounding box center [535, 108] width 218 height 14
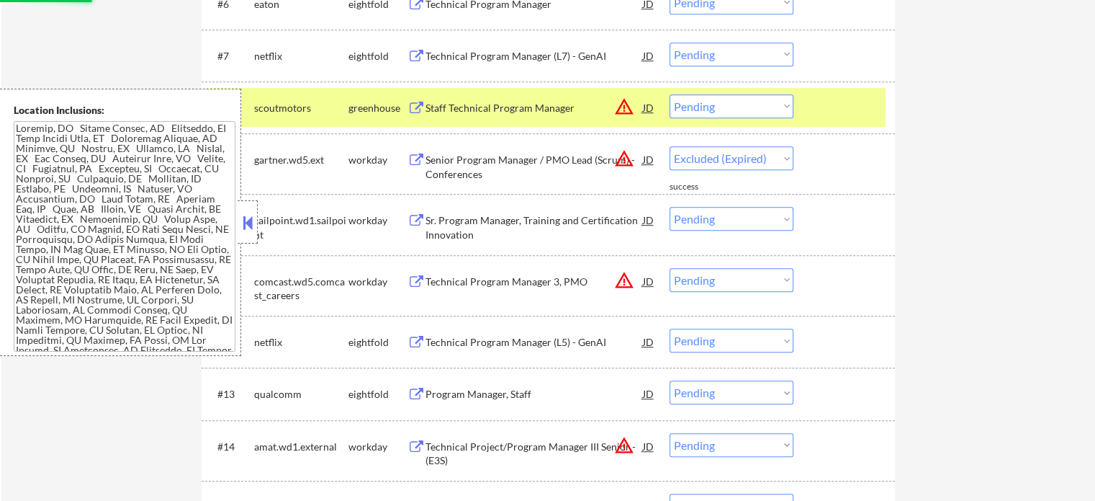
select select ""pending""
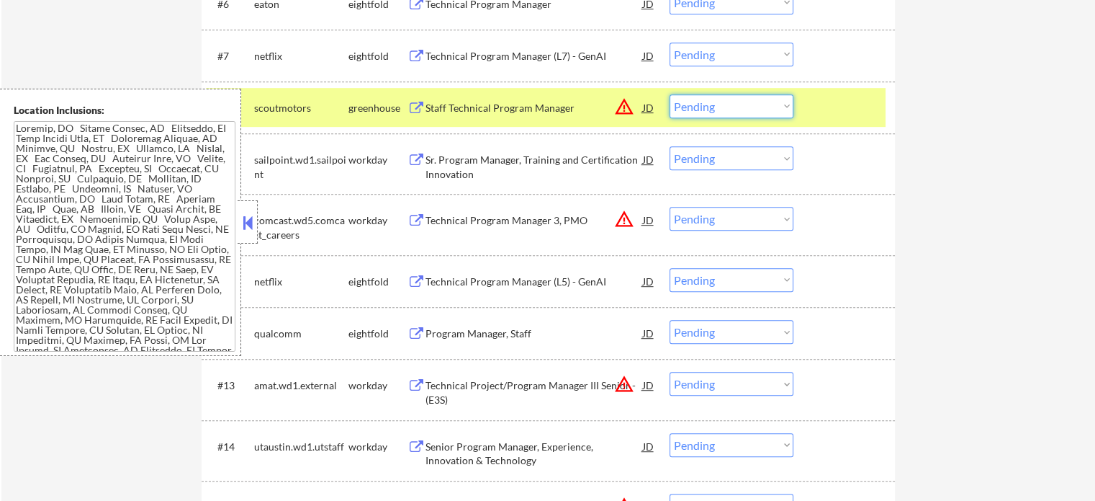
click at [686, 104] on select "Choose an option... Pending Applied Excluded (Questions) Excluded (Expired) Exc…" at bounding box center [732, 106] width 124 height 24
click at [670, 94] on select "Choose an option... Pending Applied Excluded (Questions) Excluded (Expired) Exc…" at bounding box center [732, 106] width 124 height 24
click at [815, 97] on div at bounding box center [846, 107] width 63 height 26
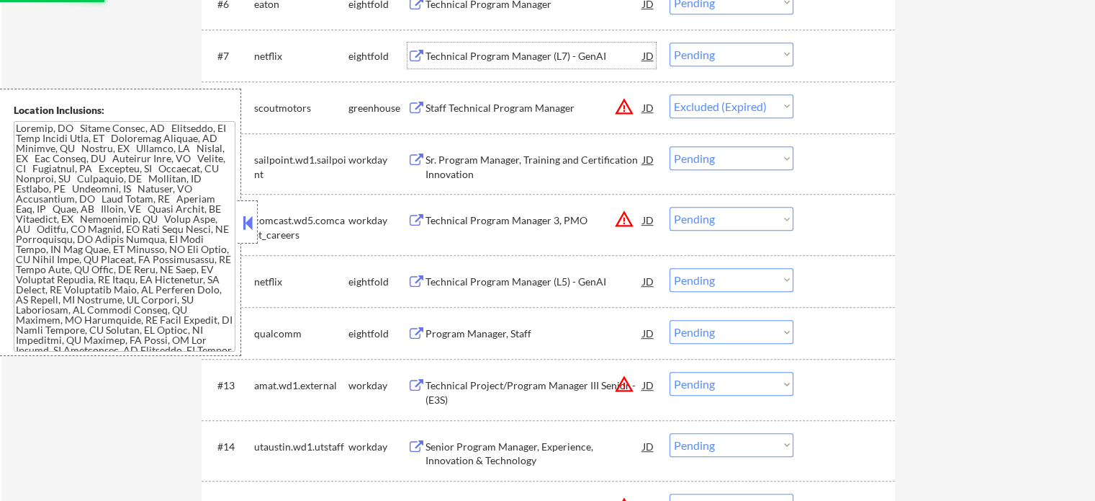
click at [431, 57] on div "Technical Program Manager (L7) - GenAI" at bounding box center [535, 56] width 218 height 14
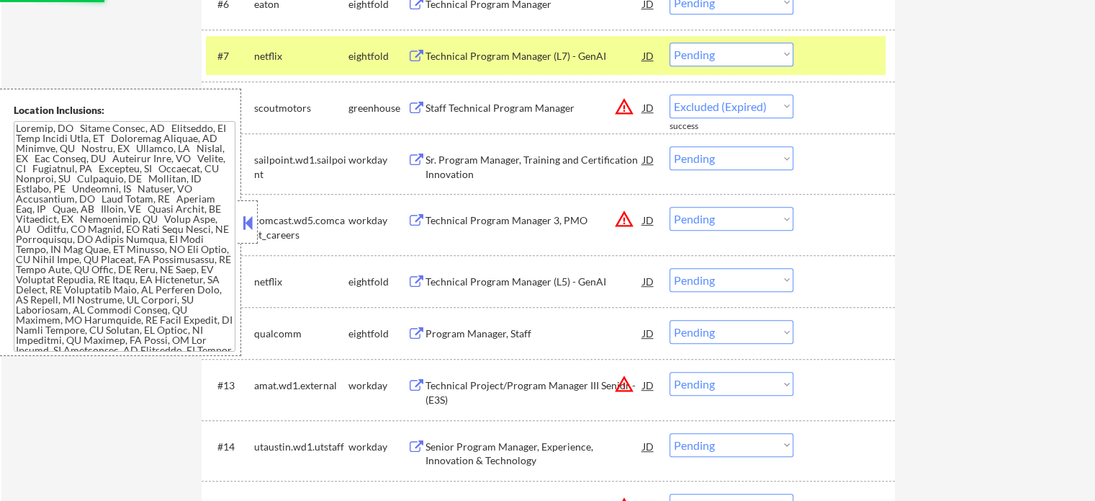
select select ""pending""
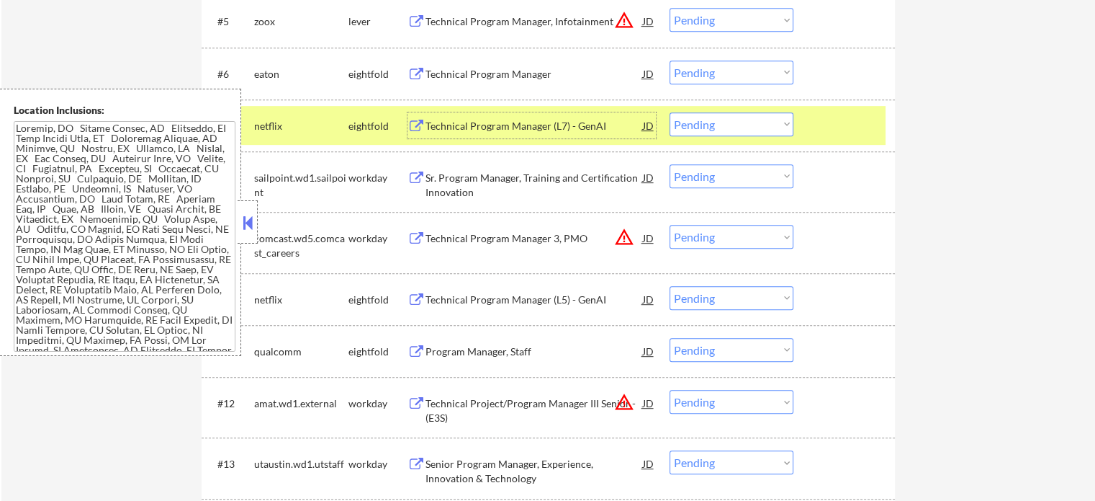
scroll to position [622, 0]
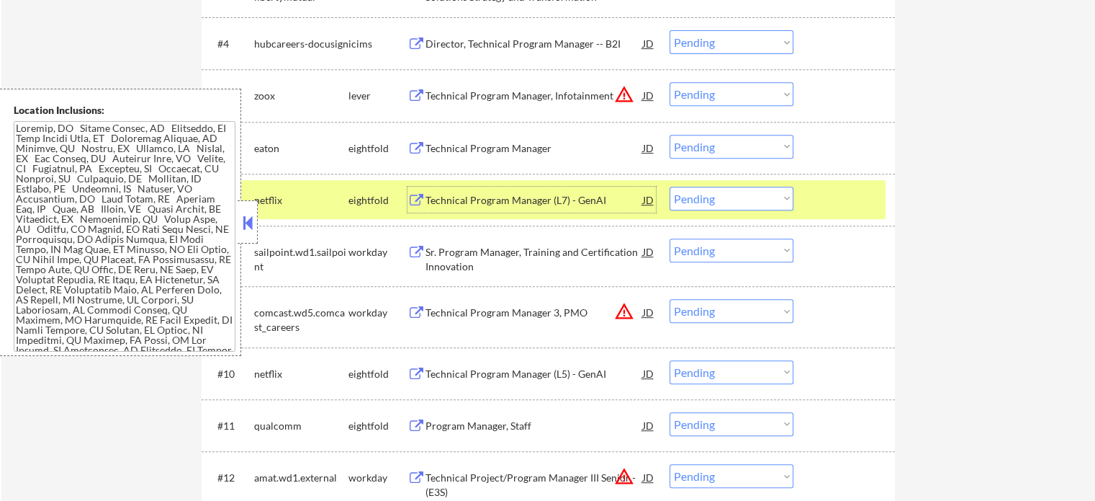
click at [506, 97] on div "Technical Program Manager, Infotainment" at bounding box center [535, 96] width 218 height 14
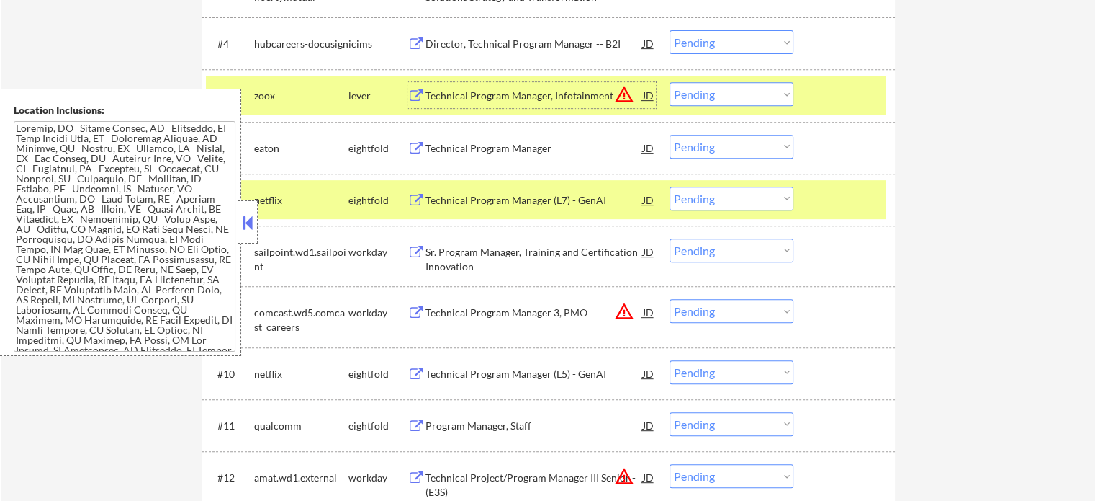
click at [820, 89] on div at bounding box center [846, 95] width 63 height 26
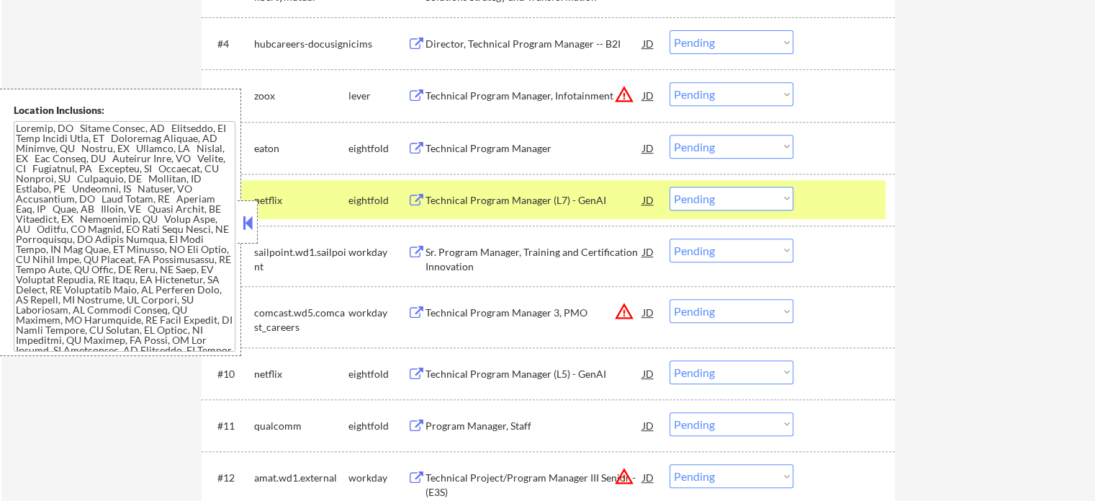
click at [833, 202] on div at bounding box center [846, 200] width 63 height 26
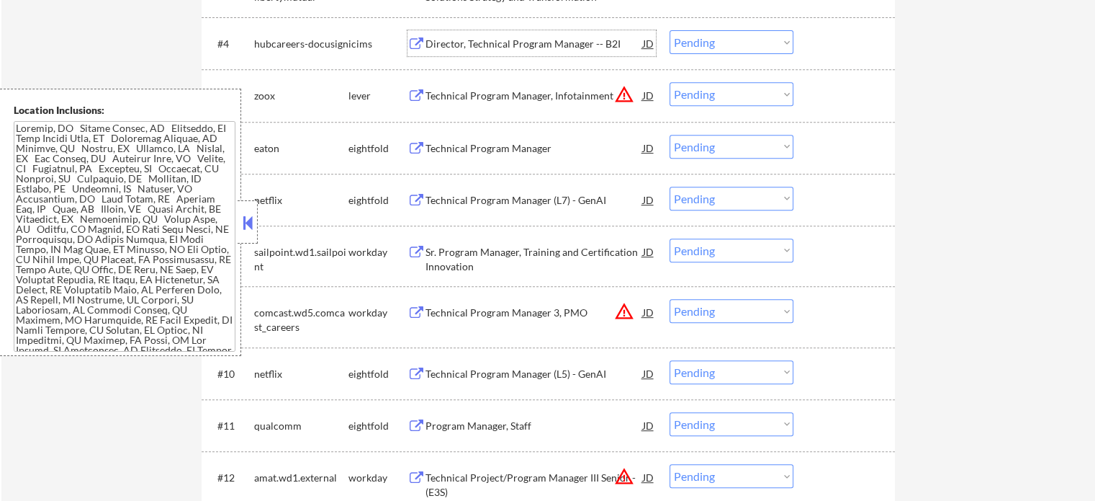
click at [521, 44] on div "Director, Technical Program Manager -- B2I" at bounding box center [535, 44] width 218 height 14
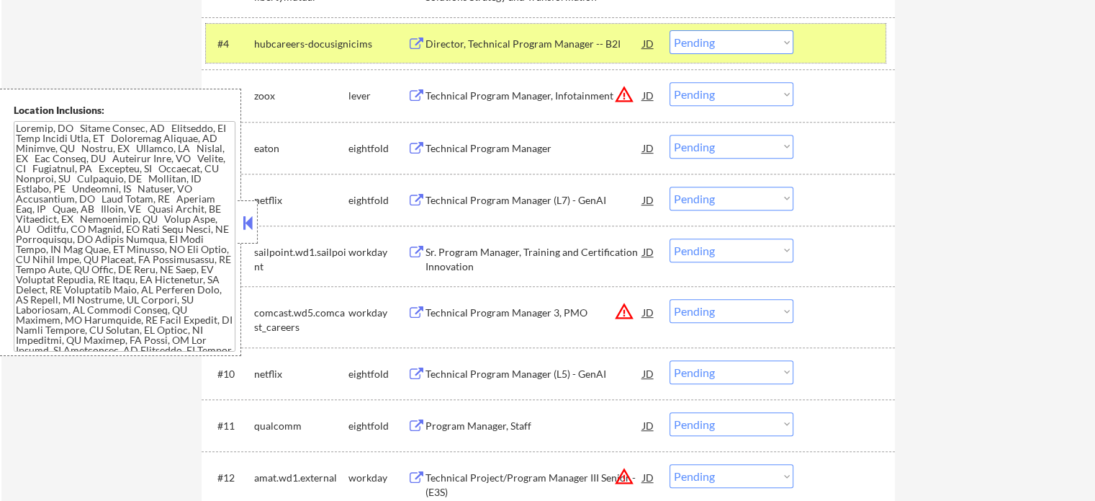
click at [797, 51] on div "#4 hubcareers-docusign icims Director, Technical Program Manager -- B2I JD warn…" at bounding box center [546, 43] width 680 height 39
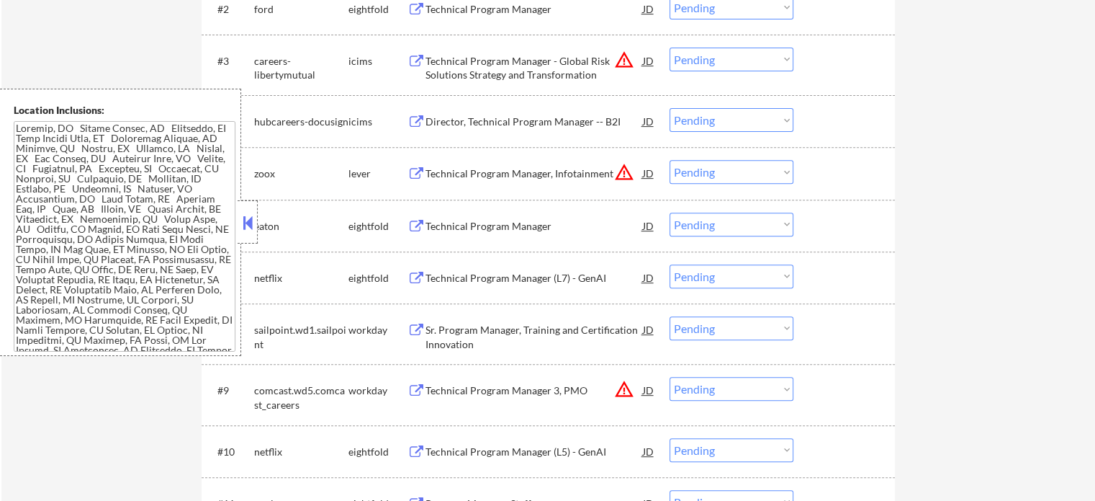
scroll to position [478, 0]
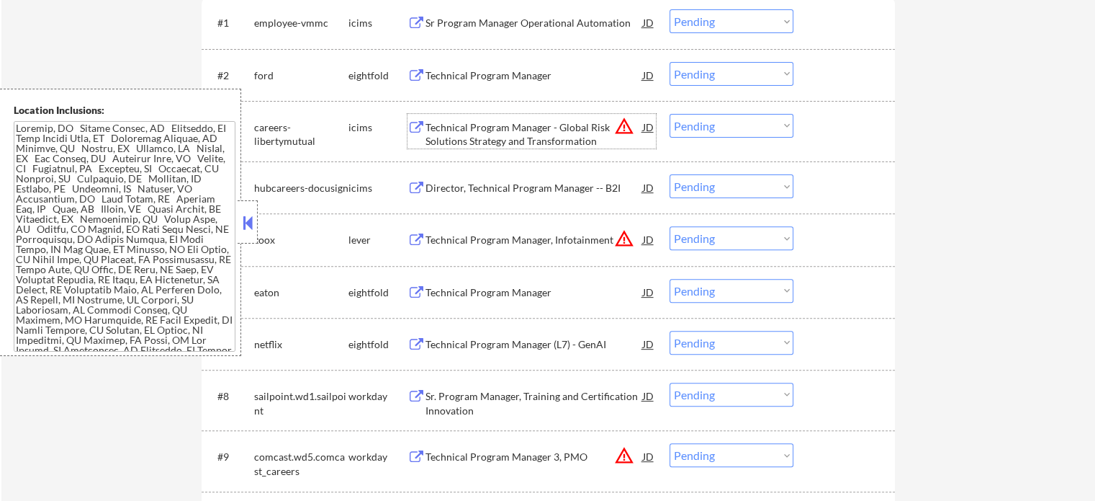
click at [497, 127] on div "Technical Program Manager - Global Risk Solutions Strategy and Transformation" at bounding box center [535, 134] width 218 height 28
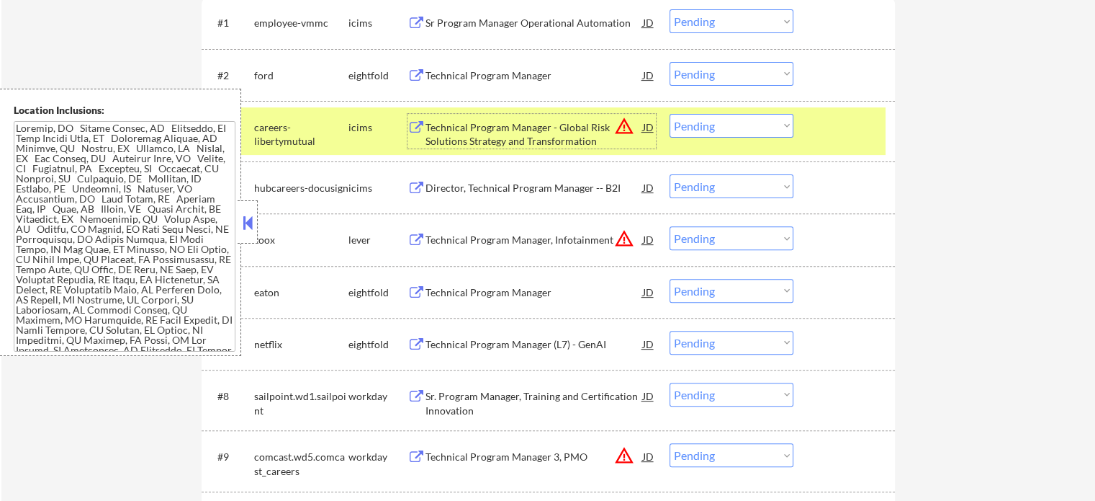
click at [866, 134] on div at bounding box center [846, 127] width 63 height 26
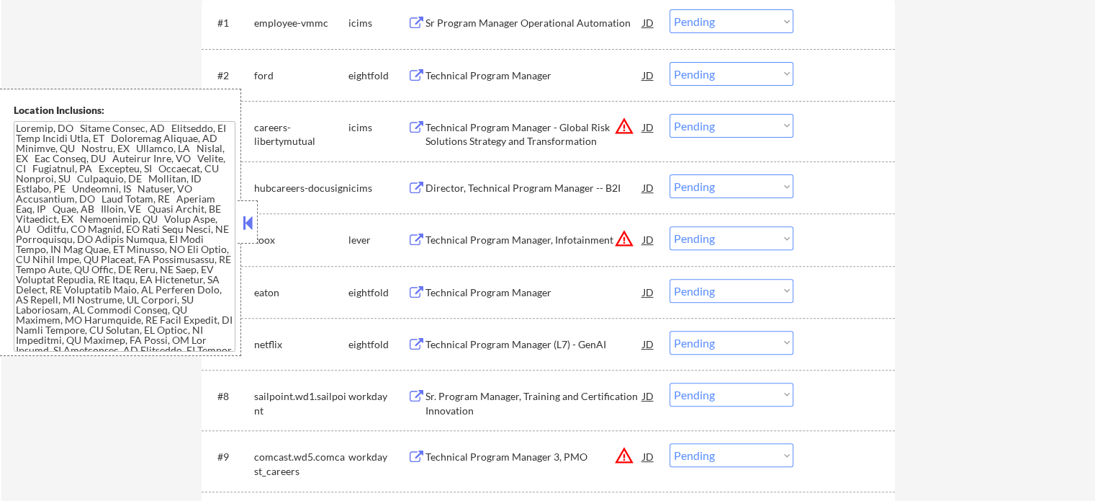
click at [493, 80] on div "Technical Program Manager" at bounding box center [535, 75] width 218 height 14
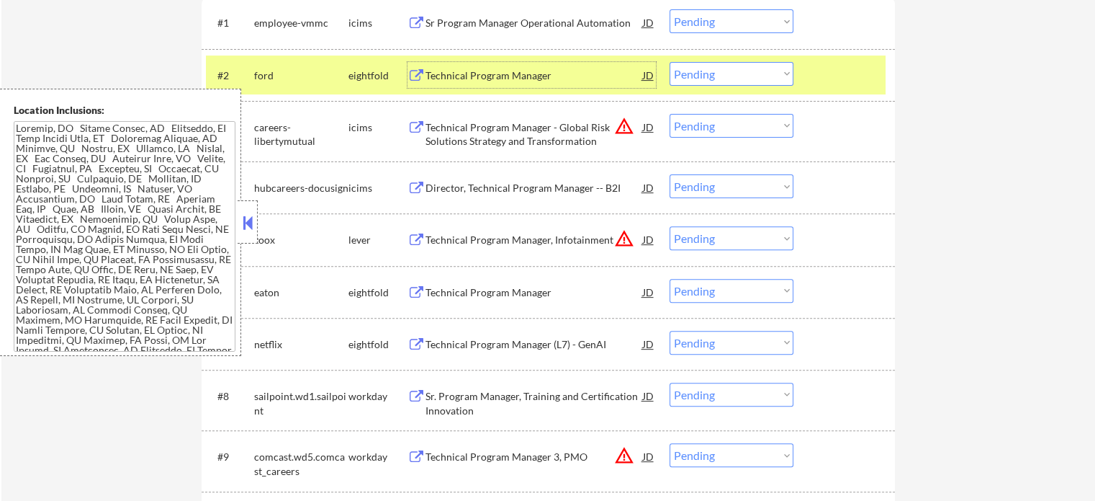
click at [743, 63] on select "Choose an option... Pending Applied Excluded (Questions) Excluded (Expired) Exc…" at bounding box center [732, 74] width 124 height 24
click at [670, 62] on select "Choose an option... Pending Applied Excluded (Questions) Excluded (Expired) Exc…" at bounding box center [732, 74] width 124 height 24
click at [824, 74] on div at bounding box center [846, 75] width 63 height 26
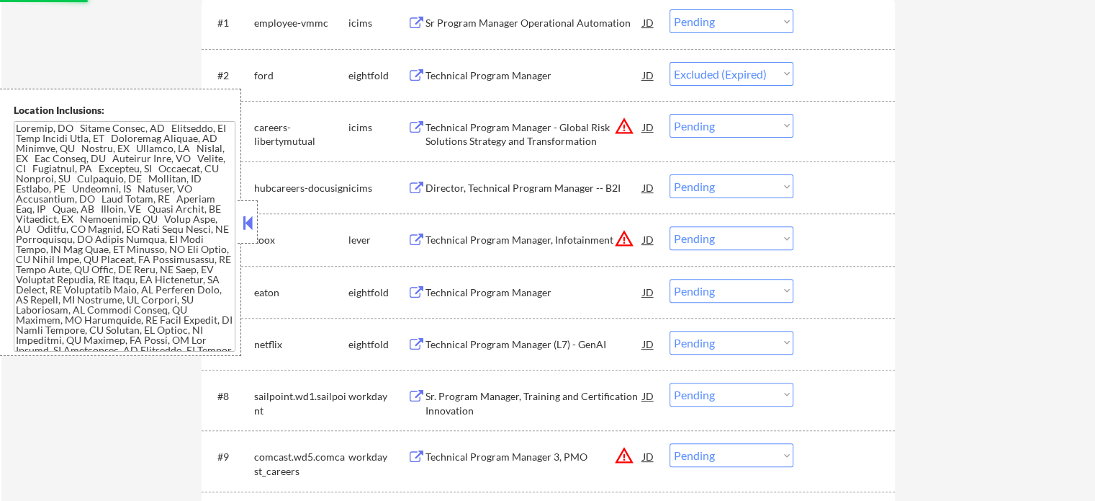
click at [457, 14] on div "Sr Program Manager Operational Automation" at bounding box center [535, 22] width 218 height 26
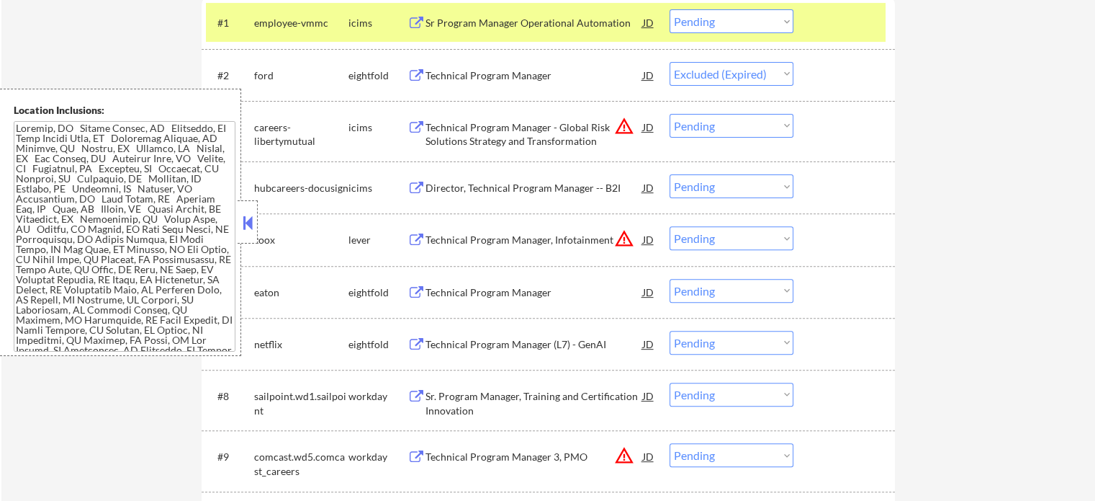
select select ""pending""
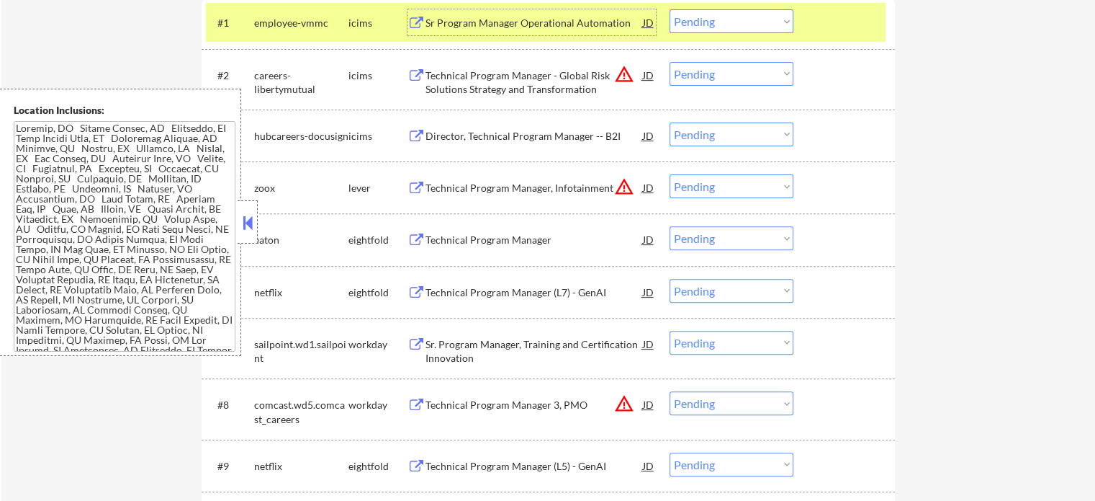
click at [752, 20] on select "Choose an option... Pending Applied Excluded (Questions) Excluded (Expired) Exc…" at bounding box center [732, 21] width 124 height 24
click at [670, 9] on select "Choose an option... Pending Applied Excluded (Questions) Excluded (Expired) Exc…" at bounding box center [732, 21] width 124 height 24
click at [823, 19] on div at bounding box center [846, 22] width 63 height 26
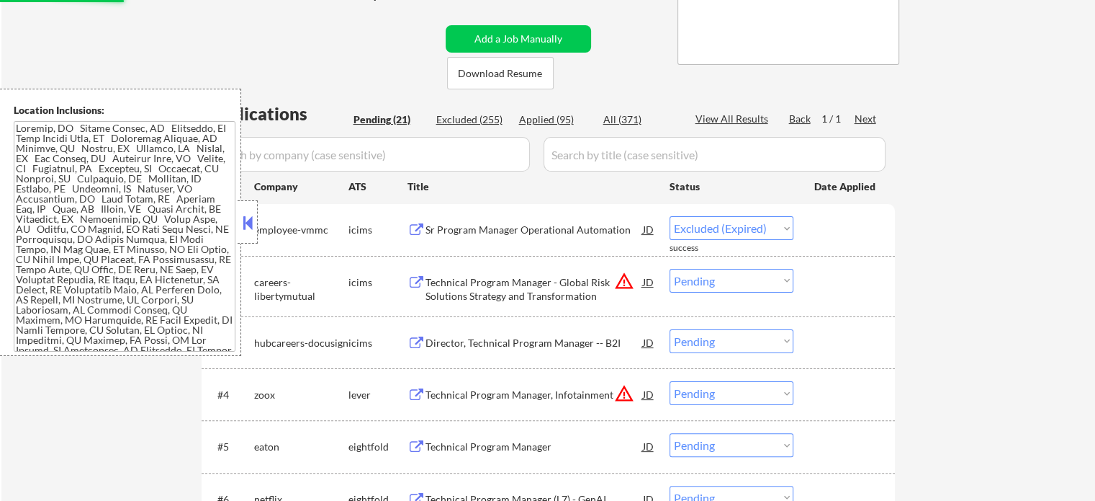
scroll to position [262, 0]
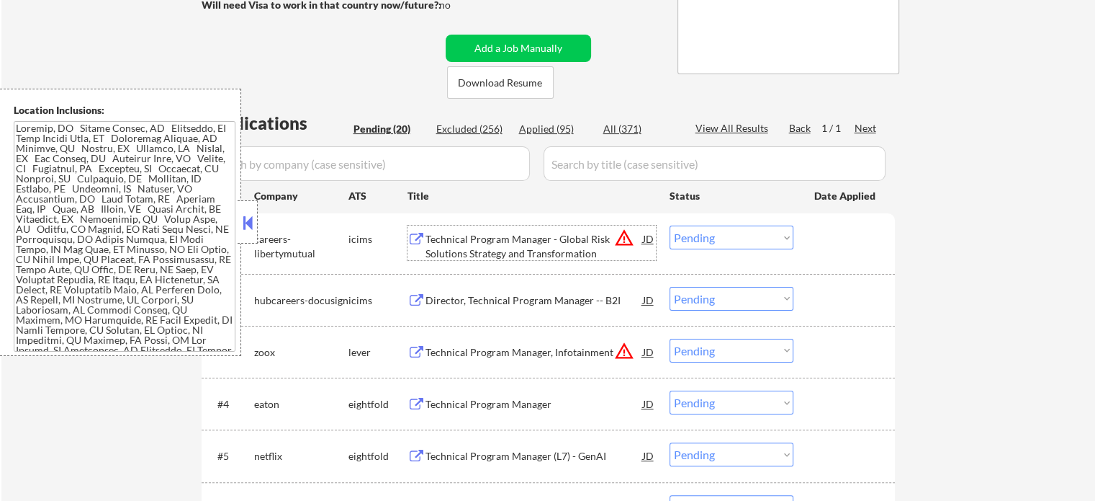
click at [465, 247] on div "Technical Program Manager - Global Risk Solutions Strategy and Transformation" at bounding box center [535, 246] width 218 height 28
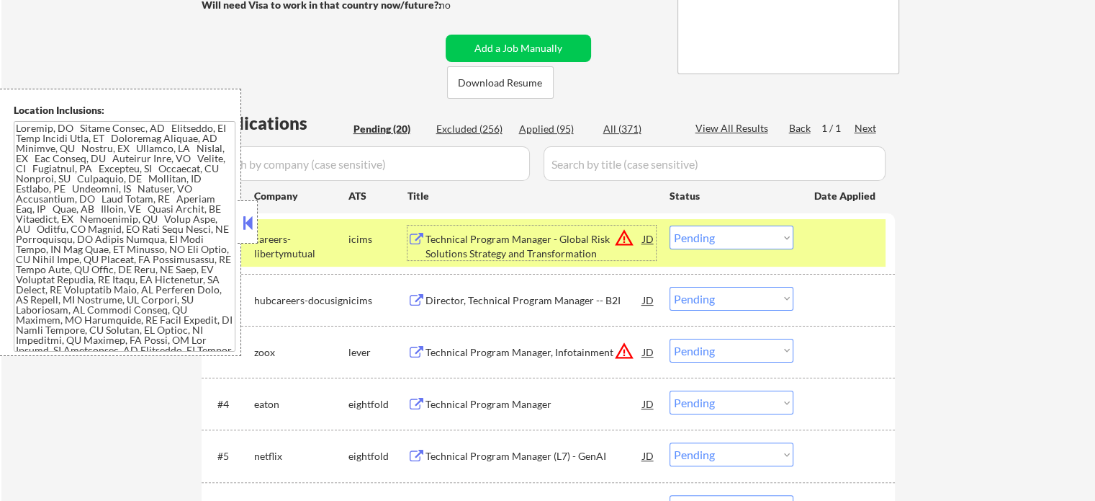
click at [838, 235] on div at bounding box center [846, 238] width 63 height 26
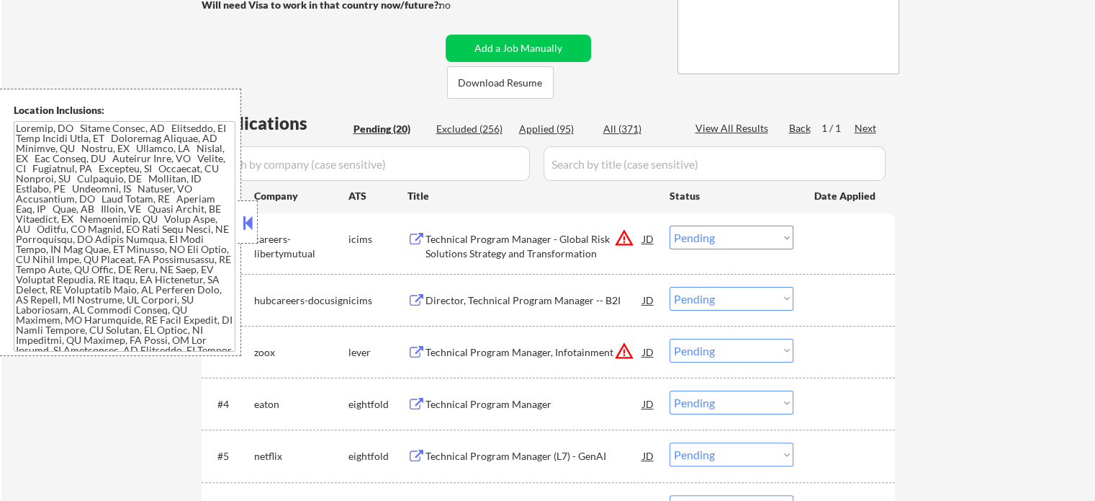
click at [714, 238] on select "Choose an option... Pending Applied Excluded (Questions) Excluded (Expired) Exc…" at bounding box center [732, 237] width 124 height 24
click at [670, 225] on select "Choose an option... Pending Applied Excluded (Questions) Excluded (Expired) Exc…" at bounding box center [732, 237] width 124 height 24
click at [821, 241] on div at bounding box center [846, 238] width 63 height 26
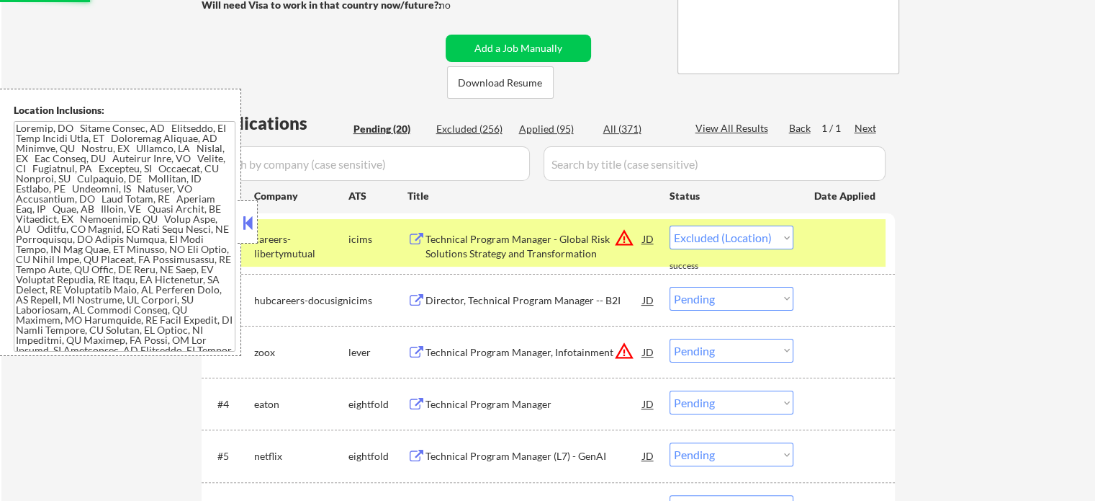
click at [841, 250] on div at bounding box center [846, 238] width 63 height 26
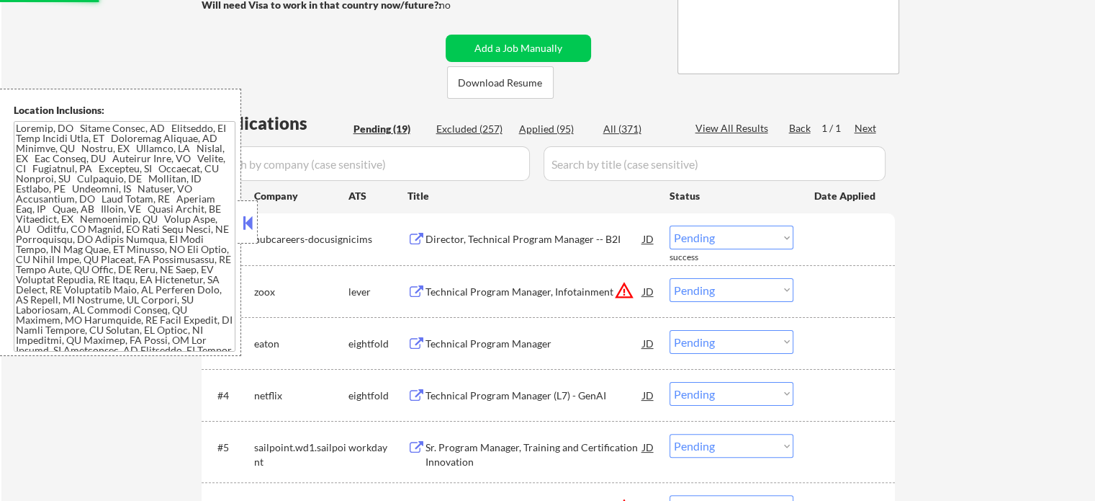
click at [485, 236] on div "Director, Technical Program Manager -- B2I" at bounding box center [535, 239] width 218 height 14
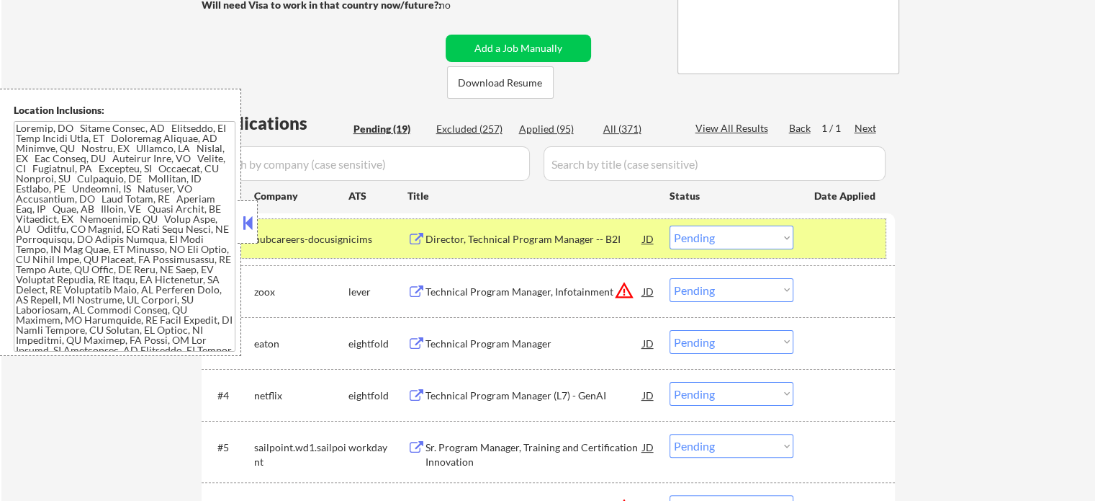
click at [740, 224] on div "#1 hubcareers-docusign icims Director, Technical Program Manager -- B2I JD warn…" at bounding box center [546, 238] width 680 height 39
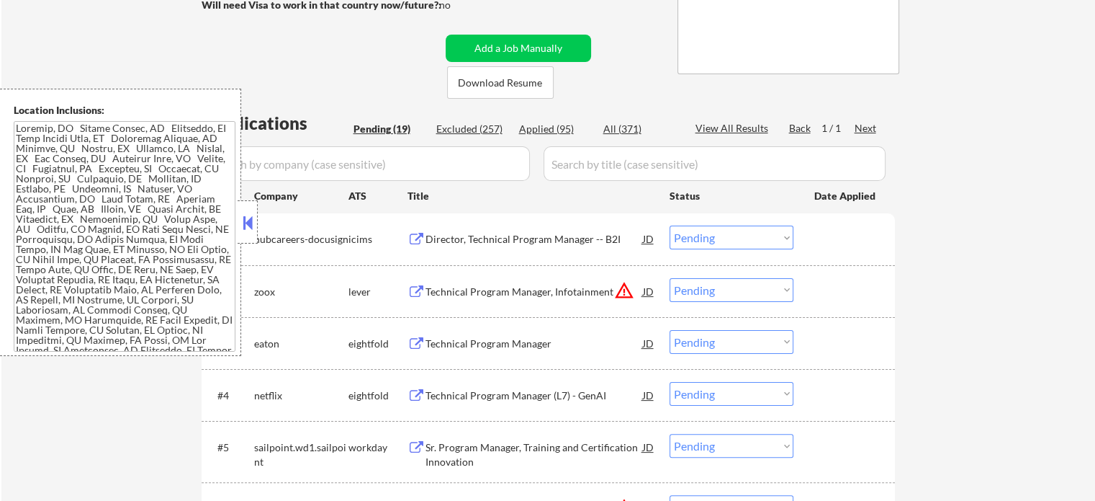
click at [741, 237] on select "Choose an option... Pending Applied Excluded (Questions) Excluded (Expired) Exc…" at bounding box center [732, 237] width 124 height 24
click at [670, 225] on select "Choose an option... Pending Applied Excluded (Questions) Excluded (Expired) Exc…" at bounding box center [732, 237] width 124 height 24
click at [825, 239] on div at bounding box center [846, 238] width 63 height 26
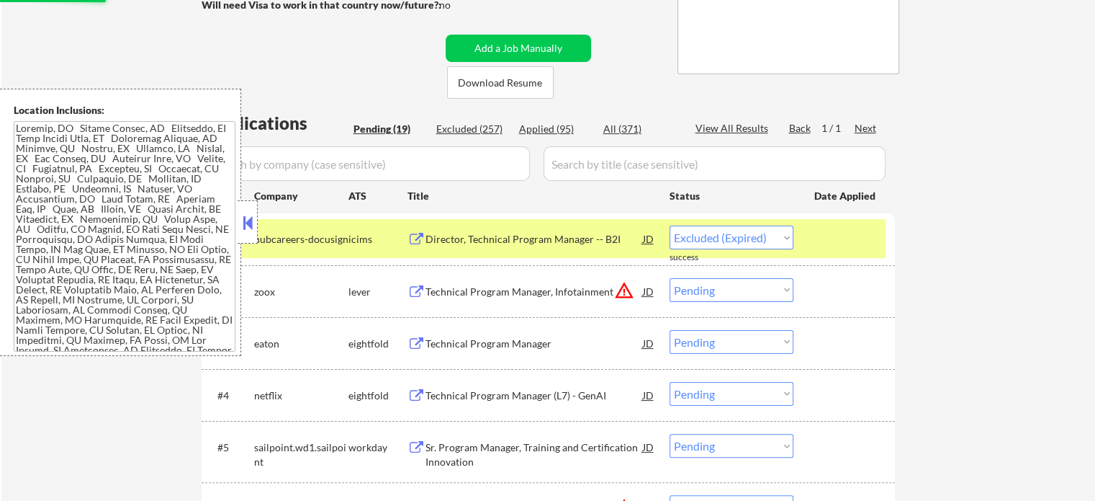
click at [843, 240] on div at bounding box center [846, 238] width 63 height 26
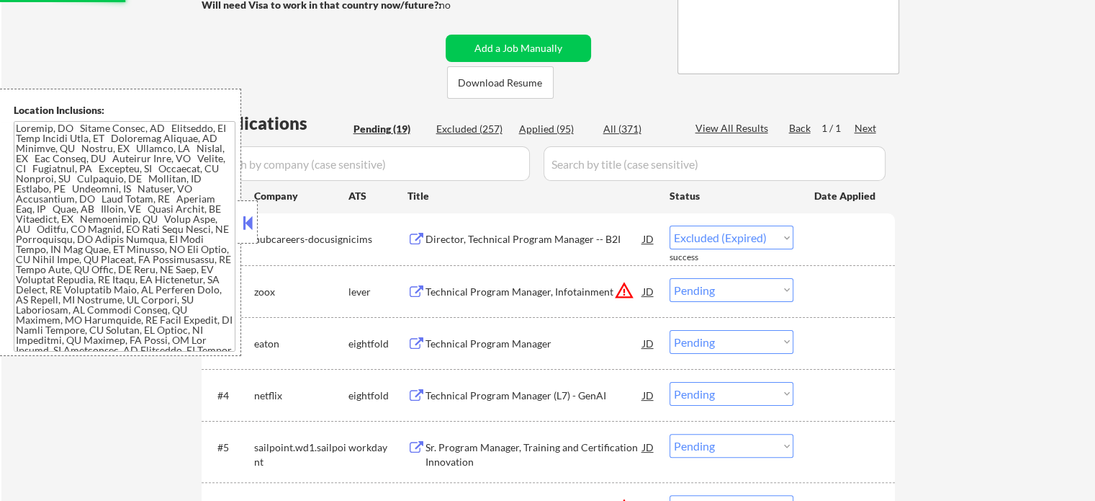
select select ""pending""
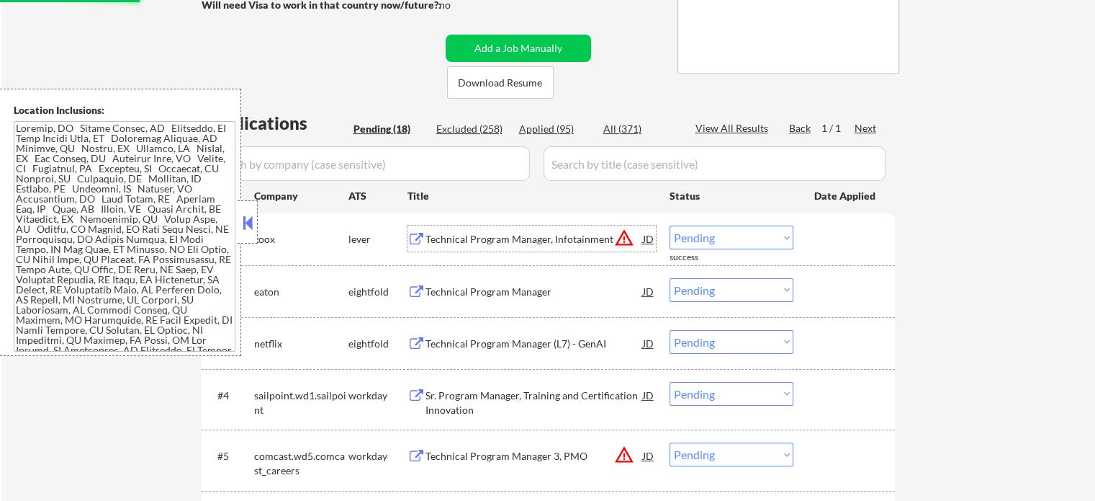
click at [526, 241] on div "Technical Program Manager, Infotainment" at bounding box center [535, 239] width 218 height 14
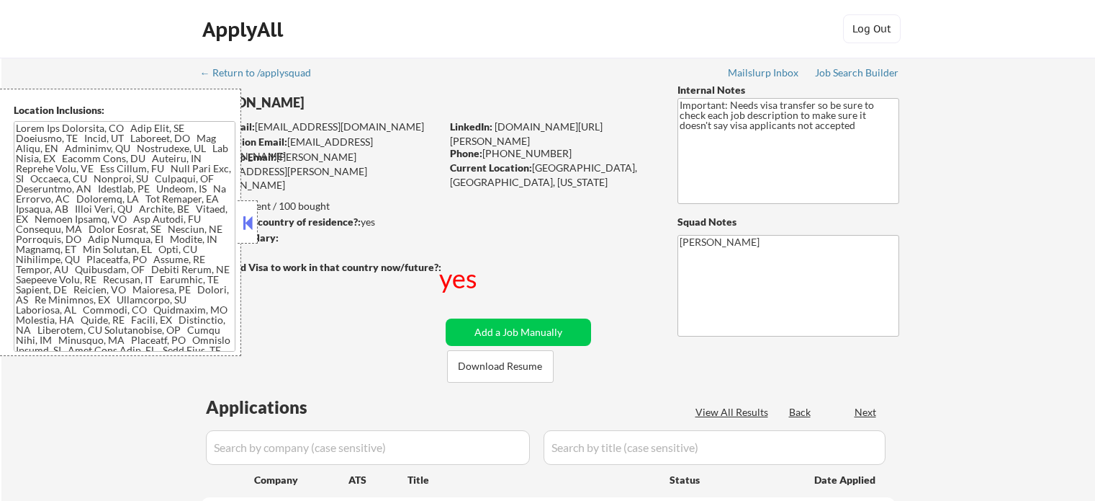
select select ""pending""
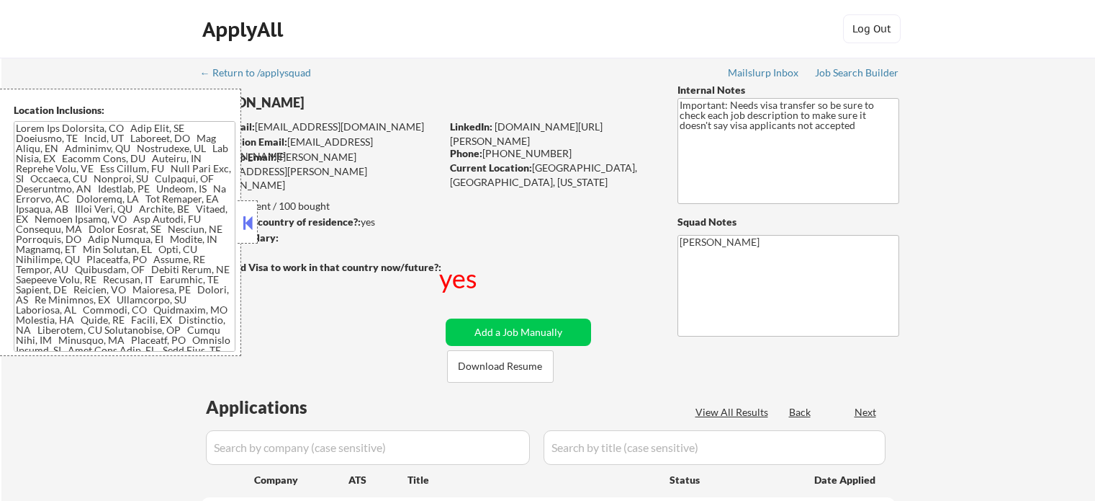
select select ""pending""
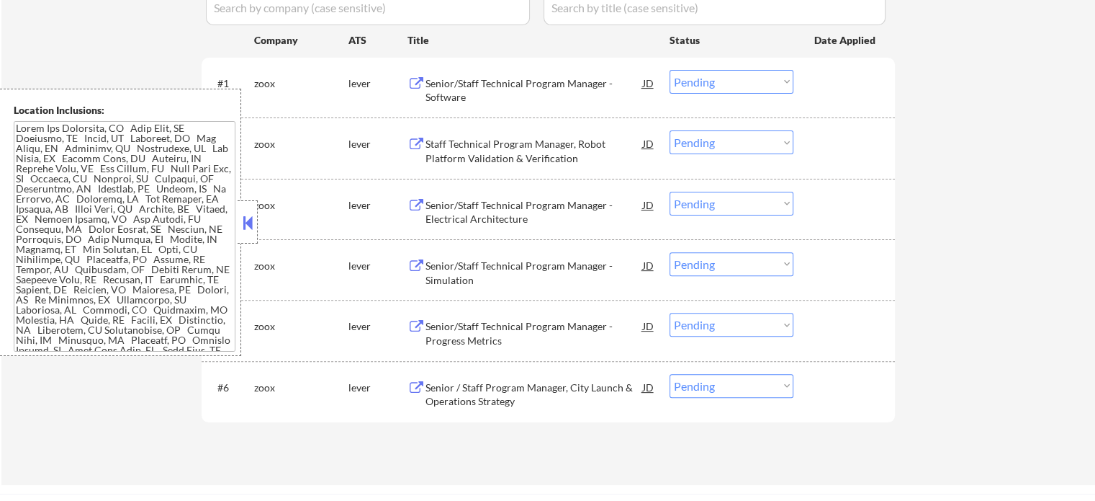
scroll to position [504, 0]
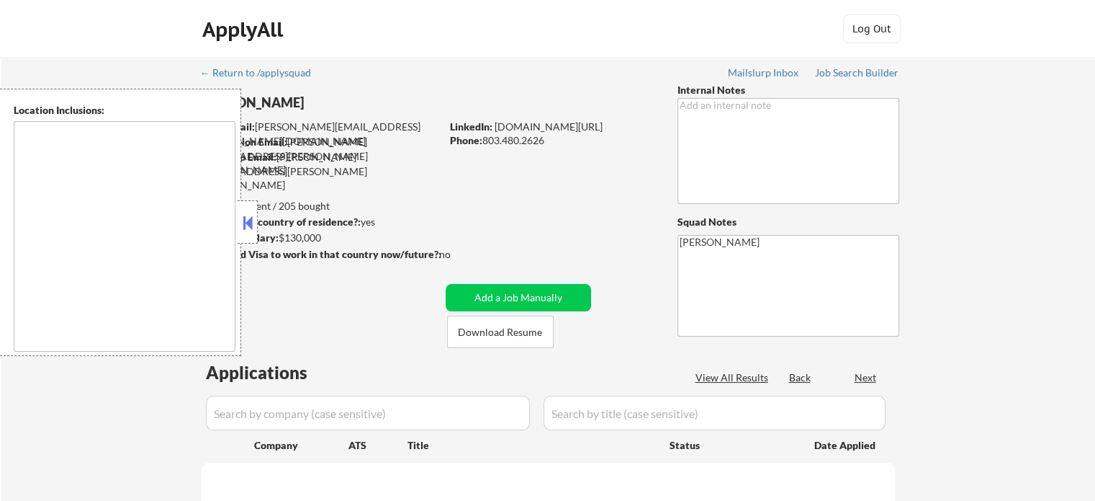
type textarea "[GEOGRAPHIC_DATA], [GEOGRAPHIC_DATA] [GEOGRAPHIC_DATA], [GEOGRAPHIC_DATA] [GEOG…"
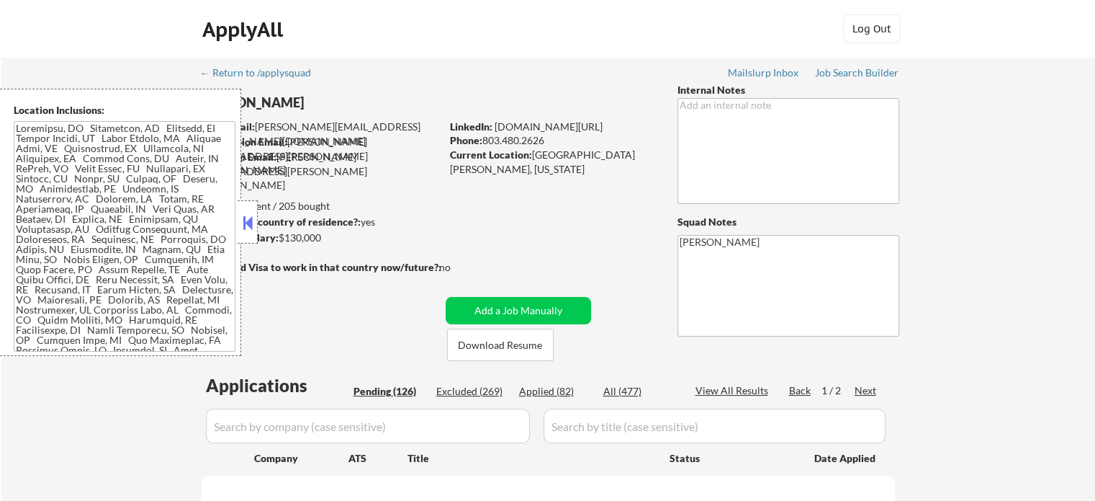
select select ""pending""
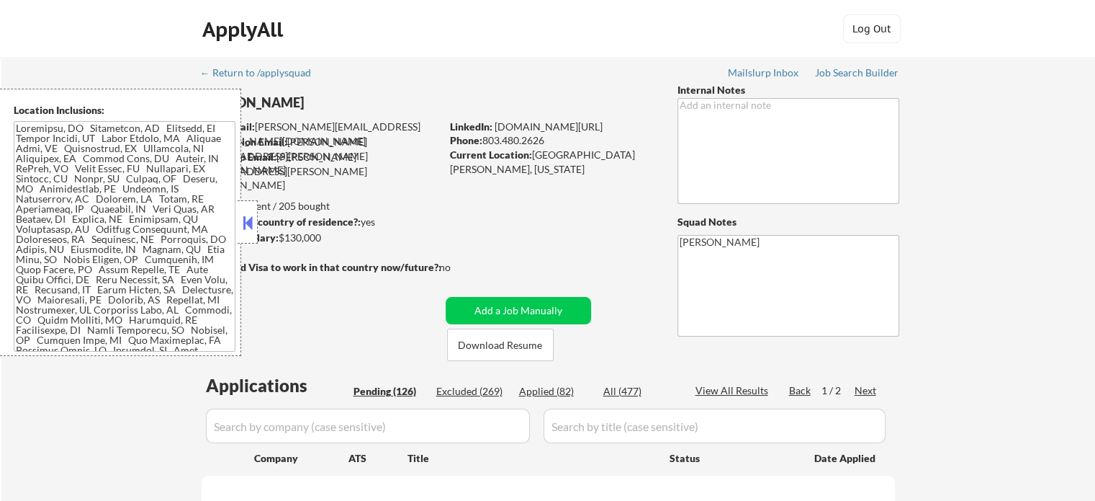
select select ""pending""
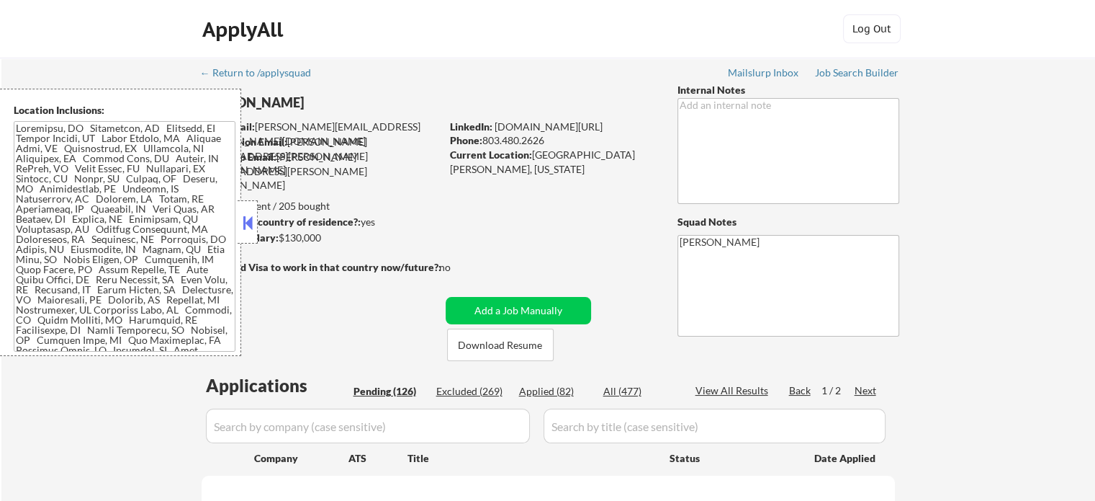
select select ""pending""
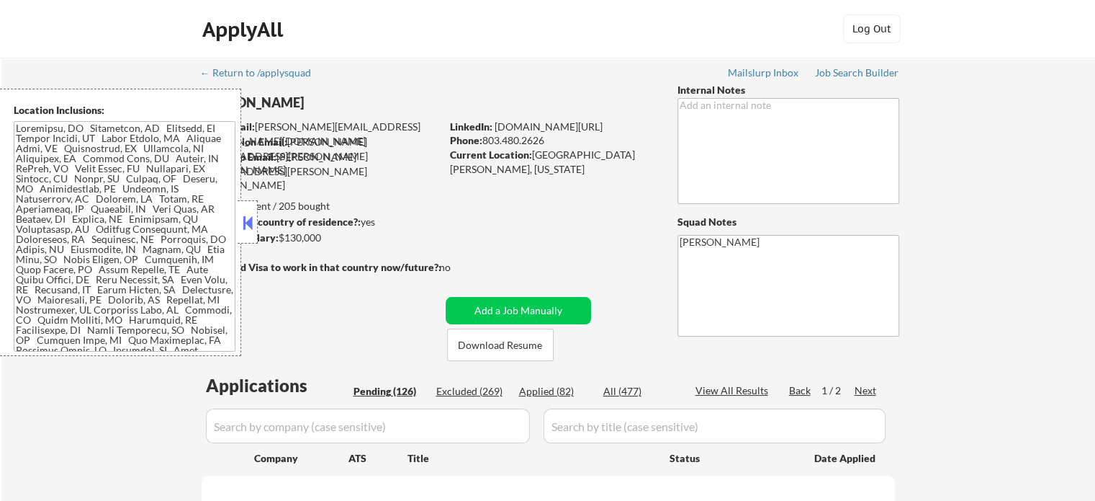
select select ""pending""
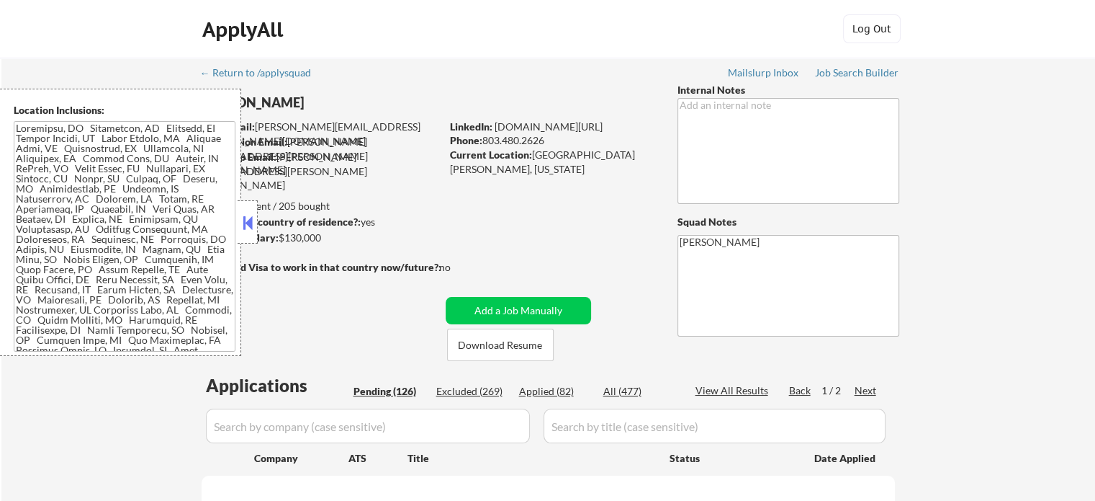
select select ""pending""
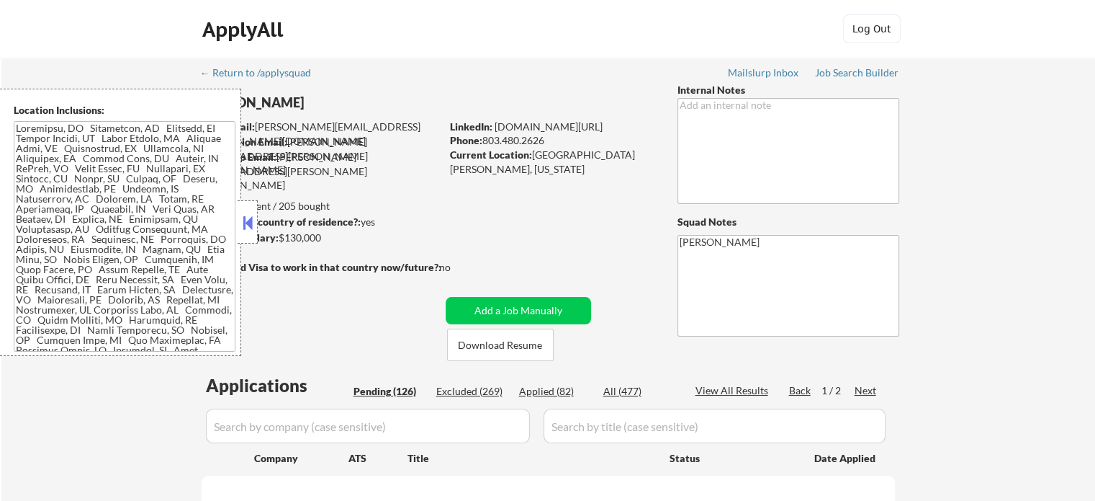
select select ""pending""
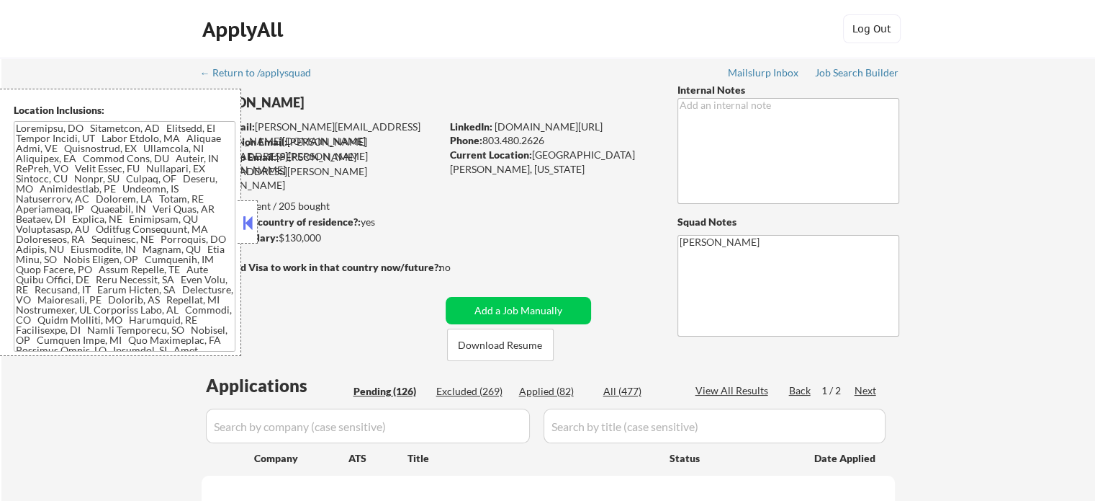
select select ""pending""
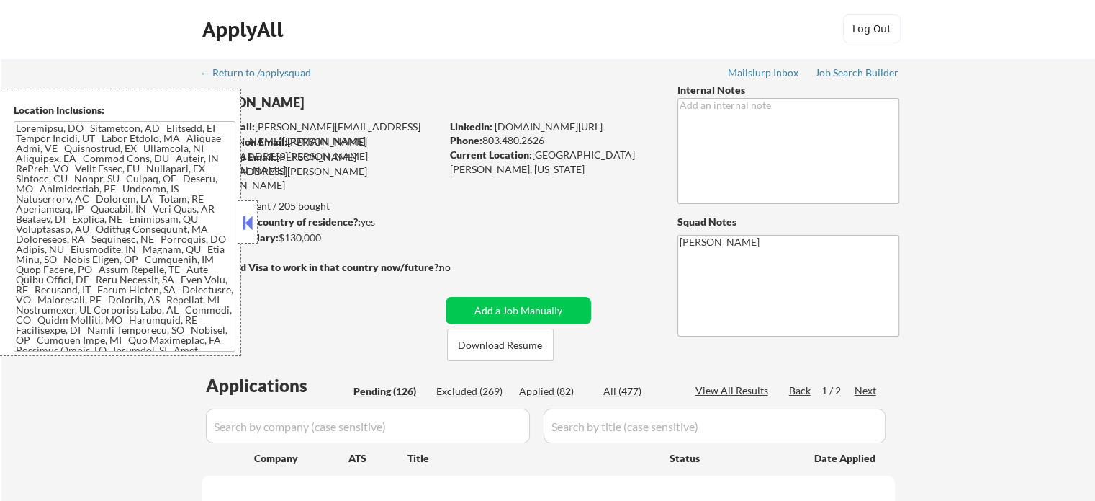
select select ""pending""
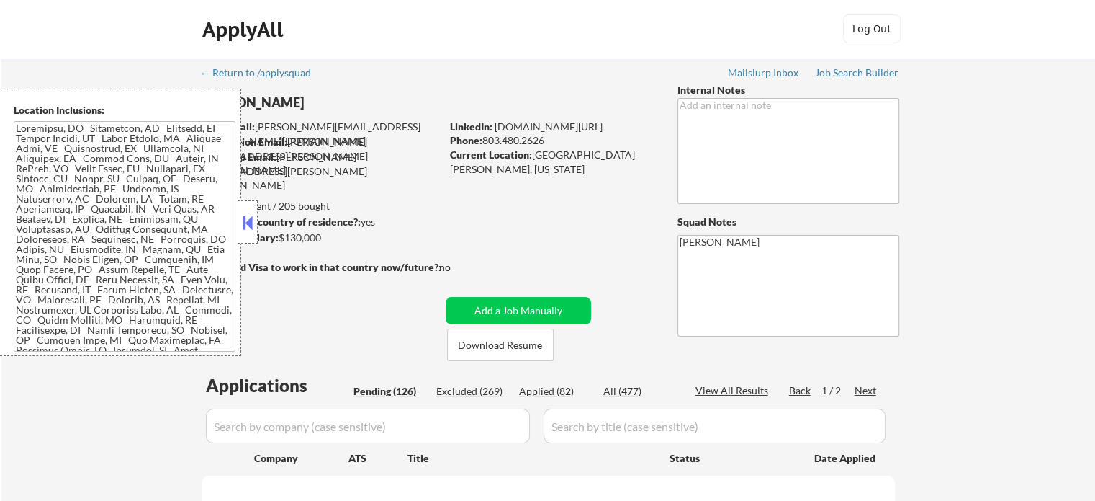
select select ""pending""
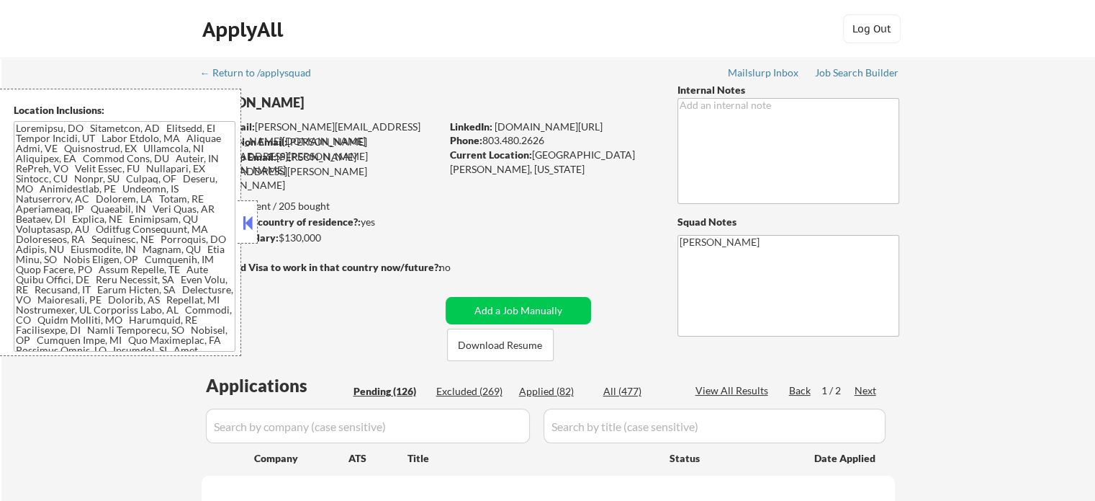
select select ""pending""
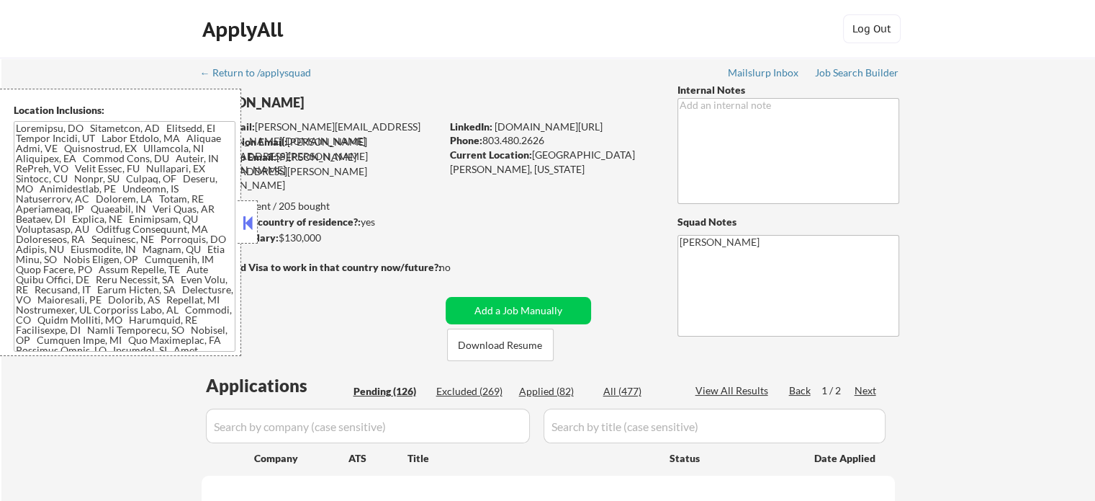
select select ""pending""
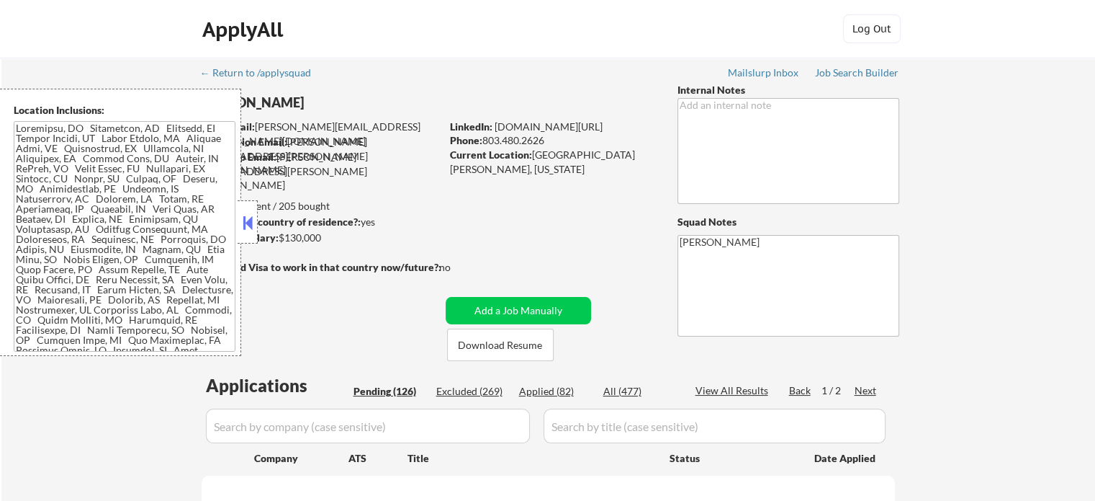
select select ""pending""
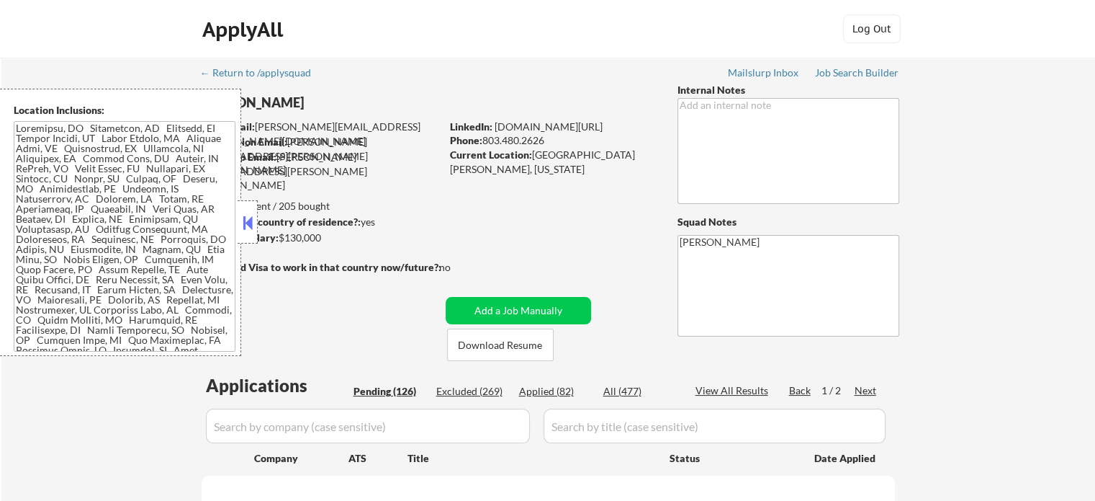
select select ""pending""
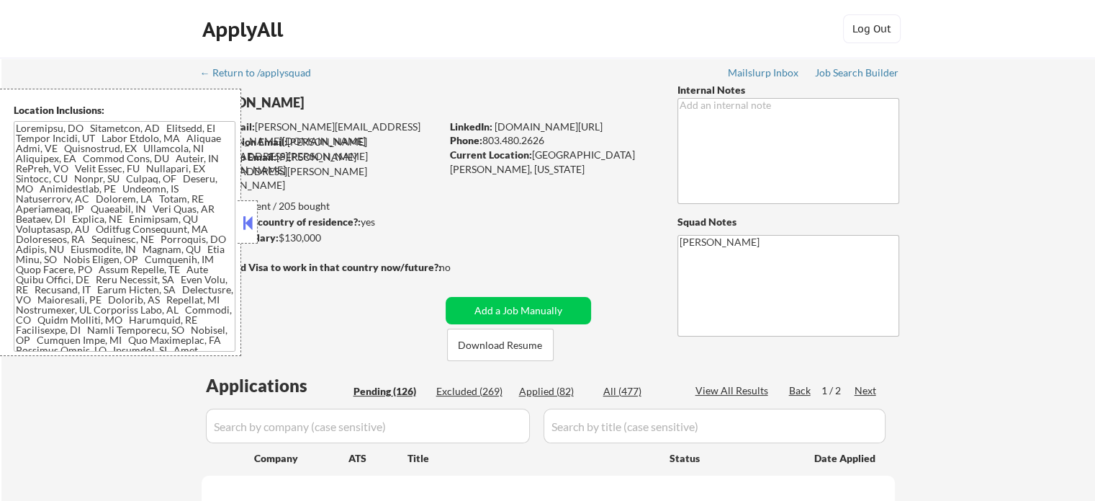
select select ""pending""
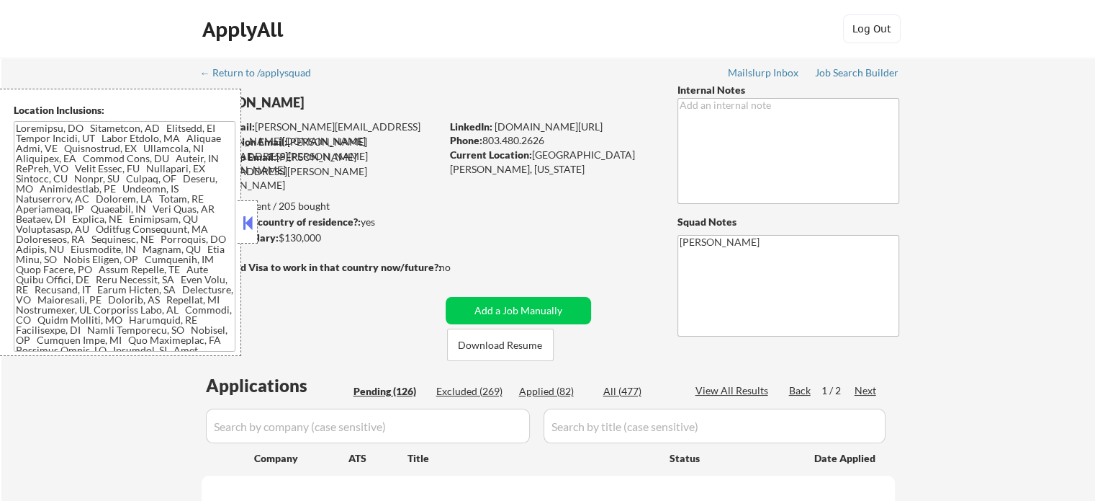
select select ""pending""
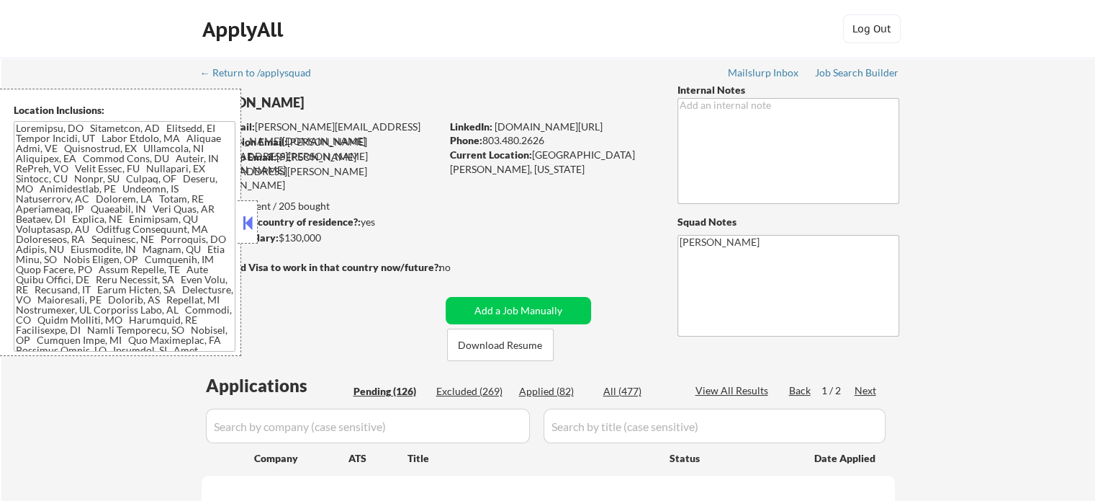
select select ""pending""
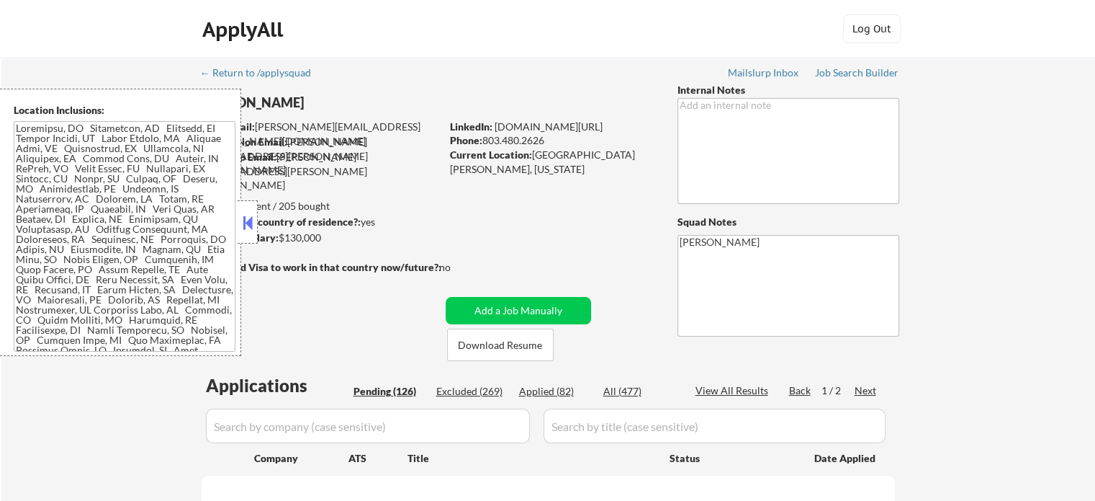
select select ""pending""
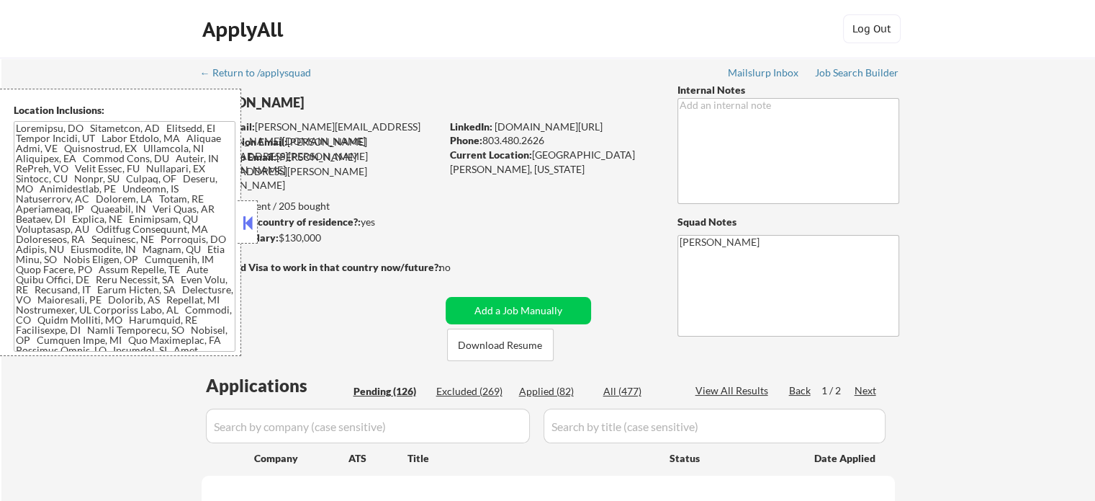
select select ""pending""
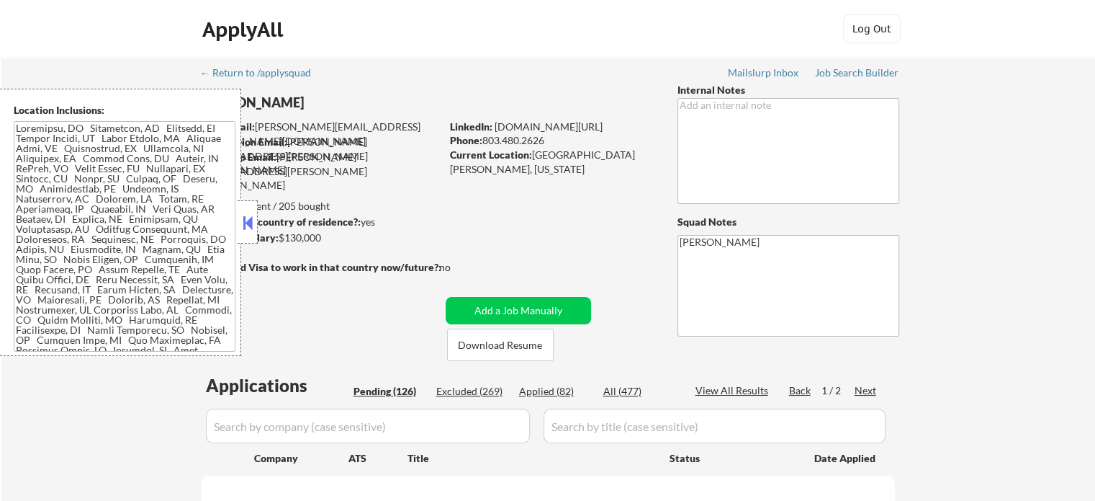
select select ""pending""
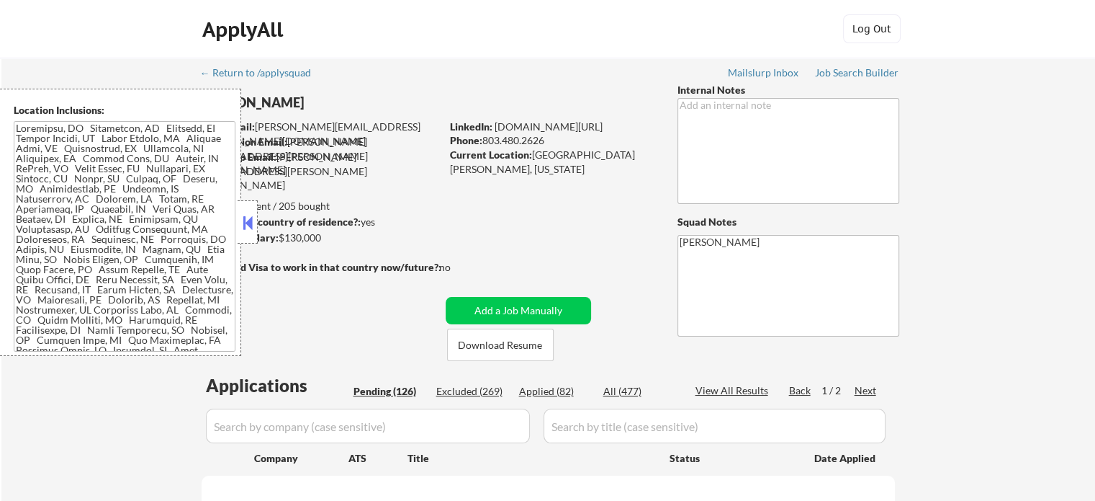
select select ""pending""
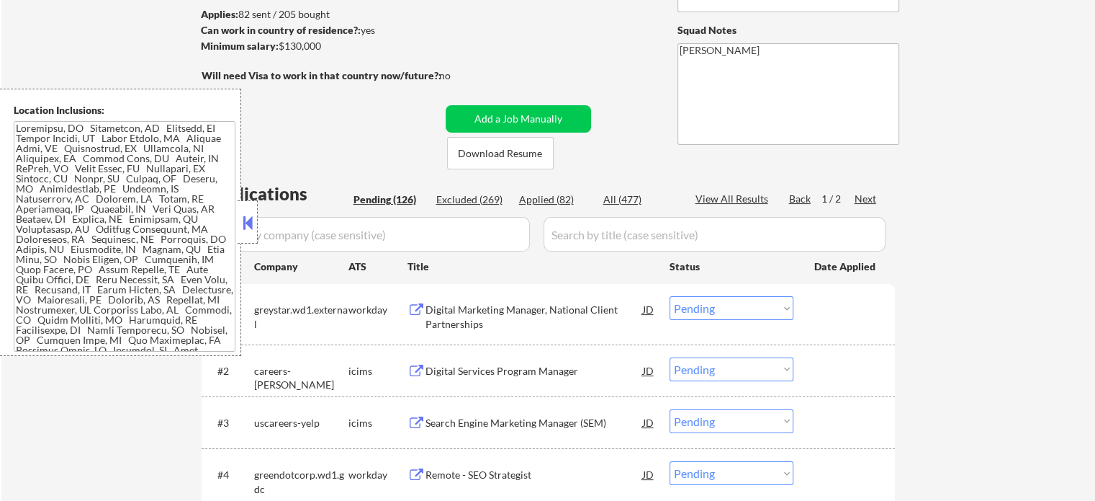
scroll to position [216, 0]
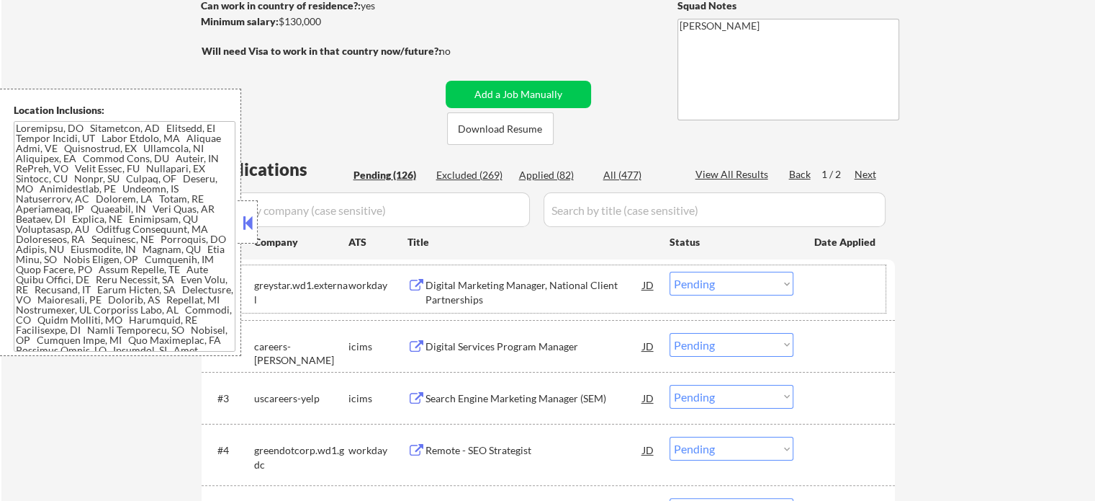
click at [490, 309] on div "#1 greystar.wd1.external workday Digital Marketing Manager, National Client Par…" at bounding box center [546, 289] width 680 height 48
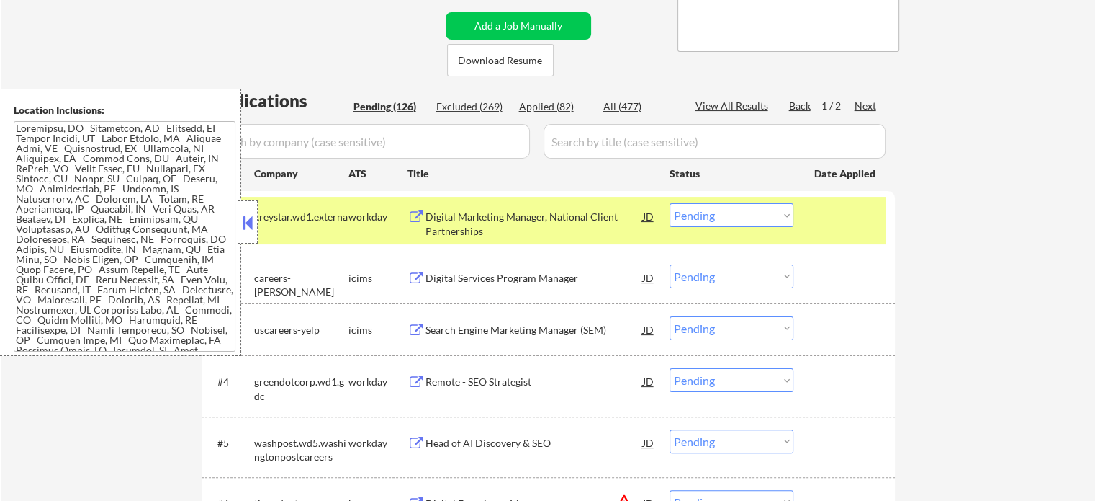
scroll to position [288, 0]
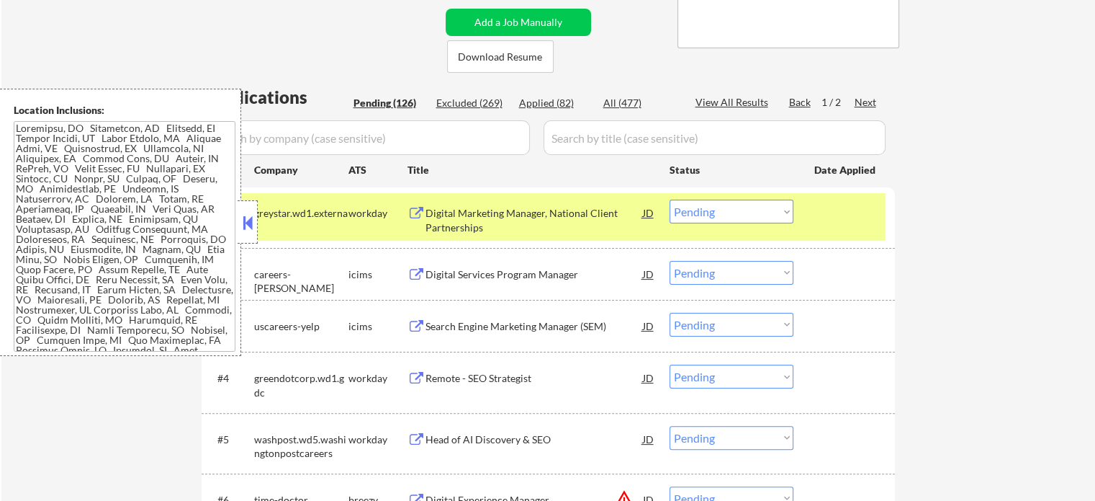
click at [504, 278] on div "Digital Services Program Manager" at bounding box center [535, 274] width 218 height 14
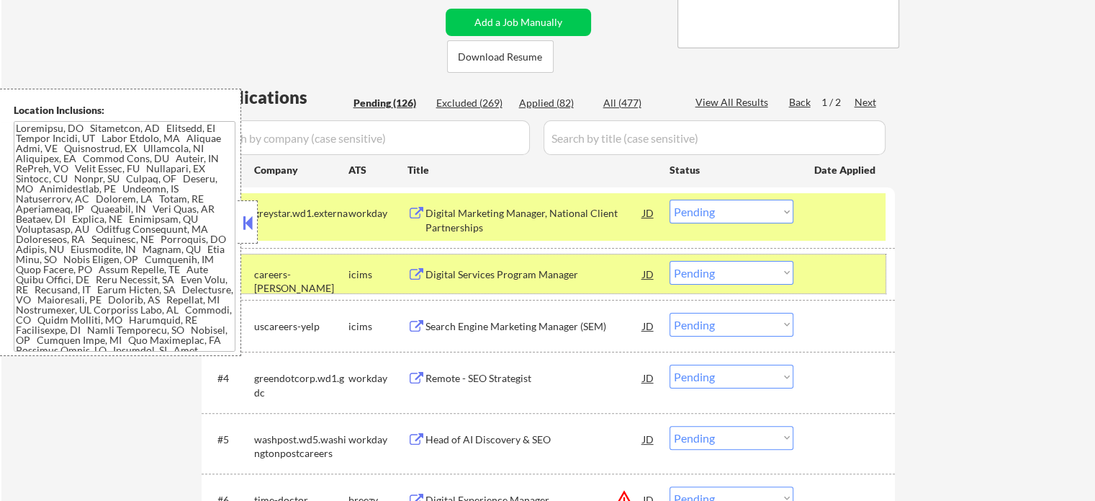
drag, startPoint x: 861, startPoint y: 277, endPoint x: 846, endPoint y: 224, distance: 54.7
click at [861, 277] on div at bounding box center [846, 274] width 63 height 26
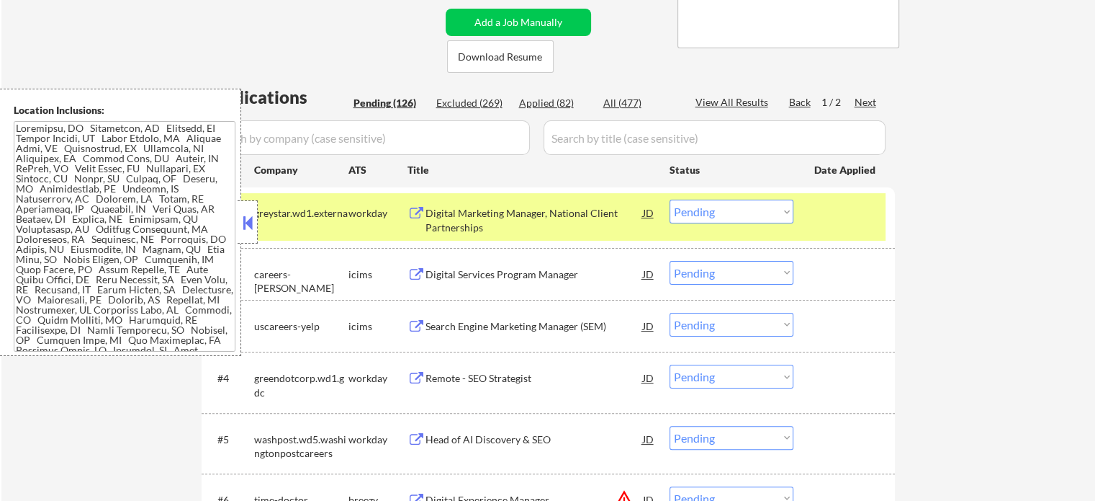
click at [846, 222] on div at bounding box center [846, 213] width 63 height 26
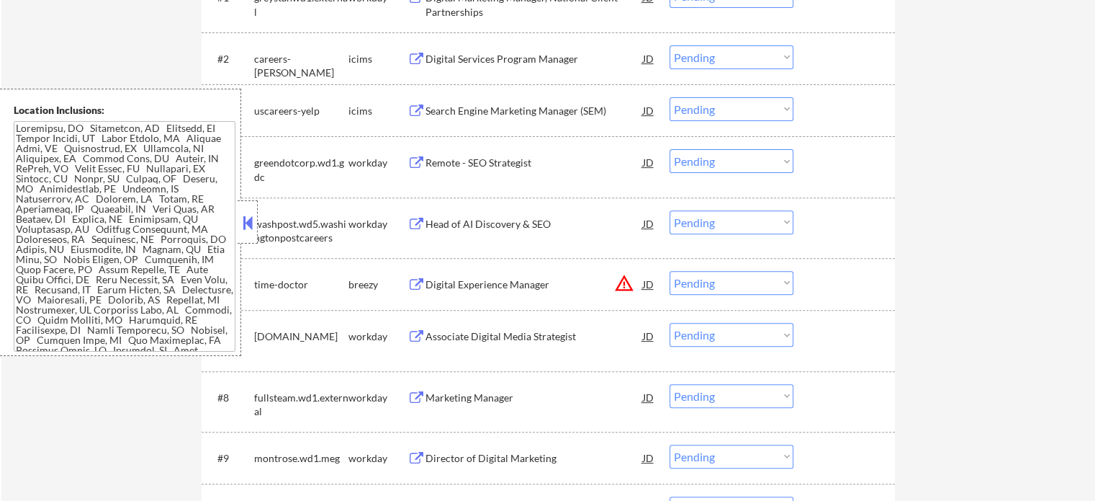
scroll to position [504, 0]
click at [449, 276] on div "Digital Experience Manager" at bounding box center [535, 283] width 218 height 26
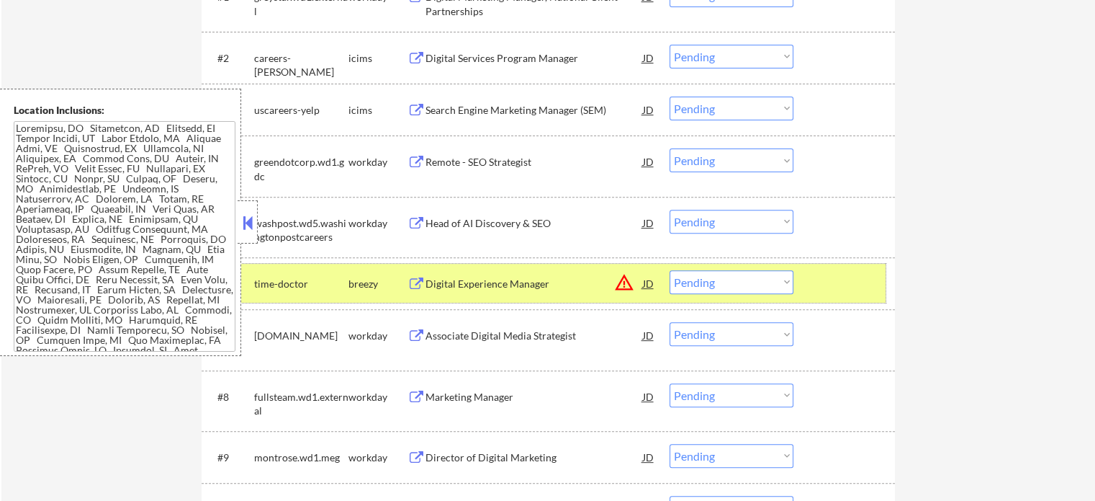
click at [859, 287] on div at bounding box center [846, 283] width 63 height 26
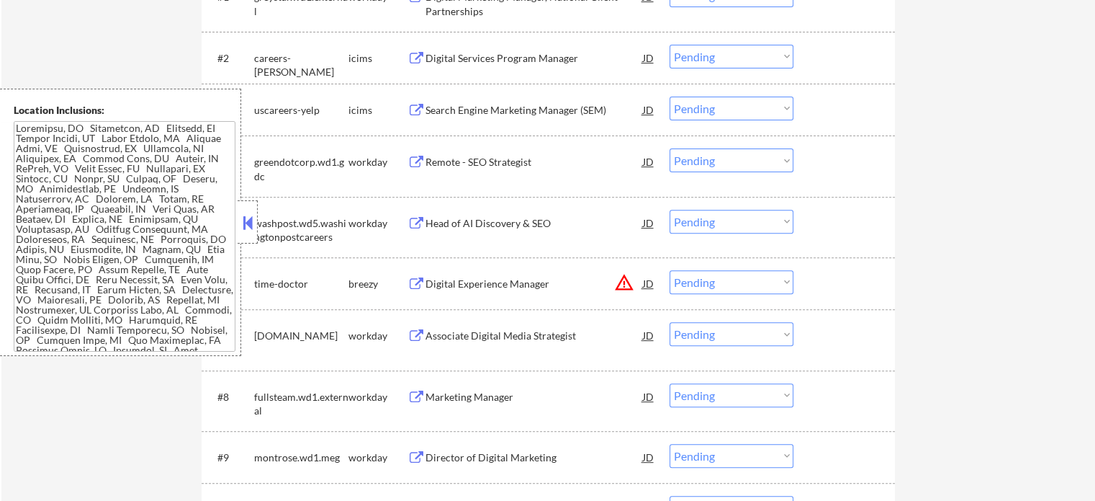
click at [491, 332] on div "Associate Digital Media Strategist" at bounding box center [535, 335] width 218 height 14
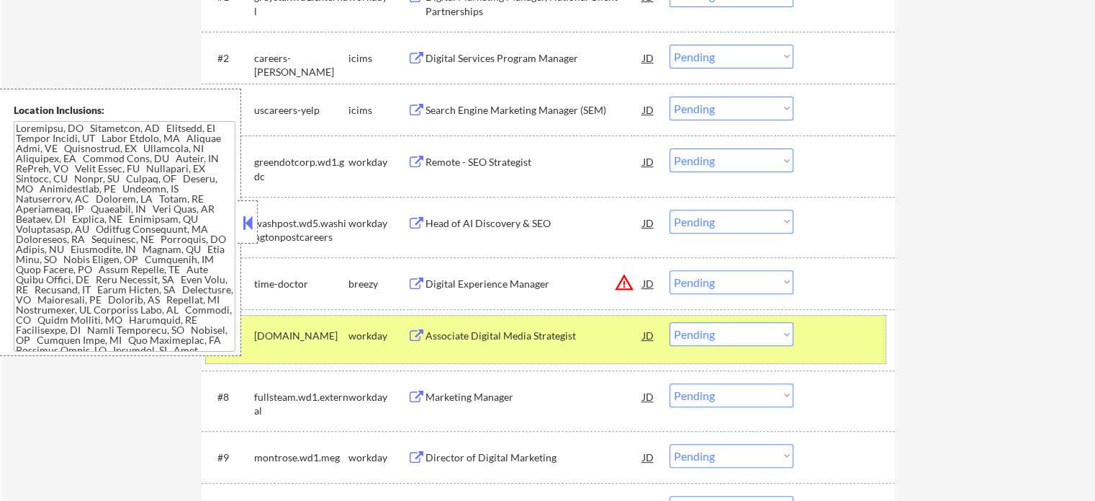
click at [824, 328] on div at bounding box center [846, 335] width 63 height 26
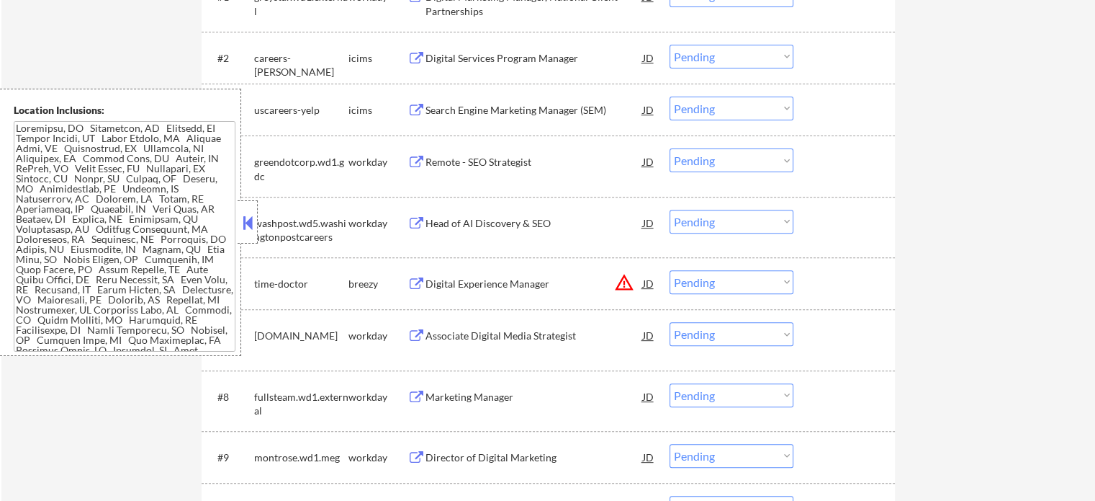
click at [457, 395] on div "Marketing Manager" at bounding box center [535, 397] width 218 height 14
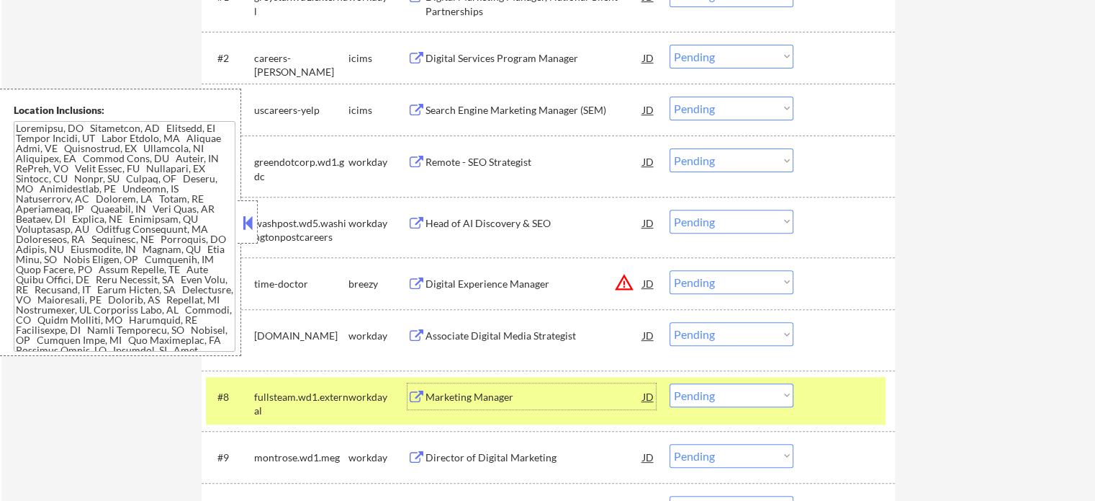
drag, startPoint x: 838, startPoint y: 393, endPoint x: 810, endPoint y: 390, distance: 28.9
click at [838, 392] on div at bounding box center [846, 396] width 63 height 26
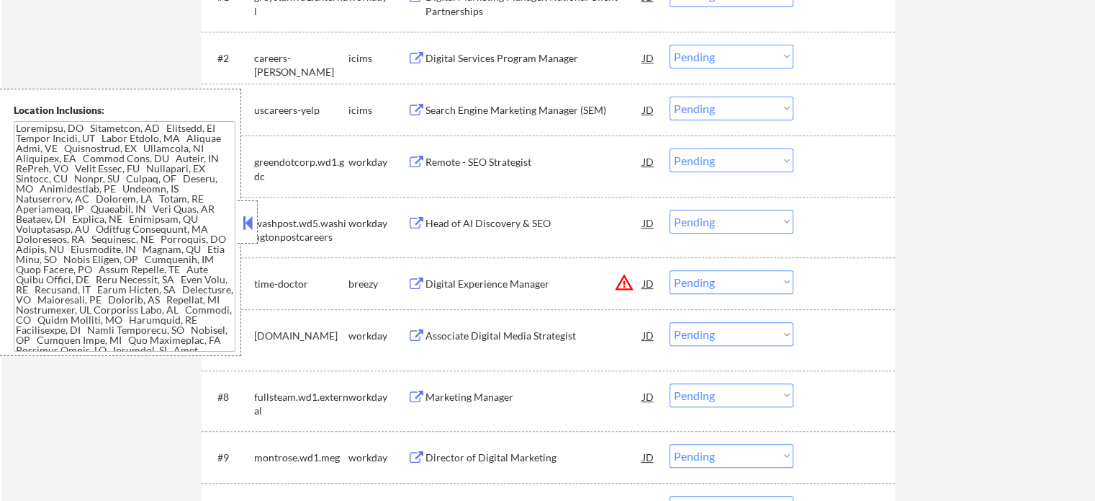
click at [472, 270] on div "Digital Experience Manager" at bounding box center [535, 283] width 218 height 26
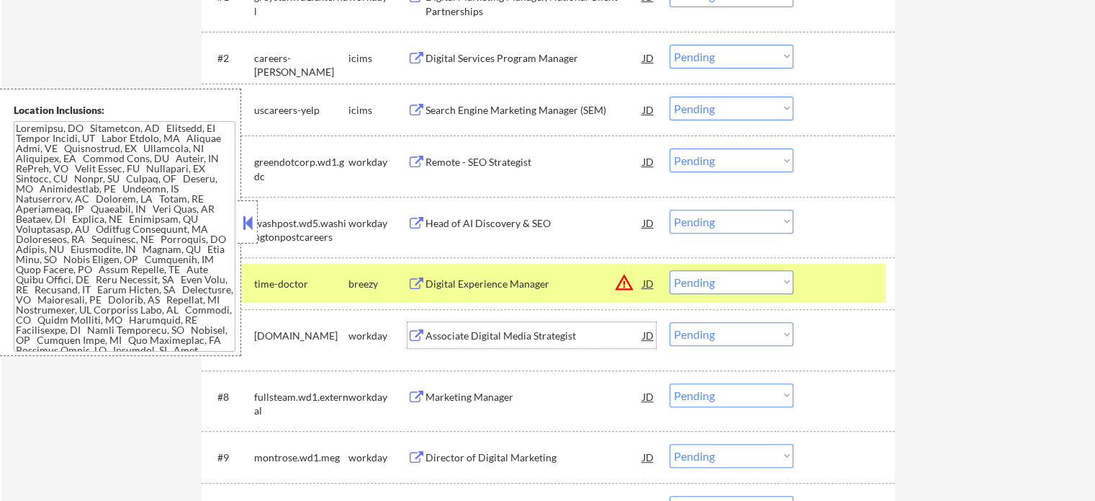
click at [444, 340] on div "Associate Digital Media Strategist" at bounding box center [535, 335] width 218 height 14
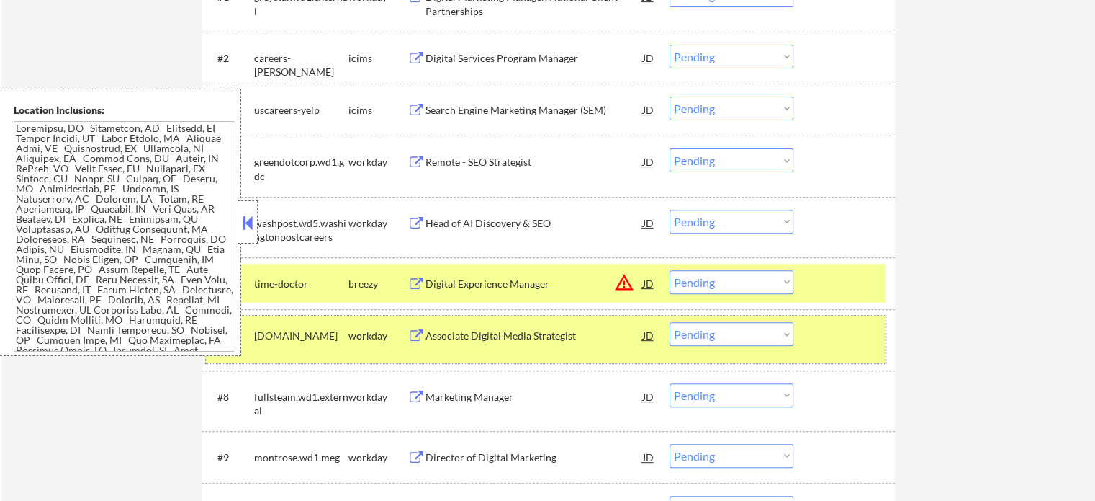
click at [829, 331] on div at bounding box center [846, 335] width 63 height 26
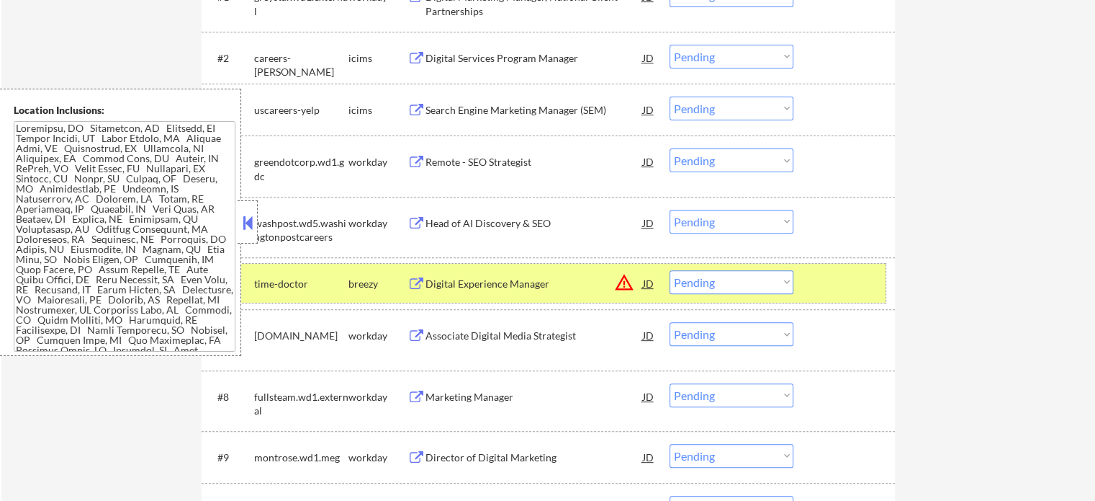
click at [824, 284] on div at bounding box center [846, 283] width 63 height 26
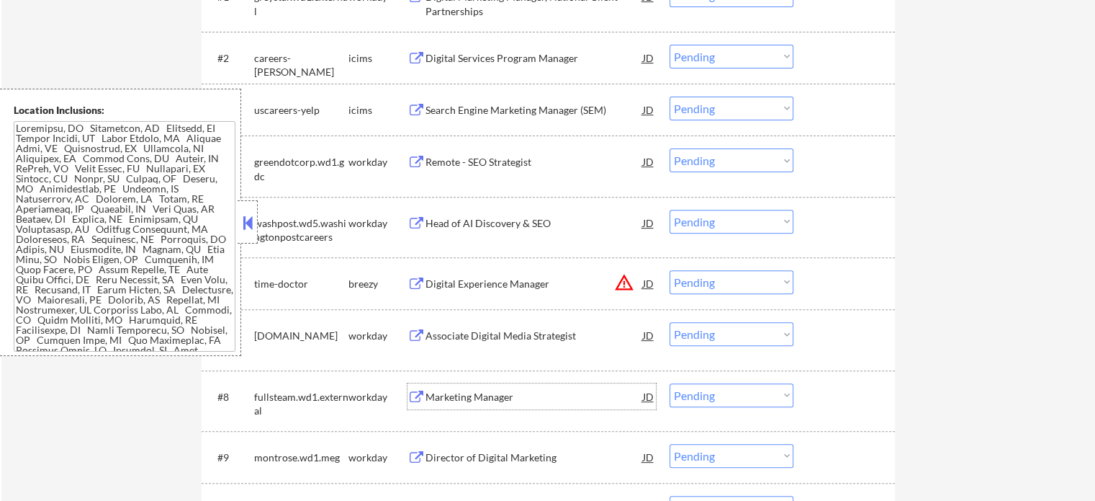
click at [447, 393] on div "Marketing Manager" at bounding box center [535, 397] width 218 height 14
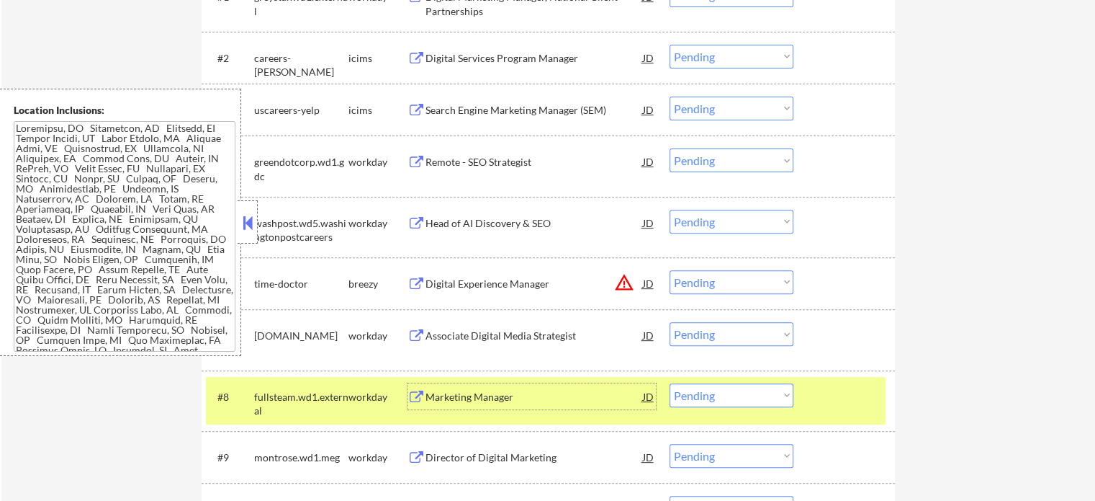
click at [825, 382] on div "#8 fullsteam.wd1.external workday Marketing Manager JD Choose an option... Pend…" at bounding box center [546, 401] width 680 height 48
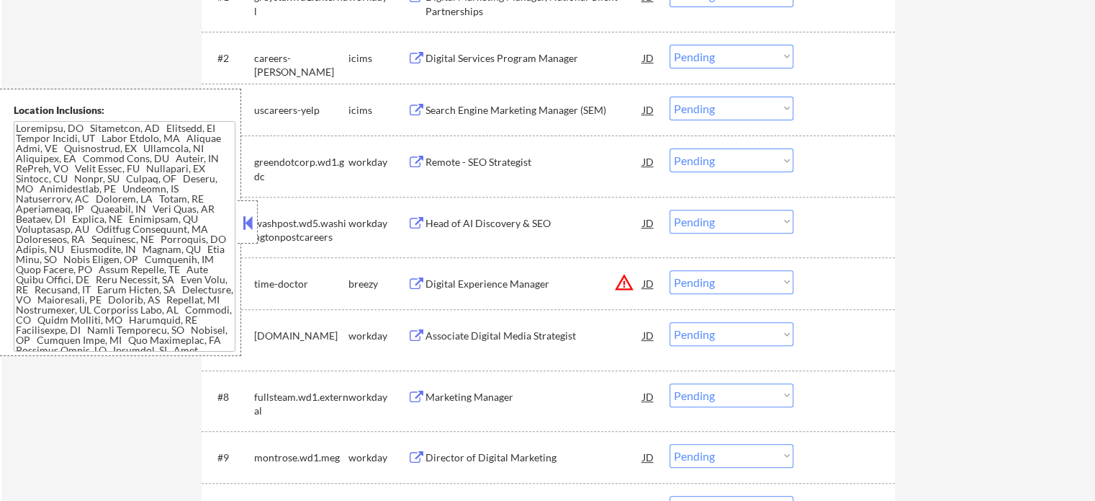
click at [484, 457] on div "Director of Digital Marketing" at bounding box center [535, 457] width 218 height 14
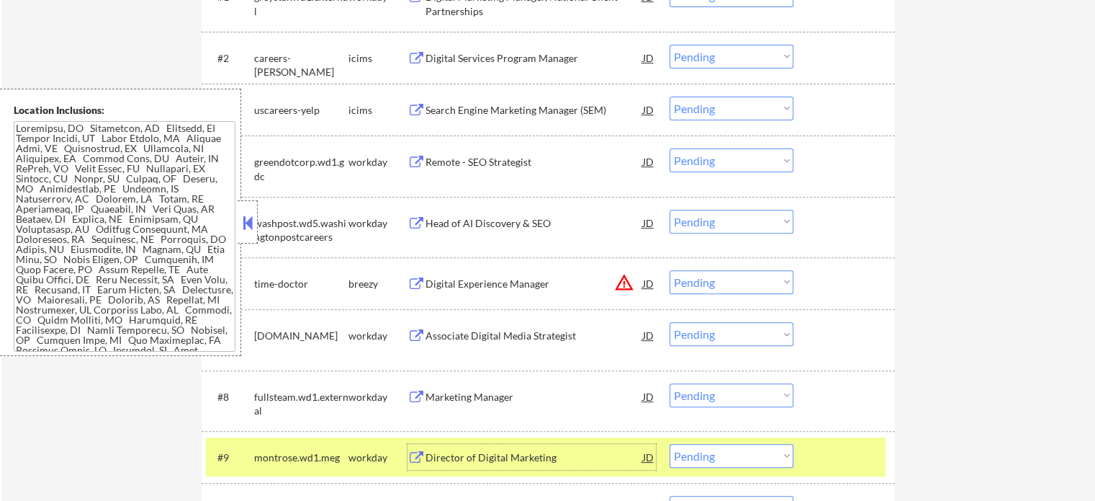
scroll to position [648, 0]
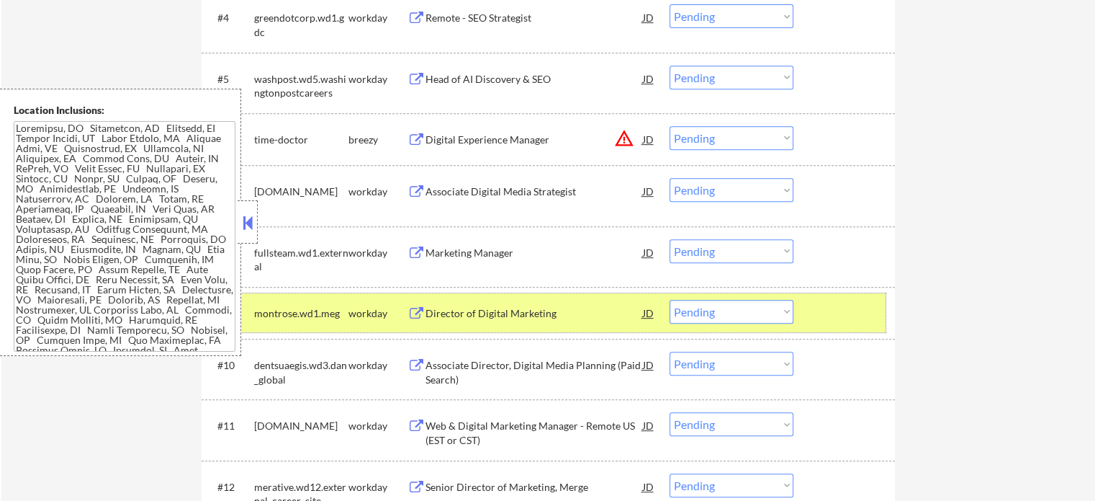
click at [835, 315] on div at bounding box center [846, 313] width 63 height 26
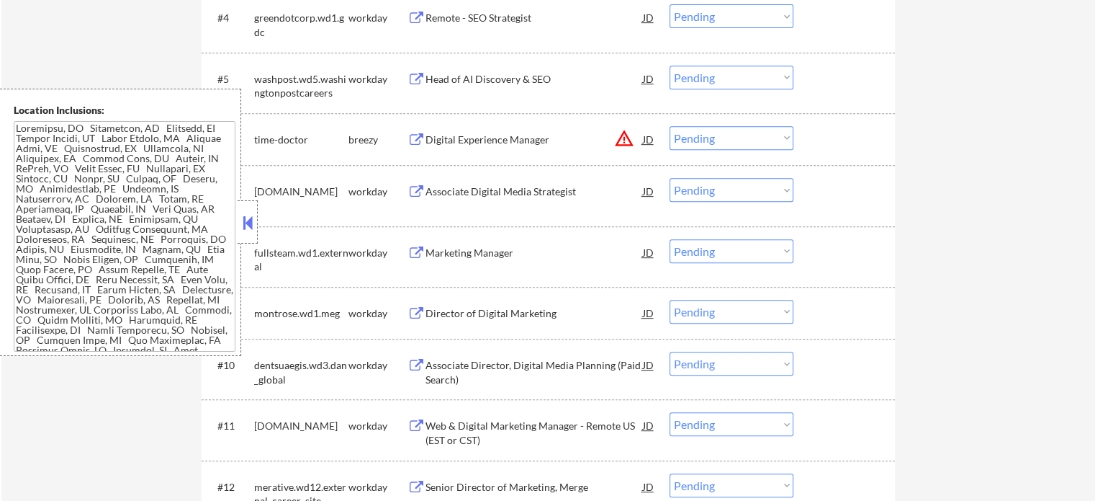
click at [478, 362] on div "Associate Director, Digital Media Planning (Paid Search)" at bounding box center [535, 372] width 218 height 28
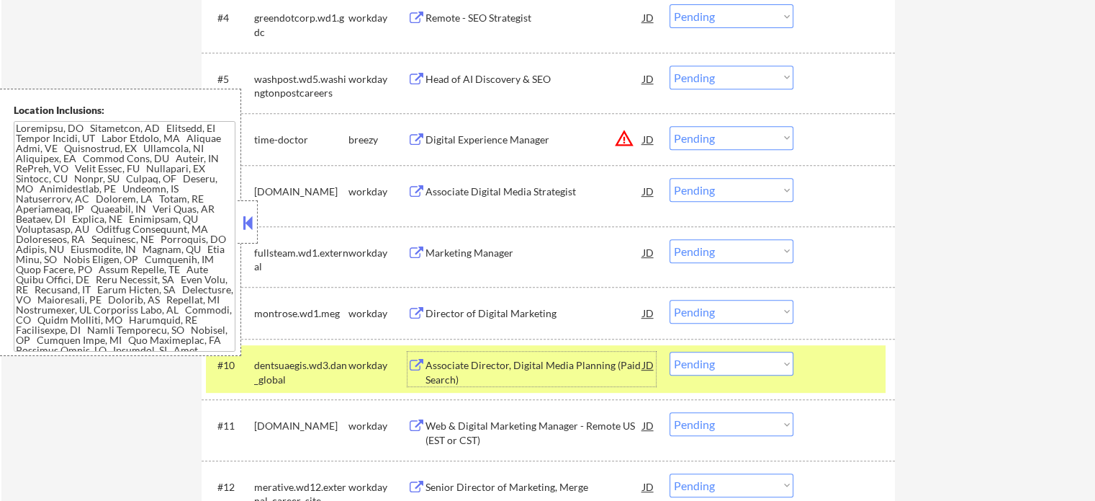
click at [859, 368] on div at bounding box center [846, 364] width 63 height 26
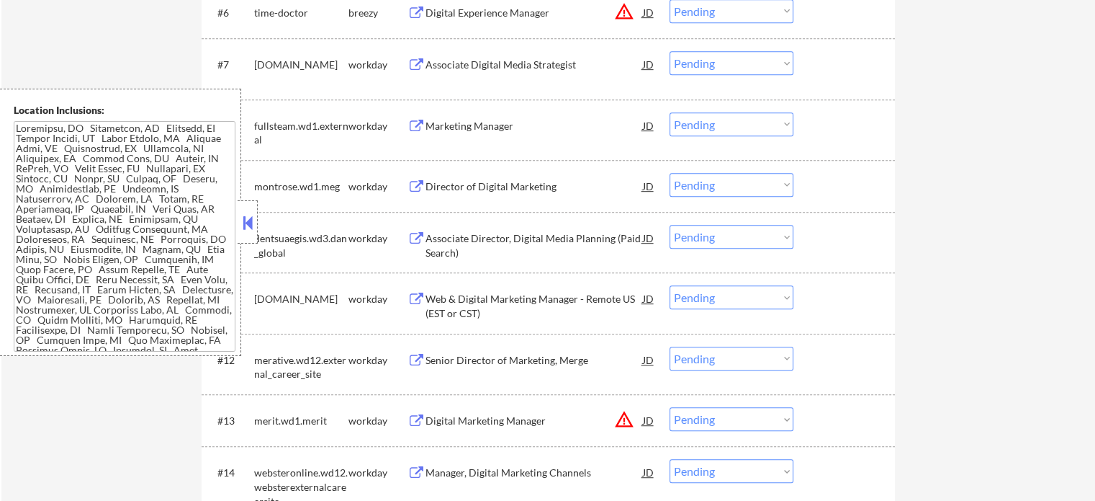
scroll to position [864, 0]
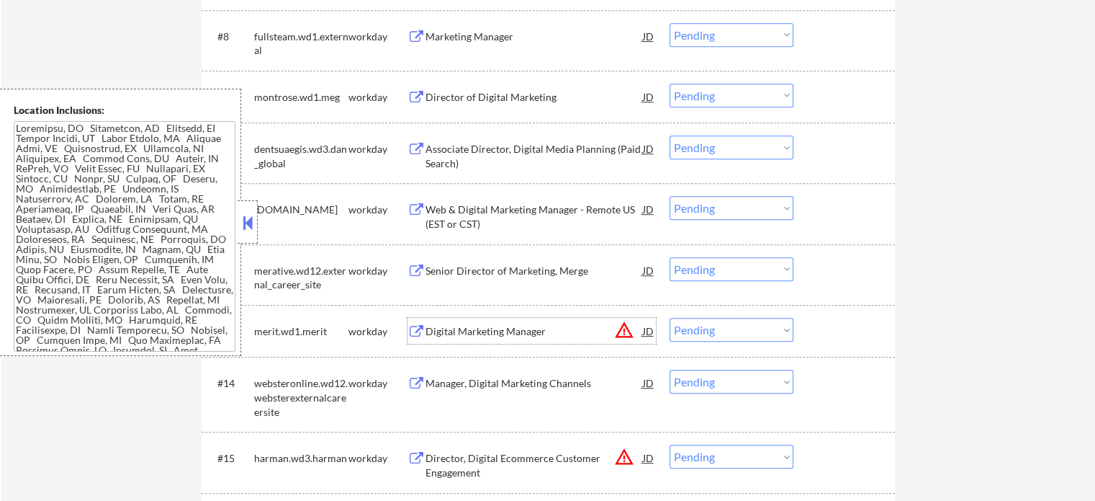
click at [429, 327] on div "Digital Marketing Manager" at bounding box center [535, 331] width 218 height 14
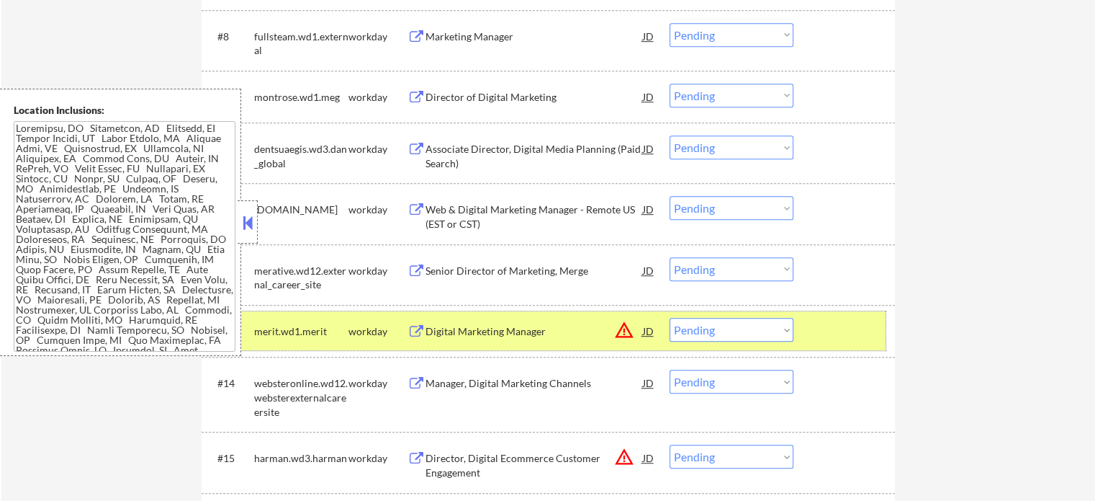
click at [829, 344] on div "#13 merit.wd1.merit workday Digital Marketing Manager JD warning_amber Choose a…" at bounding box center [546, 330] width 680 height 39
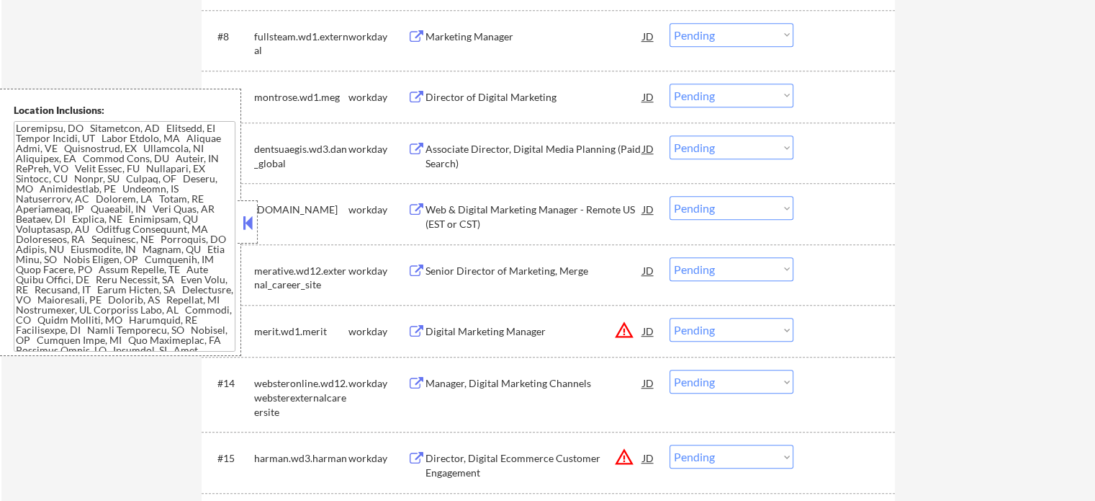
click at [499, 390] on div "Manager, Digital Marketing Channels" at bounding box center [535, 383] width 218 height 14
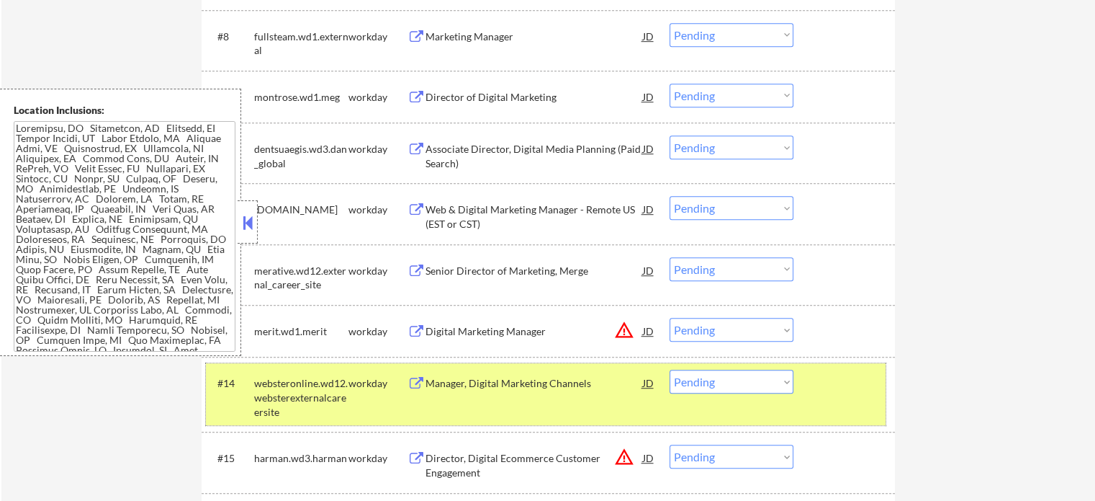
click at [828, 385] on div at bounding box center [846, 382] width 63 height 26
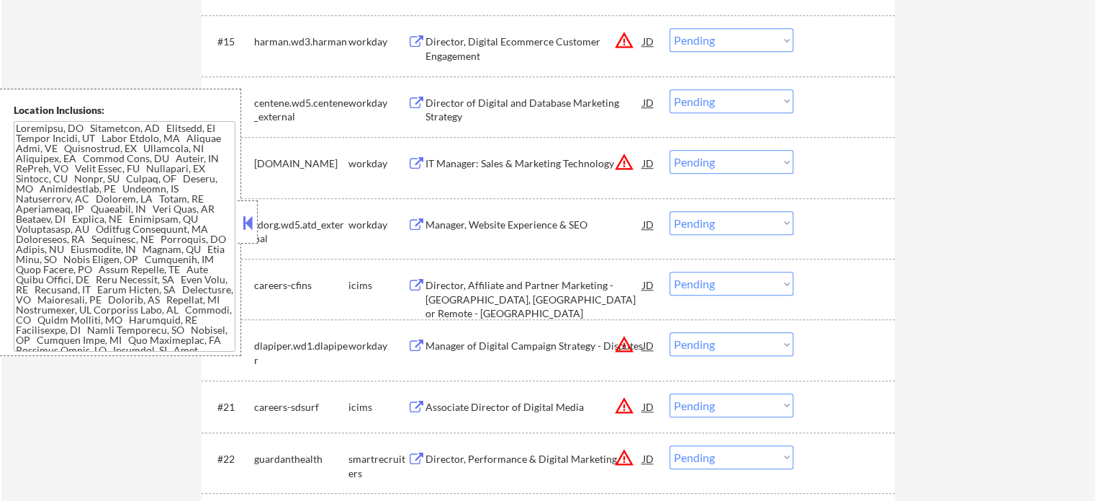
scroll to position [1296, 0]
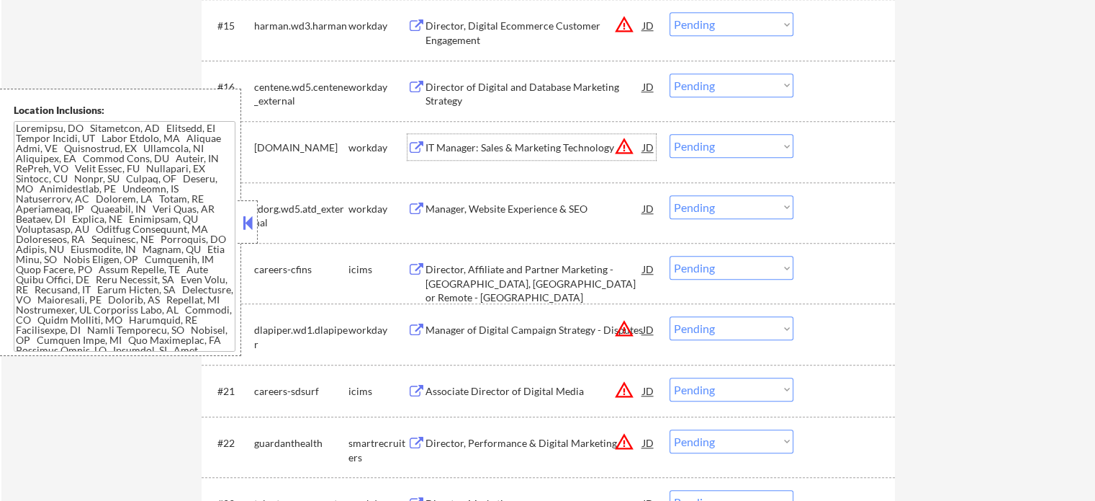
click at [499, 142] on div "IT Manager: Sales & Marketing Technology" at bounding box center [535, 147] width 218 height 14
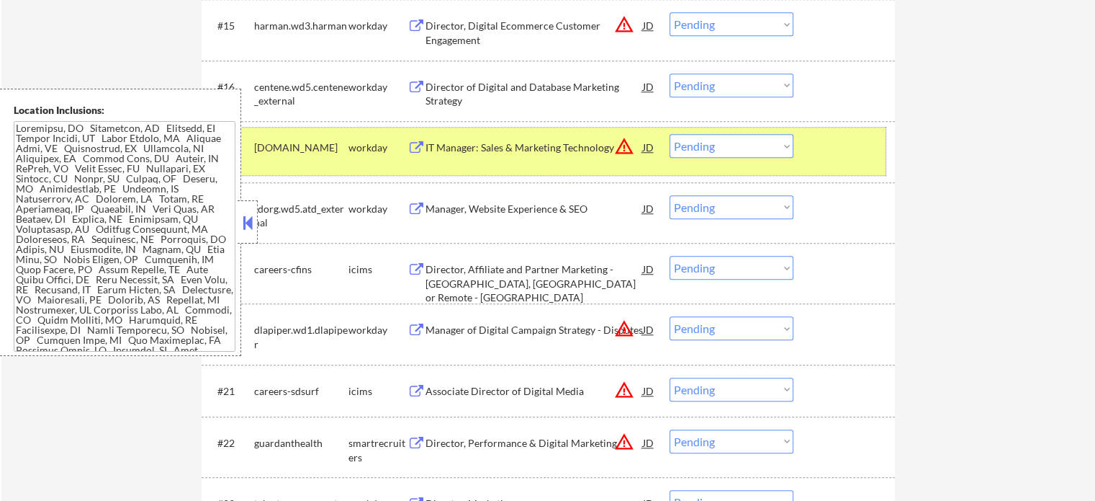
click at [842, 138] on div at bounding box center [846, 147] width 63 height 26
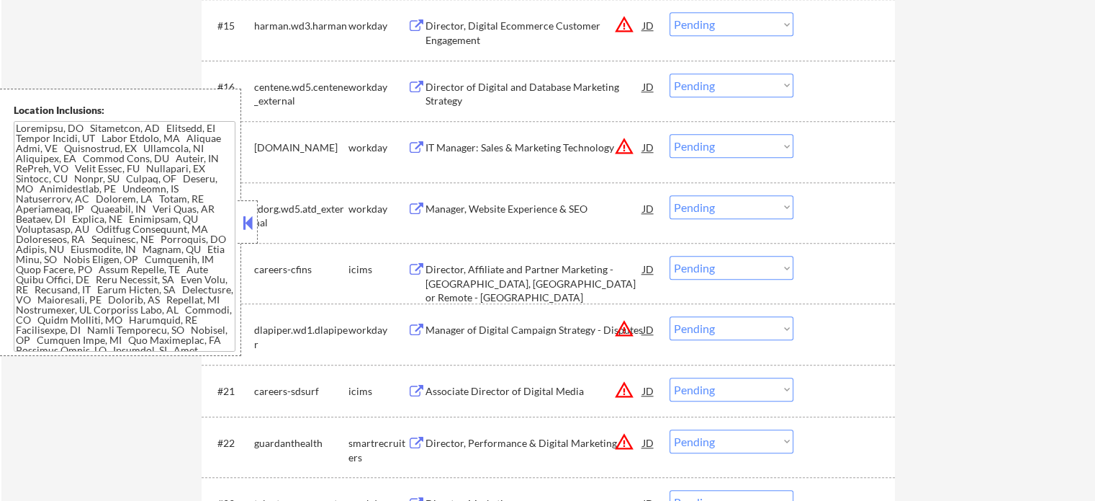
click at [504, 35] on div "Director, Digital Ecommerce Customer Engagement" at bounding box center [535, 33] width 218 height 28
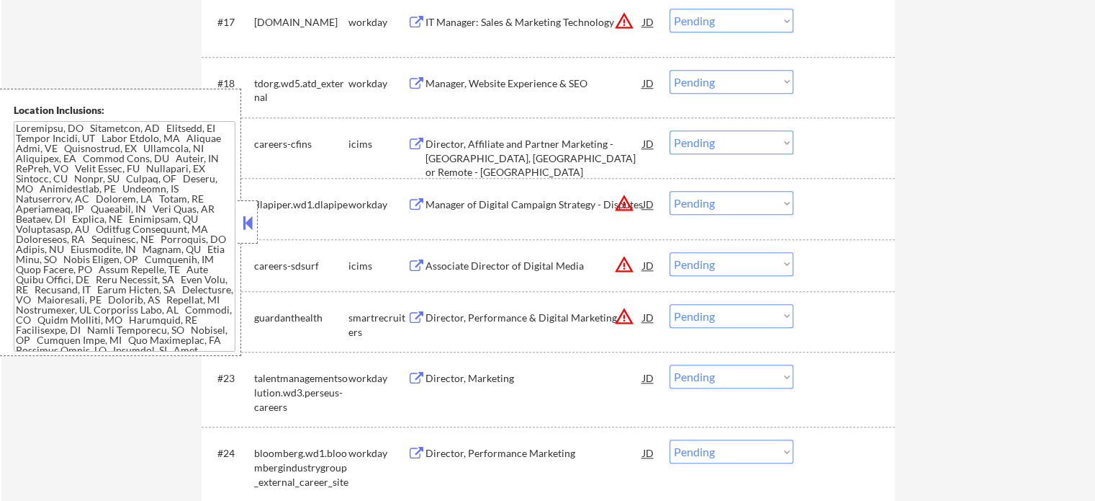
scroll to position [1440, 0]
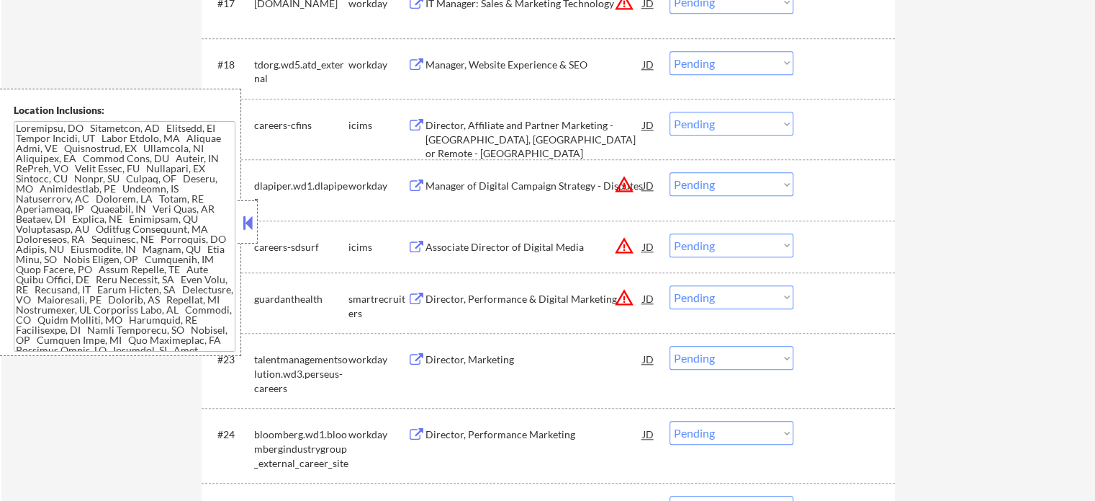
click at [490, 243] on div "Associate Director of Digital Media" at bounding box center [535, 247] width 218 height 14
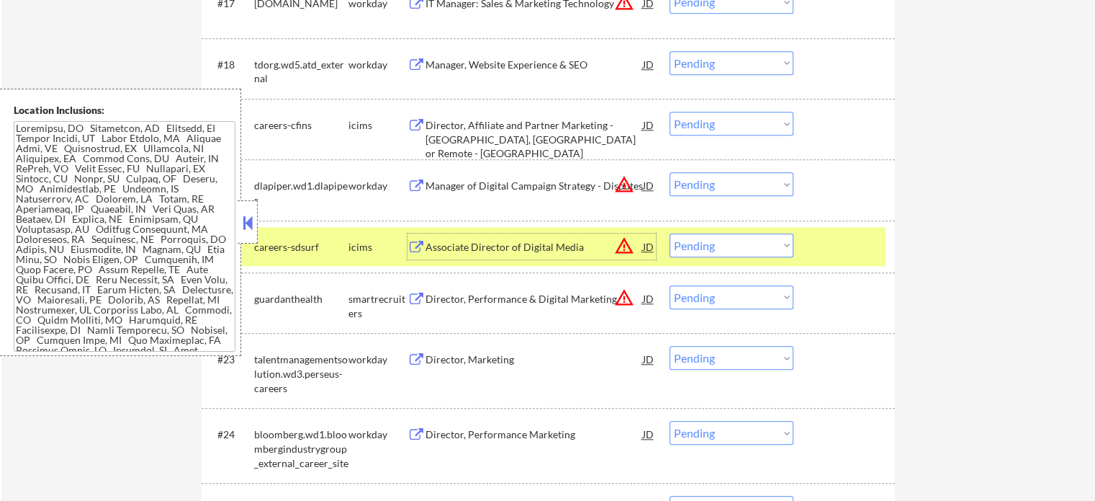
click at [825, 236] on div at bounding box center [846, 246] width 63 height 26
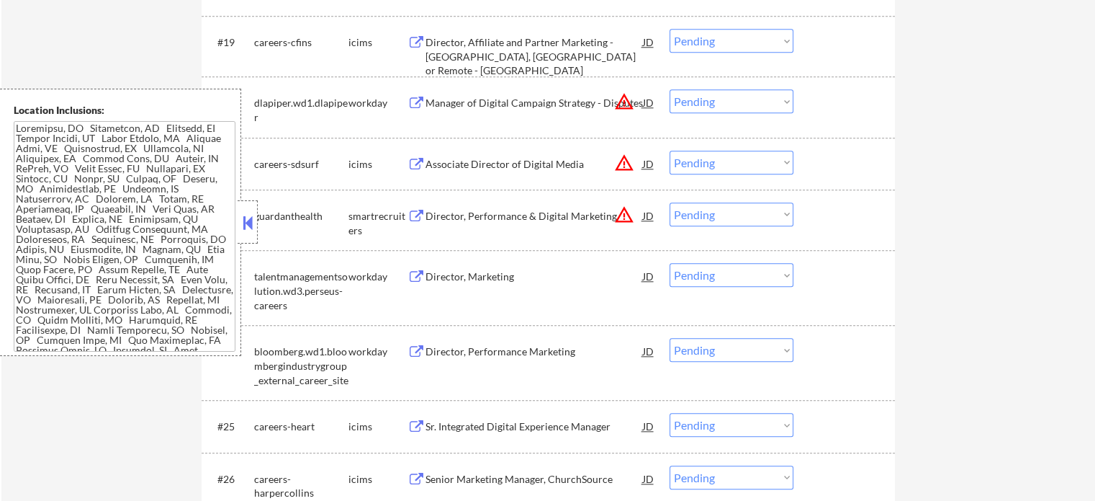
scroll to position [1584, 0]
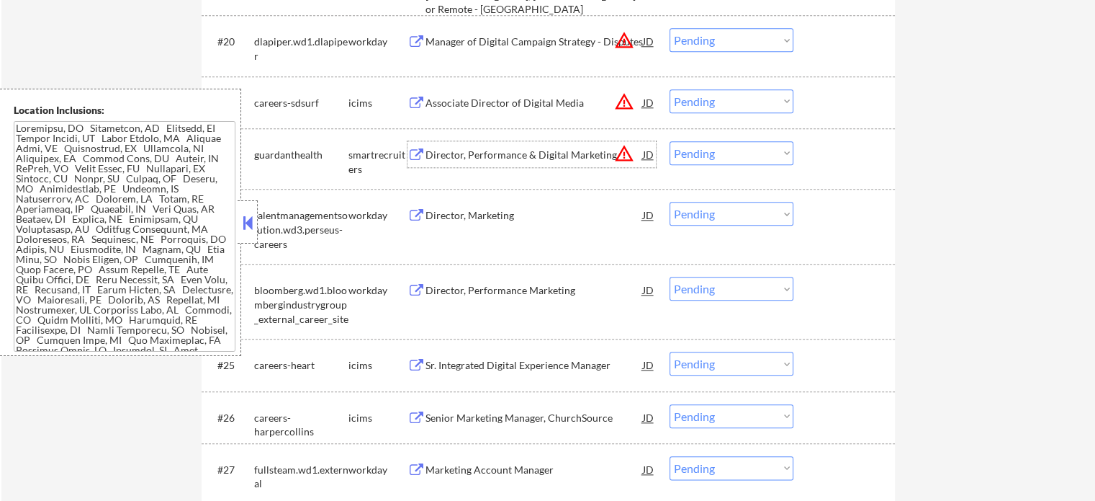
click at [475, 163] on div "Director, Performance & Digital Marketing" at bounding box center [535, 154] width 218 height 26
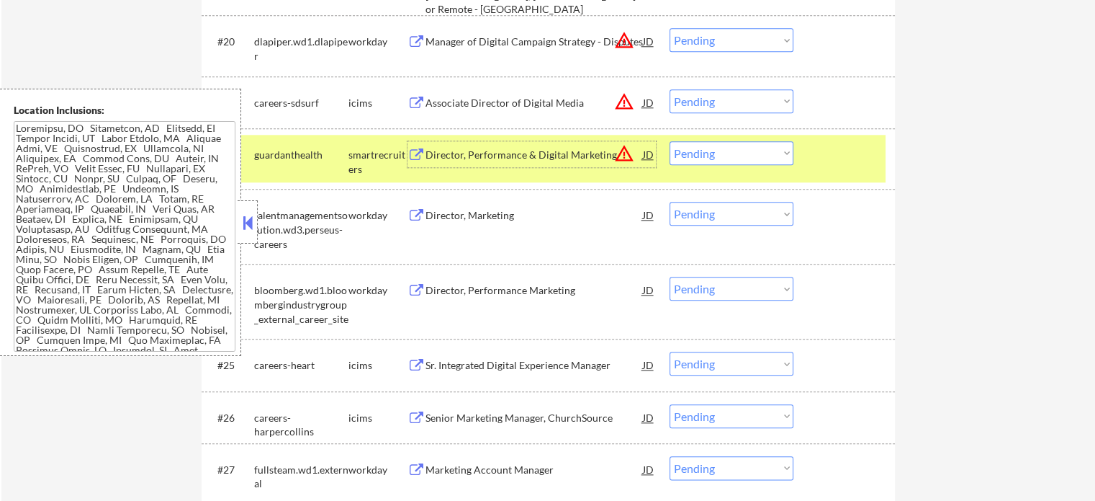
click at [822, 145] on div at bounding box center [846, 154] width 63 height 26
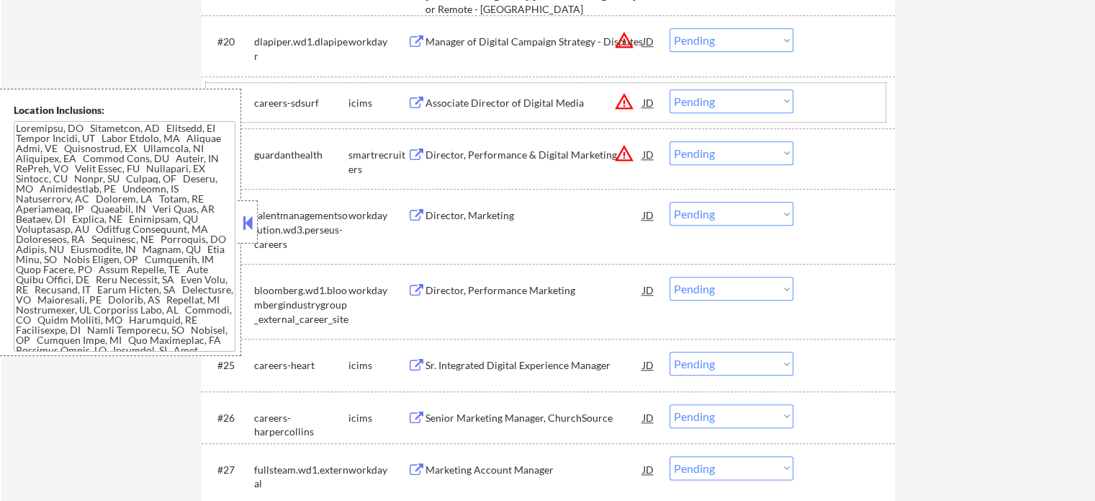
click at [812, 97] on div "#21 careers-sdsurf icims Associate Director of Digital Media JD warning_amber C…" at bounding box center [546, 102] width 680 height 39
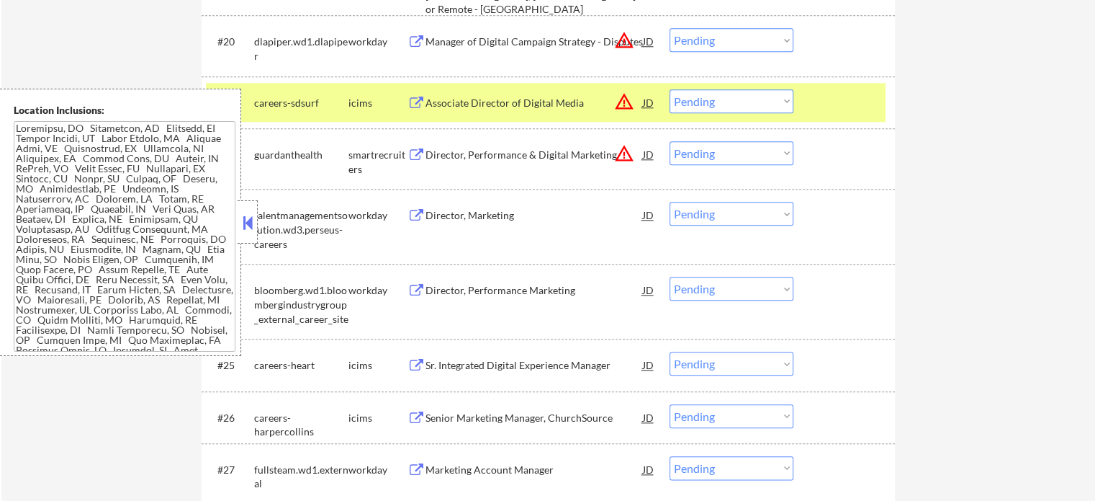
click at [836, 112] on div at bounding box center [846, 102] width 63 height 26
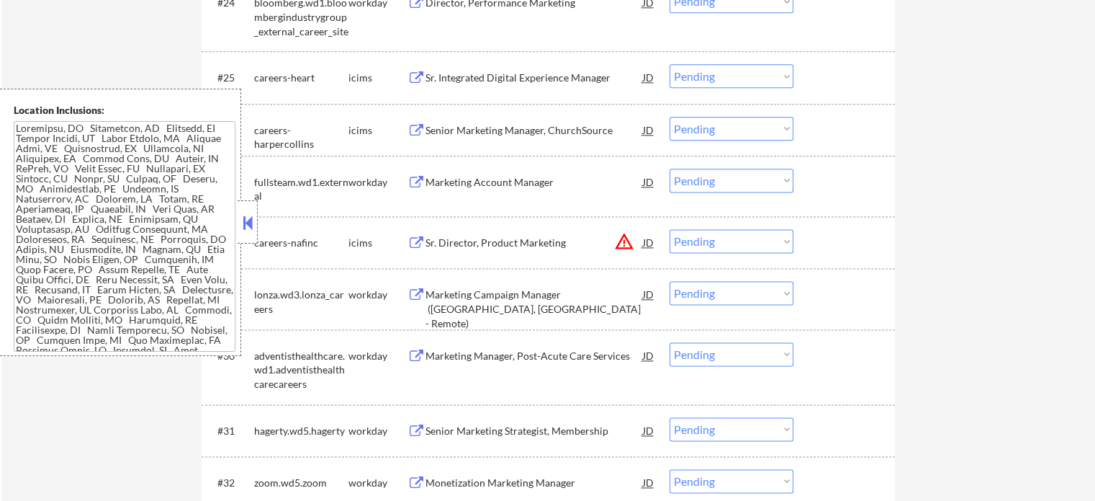
scroll to position [1873, 0]
click at [470, 290] on div "Marketing Campaign Manager ([GEOGRAPHIC_DATA], [GEOGRAPHIC_DATA] - Remote)" at bounding box center [535, 308] width 218 height 42
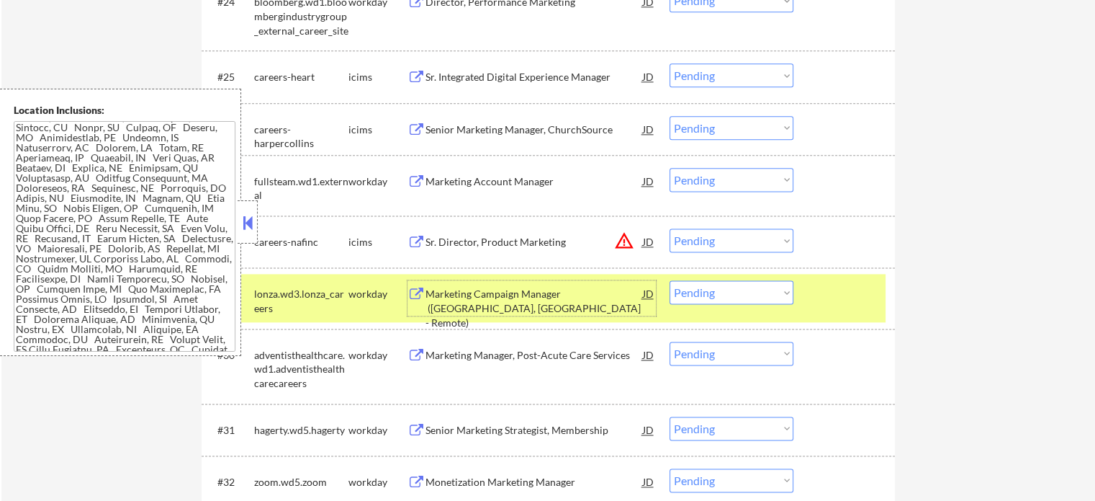
scroll to position [96, 0]
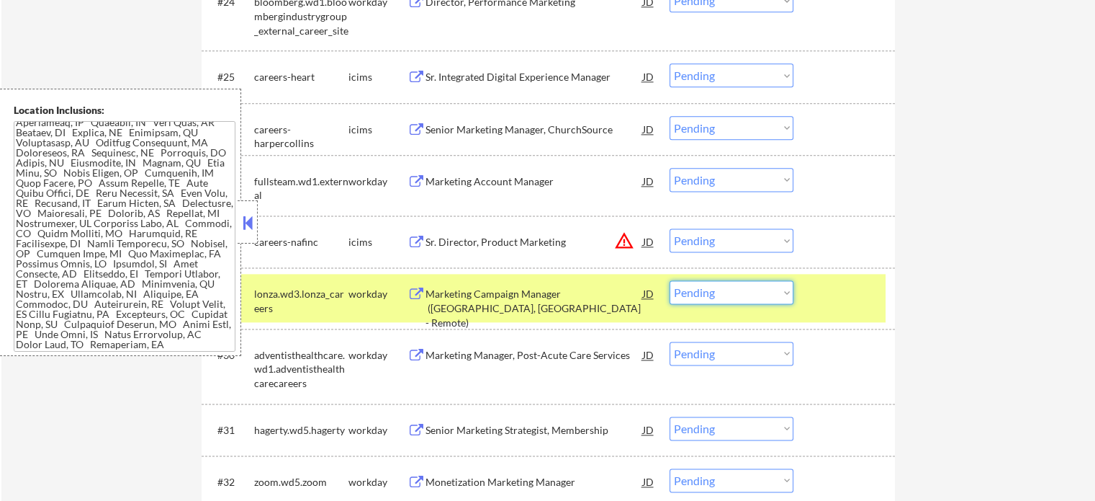
click at [746, 297] on select "Choose an option... Pending Applied Excluded (Questions) Excluded (Expired) Exc…" at bounding box center [732, 292] width 124 height 24
click at [670, 280] on select "Choose an option... Pending Applied Excluded (Questions) Excluded (Expired) Exc…" at bounding box center [732, 292] width 124 height 24
click at [828, 308] on div "#29 lonza.wd3.lonza_careers workday Marketing Campaign Manager ([GEOGRAPHIC_DAT…" at bounding box center [546, 298] width 680 height 48
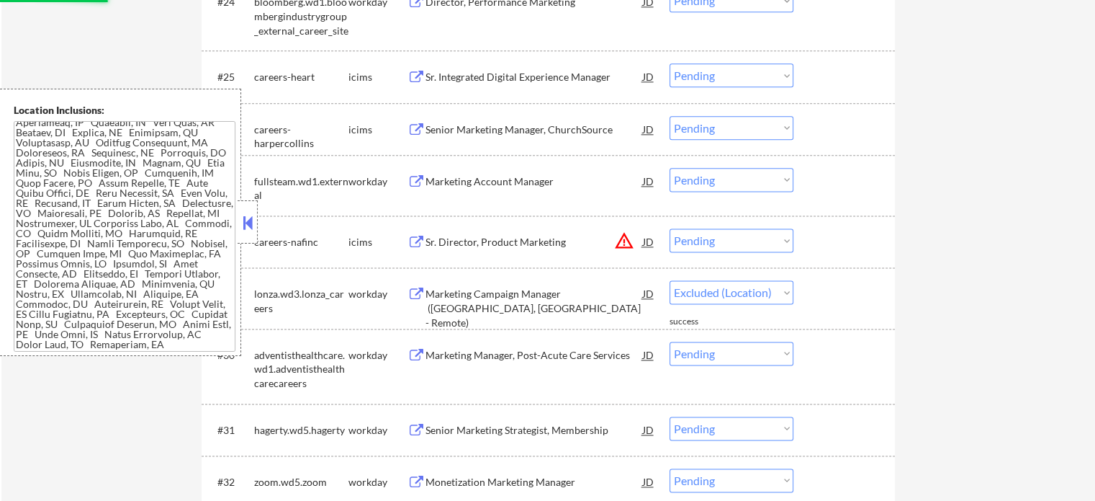
select select ""pending""
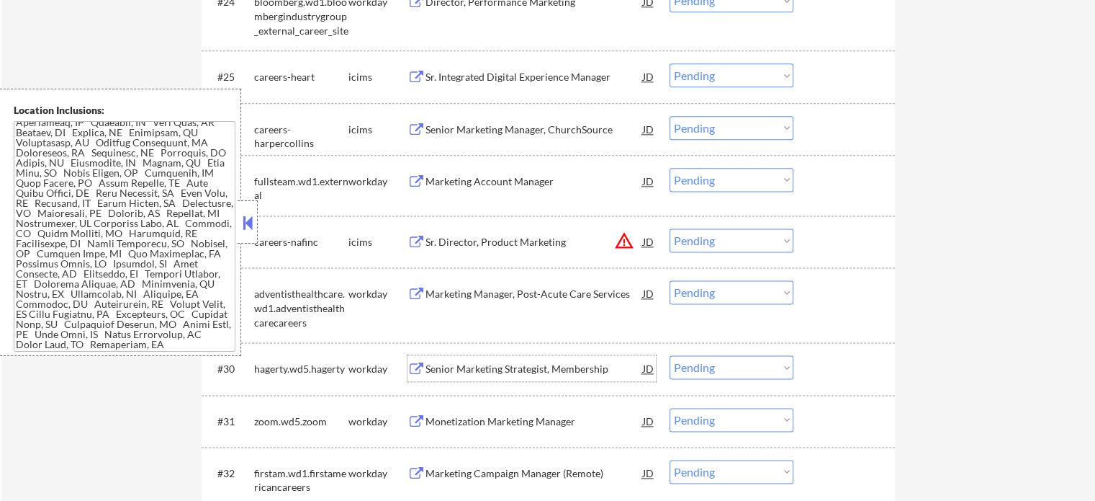
click at [489, 370] on div "Senior Marketing Strategist, Membership" at bounding box center [535, 369] width 218 height 14
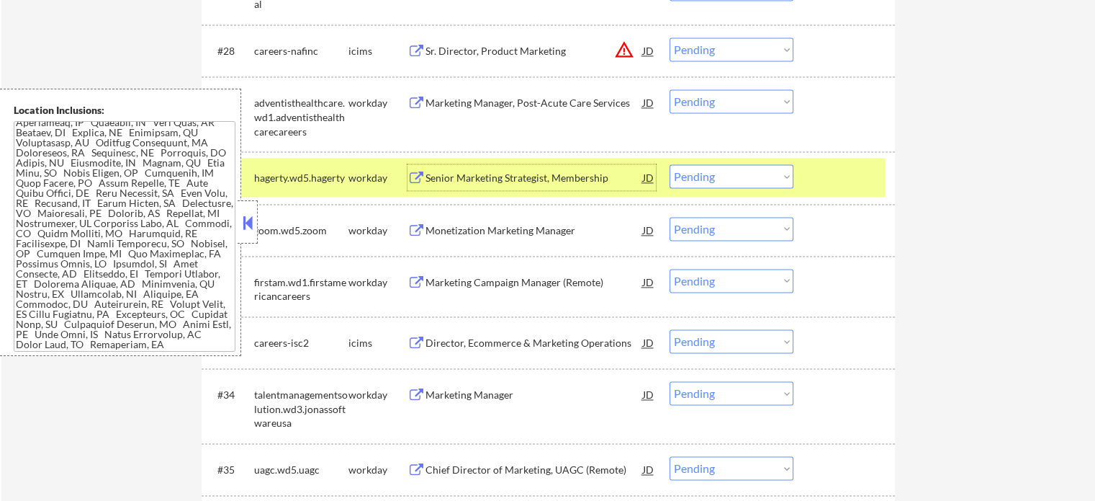
scroll to position [2089, 0]
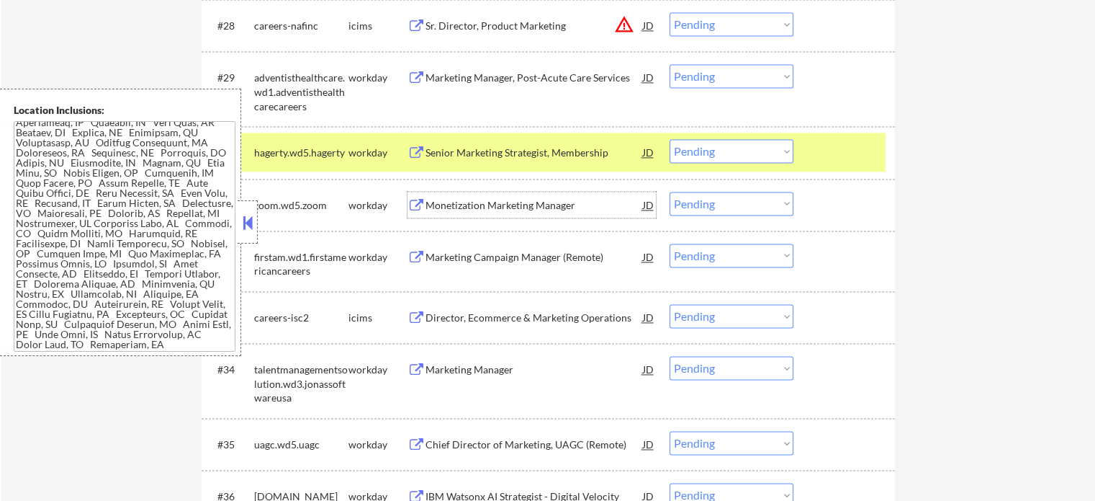
click at [441, 207] on div "Monetization Marketing Manager" at bounding box center [535, 205] width 218 height 14
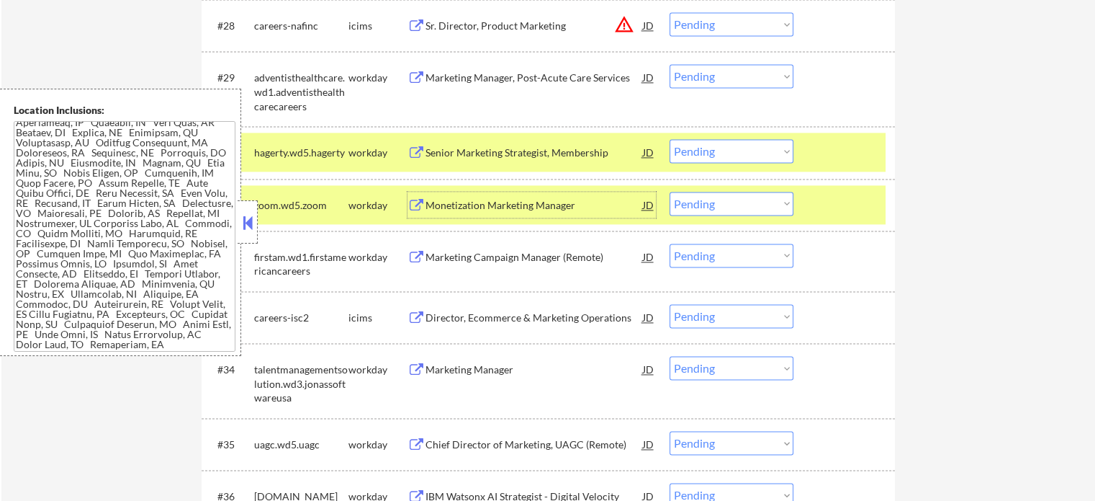
click at [823, 208] on div at bounding box center [846, 205] width 63 height 26
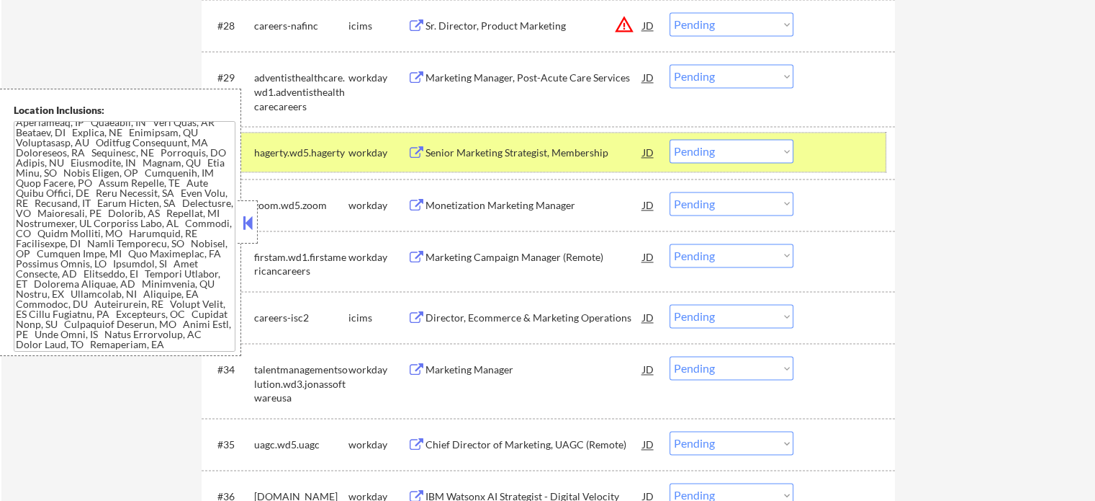
click at [829, 161] on div at bounding box center [846, 152] width 63 height 26
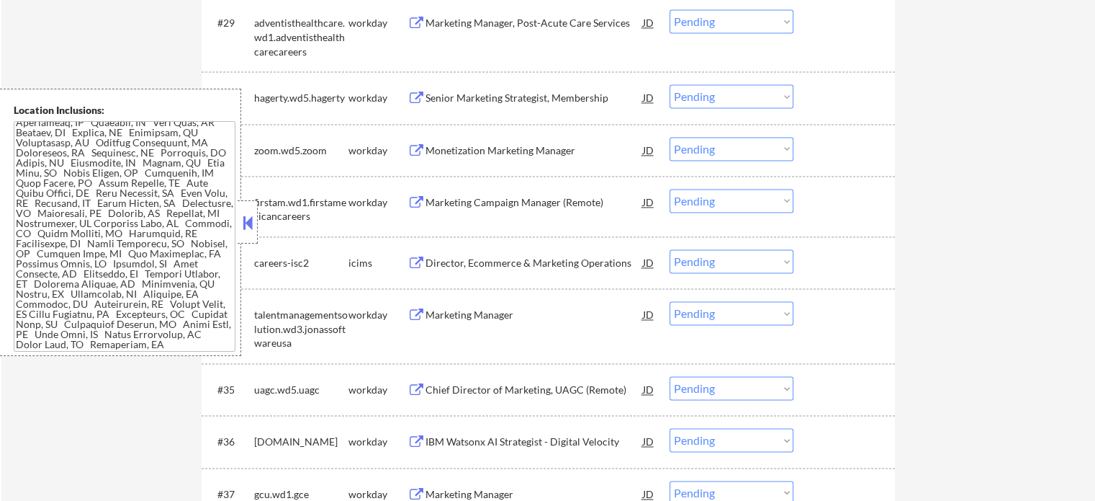
scroll to position [2233, 0]
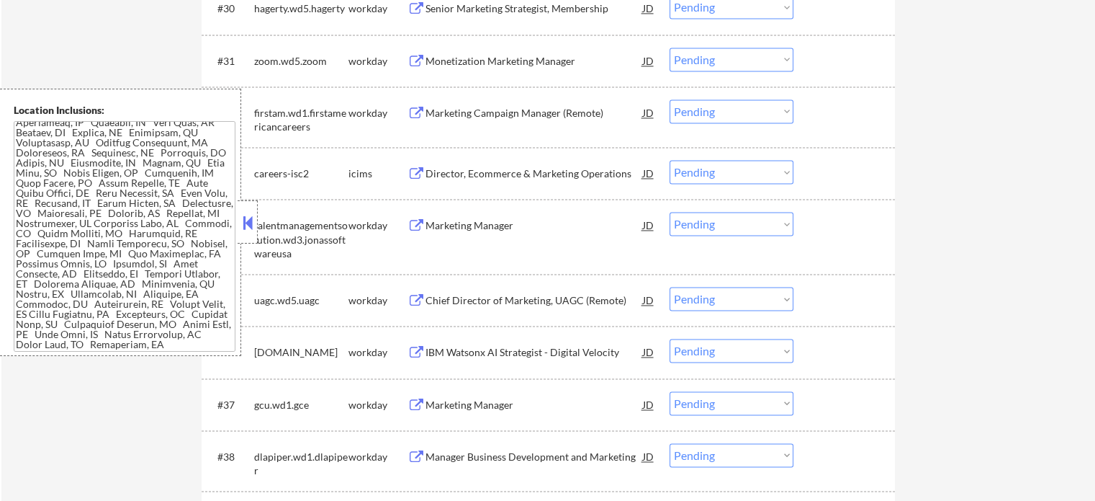
click at [487, 307] on div "Chief Director of Marketing, UAGC (Remote)" at bounding box center [535, 300] width 218 height 14
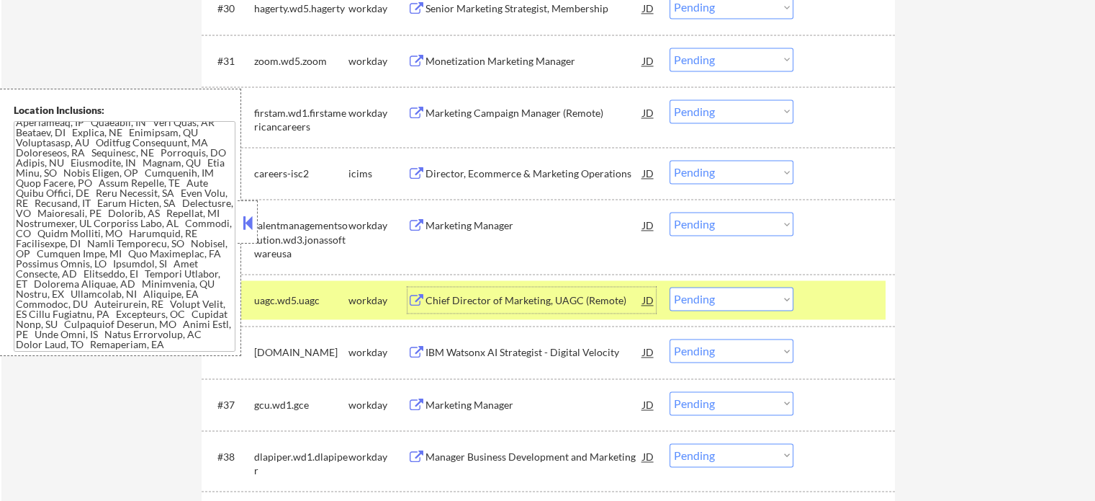
click at [743, 297] on select "Choose an option... Pending Applied Excluded (Questions) Excluded (Expired) Exc…" at bounding box center [732, 299] width 124 height 24
click at [670, 287] on select "Choose an option... Pending Applied Excluded (Questions) Excluded (Expired) Exc…" at bounding box center [732, 299] width 124 height 24
click at [828, 320] on div "#35 uagc.wd5.uagc workday Chief Director of Marketing, UAGC (Remote) JD Choose …" at bounding box center [549, 300] width 694 height 52
click at [830, 308] on div at bounding box center [846, 300] width 63 height 26
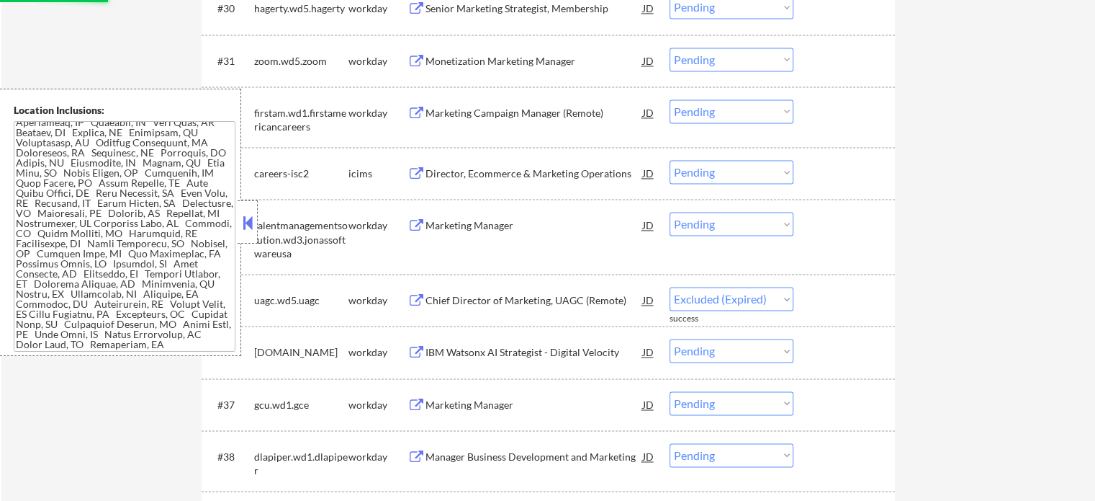
select select ""pending""
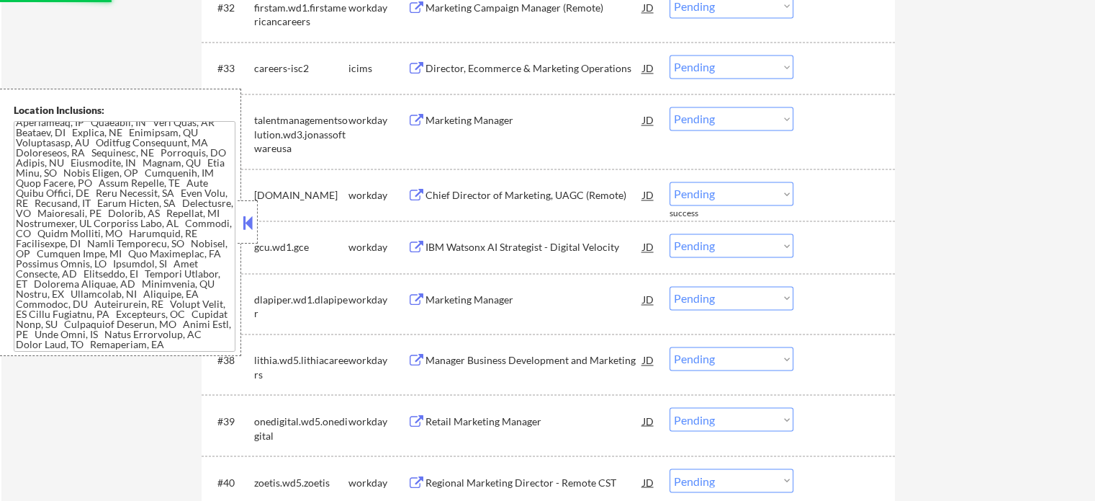
scroll to position [2449, 0]
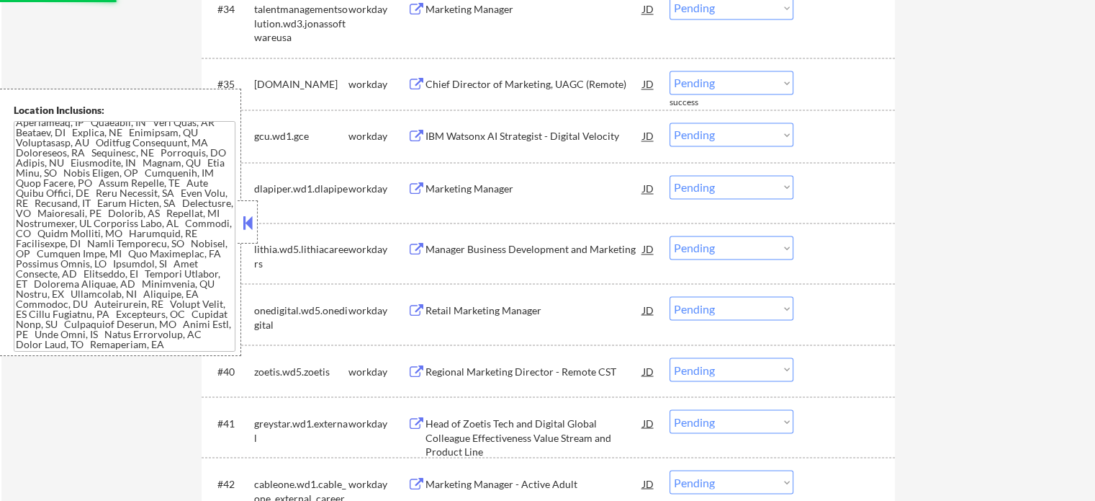
click at [489, 371] on div "Regional Marketing Director - Remote CST" at bounding box center [535, 371] width 218 height 14
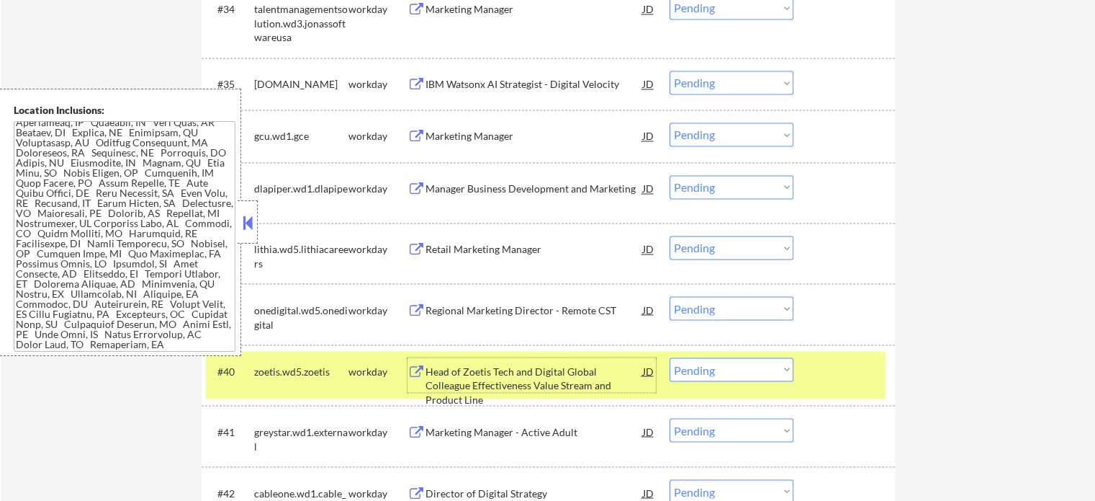
click at [724, 365] on select "Choose an option... Pending Applied Excluded (Questions) Excluded (Expired) Exc…" at bounding box center [732, 369] width 124 height 24
click at [670, 357] on select "Choose an option... Pending Applied Excluded (Questions) Excluded (Expired) Exc…" at bounding box center [732, 369] width 124 height 24
select select ""pending""
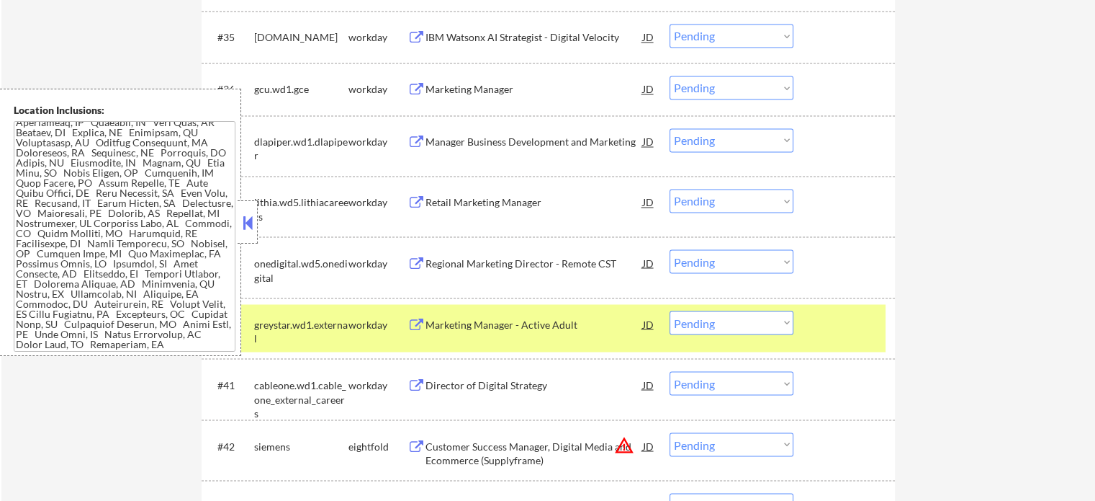
scroll to position [2593, 0]
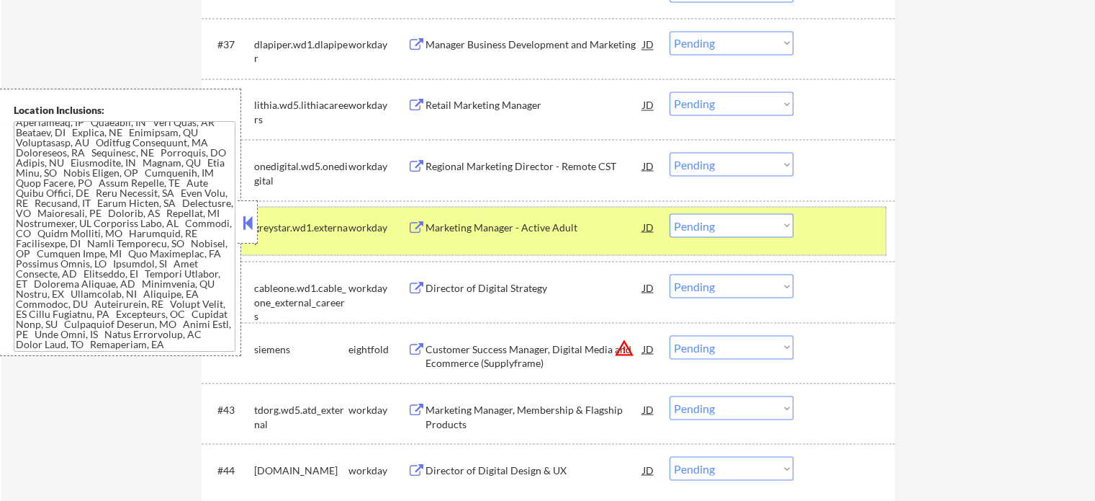
click at [844, 238] on div at bounding box center [846, 226] width 63 height 26
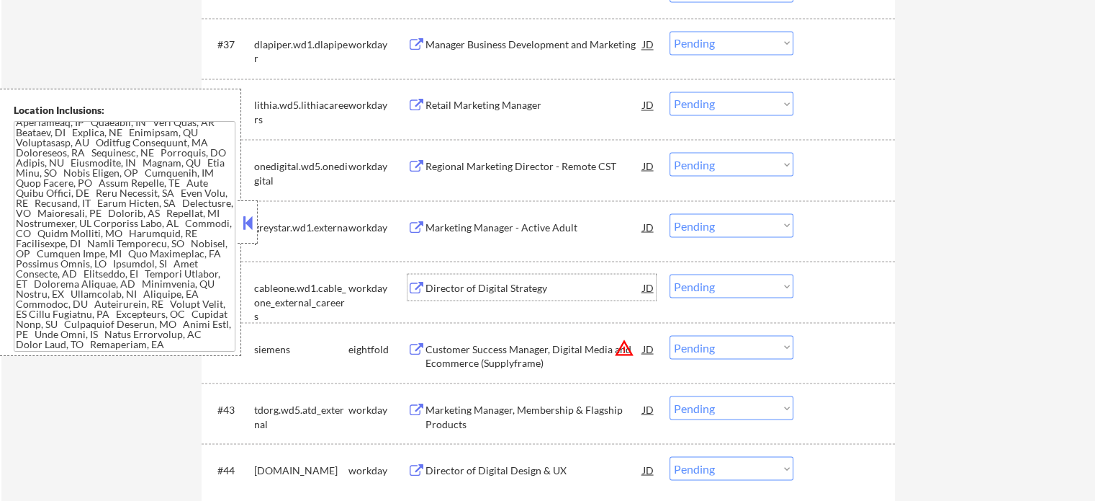
click at [503, 290] on div "Director of Digital Strategy" at bounding box center [535, 287] width 218 height 14
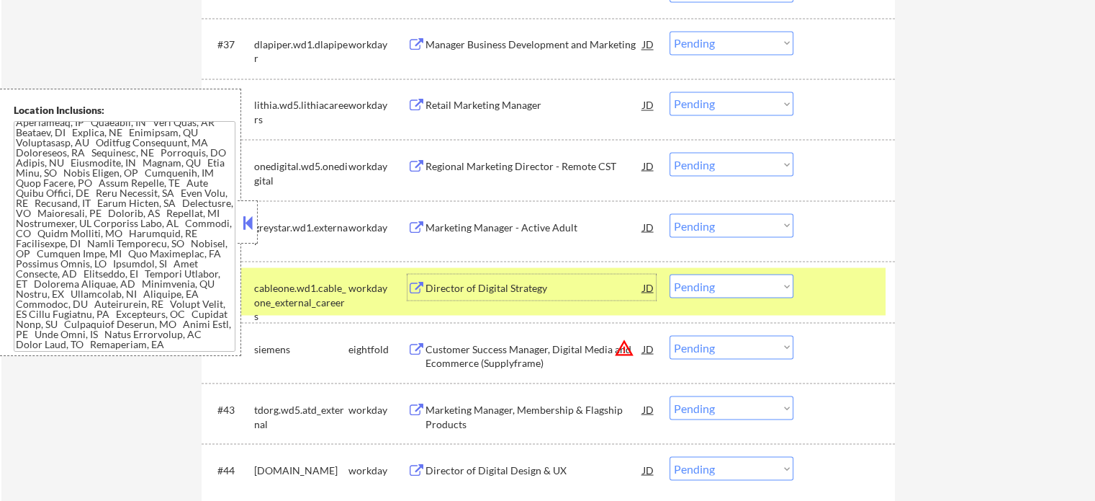
click at [700, 284] on select "Choose an option... Pending Applied Excluded (Questions) Excluded (Expired) Exc…" at bounding box center [732, 286] width 124 height 24
click at [670, 274] on select "Choose an option... Pending Applied Excluded (Questions) Excluded (Expired) Exc…" at bounding box center [732, 286] width 124 height 24
click at [853, 284] on div at bounding box center [846, 287] width 63 height 26
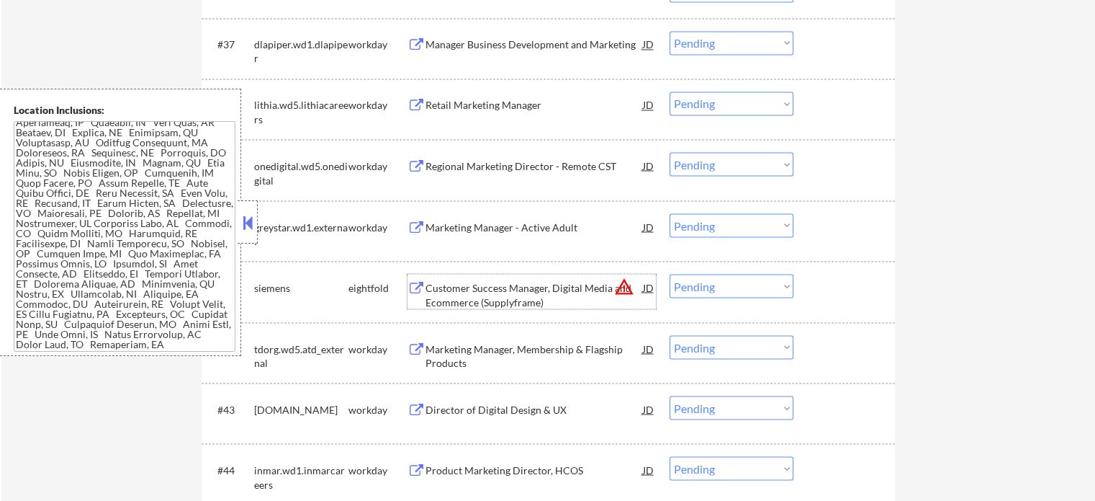
click at [480, 293] on div "Customer Success Manager, Digital Media and Ecommerce (Supplyframe)" at bounding box center [535, 294] width 218 height 28
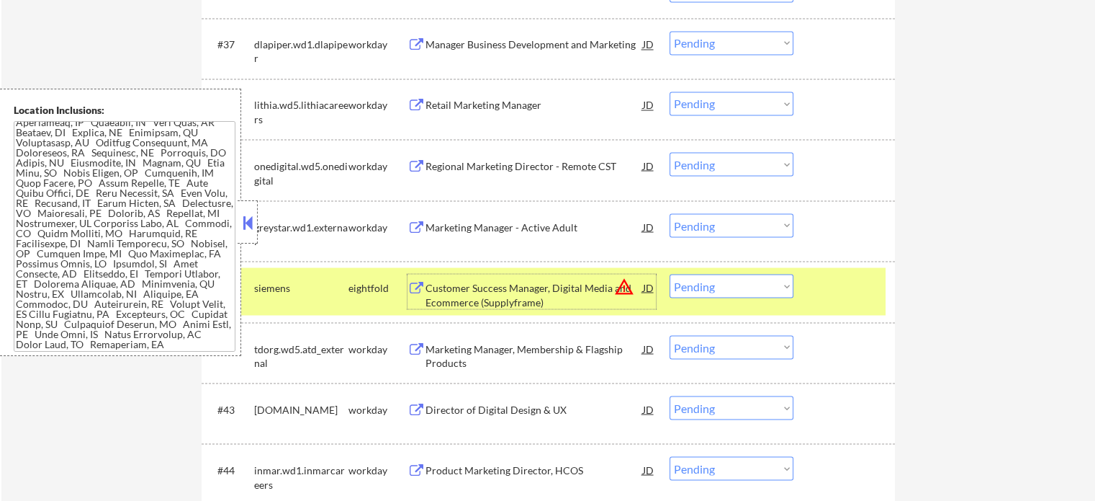
click at [727, 290] on select "Choose an option... Pending Applied Excluded (Questions) Excluded (Expired) Exc…" at bounding box center [732, 286] width 124 height 24
click at [670, 274] on select "Choose an option... Pending Applied Excluded (Questions) Excluded (Expired) Exc…" at bounding box center [732, 286] width 124 height 24
click at [813, 300] on div "#41 siemens eightfold Customer Success Manager, Digital Media and Ecommerce (Su…" at bounding box center [546, 291] width 680 height 48
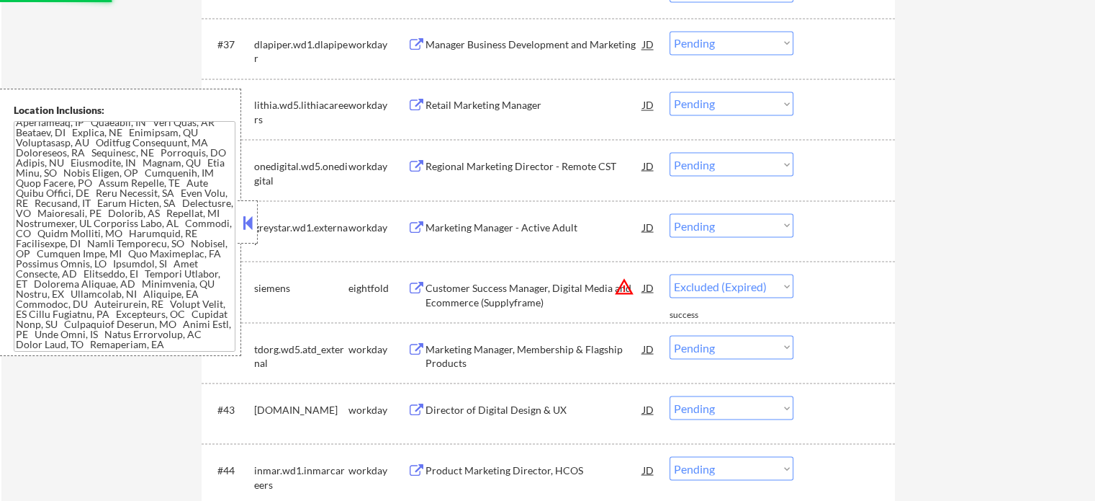
select select ""pending""
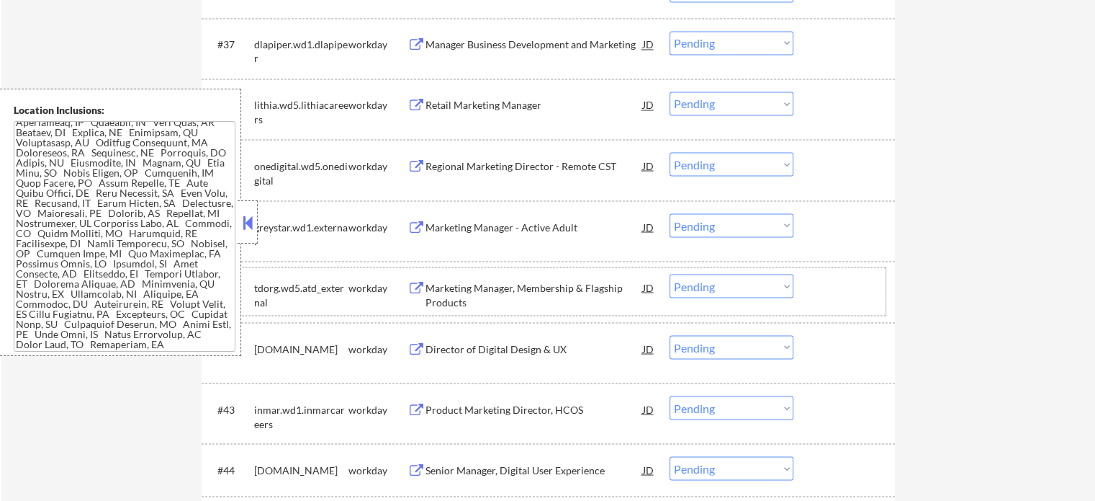
click at [843, 284] on div at bounding box center [846, 287] width 63 height 26
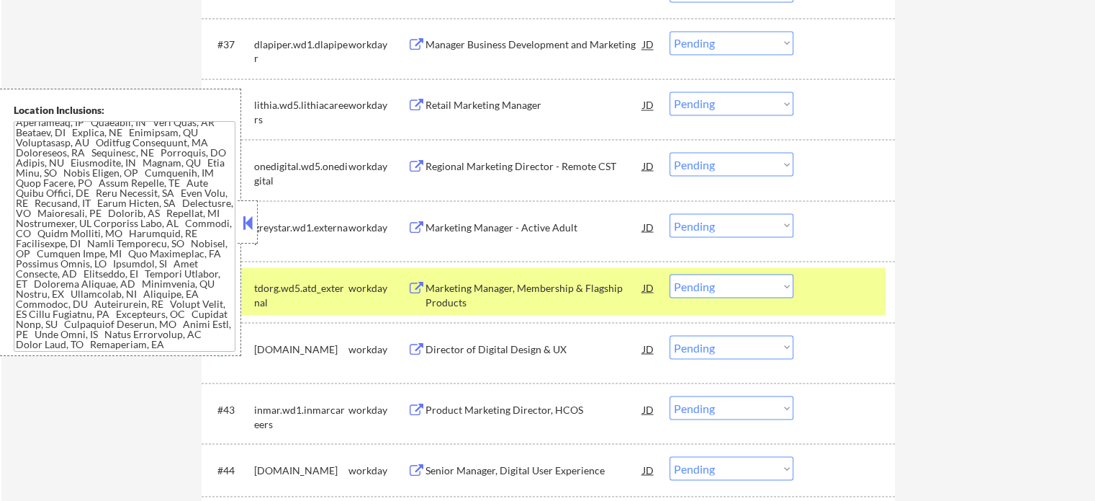
click at [843, 284] on div at bounding box center [846, 287] width 63 height 26
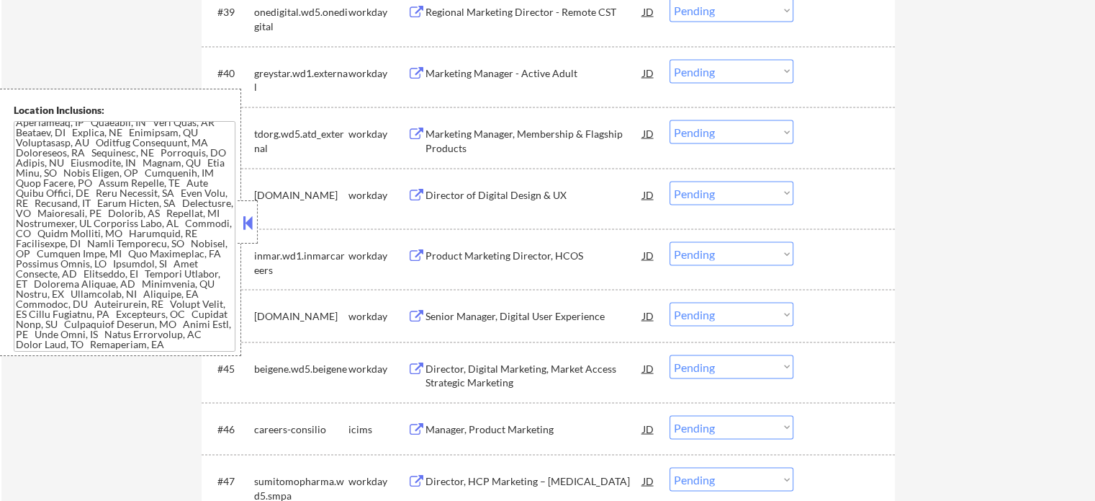
scroll to position [2809, 0]
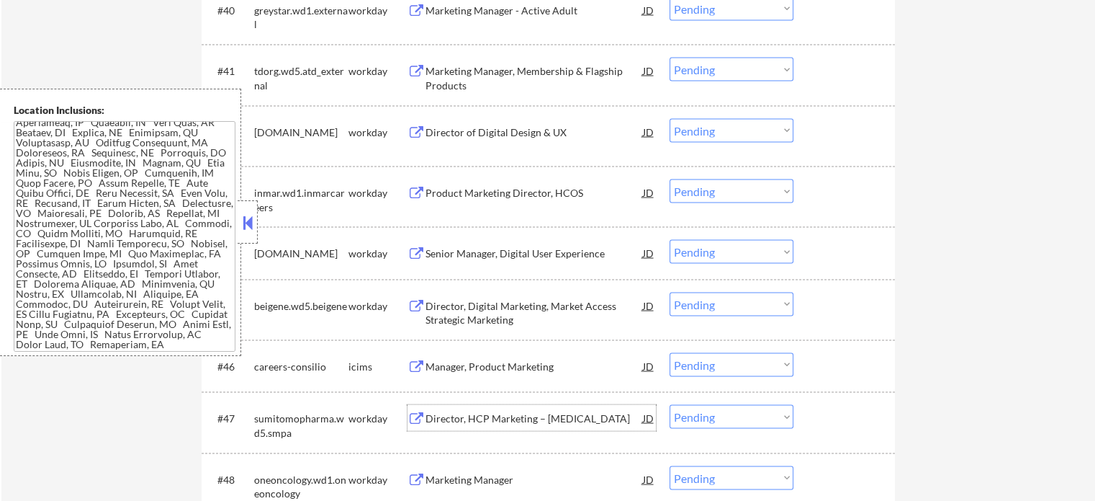
click at [464, 420] on div "Director, HCP Marketing – [MEDICAL_DATA]" at bounding box center [535, 418] width 218 height 14
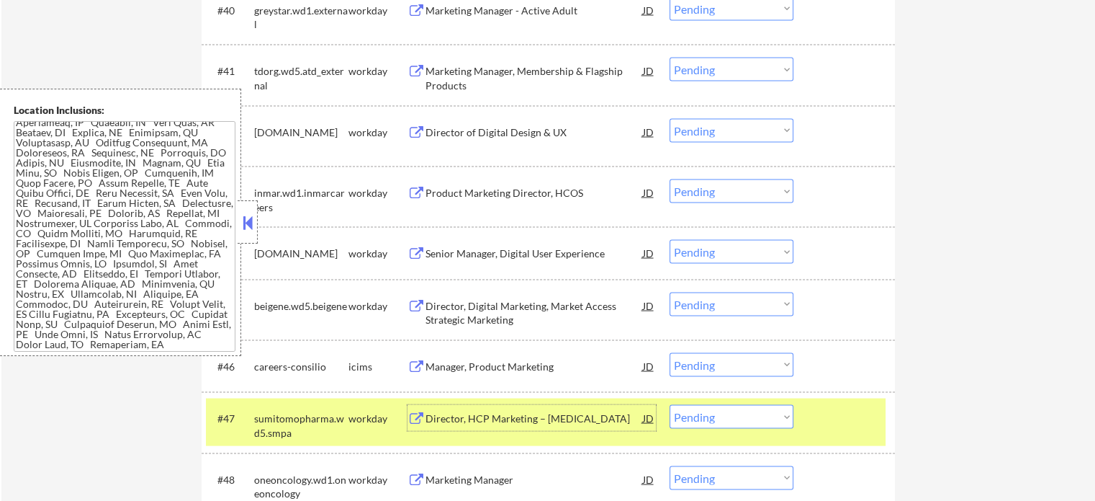
click at [766, 421] on select "Choose an option... Pending Applied Excluded (Questions) Excluded (Expired) Exc…" at bounding box center [732, 417] width 124 height 24
click at [670, 405] on select "Choose an option... Pending Applied Excluded (Questions) Excluded (Expired) Exc…" at bounding box center [732, 417] width 124 height 24
select select ""pending""
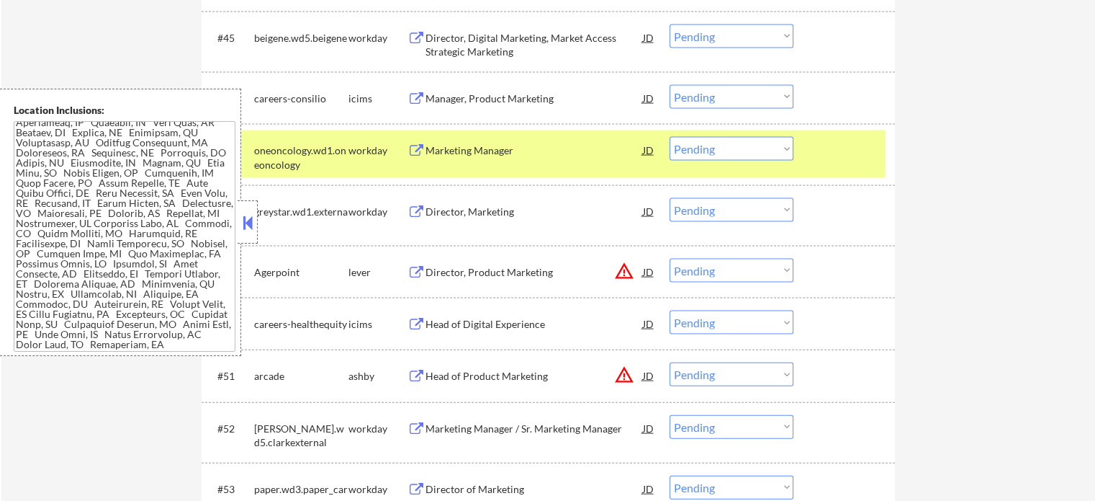
scroll to position [3097, 0]
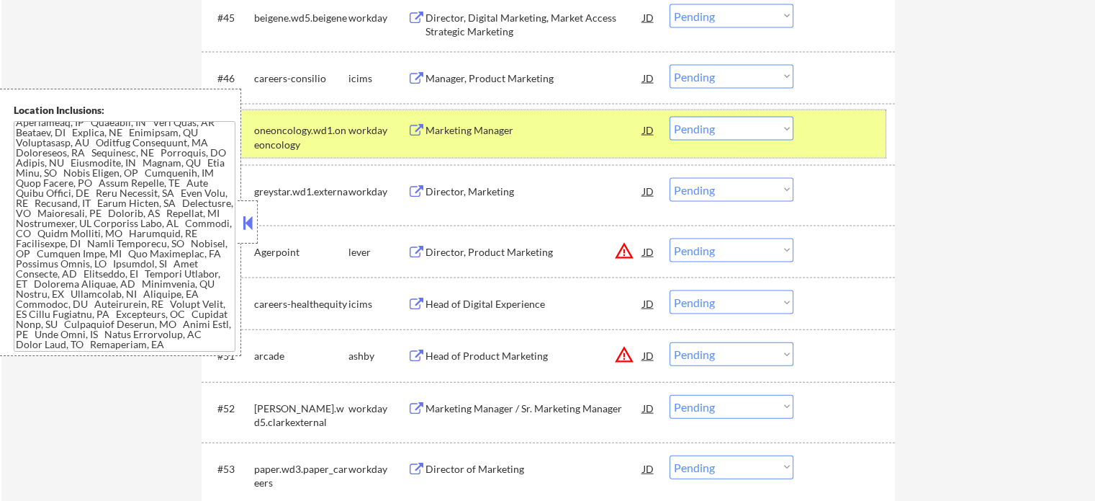
click at [815, 155] on div "#47 oneoncology.wd1.oneoncology workday Marketing Manager [PERSON_NAME] an opti…" at bounding box center [546, 134] width 680 height 48
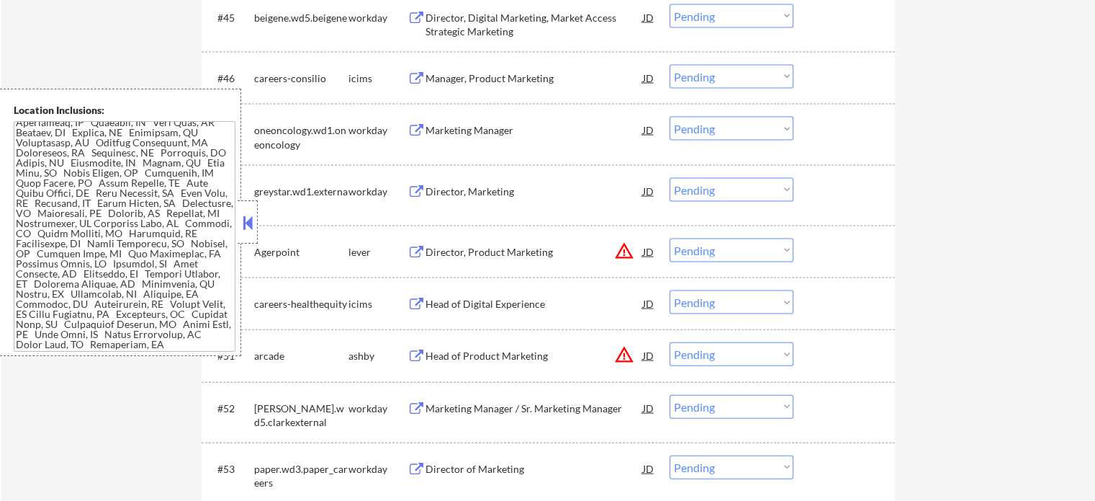
click at [475, 250] on div "Director, Product Marketing" at bounding box center [535, 252] width 218 height 14
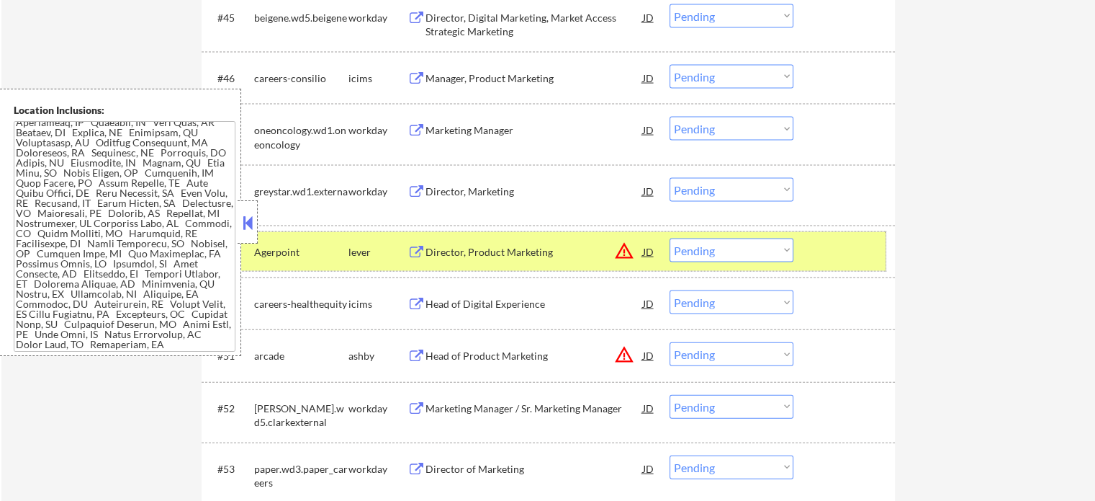
click at [827, 258] on div at bounding box center [846, 251] width 63 height 26
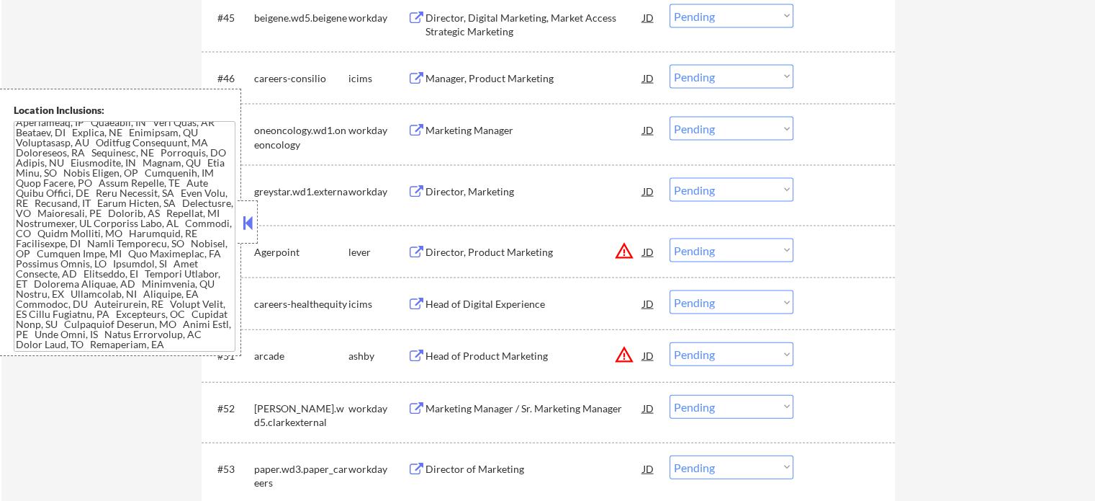
scroll to position [3241, 0]
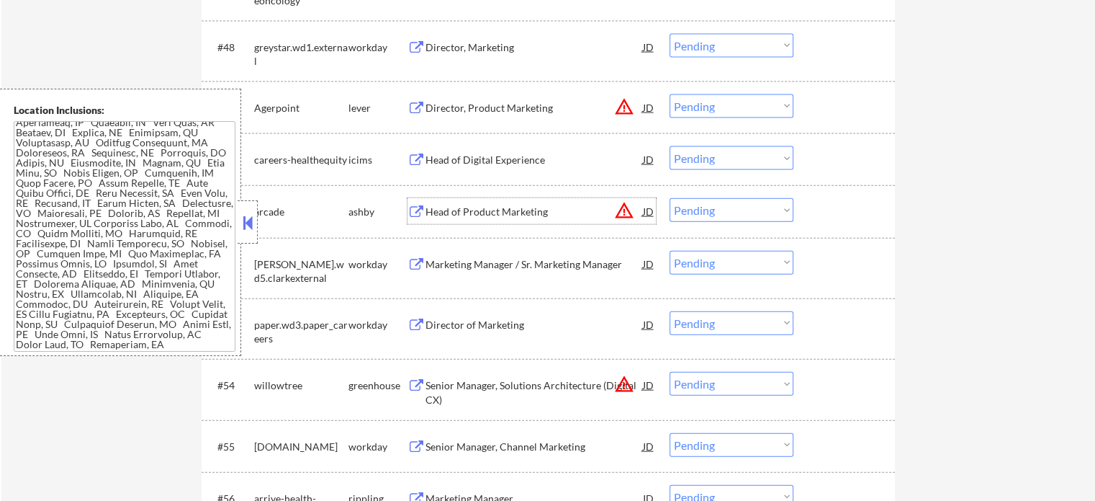
click at [457, 212] on div "Head of Product Marketing" at bounding box center [535, 212] width 218 height 14
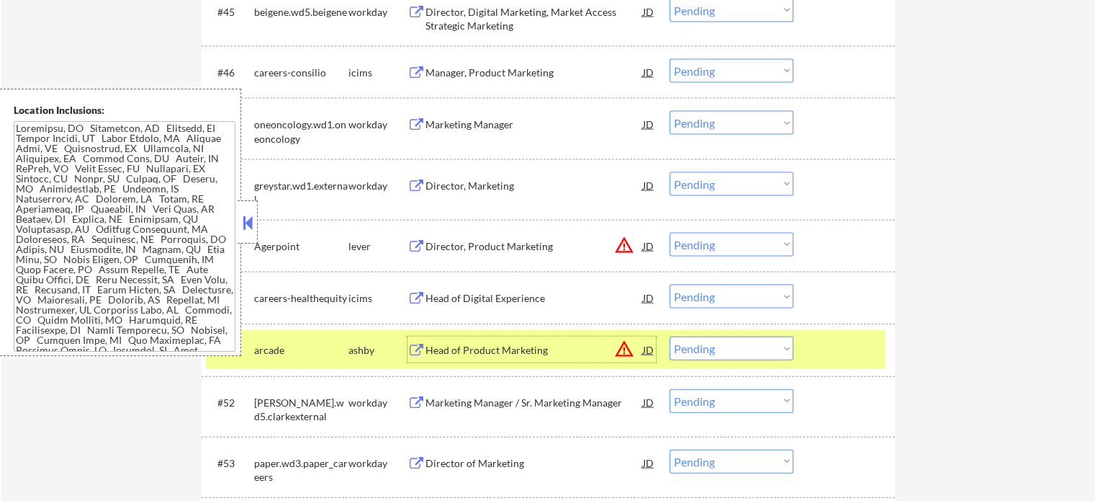
scroll to position [3097, 0]
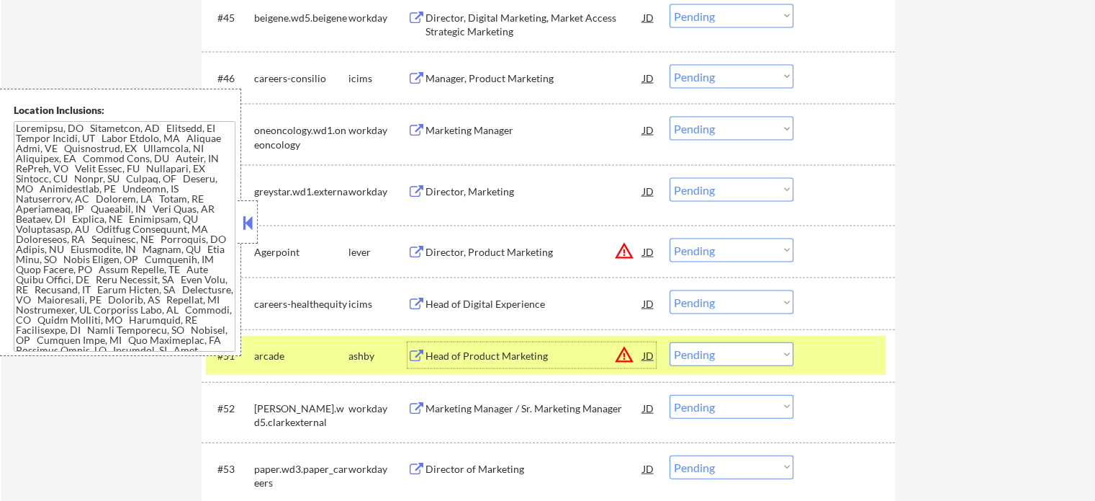
click at [756, 341] on div "#51 arcade [PERSON_NAME] Head of Product Marketing JD warning_amber Choose an o…" at bounding box center [546, 355] width 680 height 39
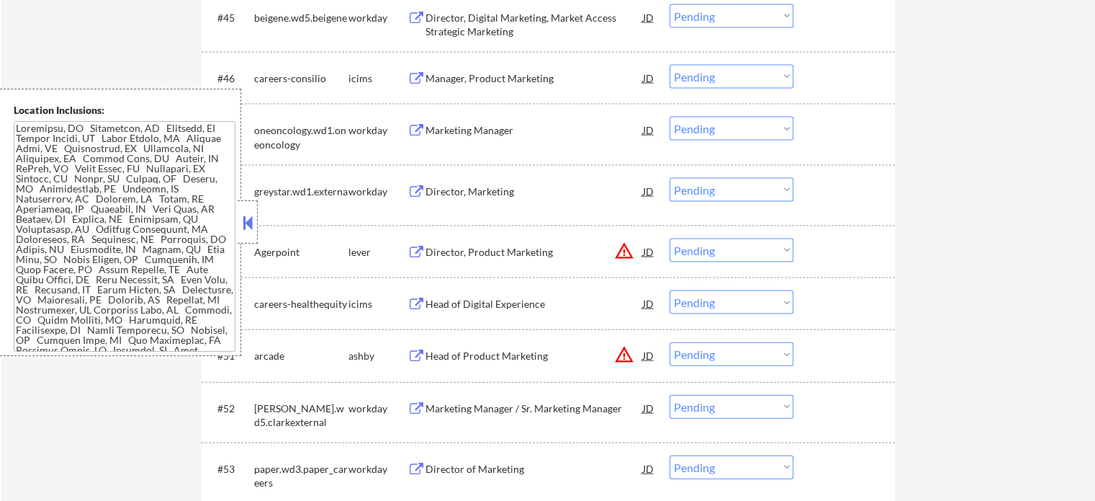
click at [755, 359] on select "Choose an option... Pending Applied Excluded (Questions) Excluded (Expired) Exc…" at bounding box center [732, 354] width 124 height 24
click at [670, 342] on select "Choose an option... Pending Applied Excluded (Questions) Excluded (Expired) Exc…" at bounding box center [732, 354] width 124 height 24
click at [850, 346] on div at bounding box center [846, 355] width 63 height 26
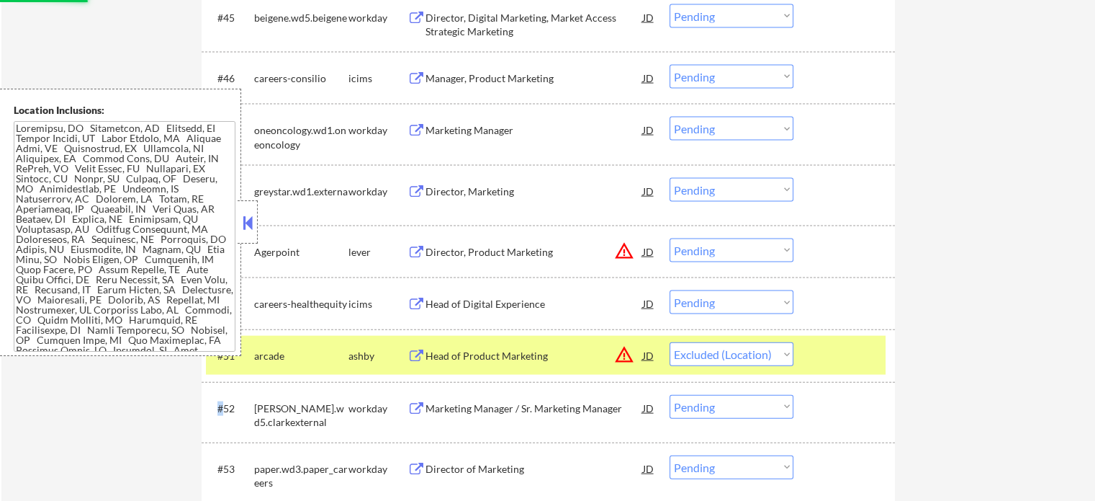
click at [850, 346] on div at bounding box center [846, 355] width 63 height 26
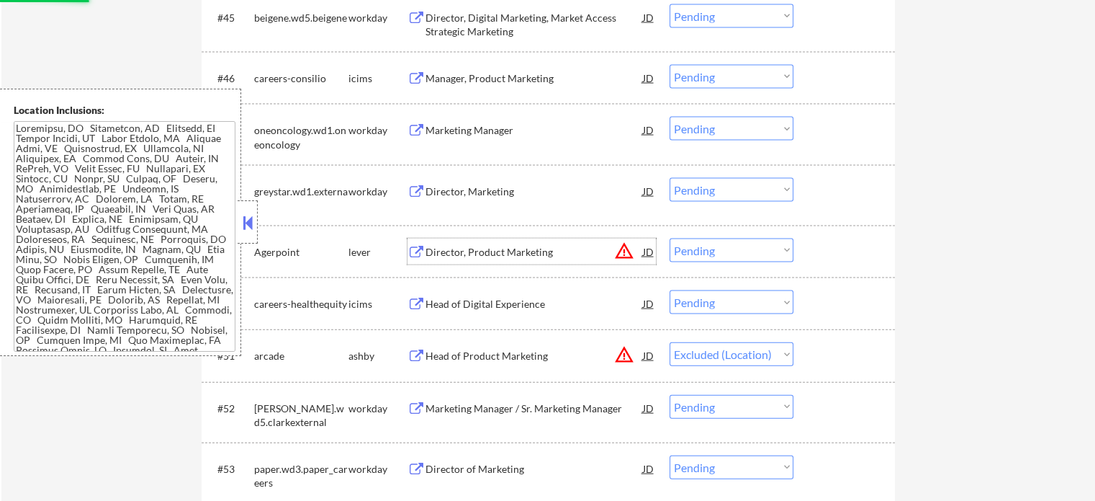
click at [496, 252] on div "Director, Product Marketing" at bounding box center [535, 252] width 218 height 14
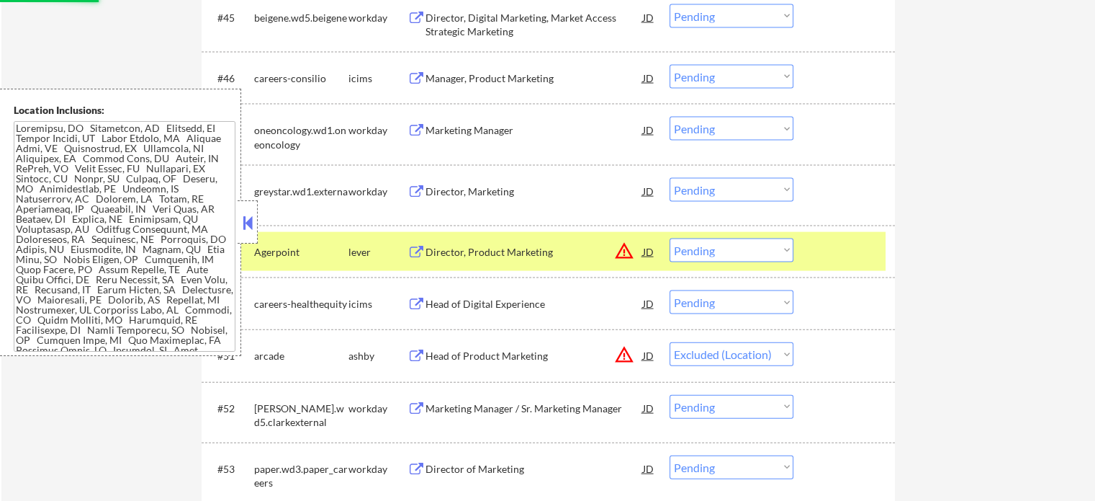
select select ""pending""
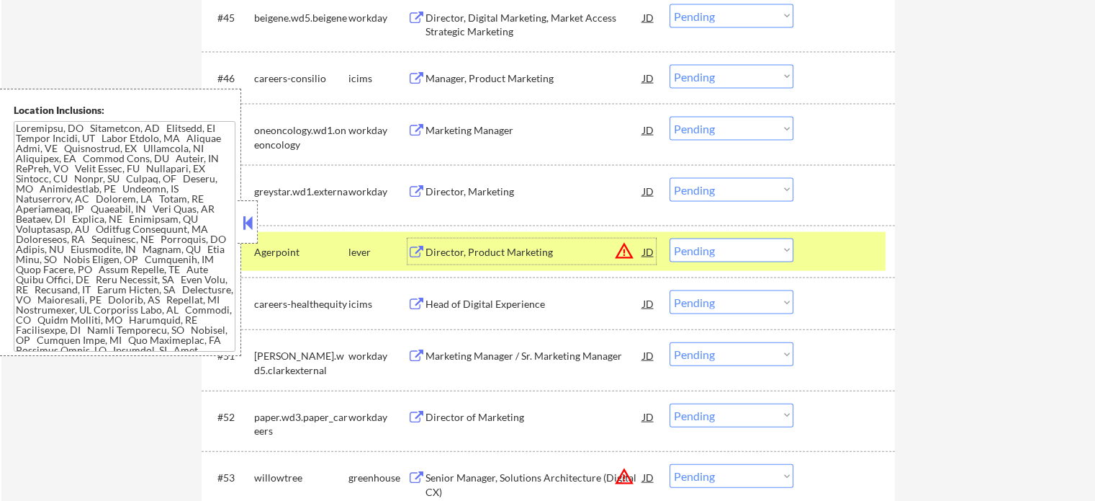
click at [845, 249] on div at bounding box center [846, 251] width 63 height 26
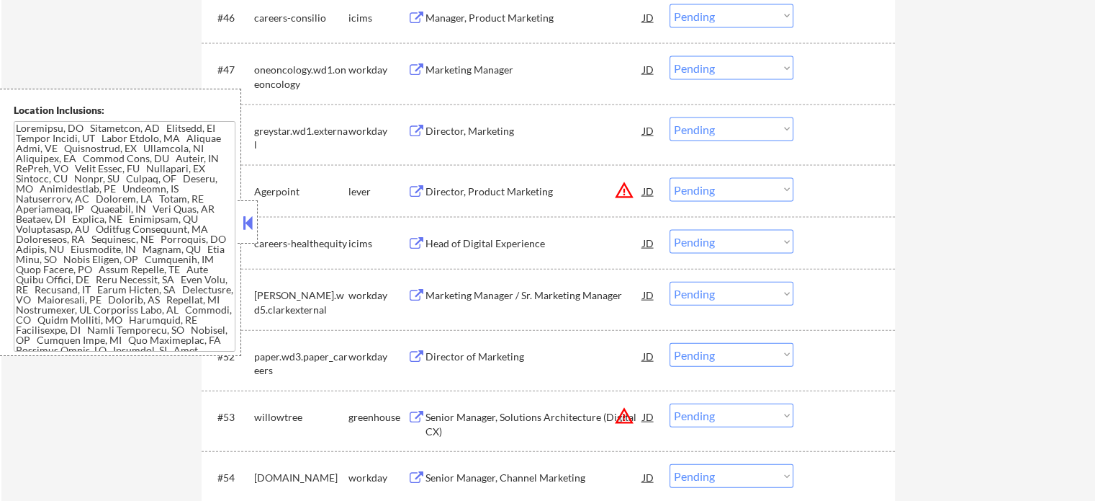
scroll to position [3241, 0]
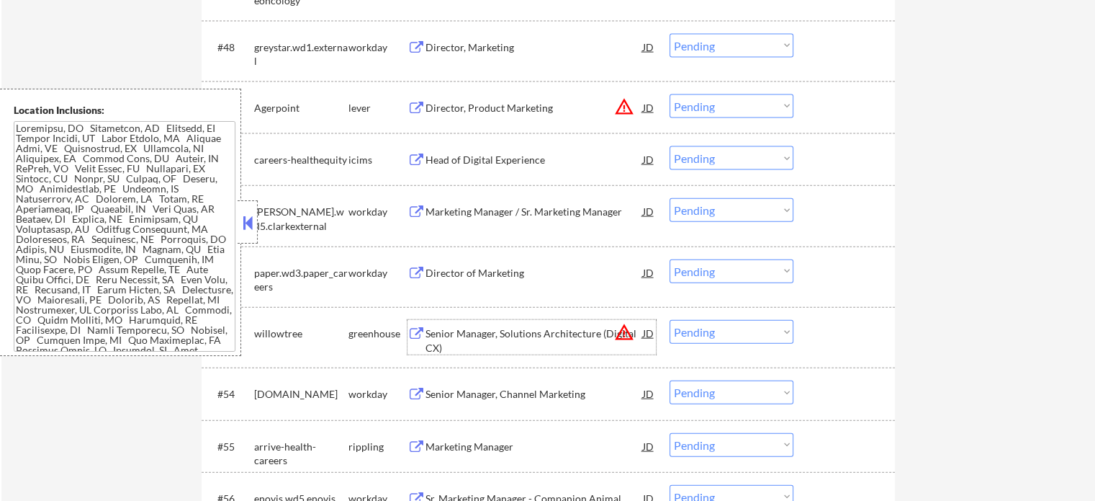
click at [457, 345] on div "Senior Manager, Solutions Architecture (Digital CX)" at bounding box center [535, 340] width 218 height 28
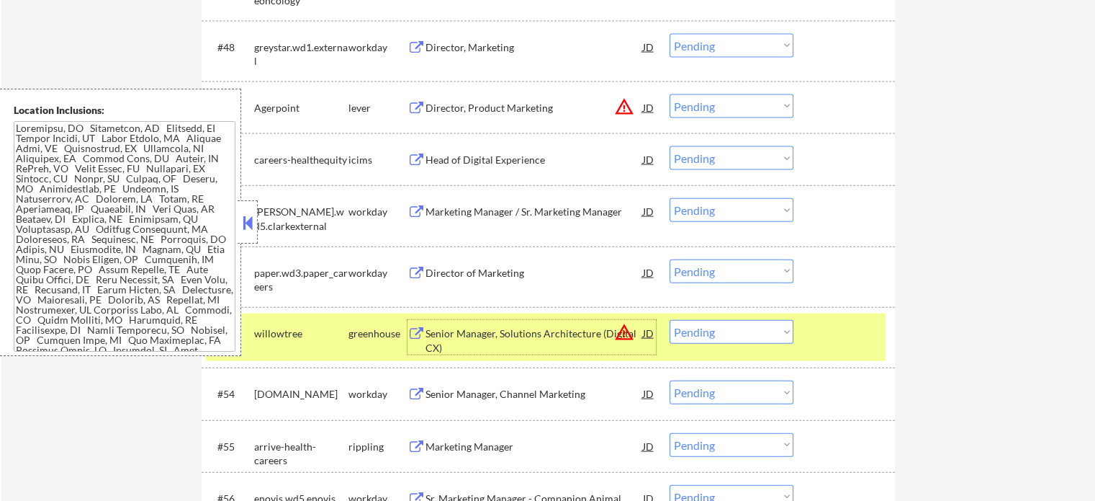
click at [331, 145] on div "#50 careers-healthequity icims Head of Digital Experience JD warning_amber Choo…" at bounding box center [546, 159] width 680 height 39
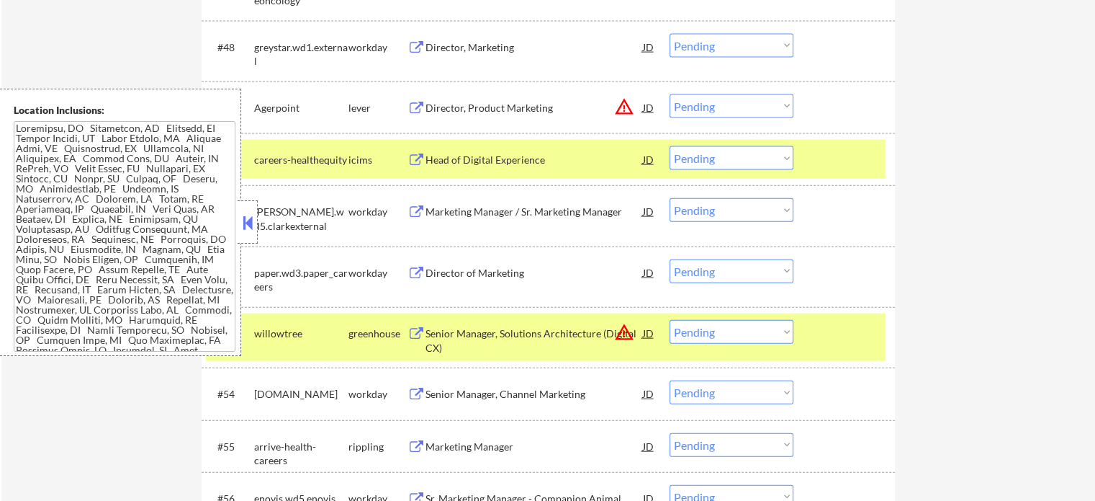
click at [848, 146] on div at bounding box center [846, 159] width 63 height 26
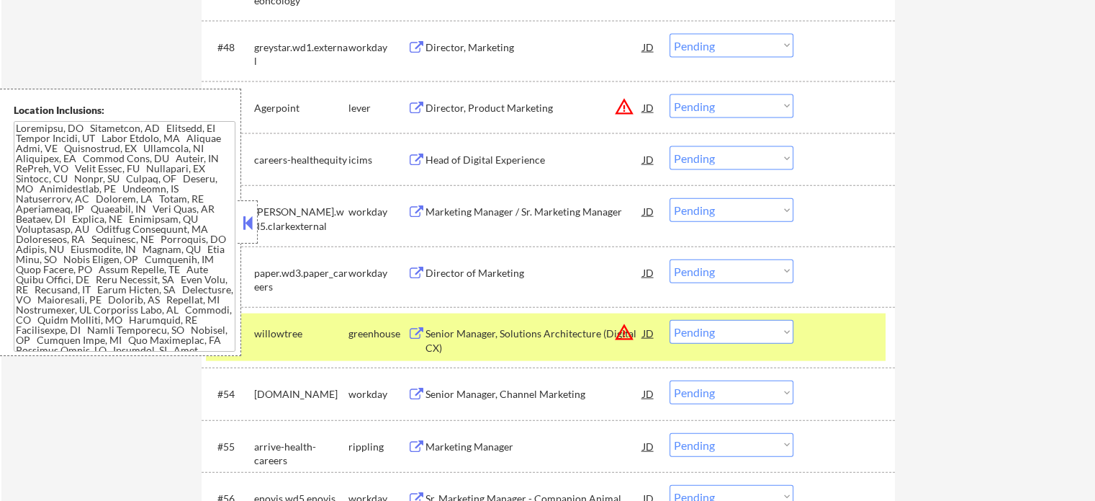
click at [810, 346] on div "#53 willowtree greenhouse Senior Manager, Solutions Architecture (Digital CX) J…" at bounding box center [546, 337] width 680 height 48
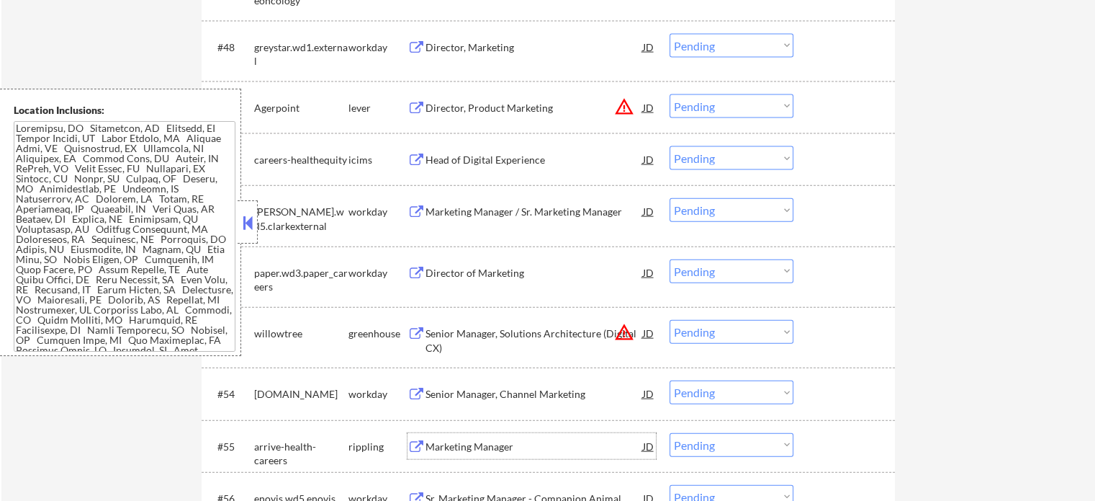
click at [521, 441] on div "Marketing Manager" at bounding box center [535, 446] width 218 height 14
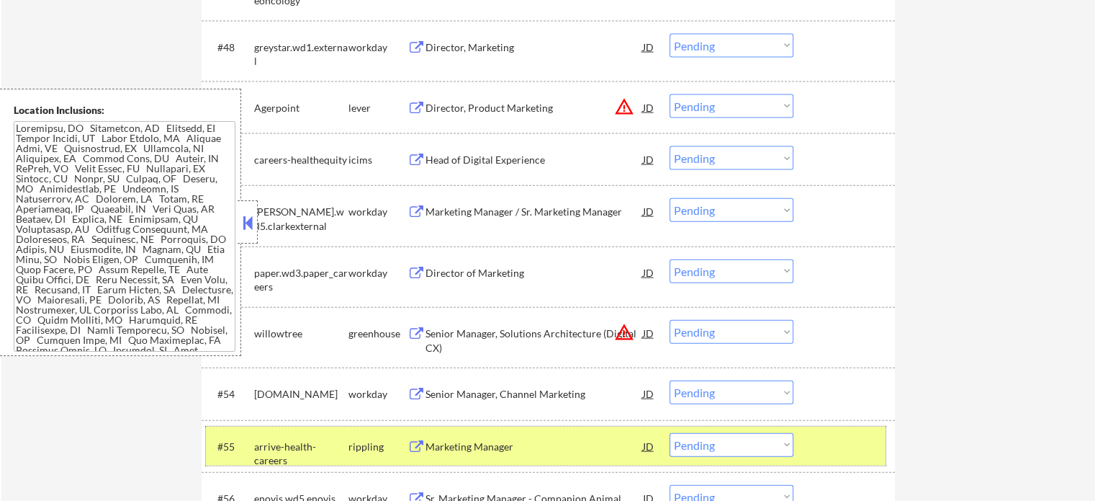
click at [818, 436] on div at bounding box center [846, 446] width 63 height 26
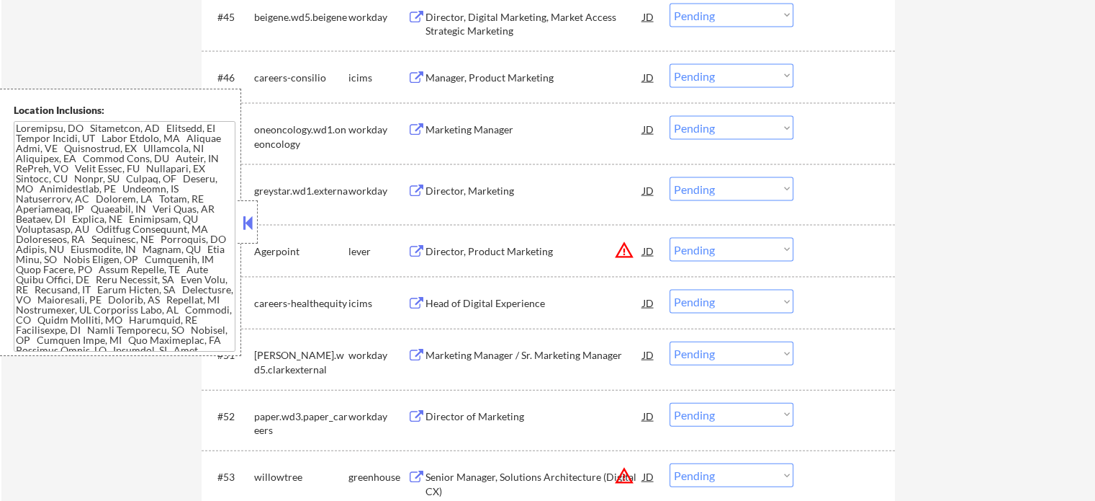
scroll to position [3097, 0]
click at [547, 32] on div "Director, Digital Marketing, Market Access Strategic Marketing" at bounding box center [535, 25] width 218 height 28
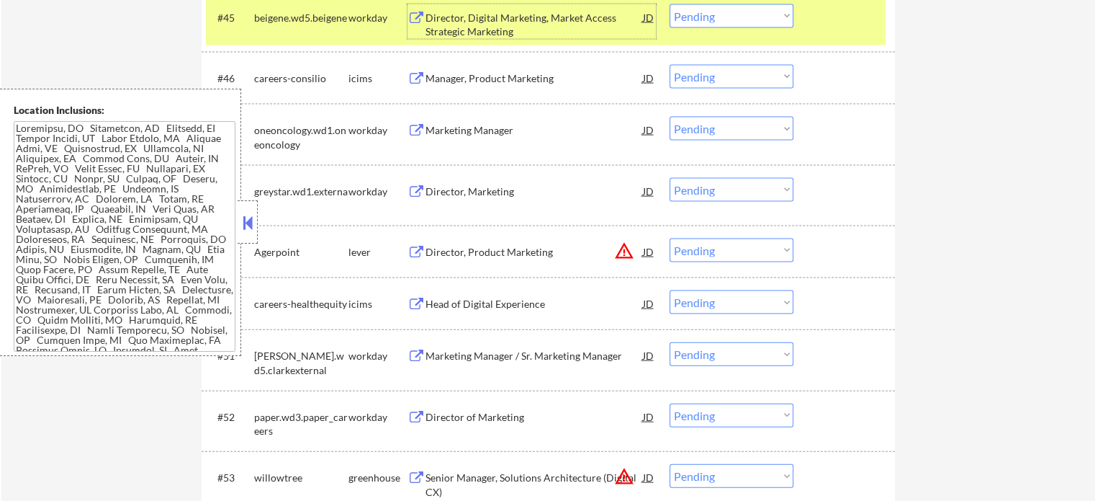
click at [871, 40] on div "#45 beigene.wd5.beigene workday Director, Digital Marketing, Market Access Stra…" at bounding box center [546, 22] width 680 height 48
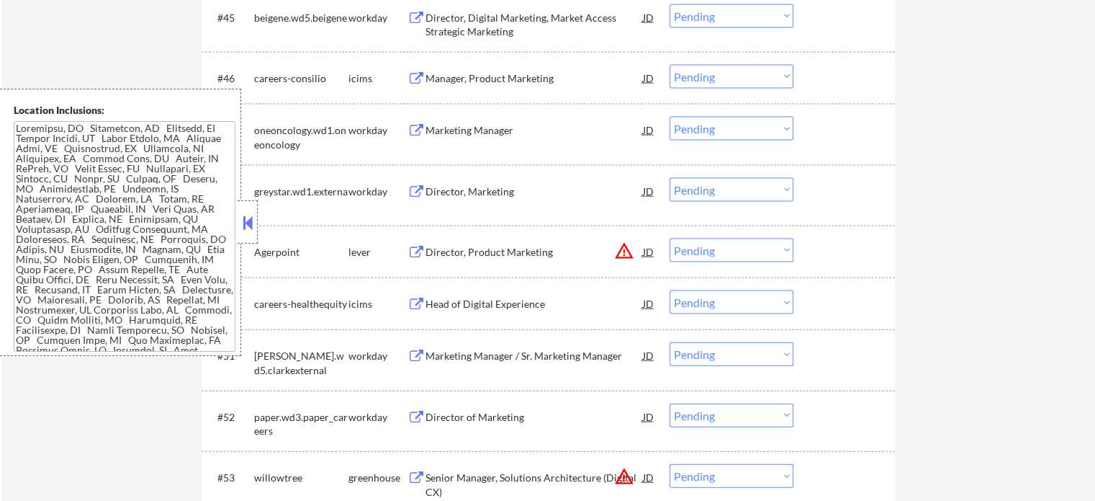
click at [518, 251] on div "Director, Product Marketing" at bounding box center [535, 252] width 218 height 14
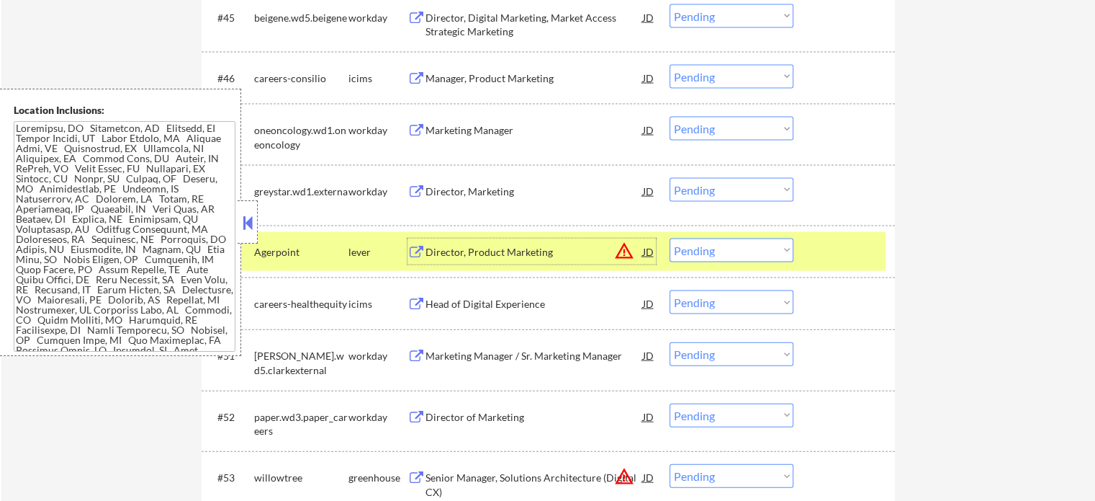
drag, startPoint x: 821, startPoint y: 266, endPoint x: 812, endPoint y: 266, distance: 8.7
click at [820, 266] on div "#49 Agerpoint lever Director, Product Marketing JD warning_amber Choose an opti…" at bounding box center [546, 251] width 680 height 39
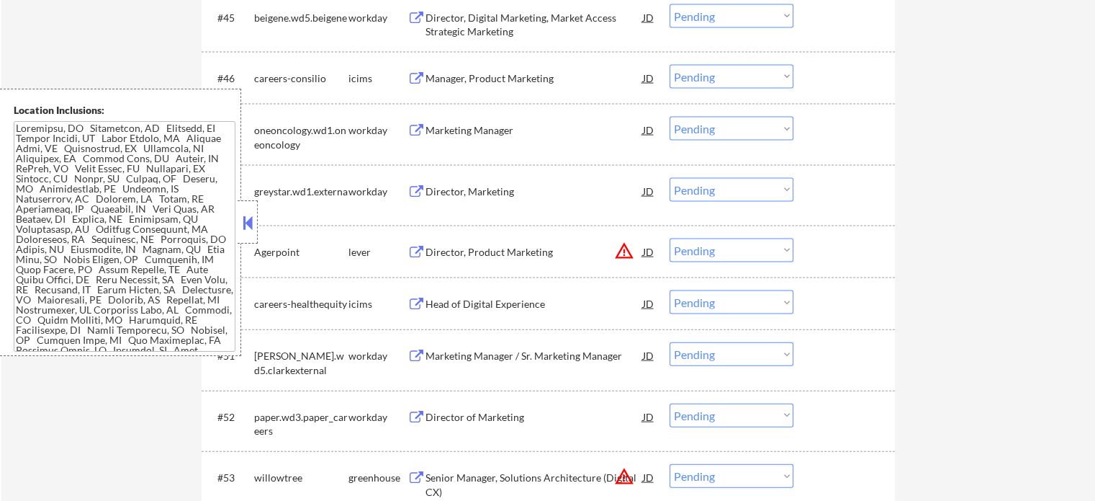
click at [487, 414] on div "Director of Marketing" at bounding box center [535, 417] width 218 height 14
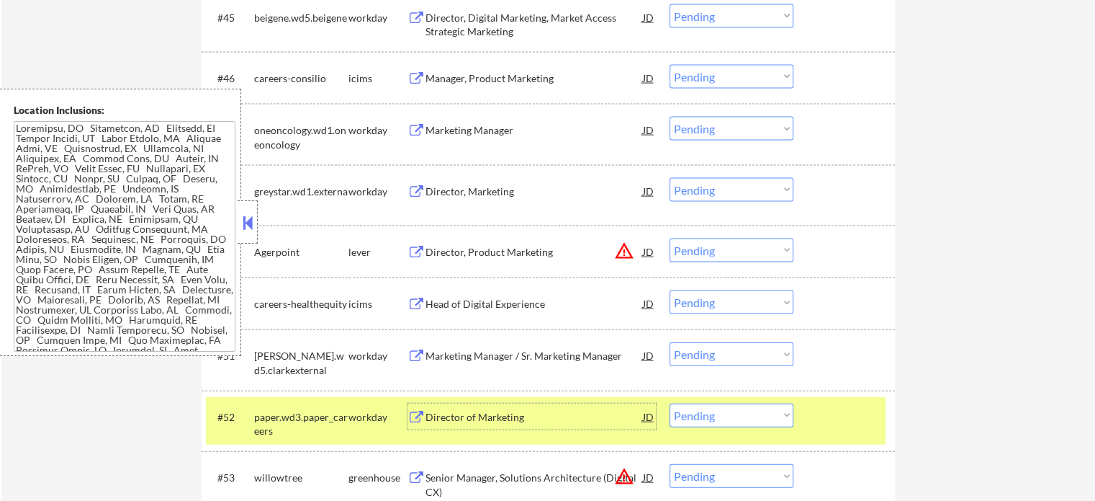
click at [866, 424] on div at bounding box center [846, 416] width 63 height 26
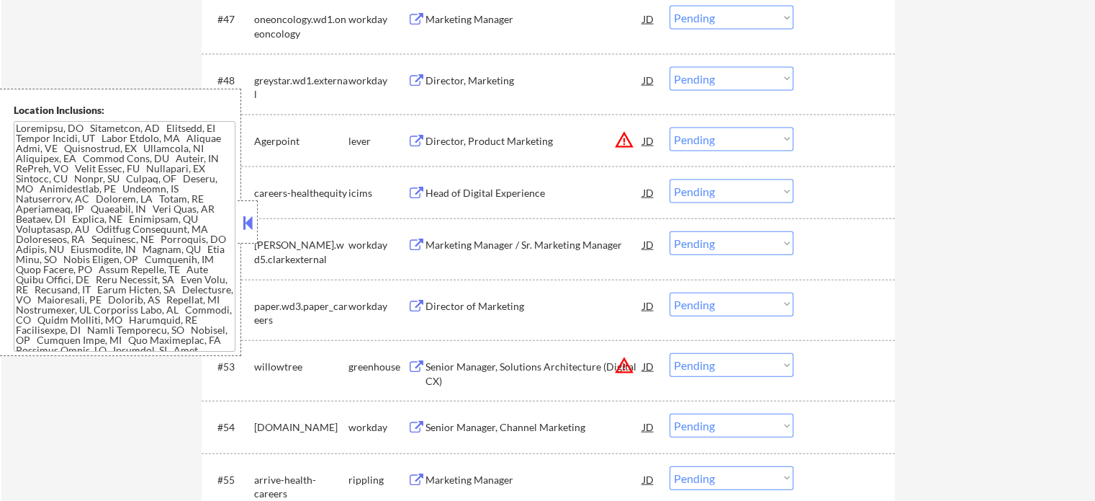
scroll to position [3313, 0]
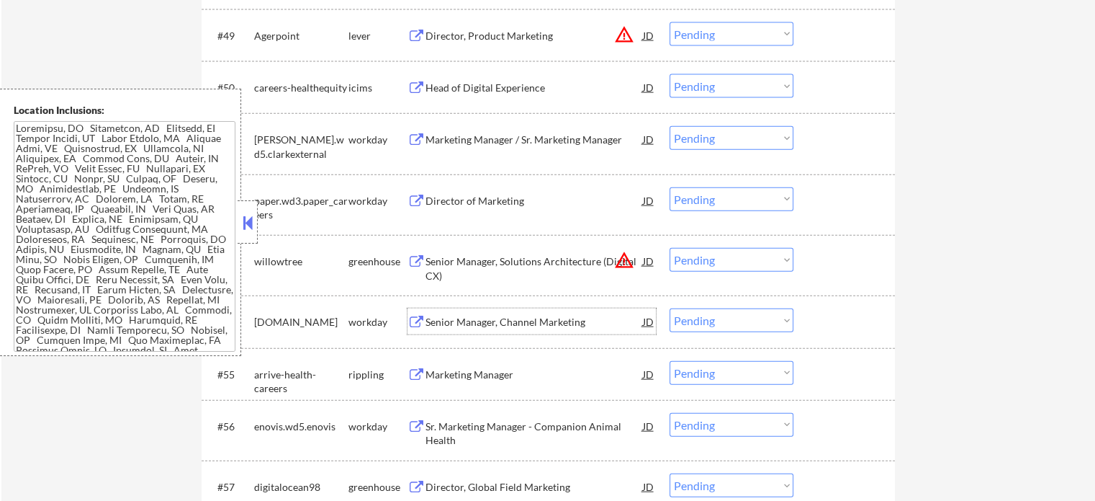
click at [556, 331] on div "Senior Manager, Channel Marketing" at bounding box center [535, 321] width 218 height 26
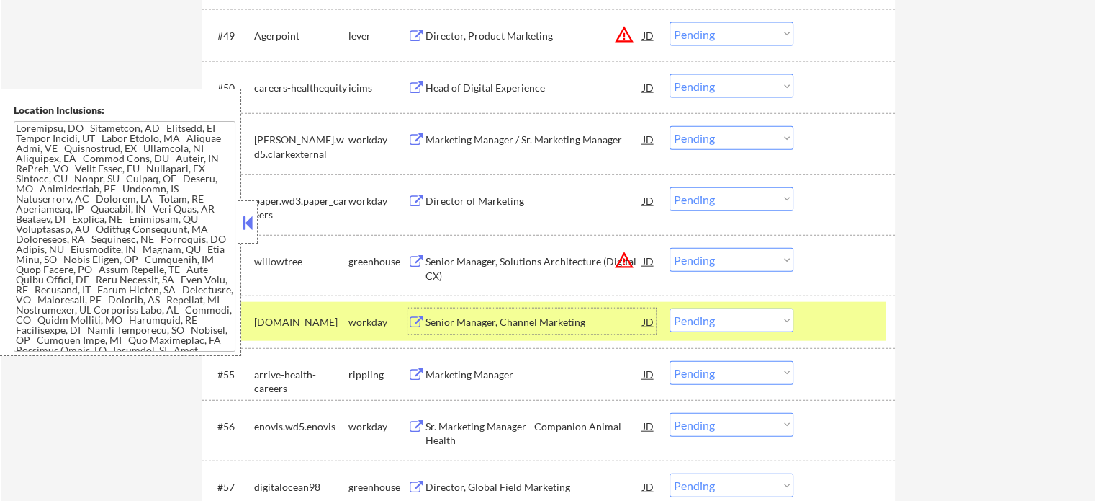
drag, startPoint x: 856, startPoint y: 332, endPoint x: 864, endPoint y: 335, distance: 9.1
click at [864, 335] on div "#54 [DOMAIN_NAME] workday Senior Manager, Channel Marketing JD warning_amber Ch…" at bounding box center [546, 321] width 680 height 39
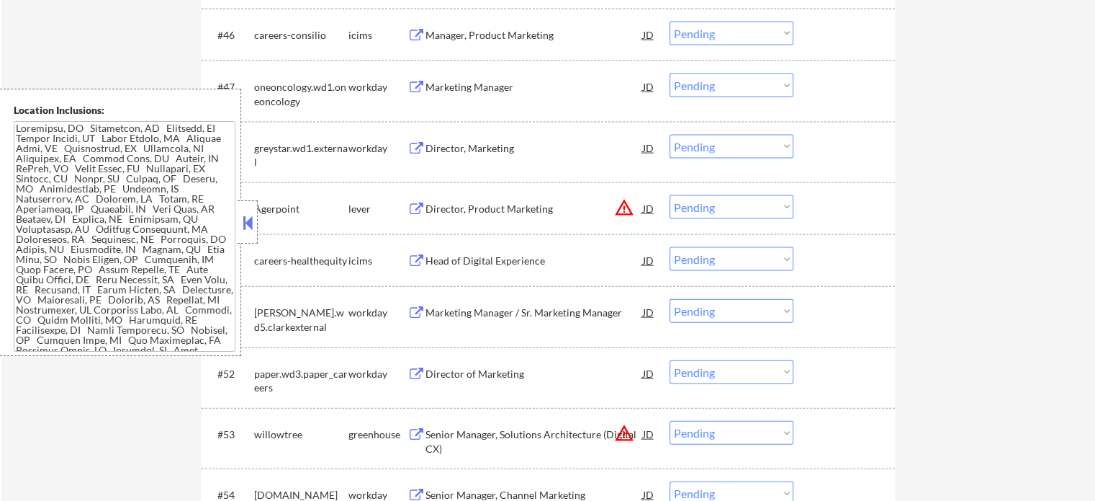
scroll to position [3025, 0]
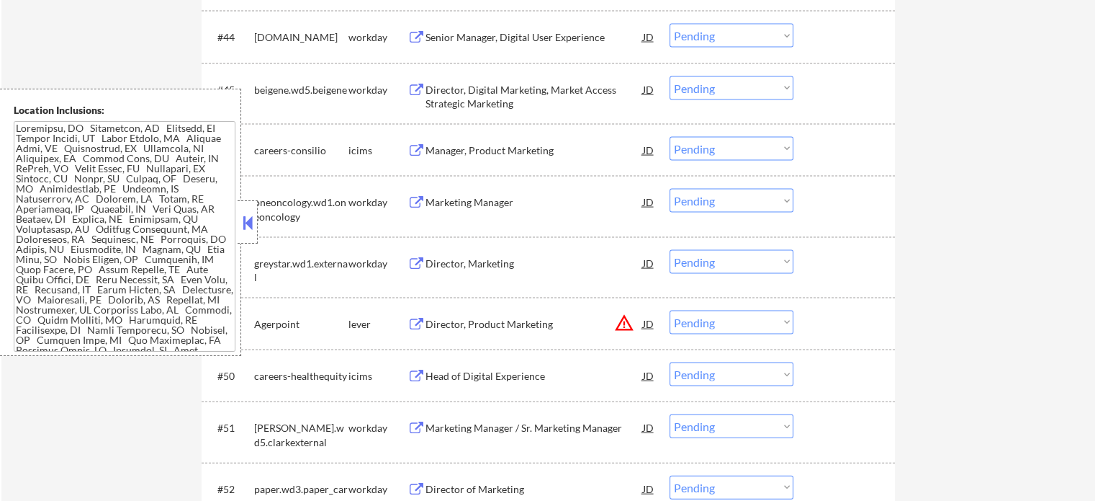
click at [579, 38] on div "Senior Manager, Digital User Experience" at bounding box center [535, 37] width 218 height 14
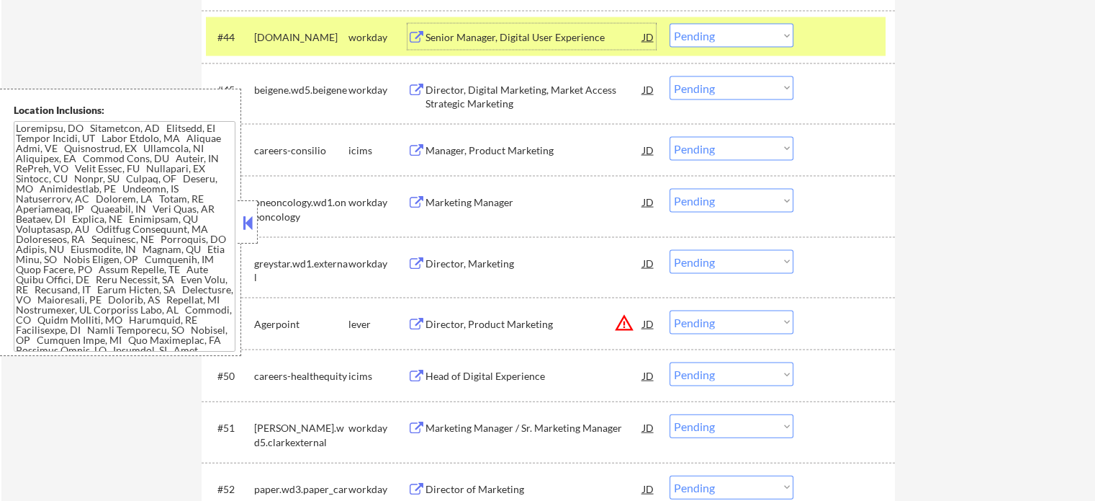
click at [851, 54] on div "#44 [DOMAIN_NAME] workday Senior Manager, Digital User Experience JD warning_am…" at bounding box center [546, 36] width 680 height 39
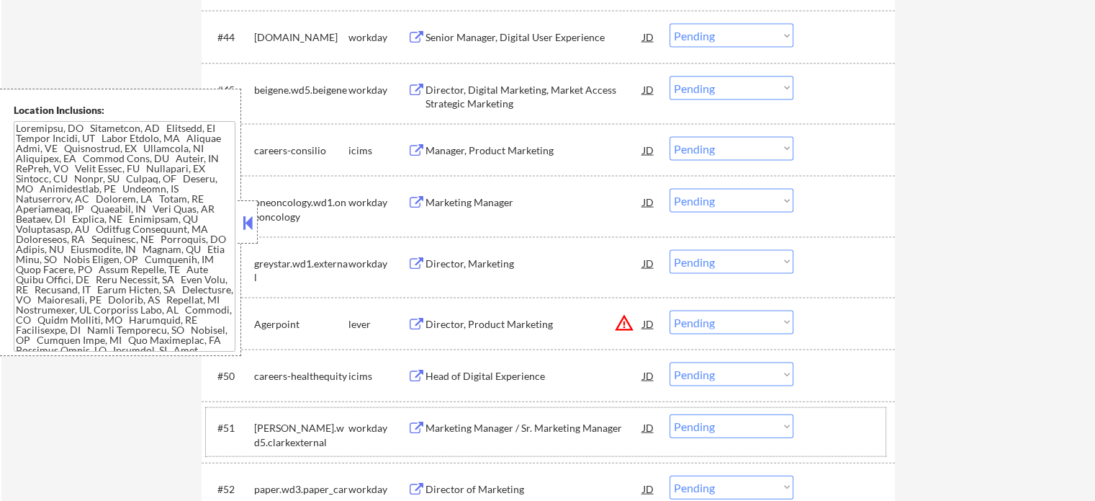
click at [517, 412] on div "#51 [PERSON_NAME].wd5.clarkexternal workday Marketing Manager / Sr. Marketing M…" at bounding box center [546, 432] width 680 height 48
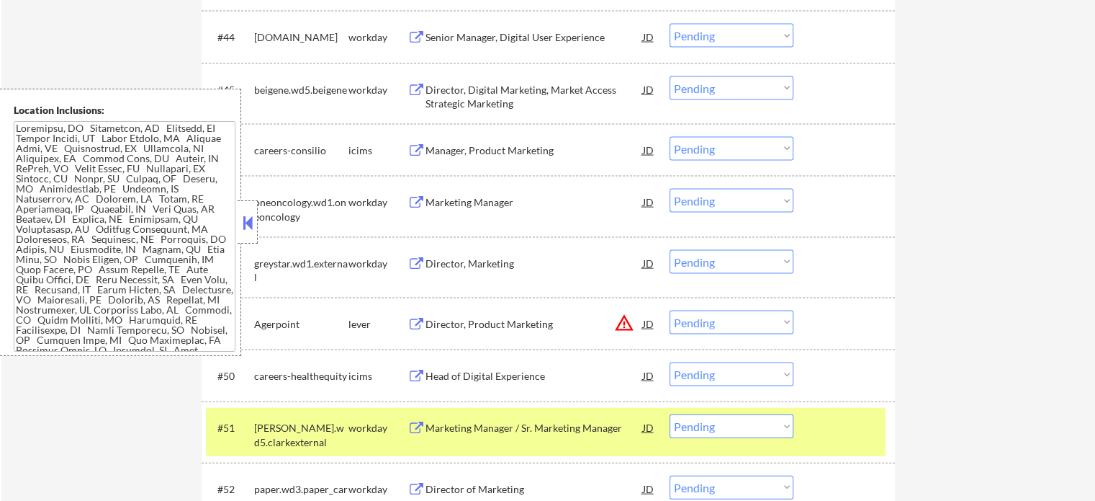
click at [521, 429] on div "Marketing Manager / Sr. Marketing Manager" at bounding box center [535, 428] width 218 height 14
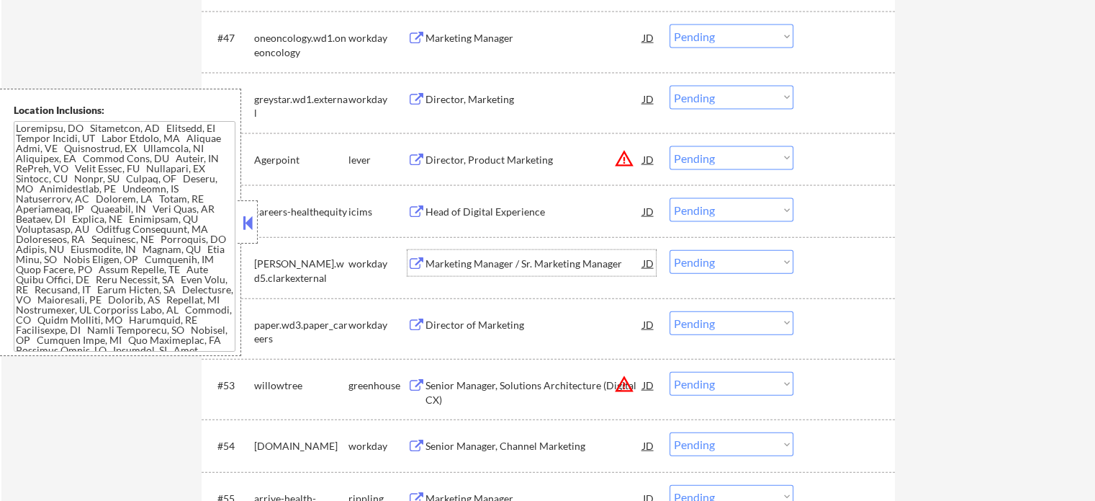
scroll to position [3241, 0]
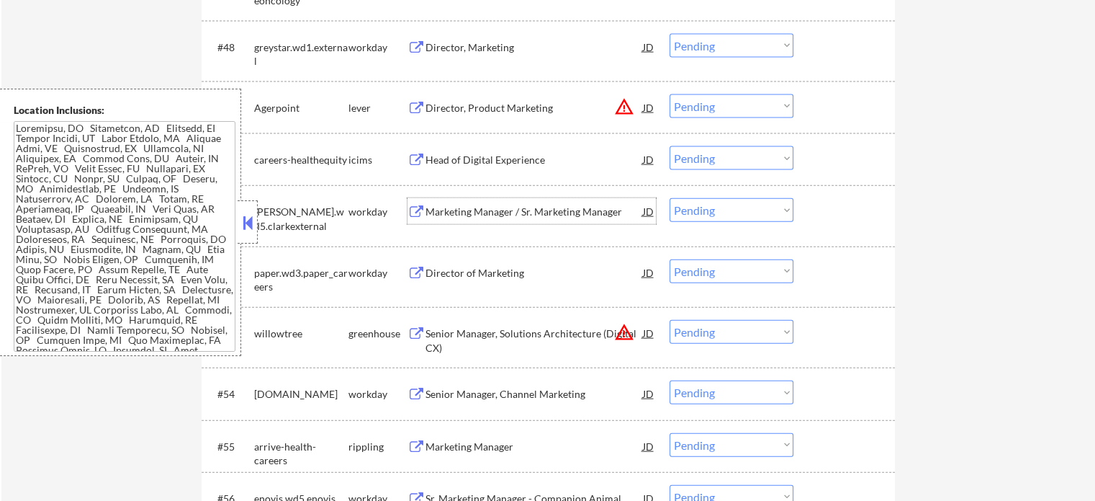
click at [526, 397] on div "Senior Manager, Channel Marketing" at bounding box center [535, 394] width 218 height 14
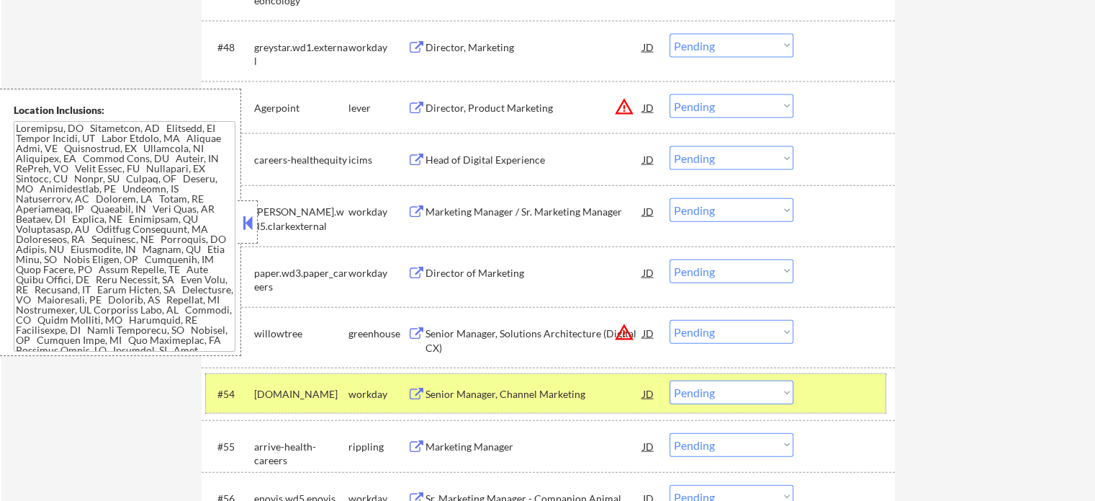
click at [838, 395] on div at bounding box center [846, 393] width 63 height 26
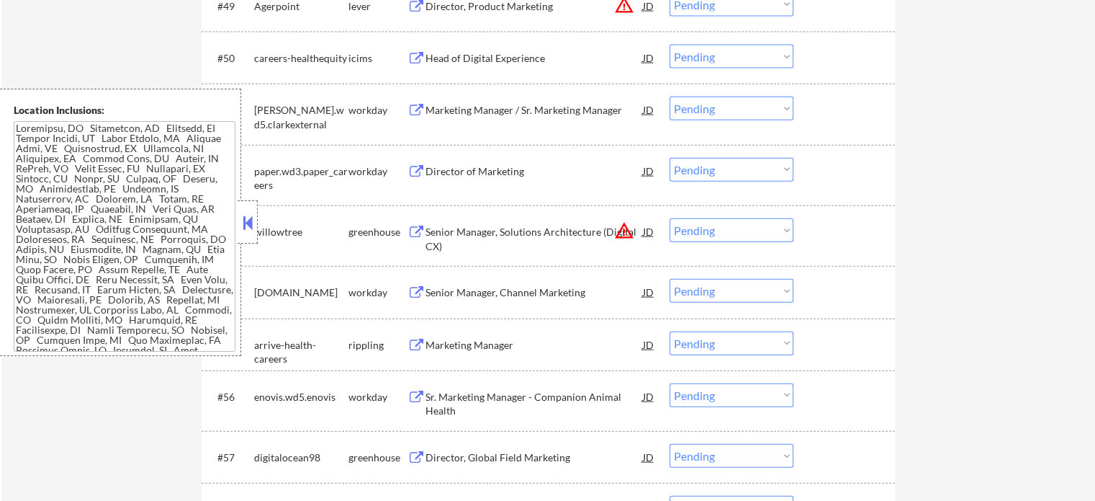
scroll to position [3385, 0]
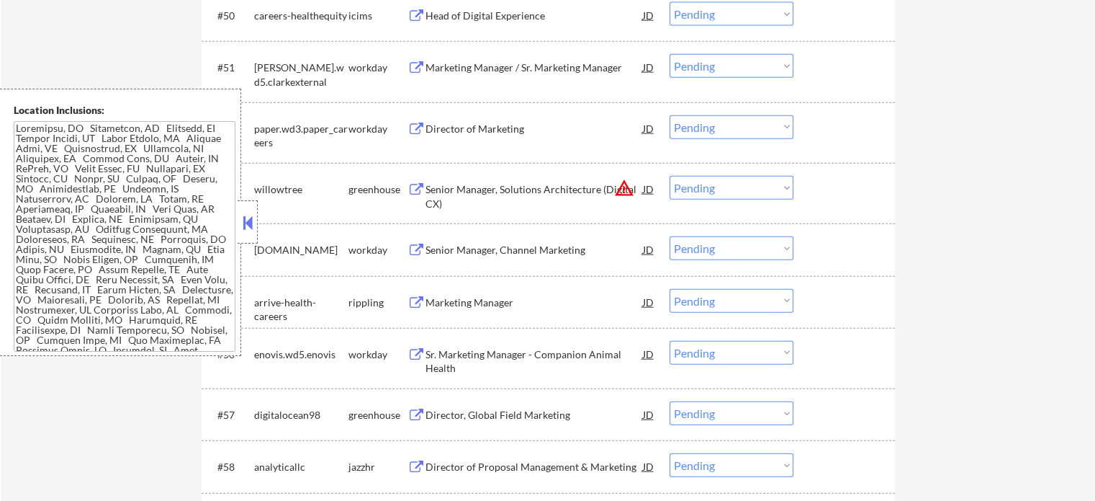
click at [522, 423] on div "Director, Global Field Marketing" at bounding box center [535, 414] width 218 height 26
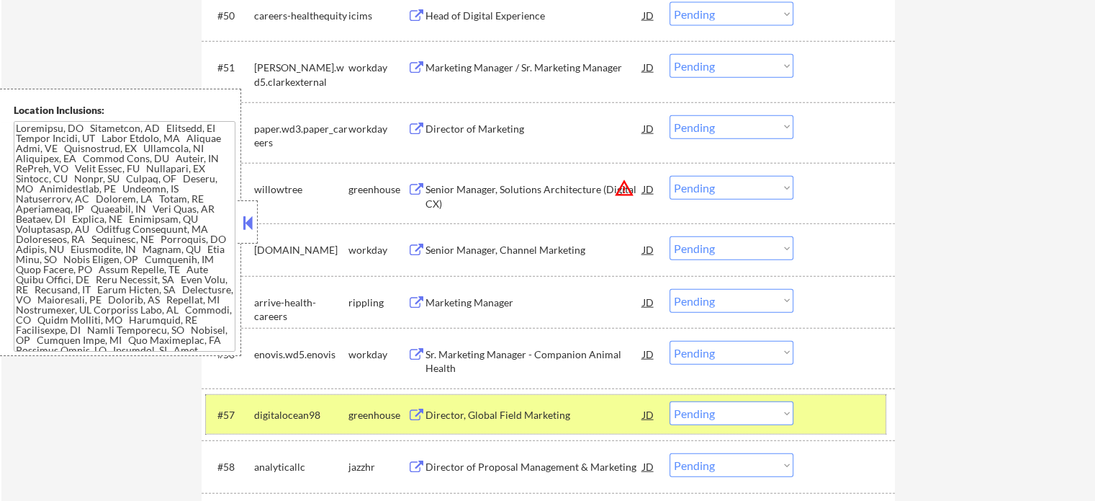
click at [883, 405] on div "#57 digitalocean98 greenhouse Director, Global Field Marketing JD warning_amber…" at bounding box center [546, 414] width 680 height 39
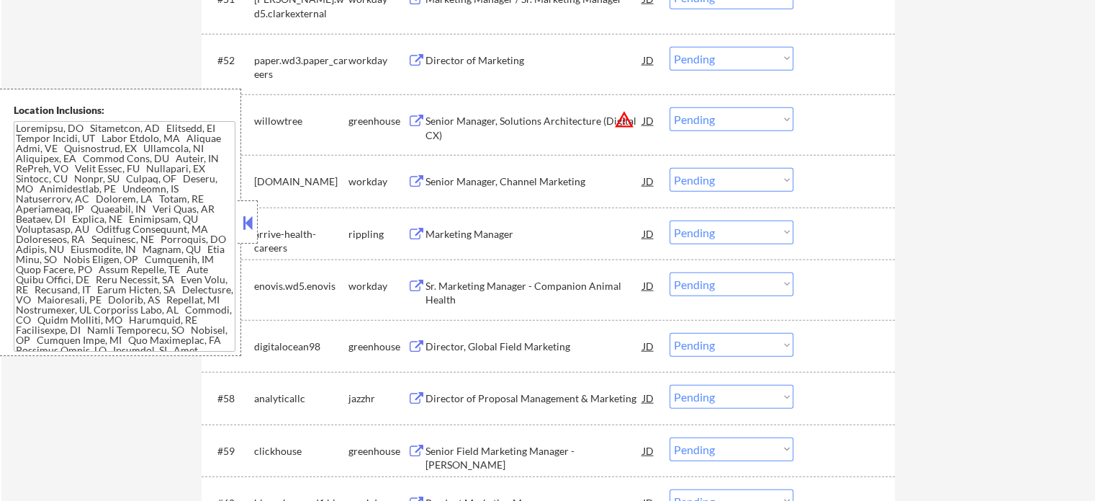
scroll to position [3457, 0]
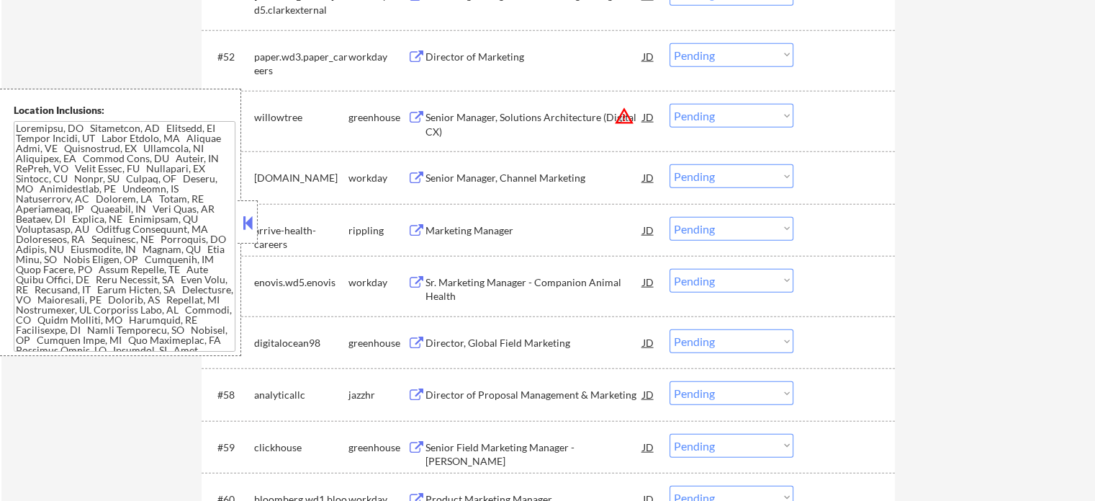
click at [556, 440] on div "Senior Field Marketing Manager - [PERSON_NAME]" at bounding box center [535, 454] width 218 height 28
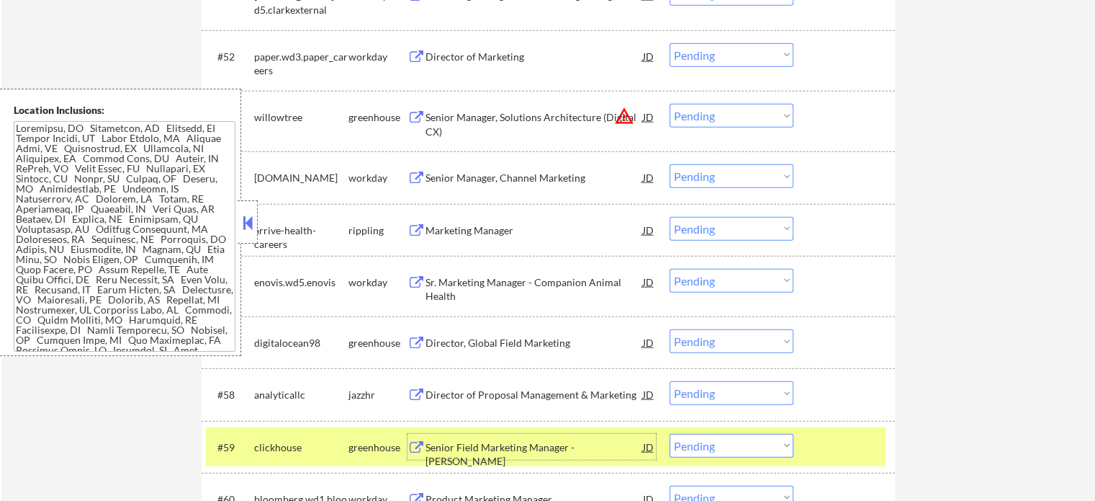
click at [846, 437] on div at bounding box center [846, 447] width 63 height 26
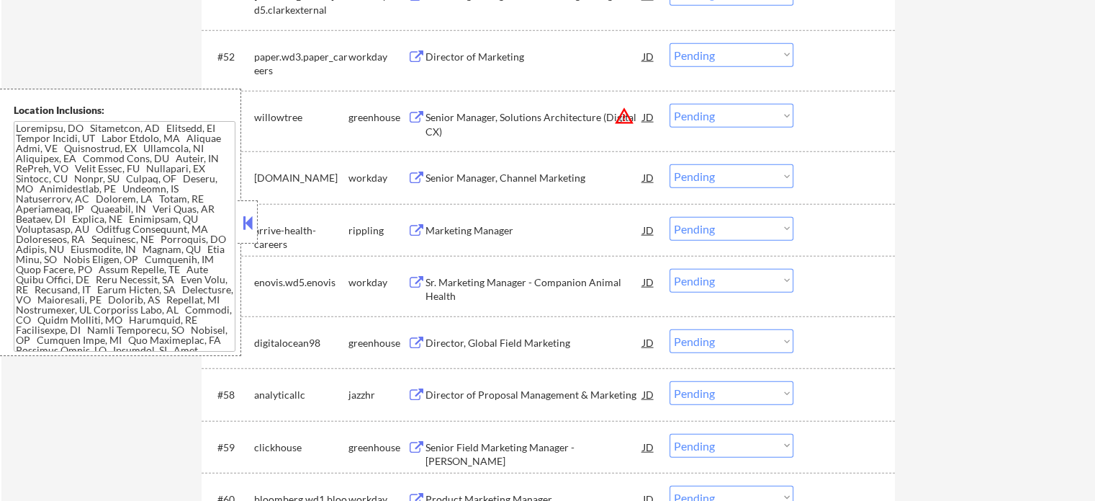
scroll to position [3817, 0]
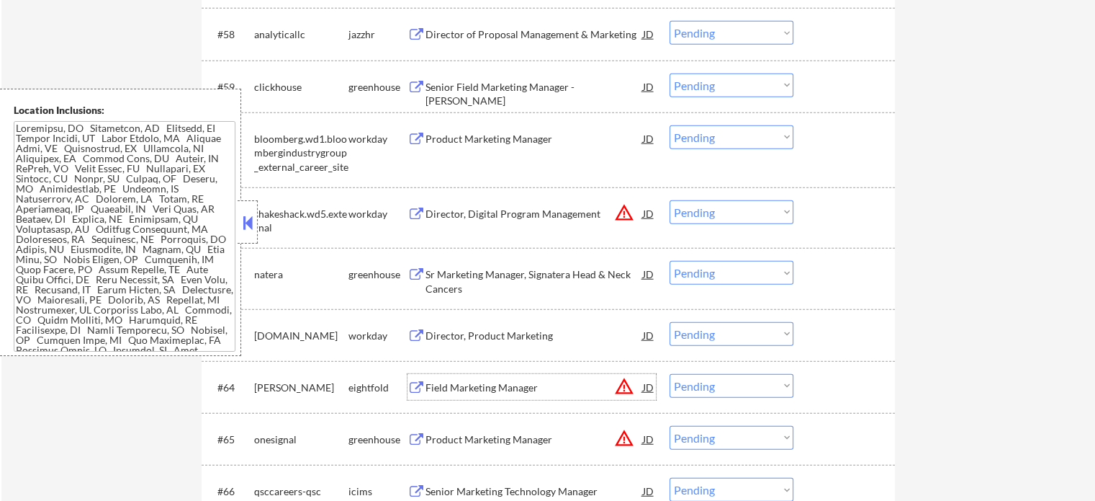
drag, startPoint x: 512, startPoint y: 381, endPoint x: 519, endPoint y: 370, distance: 13.0
click at [513, 380] on div "Field Marketing Manager" at bounding box center [535, 387] width 218 height 26
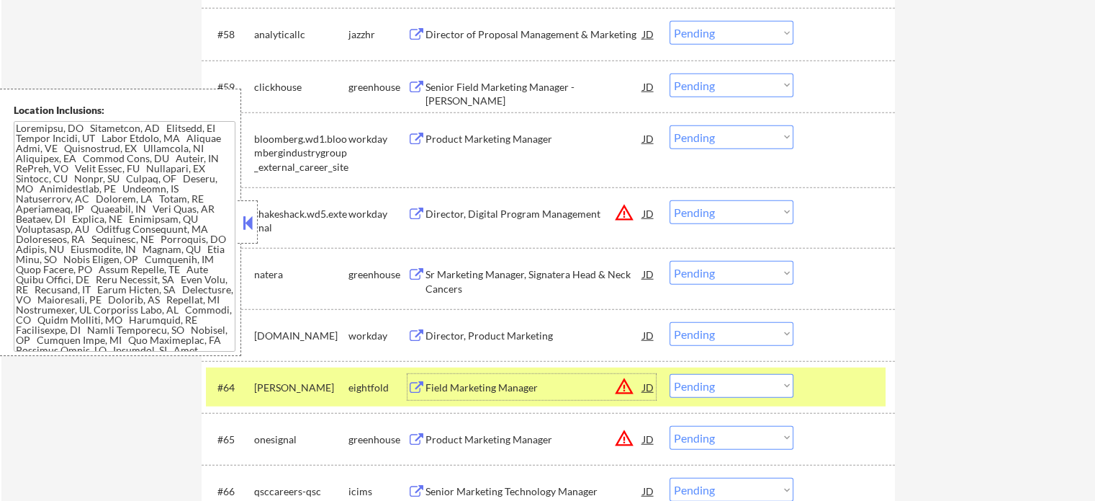
click at [839, 391] on div at bounding box center [846, 387] width 63 height 26
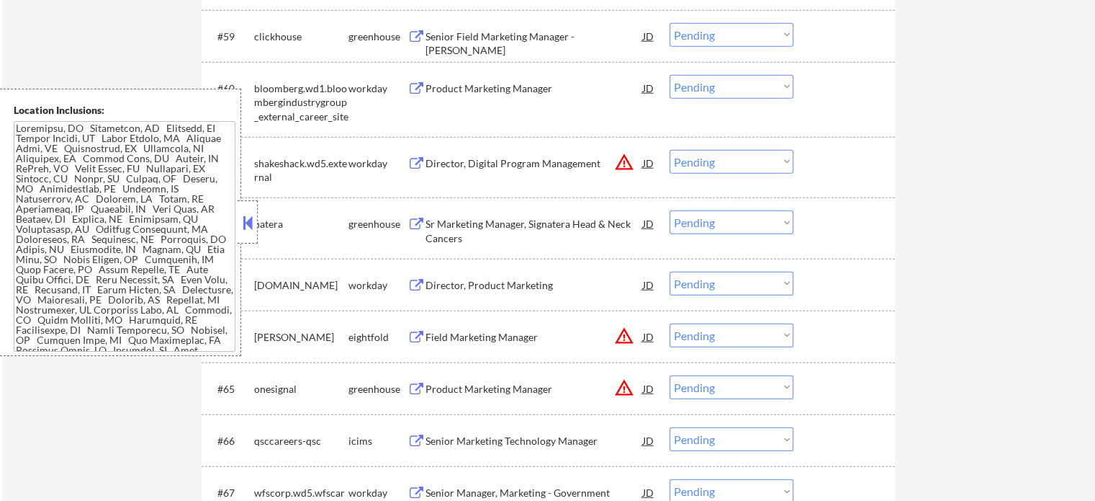
scroll to position [4105, 0]
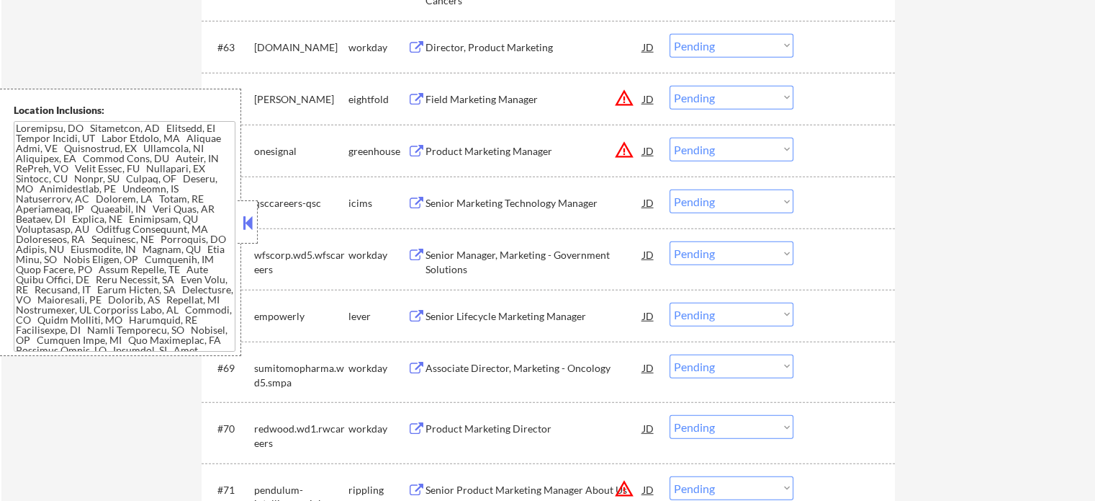
click at [496, 425] on div "Product Marketing Director" at bounding box center [535, 428] width 218 height 14
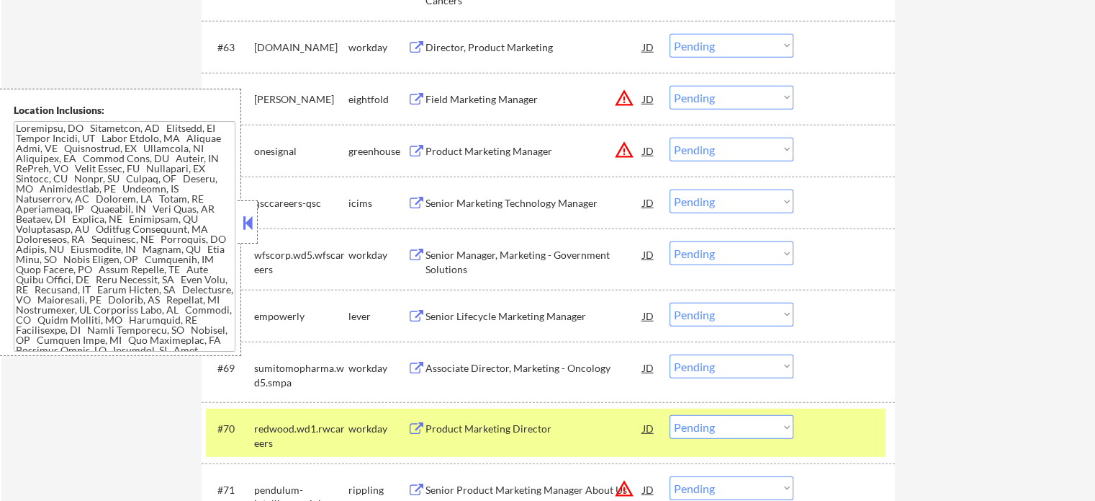
click at [851, 408] on div "#70 redwood.wd1.rwcareers workday Product Marketing Director JD warning_amber C…" at bounding box center [549, 432] width 694 height 60
click at [801, 463] on div "#71 pendulum-intelligence-jobs rippling Senior Product Marketing Manager About …" at bounding box center [549, 493] width 694 height 60
click at [809, 449] on div "#70 redwood.wd1.rwcareers workday Product Marketing Director JD warning_amber C…" at bounding box center [546, 432] width 680 height 48
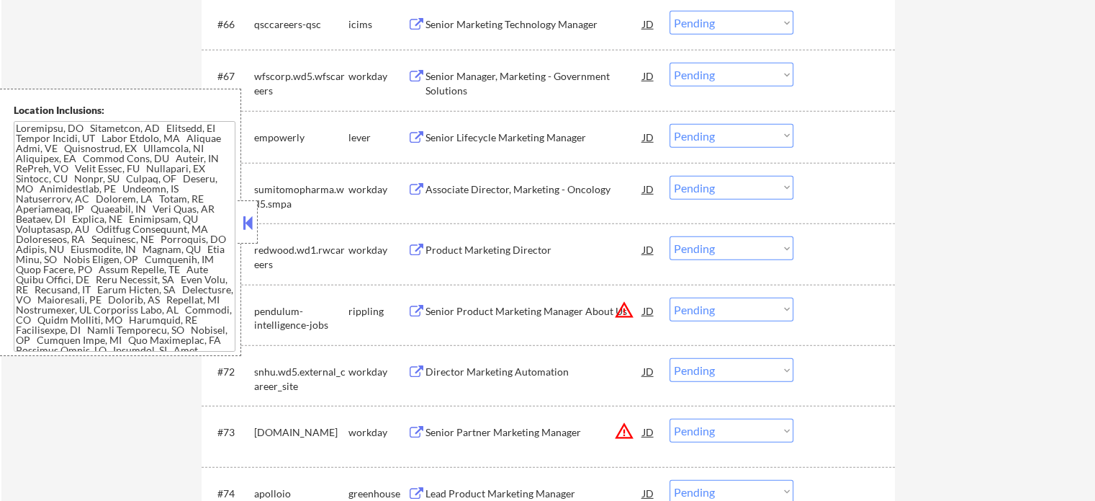
scroll to position [4393, 0]
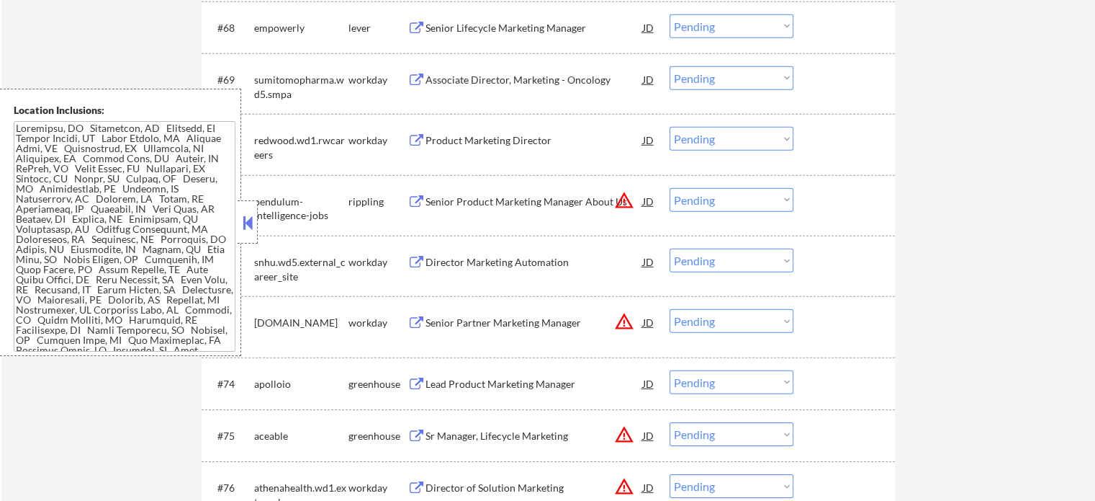
click at [536, 447] on div "Sr Manager, Lifecycle Marketing" at bounding box center [535, 435] width 218 height 26
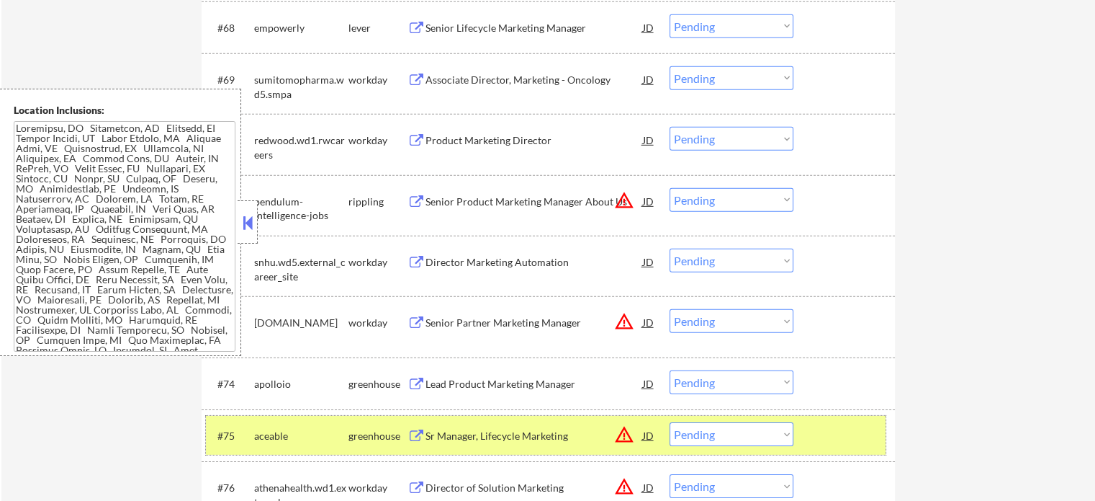
click at [866, 439] on div at bounding box center [846, 435] width 63 height 26
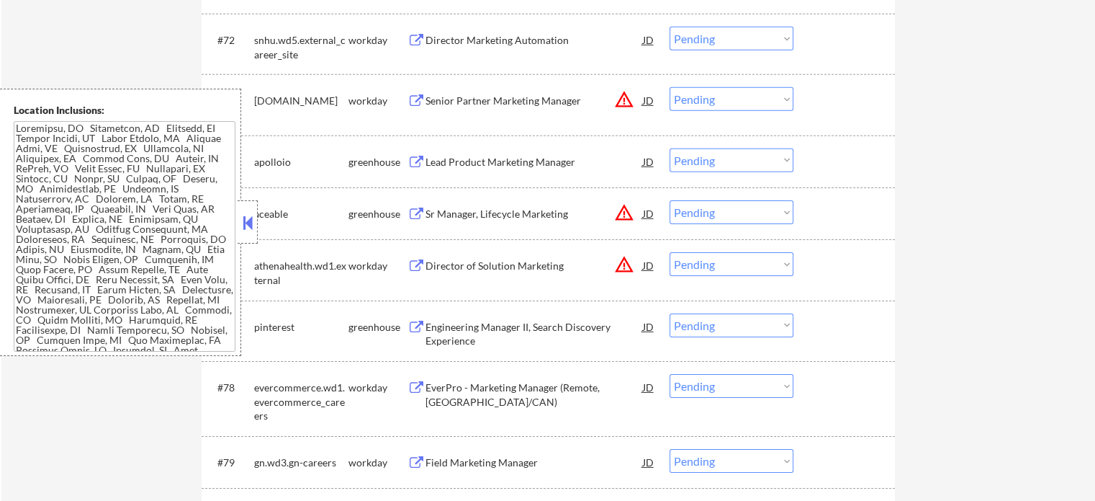
scroll to position [4681, 0]
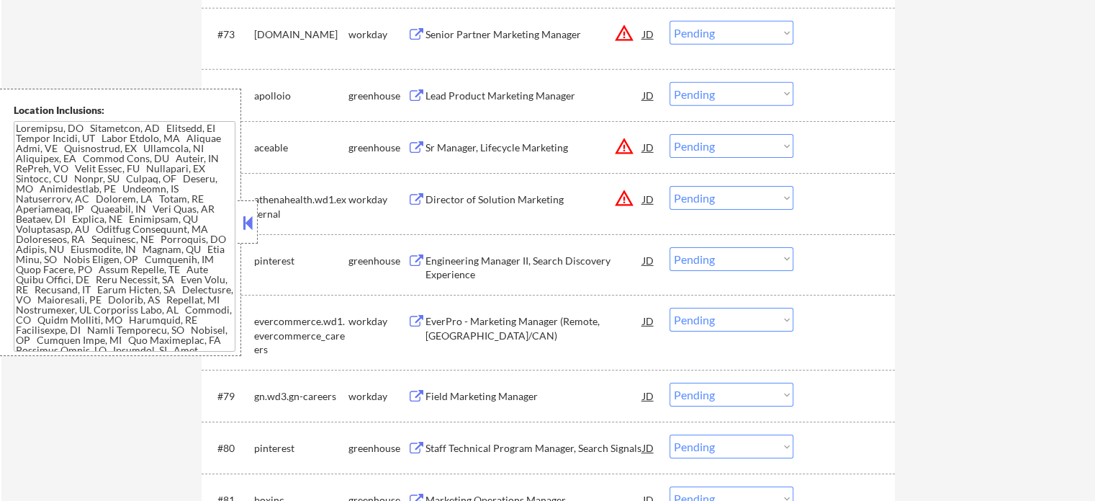
click at [577, 447] on div "Staff Technical Program Manager, Search Signals" at bounding box center [535, 448] width 218 height 14
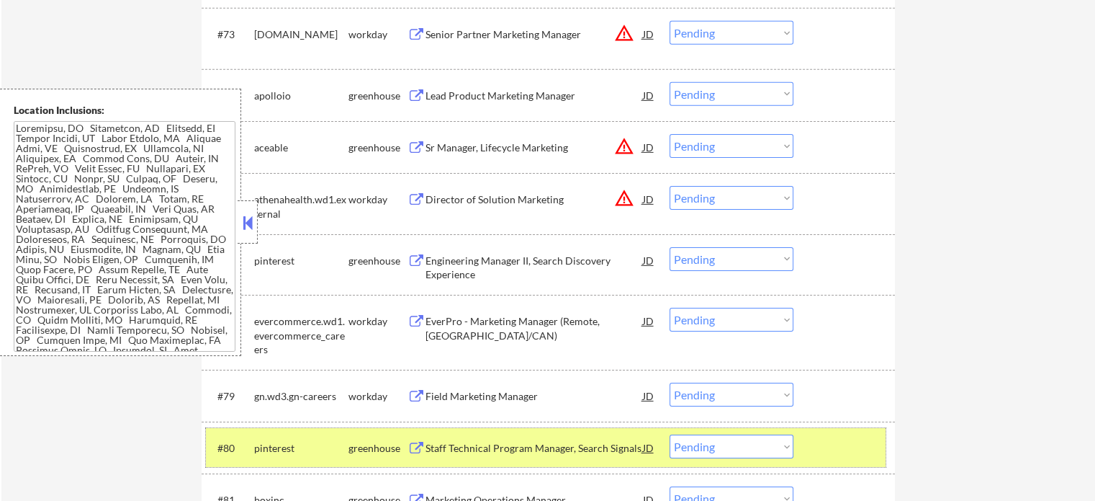
click at [835, 429] on div "#80 pinterest greenhouse Staff Technical Program Manager, Search Signals JD war…" at bounding box center [546, 447] width 680 height 39
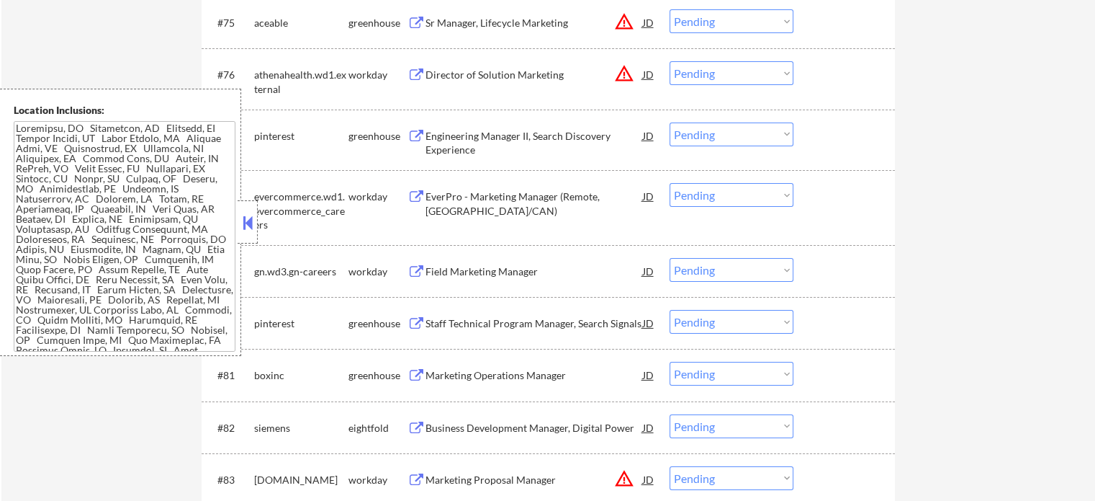
scroll to position [4898, 0]
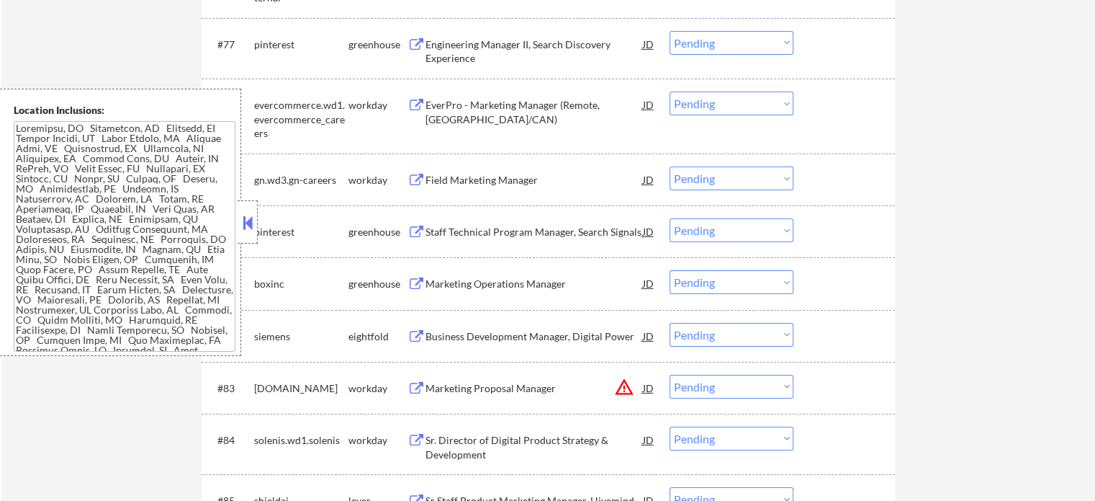
click at [510, 380] on div "Marketing Proposal Manager" at bounding box center [535, 388] width 218 height 26
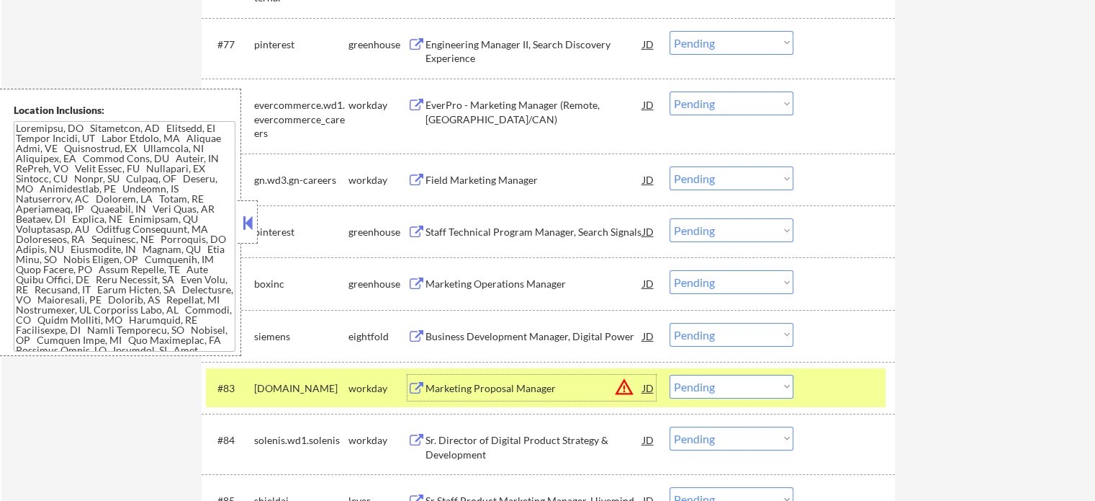
click at [814, 395] on div "#83 [DOMAIN_NAME] workday Marketing Proposal Manager JD warning_amber Choose an…" at bounding box center [546, 387] width 680 height 39
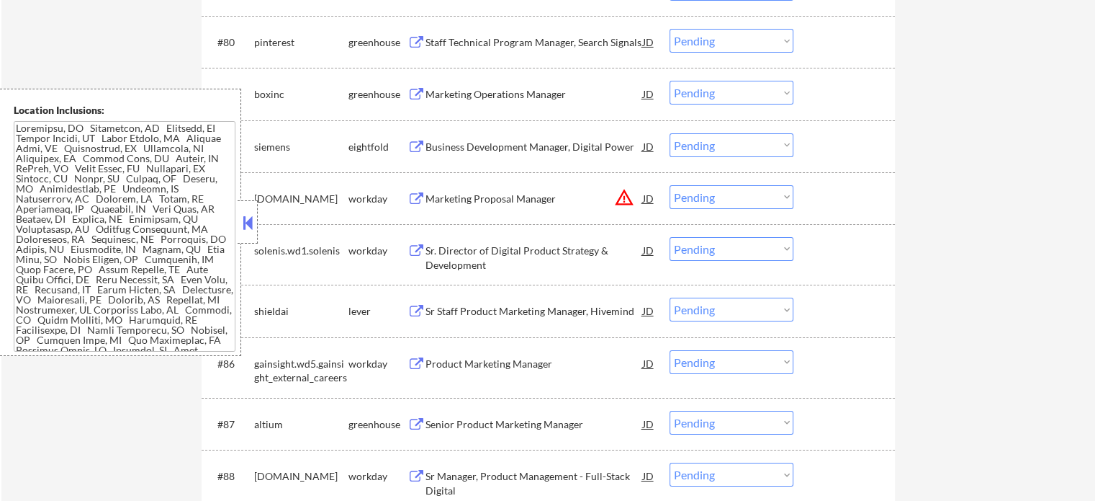
scroll to position [5258, 0]
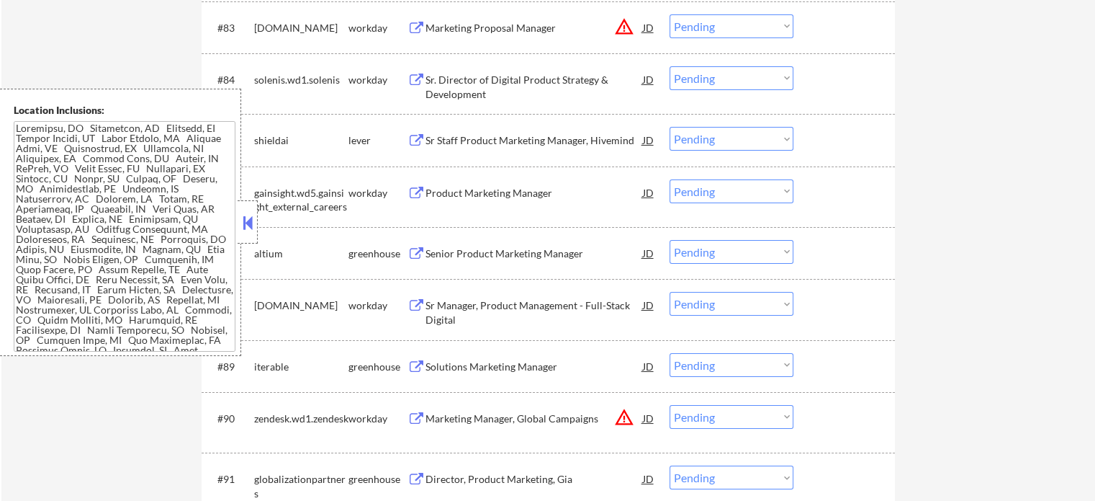
click at [557, 365] on div "Solutions Marketing Manager" at bounding box center [535, 366] width 218 height 14
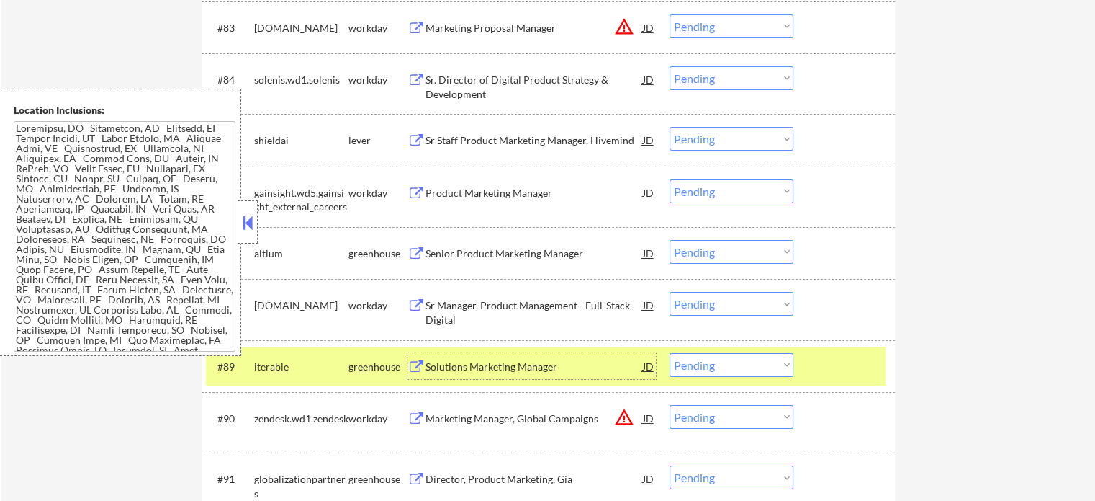
click at [821, 373] on div at bounding box center [846, 366] width 63 height 26
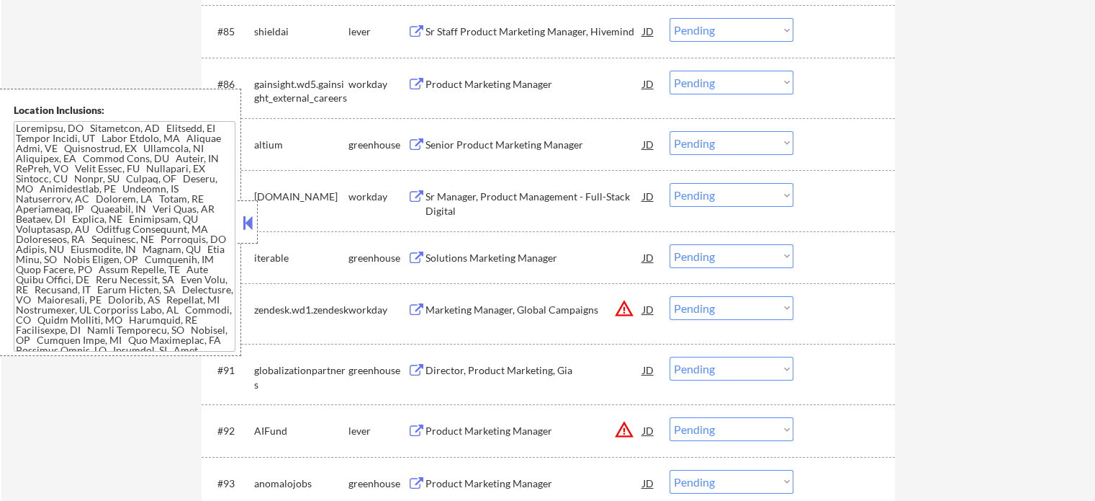
scroll to position [5474, 0]
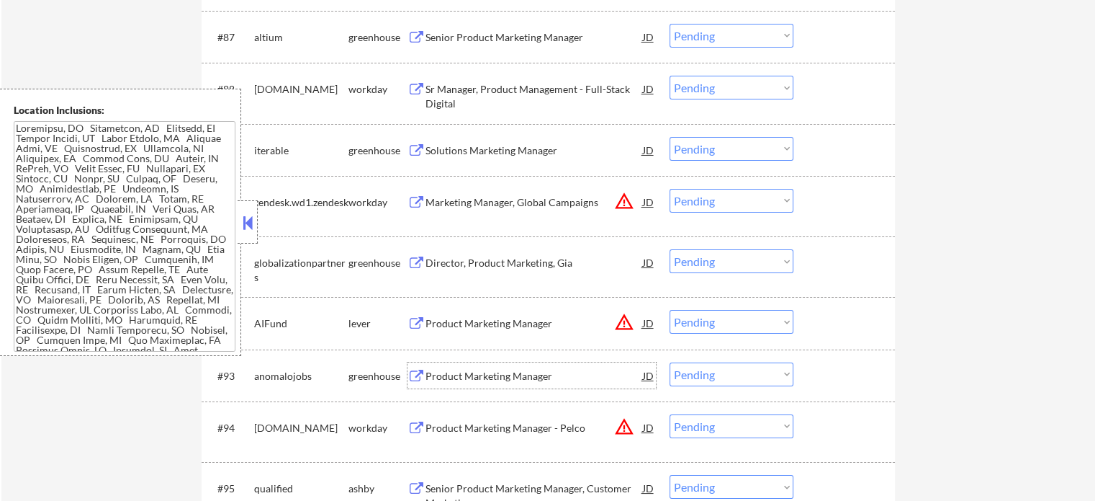
click at [516, 367] on div "Product Marketing Manager" at bounding box center [535, 375] width 218 height 26
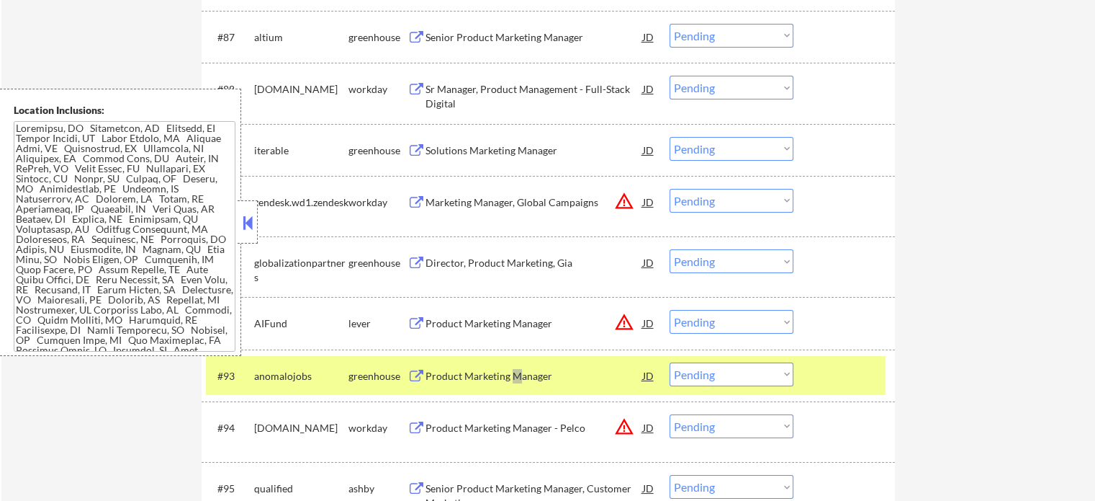
select select ""pending""
